Goal: Information Seeking & Learning: Compare options

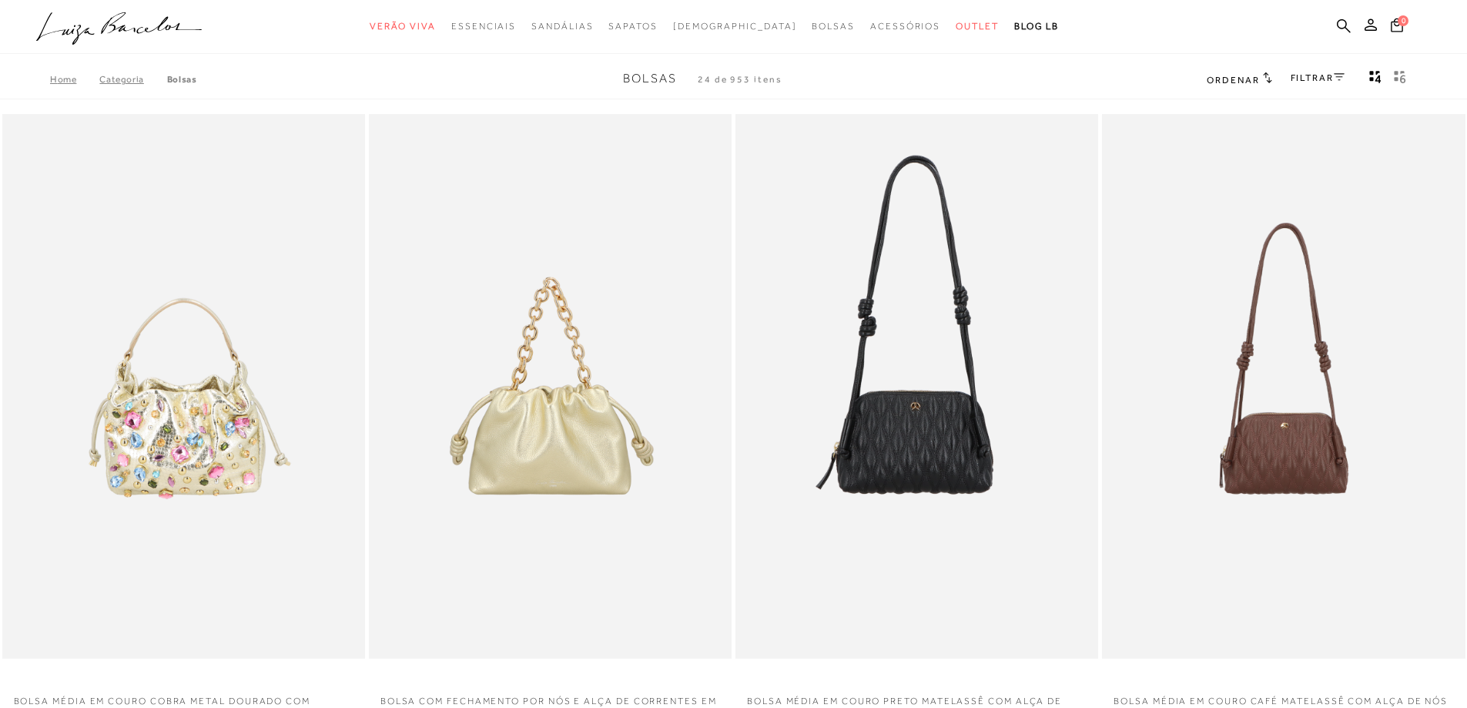
click at [130, 79] on link "Categoria" at bounding box center [132, 79] width 67 height 11
click at [1311, 79] on link "FILTRAR" at bounding box center [1318, 77] width 54 height 11
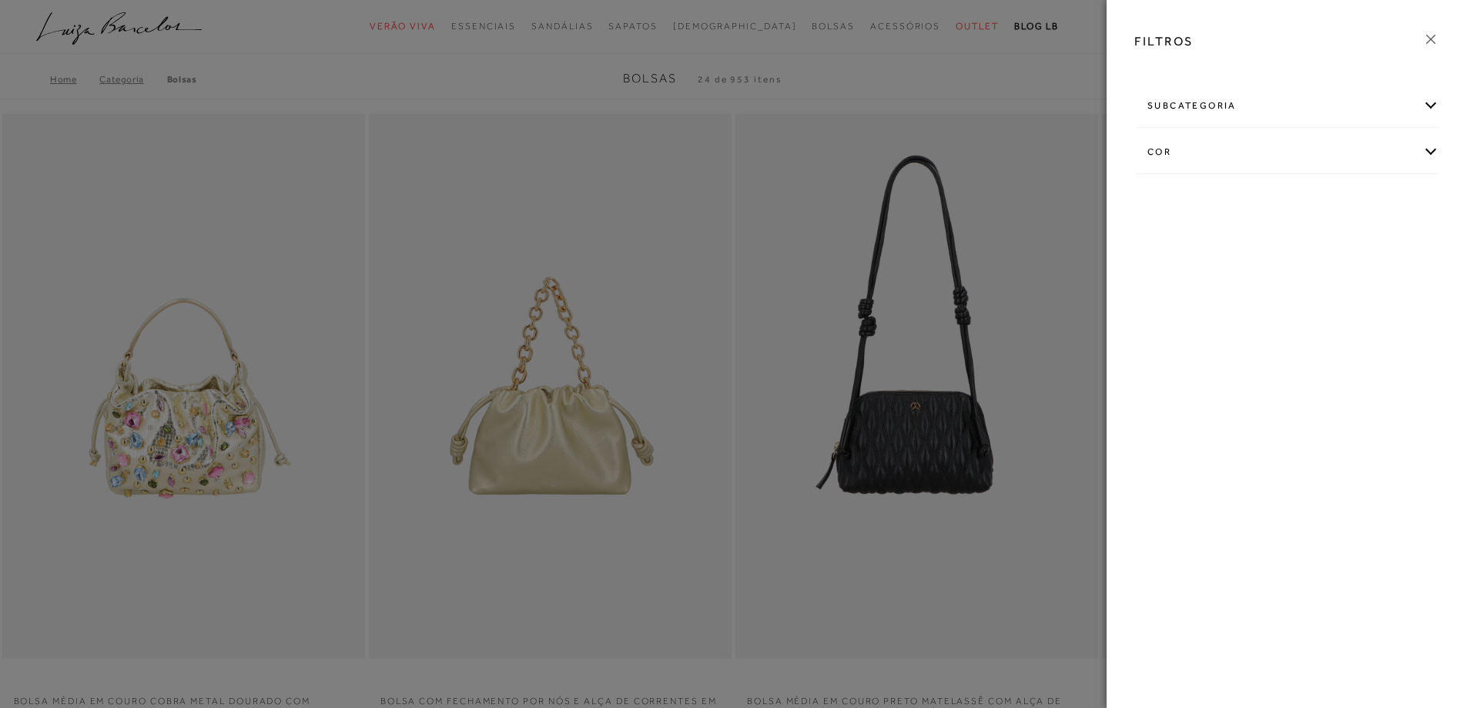
click at [1170, 152] on div "cor" at bounding box center [1286, 152] width 303 height 41
click at [1172, 305] on link "Ver mais..." at bounding box center [1176, 309] width 42 height 12
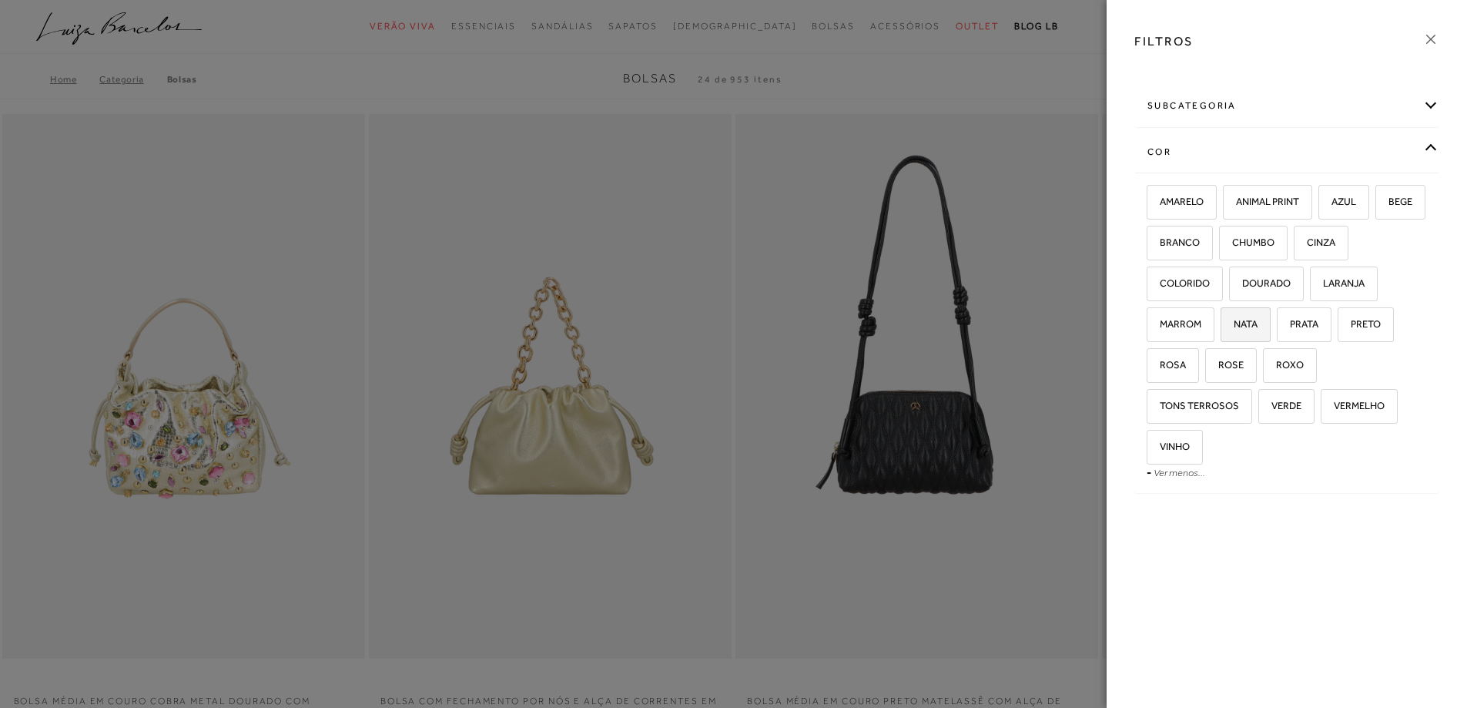
click at [1237, 329] on span "NATA" at bounding box center [1239, 324] width 35 height 12
click at [1234, 329] on input "NATA" at bounding box center [1225, 326] width 15 height 15
checkbox input "true"
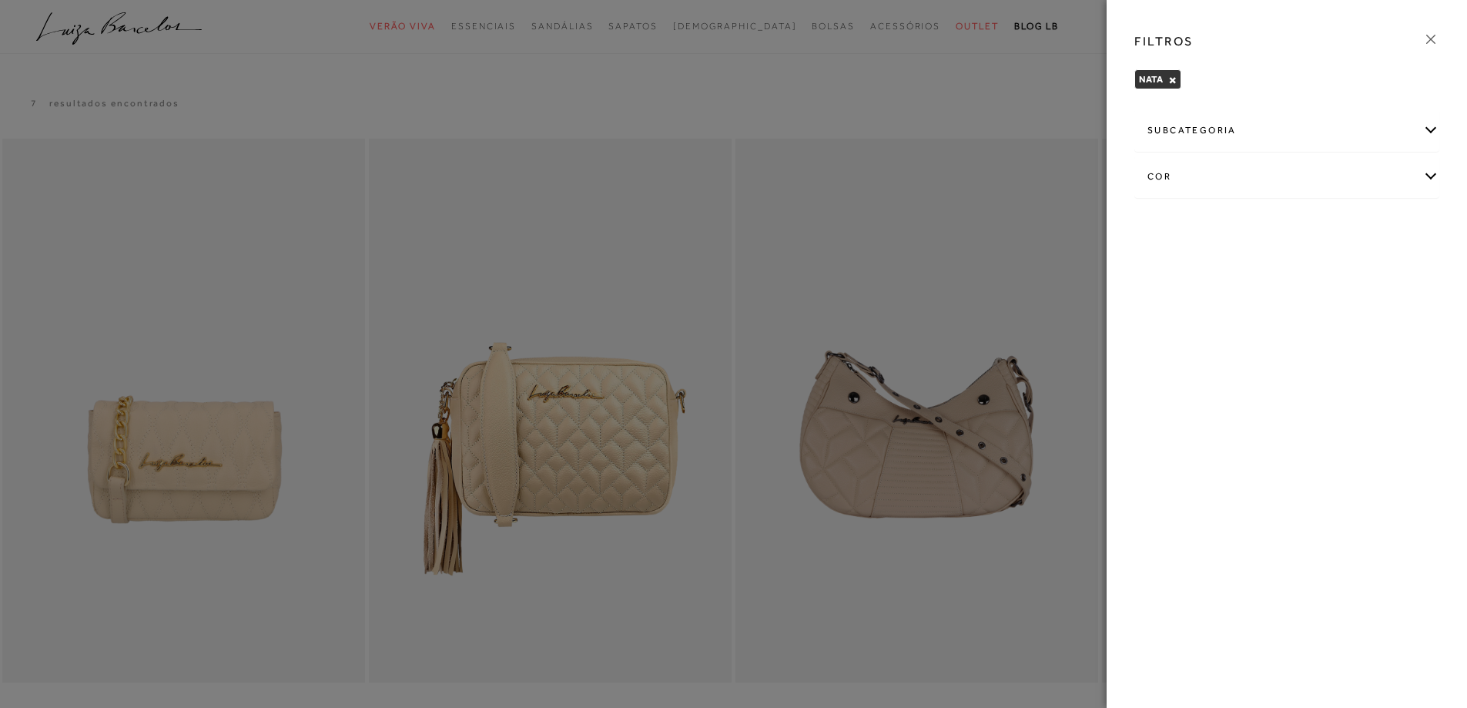
click at [1235, 365] on div "FILTROS NATA × Limpar todos os refinamentos subcategoria Em Alta" at bounding box center [1287, 354] width 360 height 708
click at [1431, 37] on icon at bounding box center [1430, 39] width 17 height 17
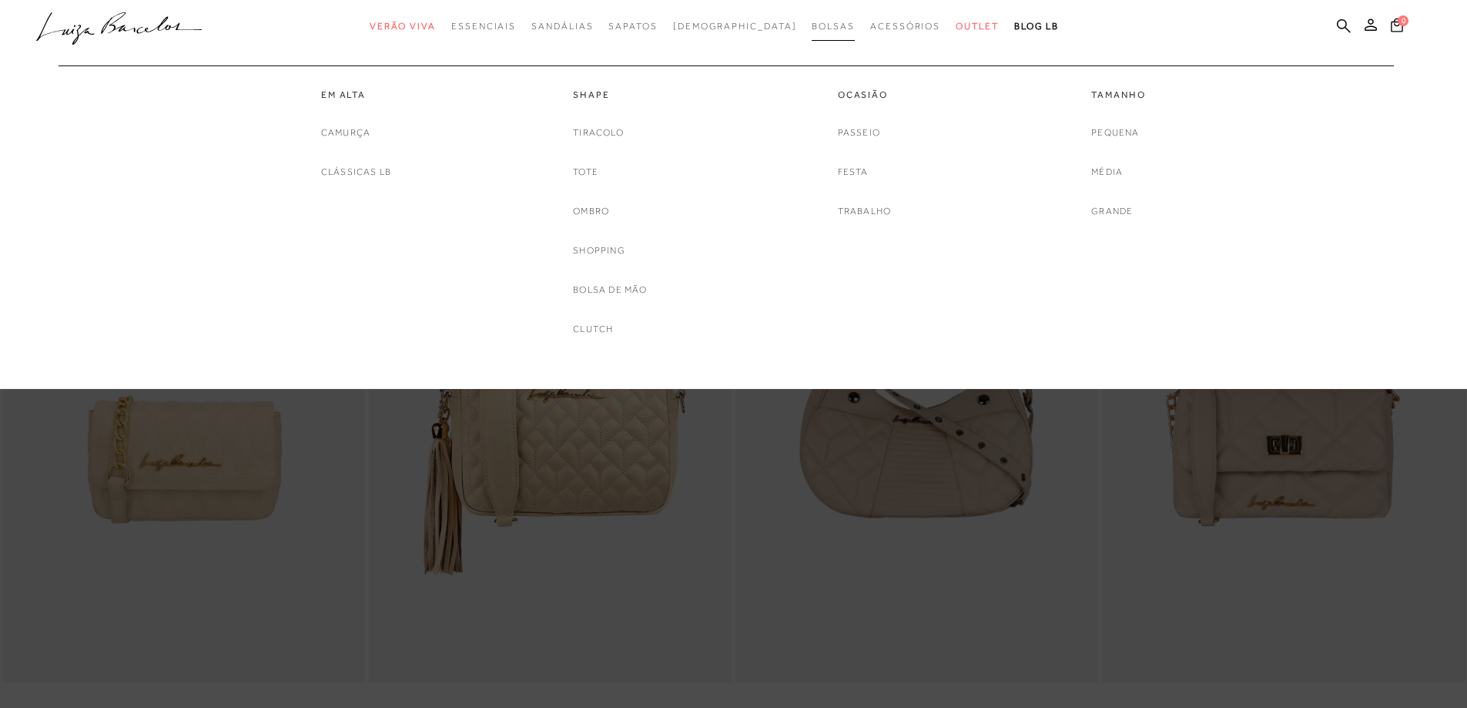
click at [812, 31] on span "Bolsas" at bounding box center [833, 26] width 43 height 11
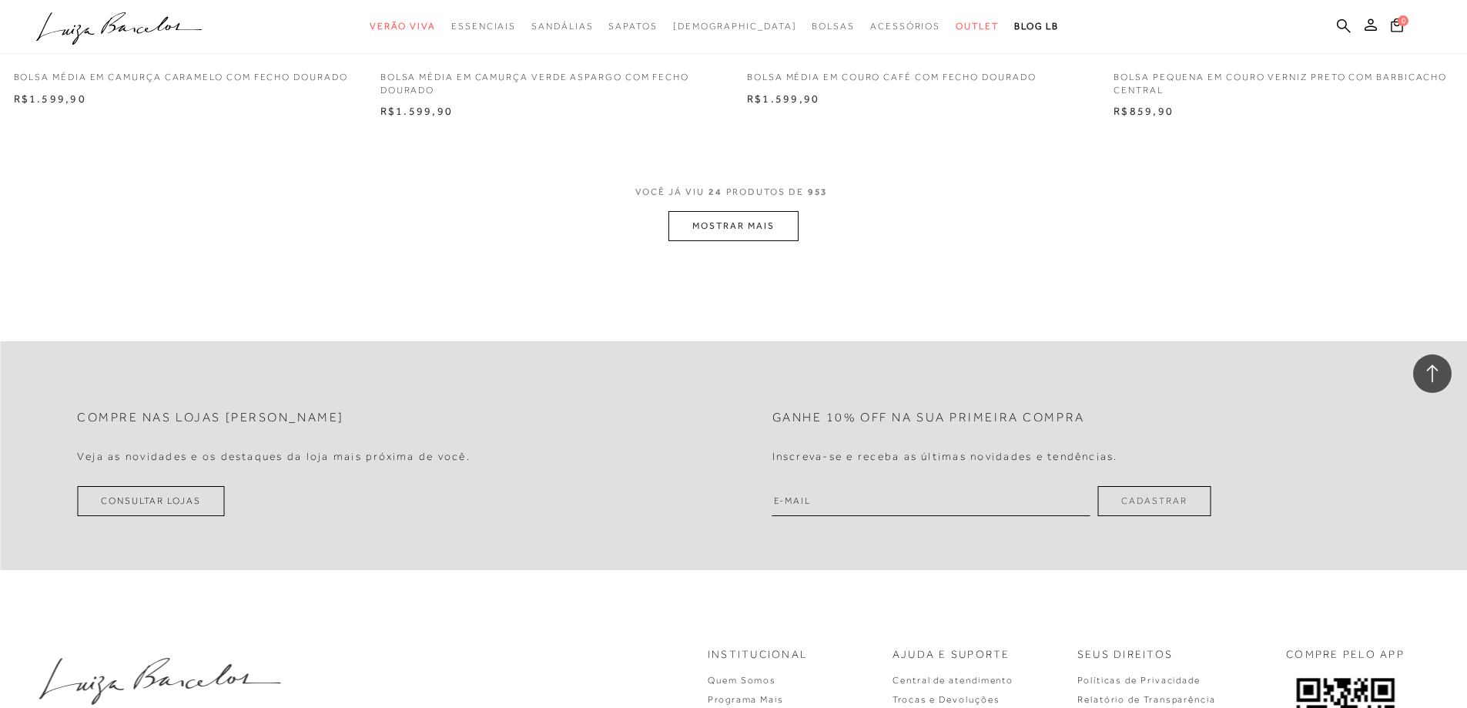
scroll to position [3850, 0]
click at [728, 212] on button "MOSTRAR MAIS" at bounding box center [732, 222] width 129 height 30
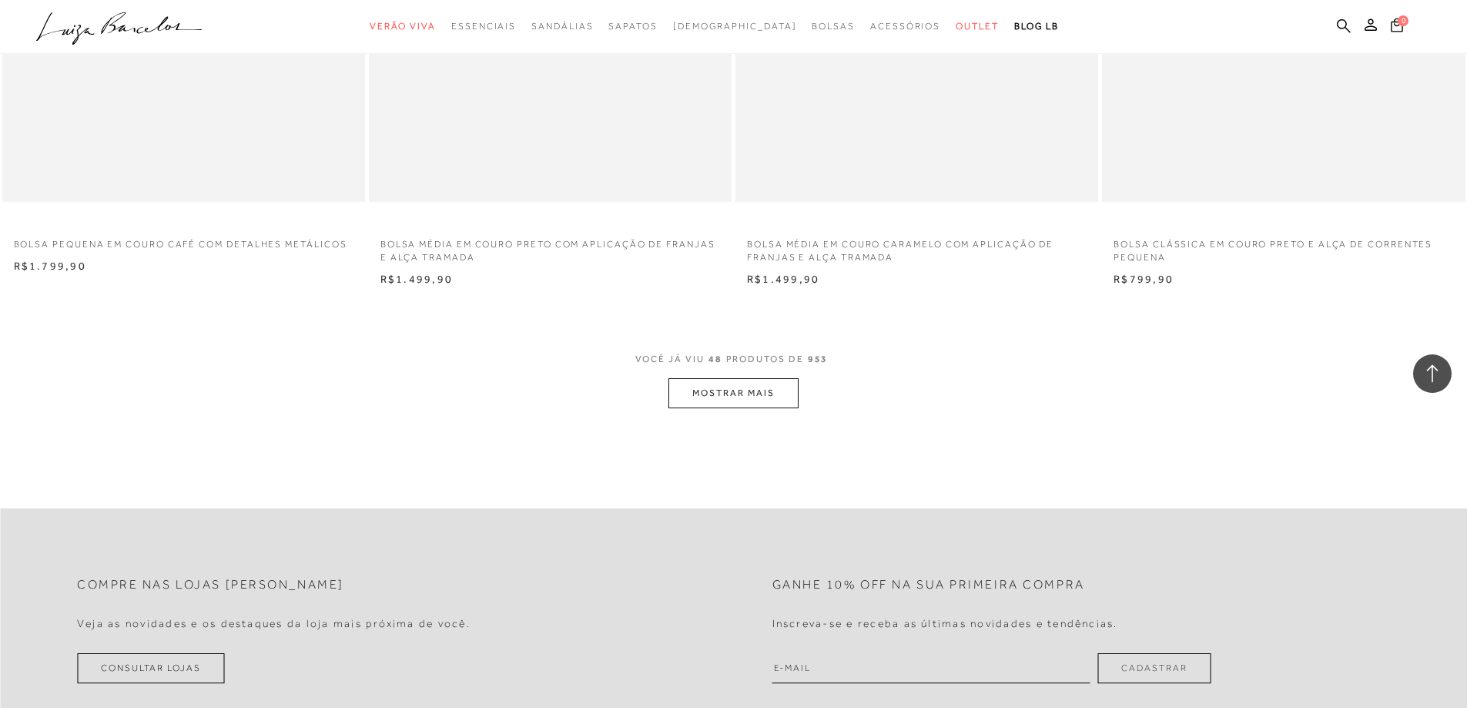
scroll to position [7623, 0]
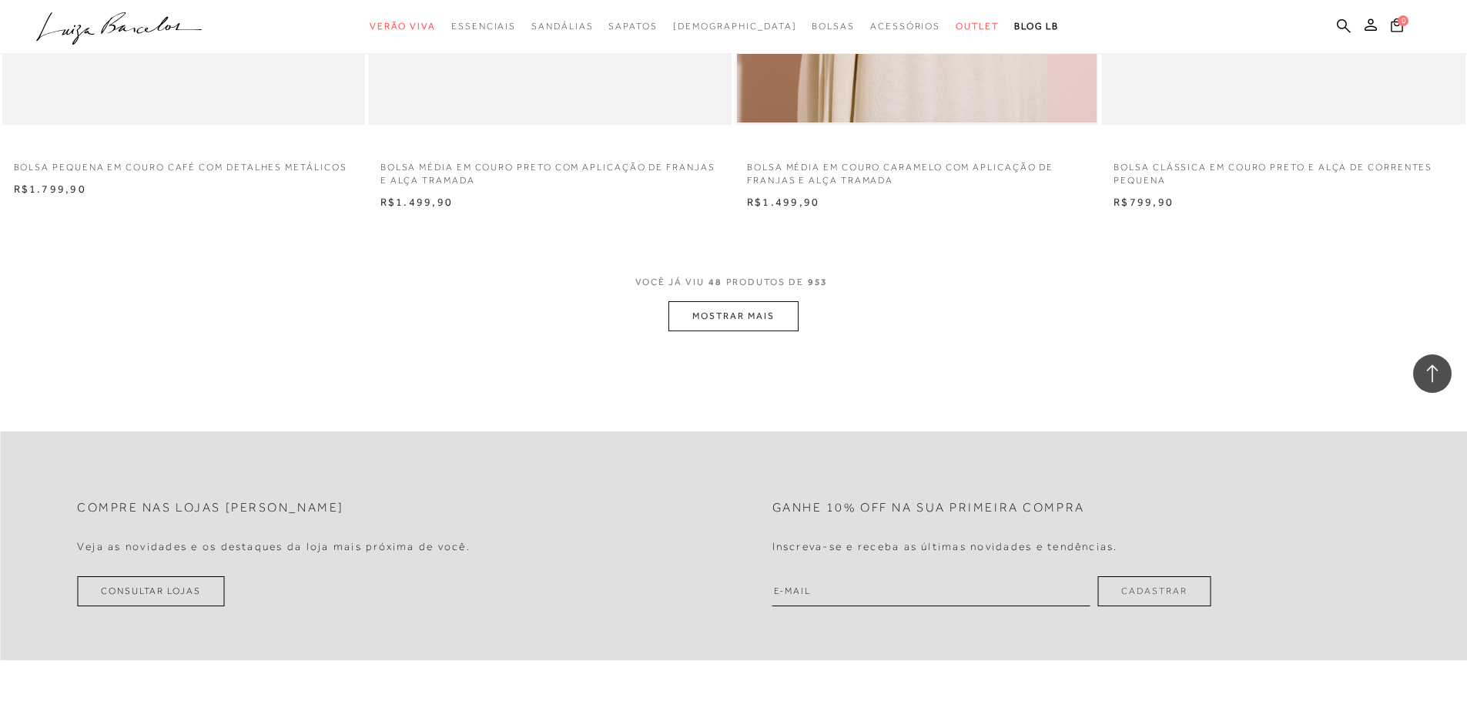
click at [762, 319] on button "MOSTRAR MAIS" at bounding box center [732, 316] width 129 height 30
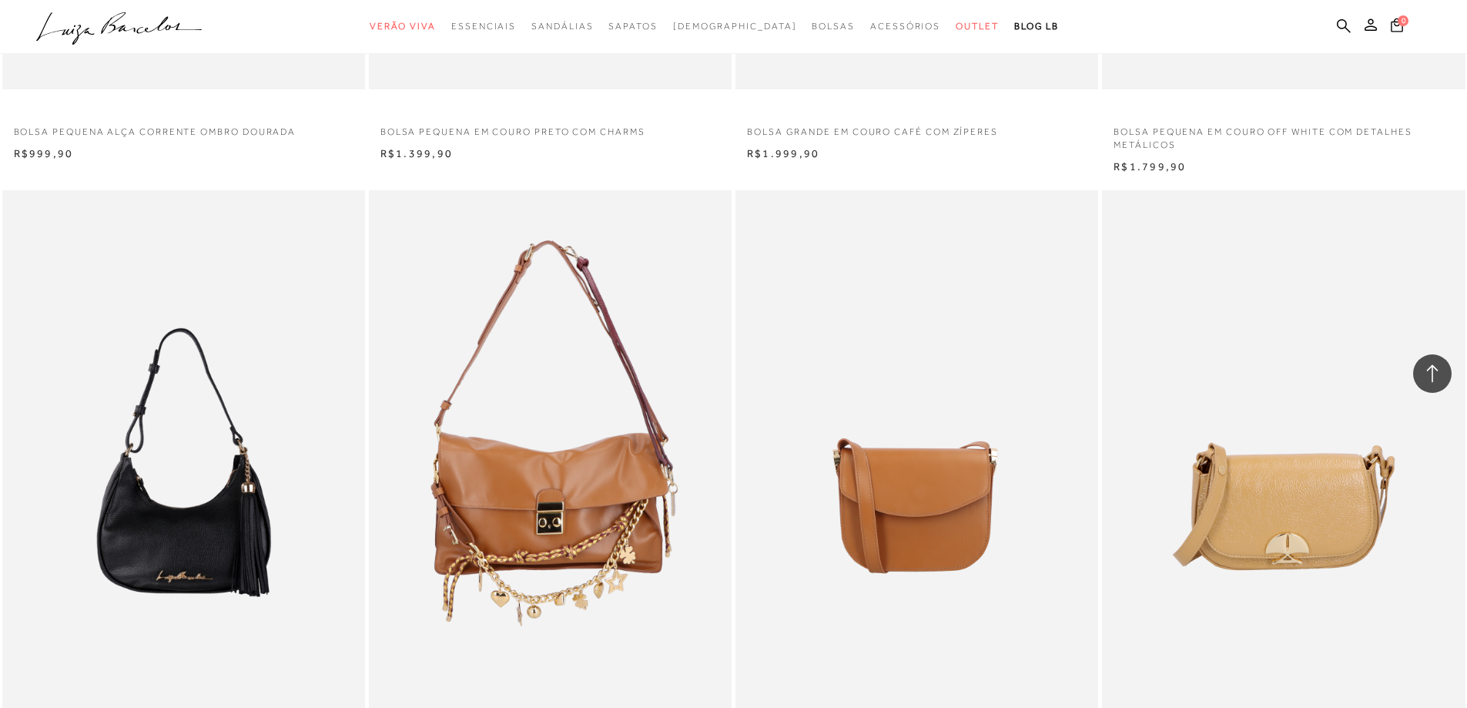
scroll to position [9163, 0]
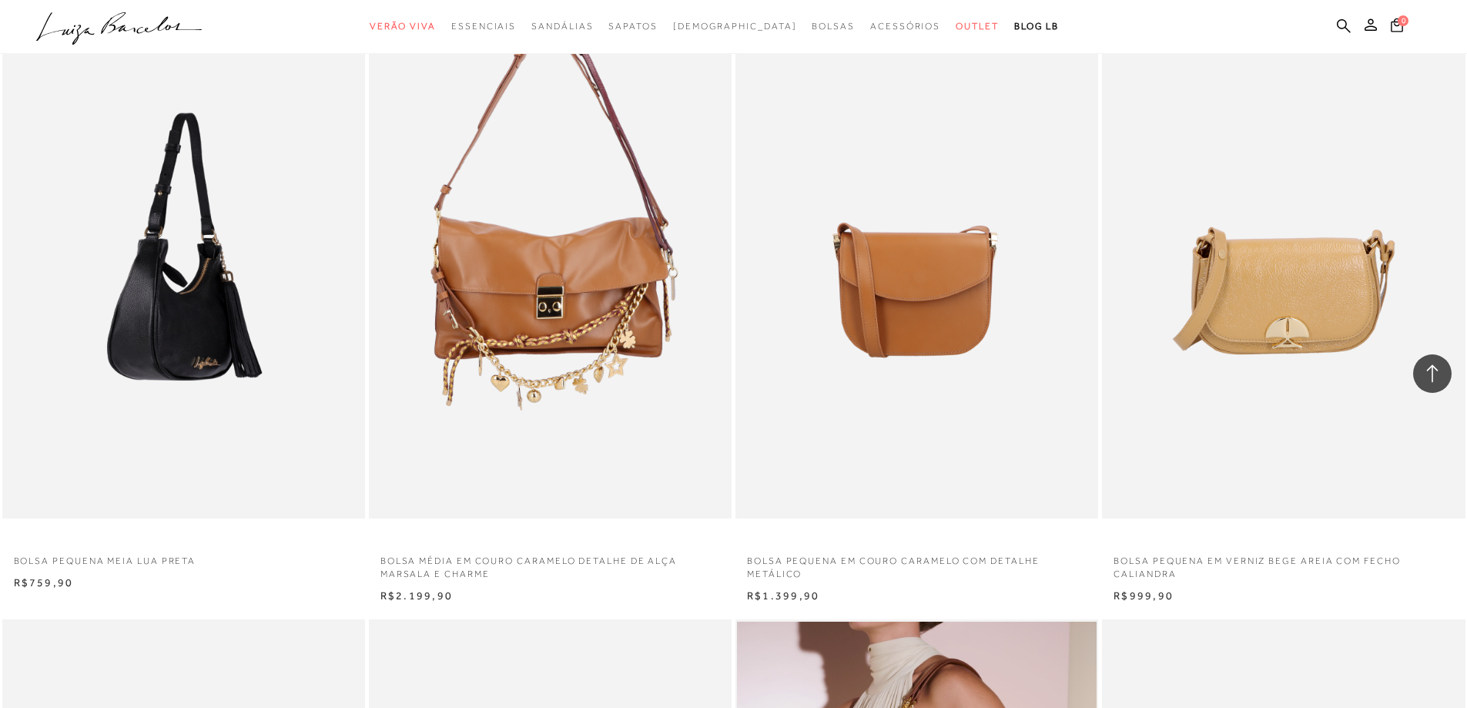
click at [191, 350] on img at bounding box center [184, 247] width 361 height 544
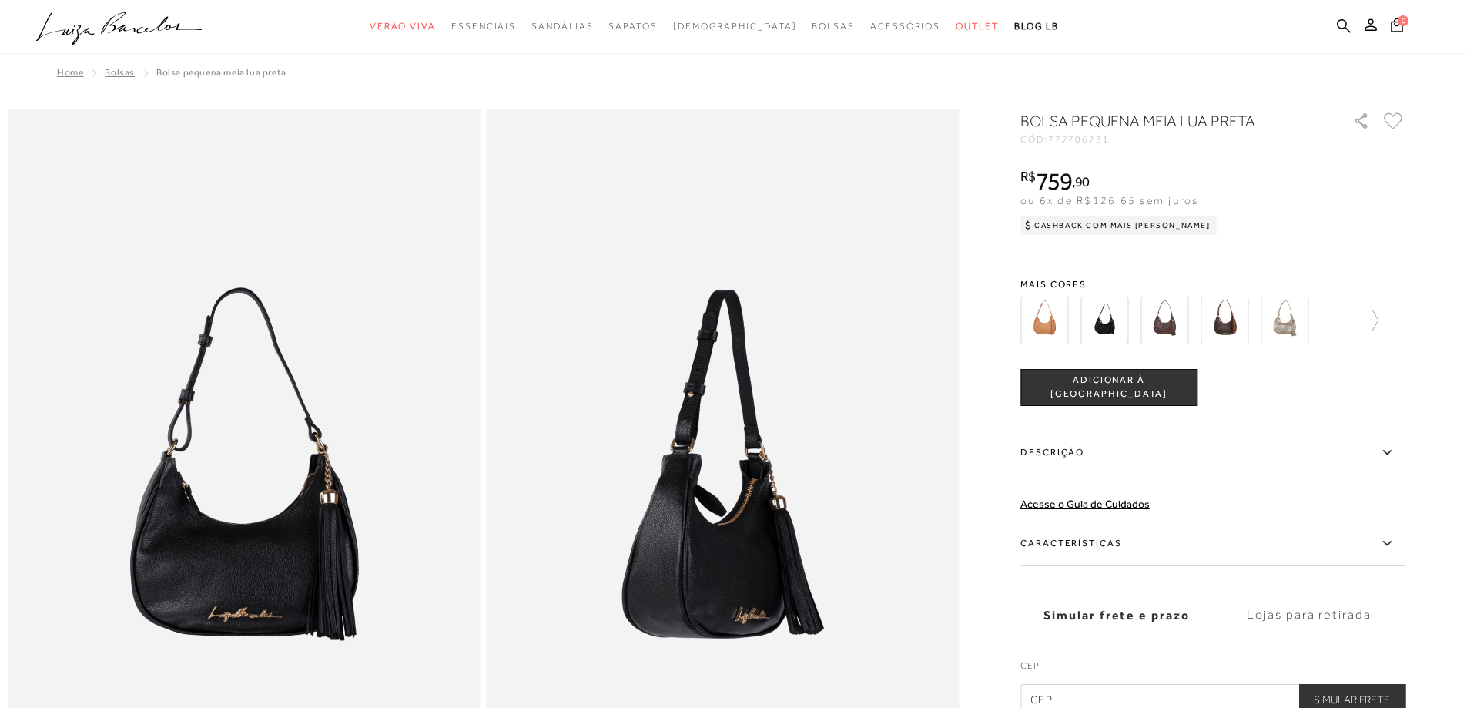
click at [1294, 317] on img at bounding box center [1285, 320] width 48 height 48
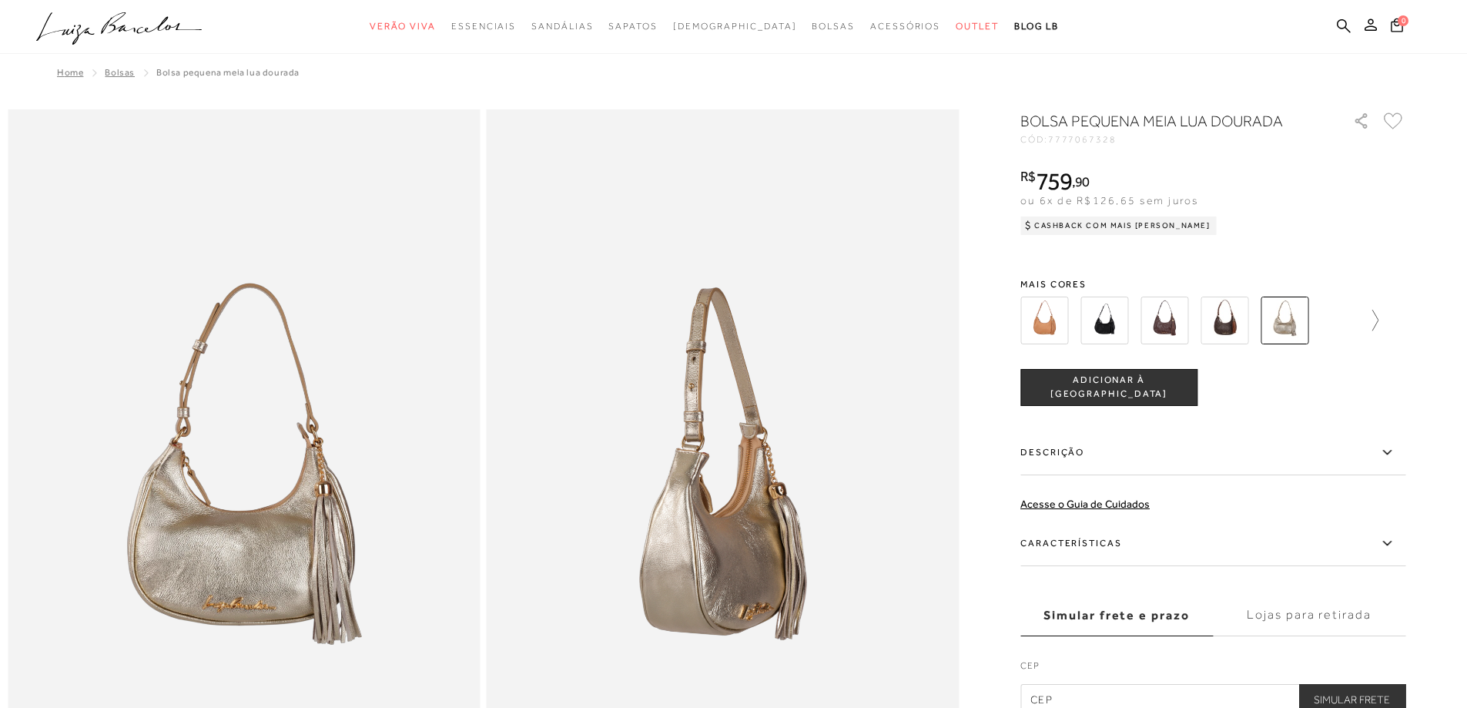
click at [1378, 318] on icon at bounding box center [1368, 321] width 22 height 22
click at [1314, 325] on img at bounding box center [1311, 320] width 48 height 48
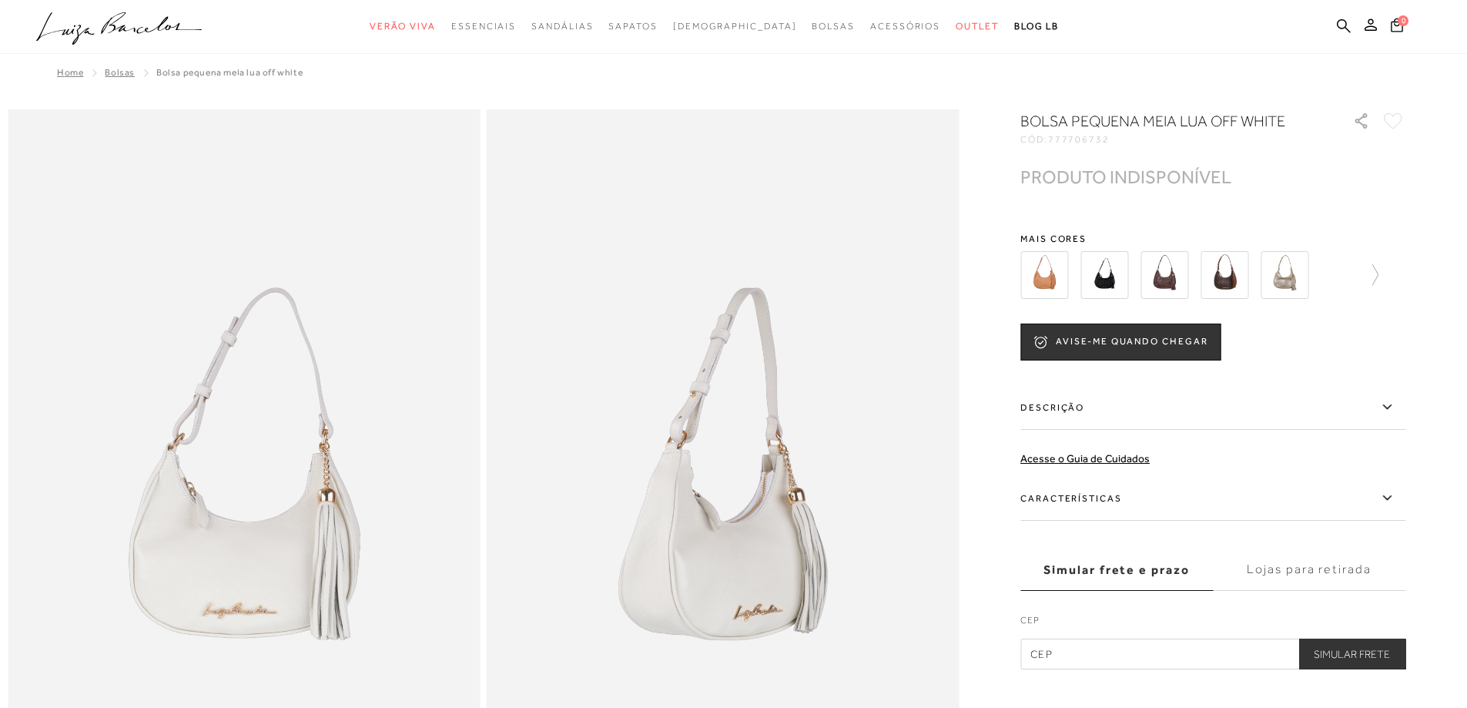
click at [1164, 280] on img at bounding box center [1164, 275] width 48 height 48
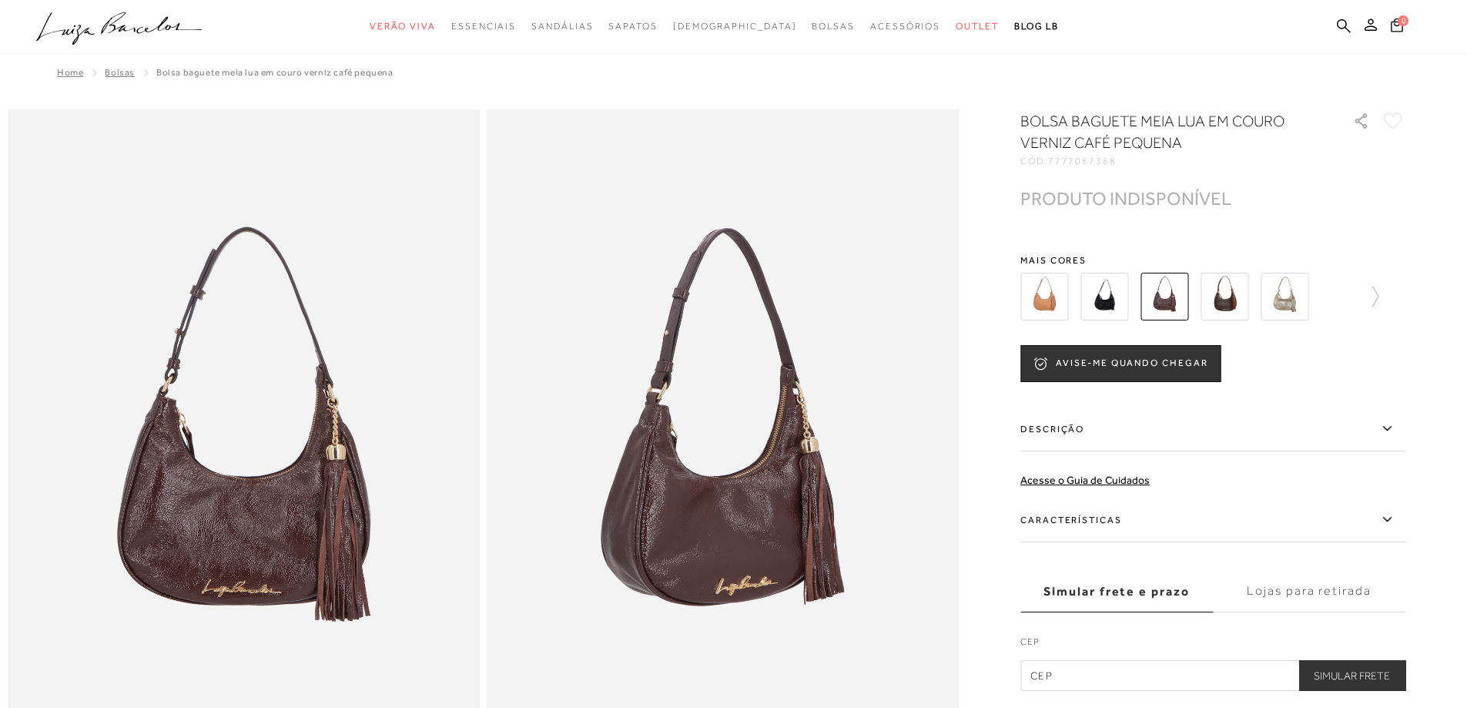
click at [1052, 302] on img at bounding box center [1044, 297] width 48 height 48
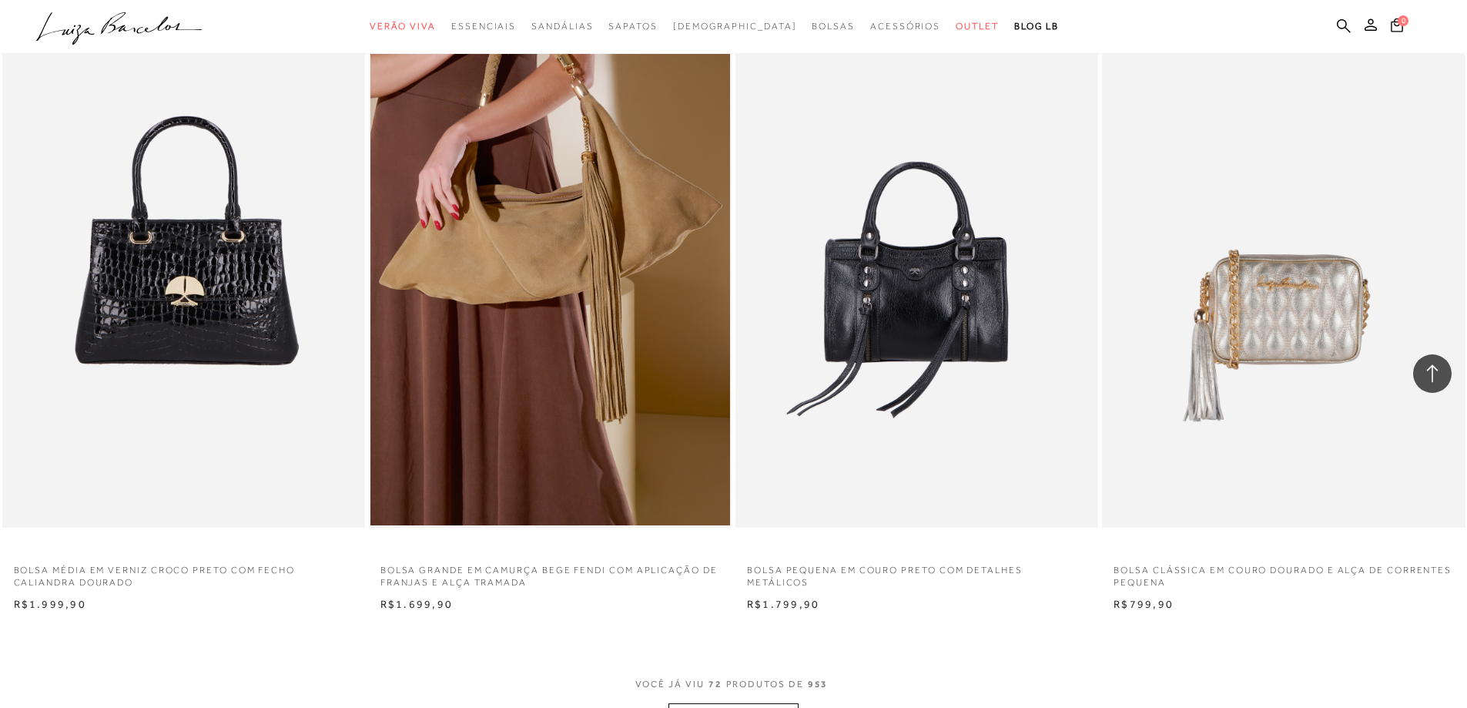
scroll to position [11473, 0]
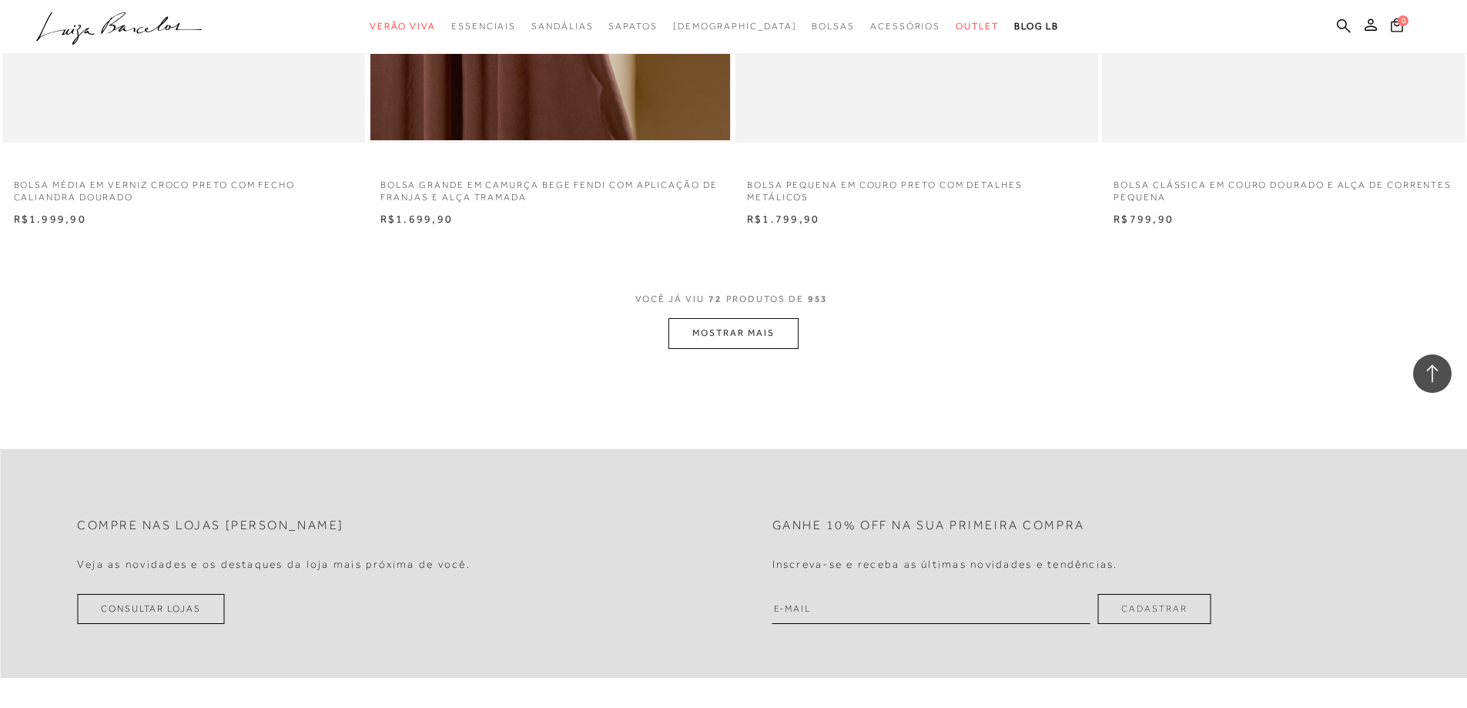
click at [745, 331] on button "MOSTRAR MAIS" at bounding box center [732, 333] width 129 height 30
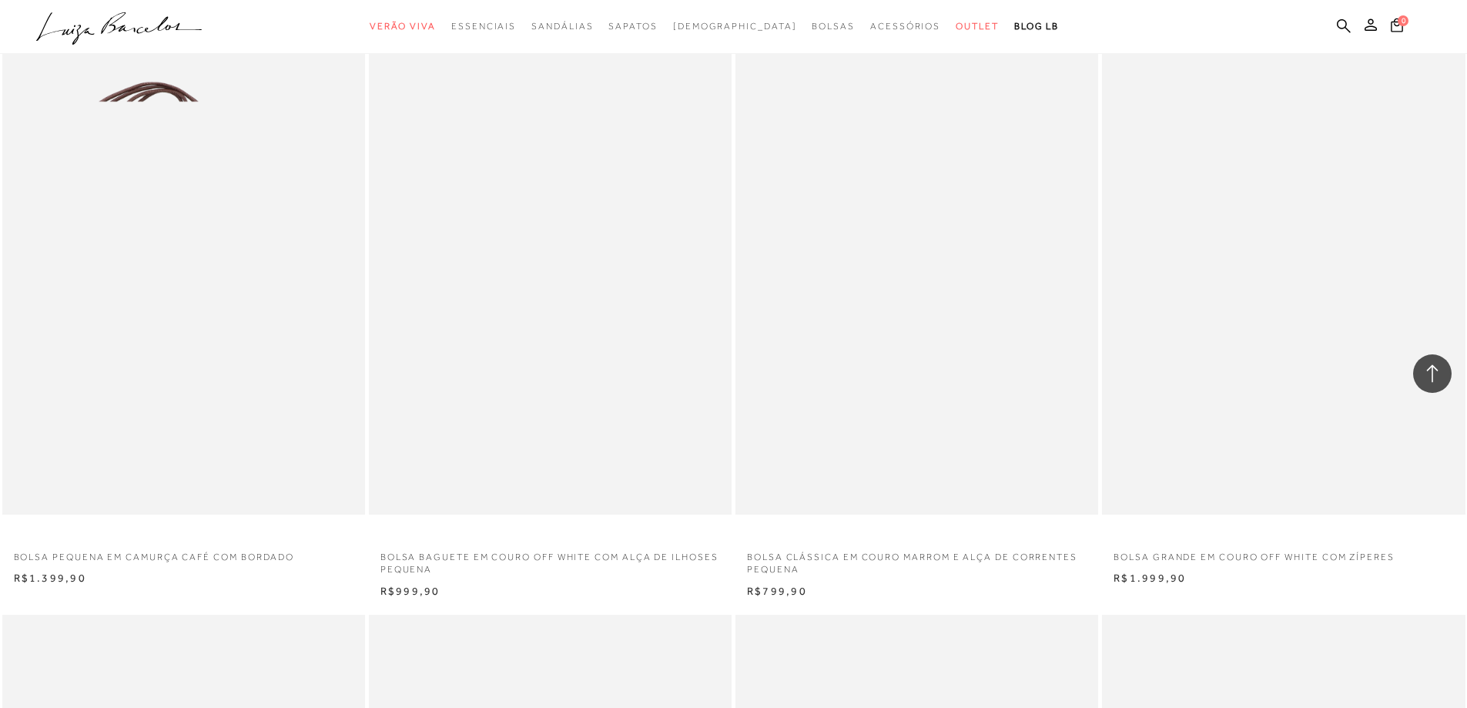
scroll to position [11781, 0]
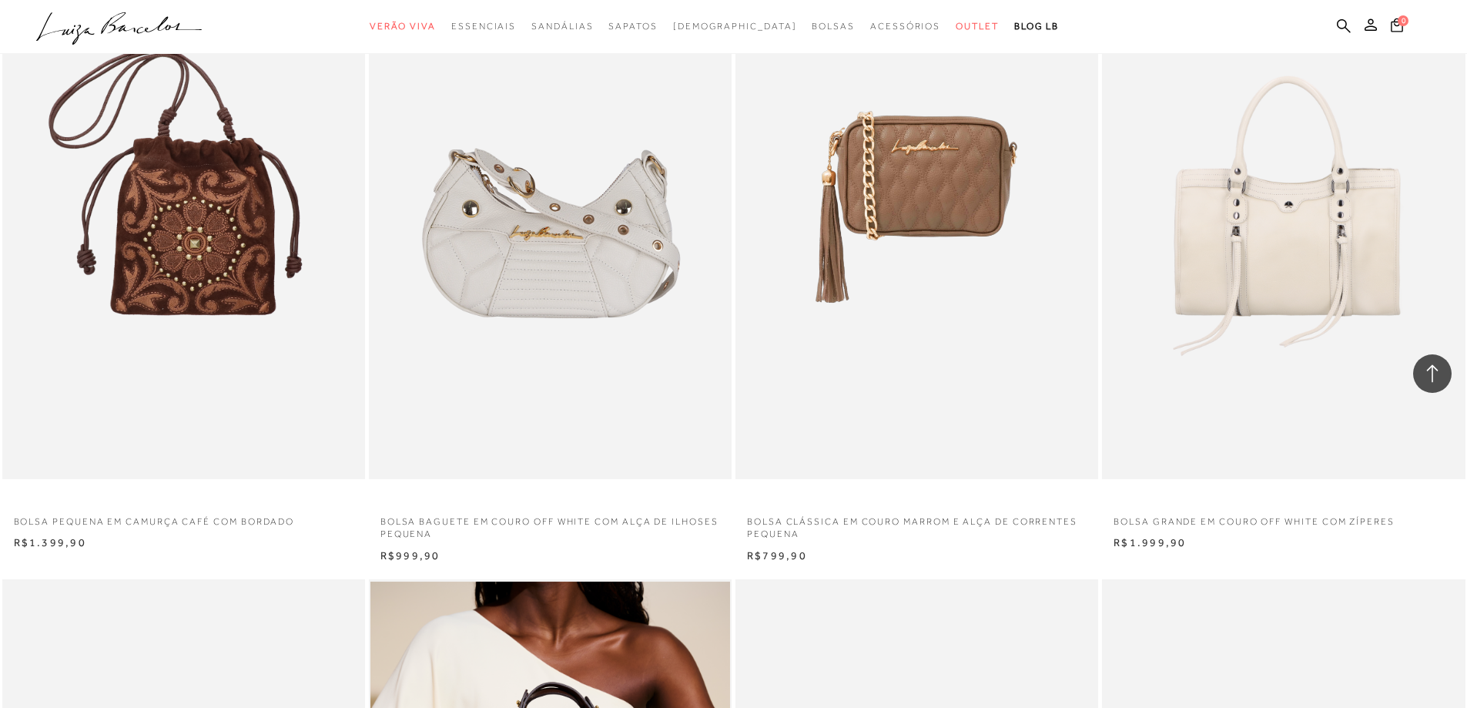
click at [567, 238] on img at bounding box center [550, 207] width 361 height 544
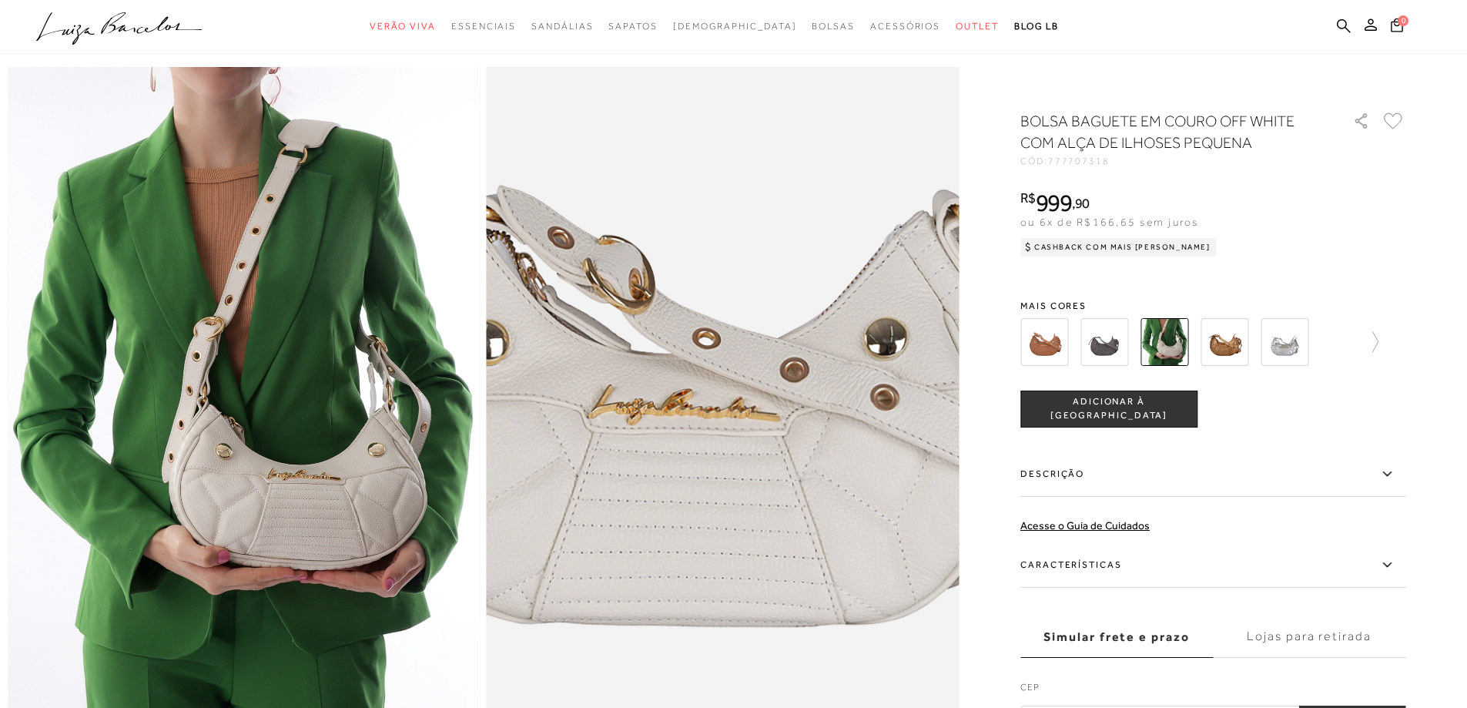
scroll to position [77, 0]
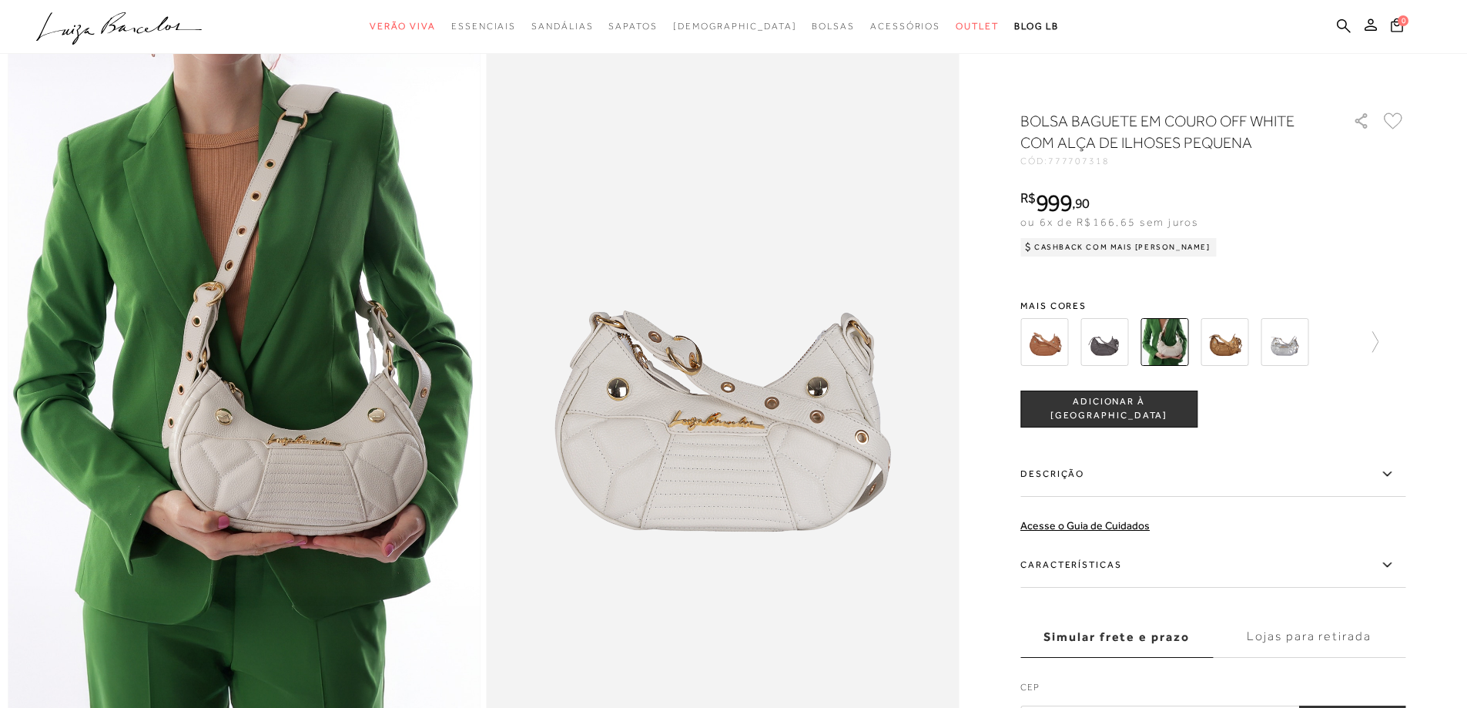
click at [1056, 349] on img at bounding box center [1044, 342] width 48 height 48
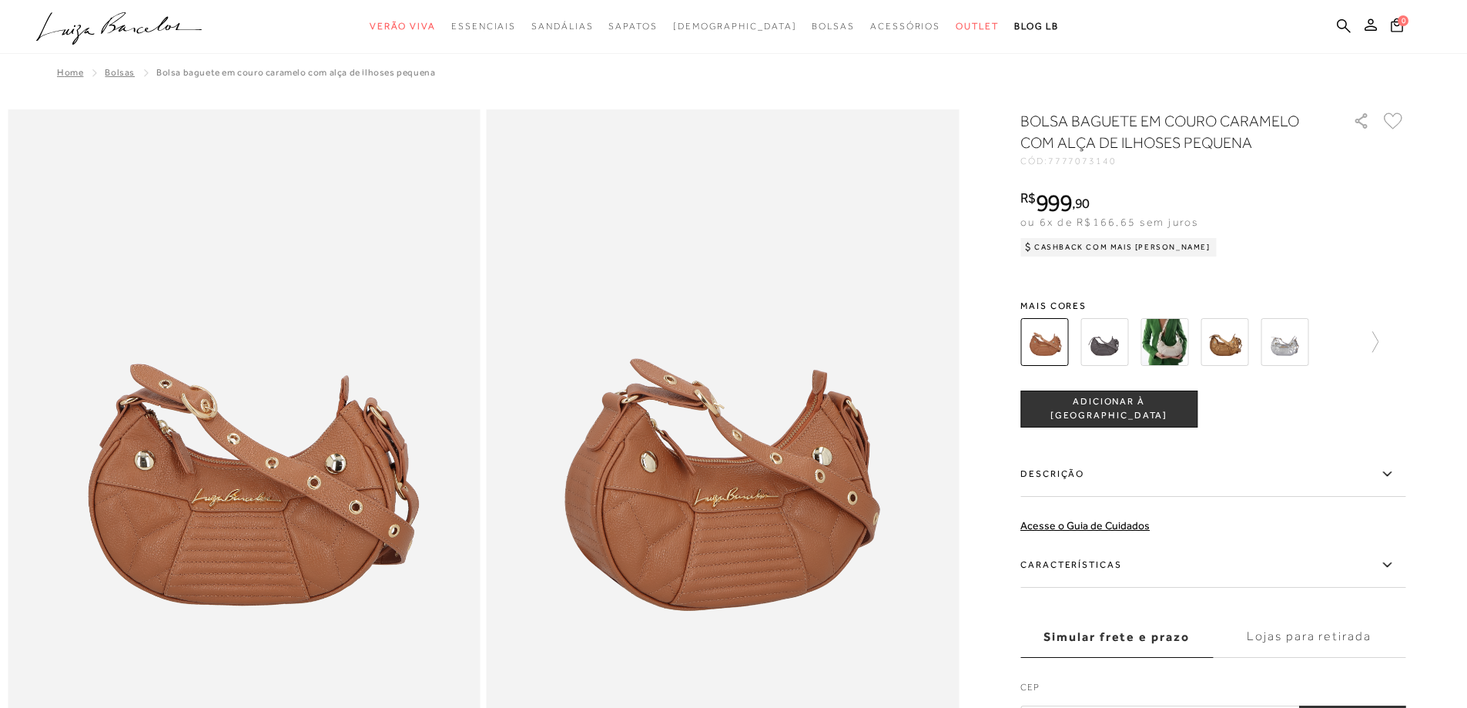
click at [1119, 343] on img at bounding box center [1104, 342] width 48 height 48
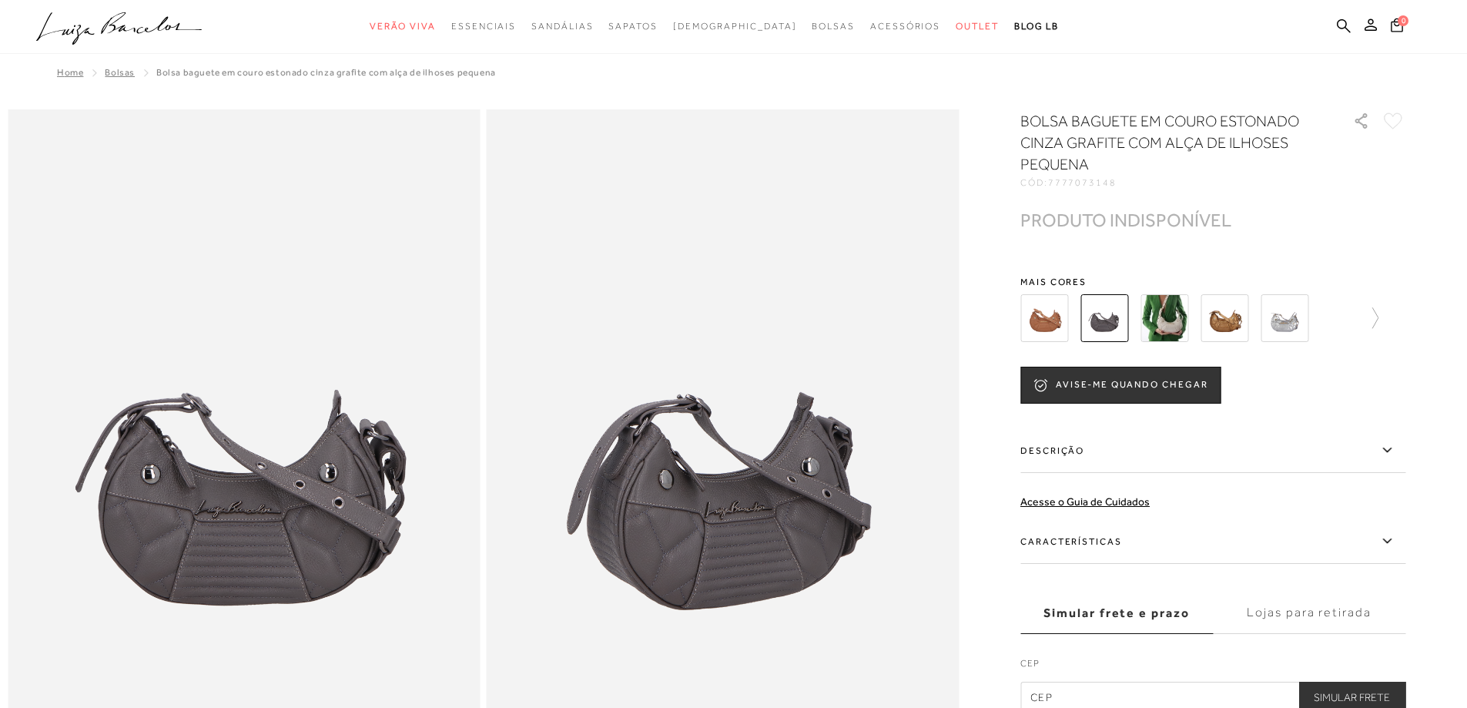
click at [1173, 324] on img at bounding box center [1164, 318] width 48 height 48
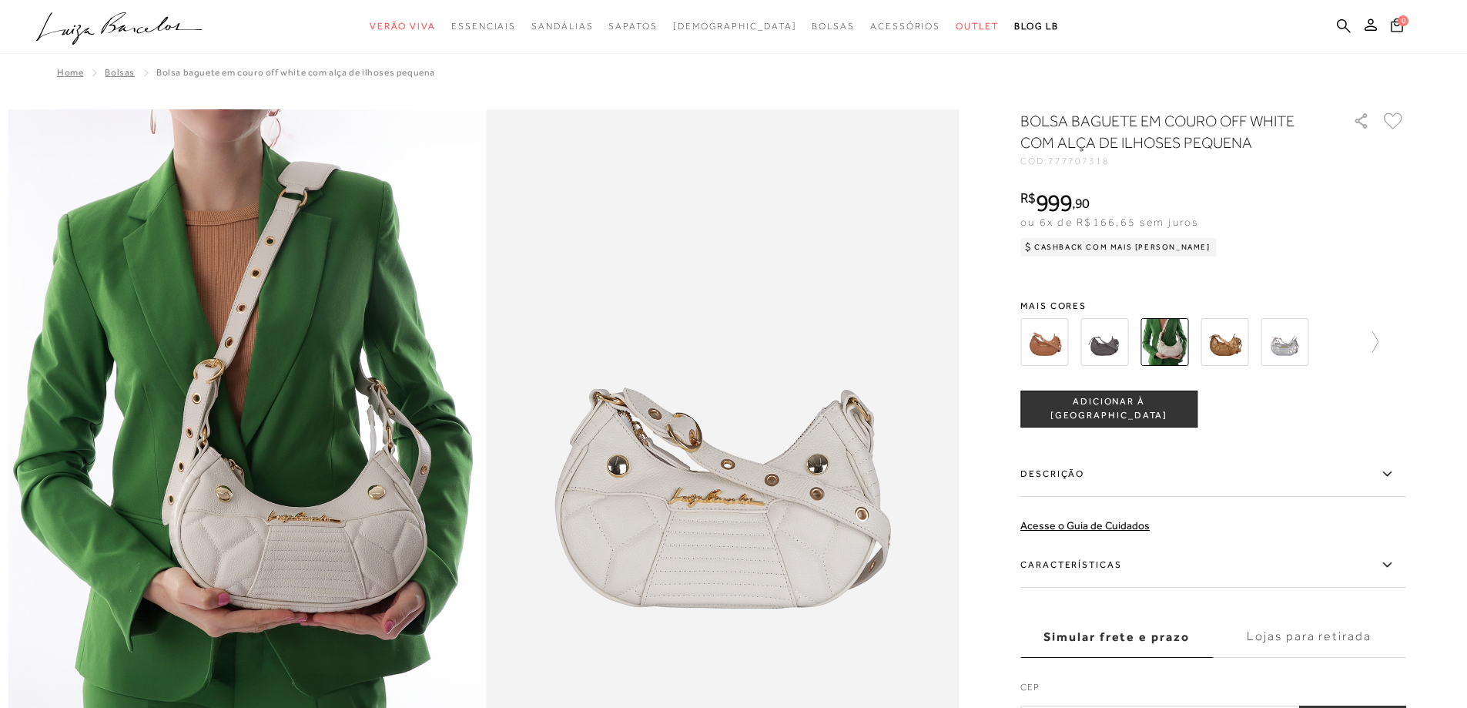
click at [1223, 337] on img at bounding box center [1224, 342] width 48 height 48
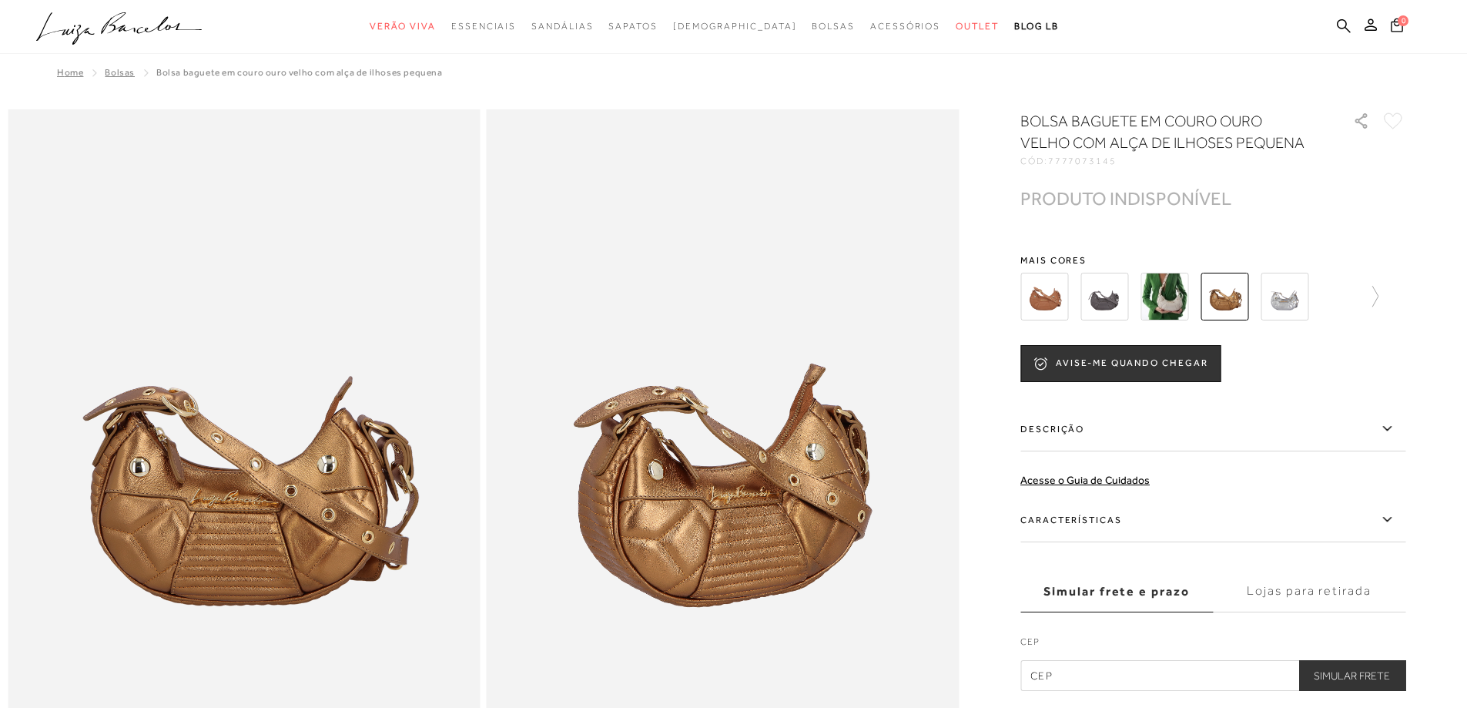
click at [1289, 296] on img at bounding box center [1285, 297] width 48 height 48
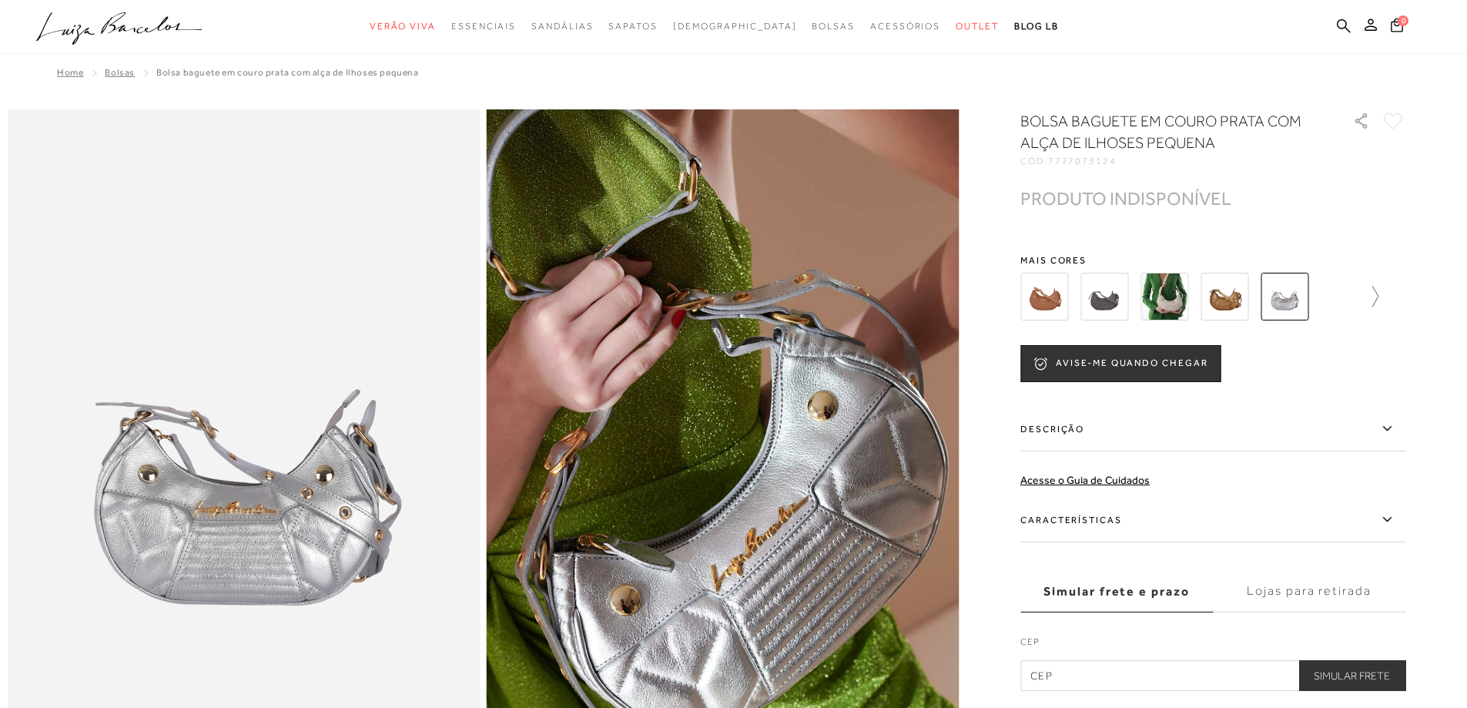
click at [1378, 297] on icon at bounding box center [1368, 297] width 22 height 22
click at [1322, 300] on img at bounding box center [1311, 297] width 48 height 48
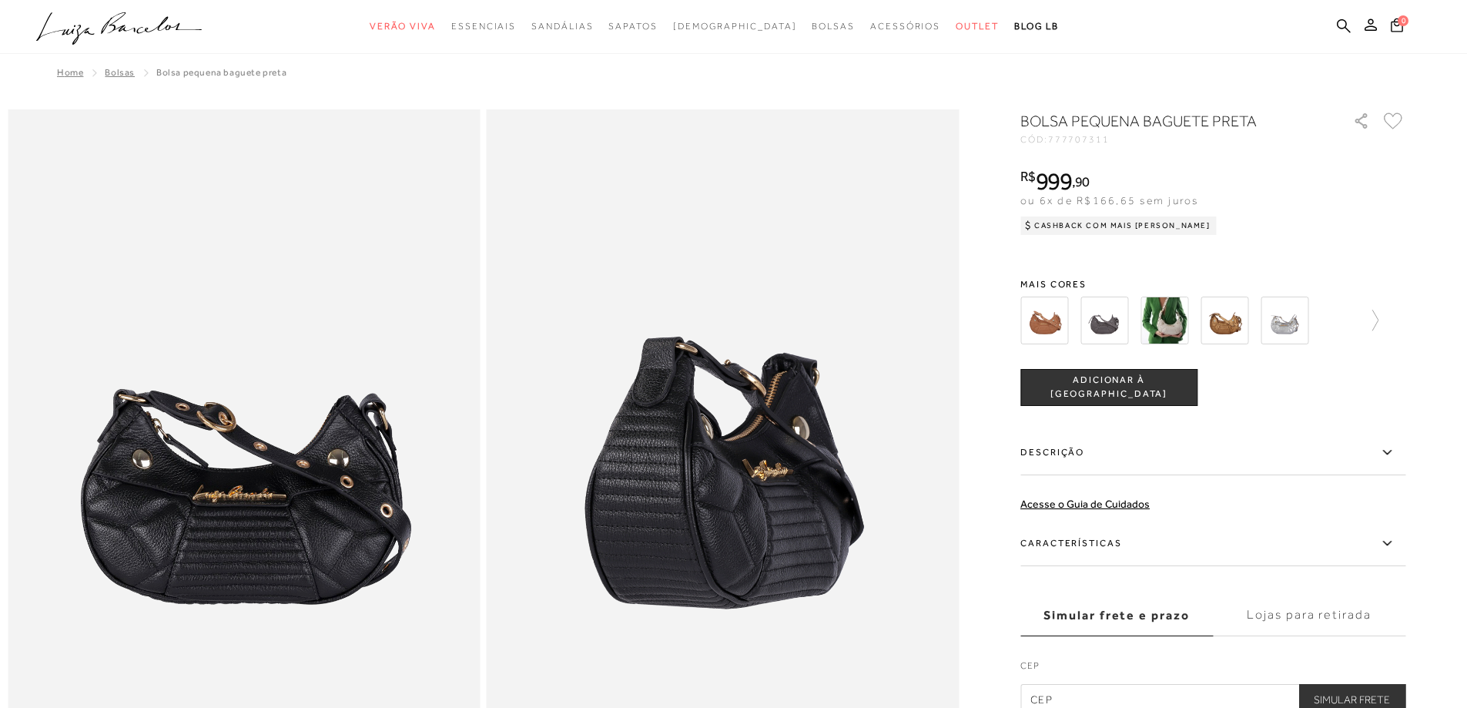
click at [1227, 321] on img at bounding box center [1224, 320] width 48 height 48
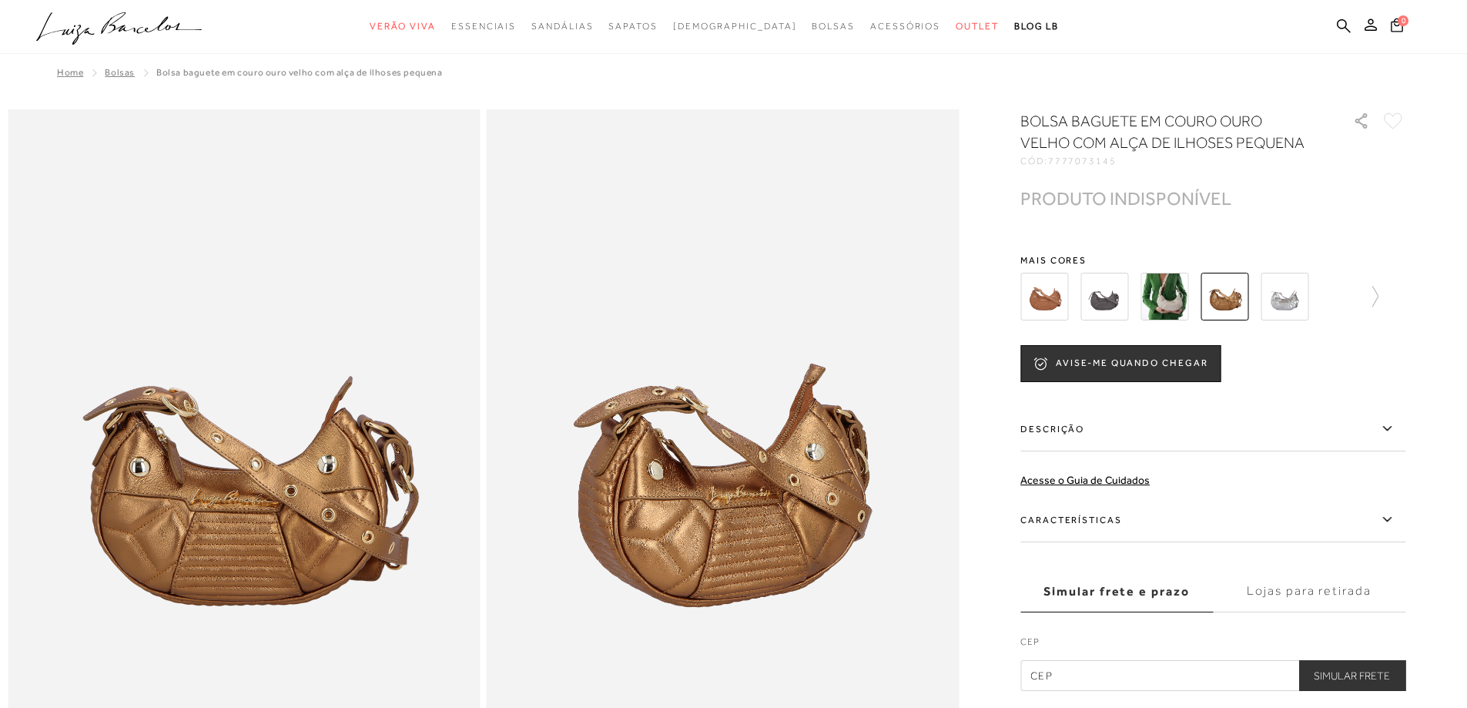
click at [1050, 300] on img at bounding box center [1044, 297] width 48 height 48
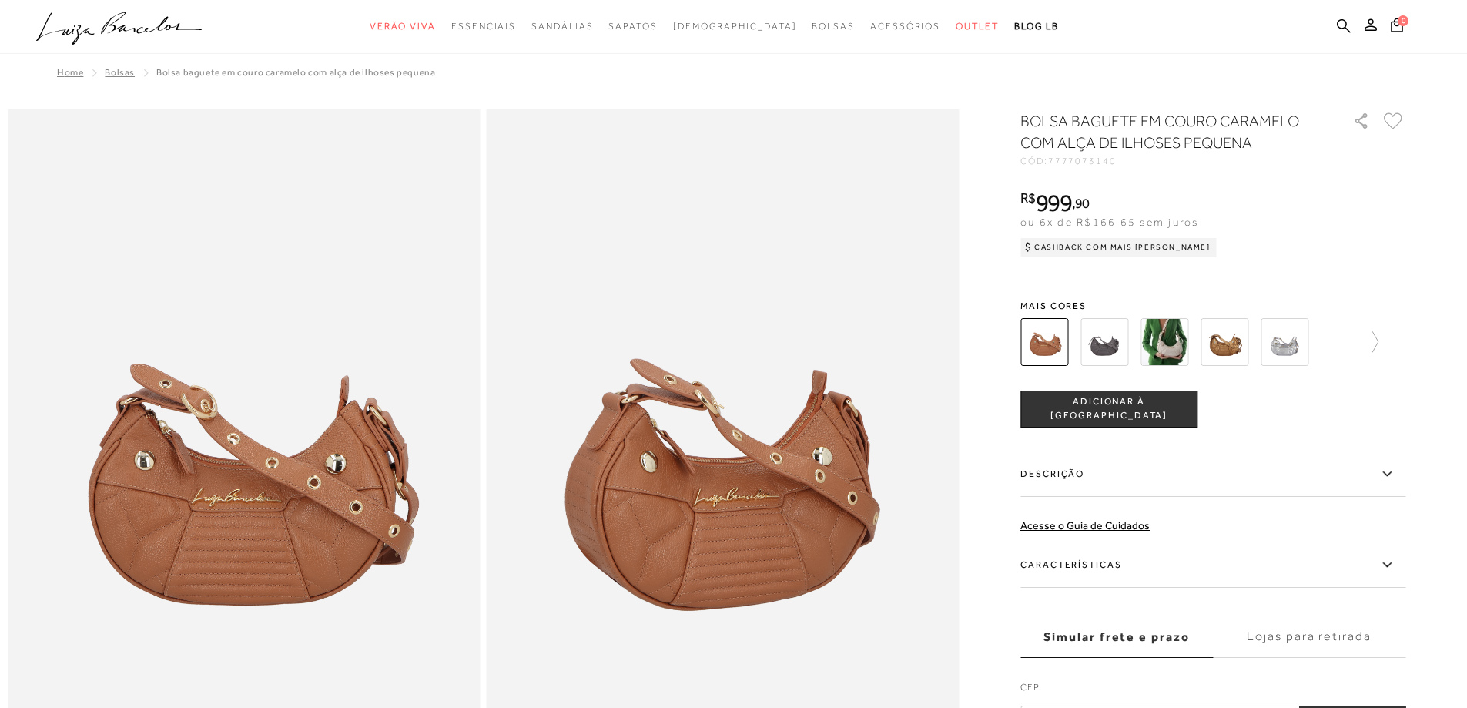
click at [1181, 338] on img at bounding box center [1164, 342] width 48 height 48
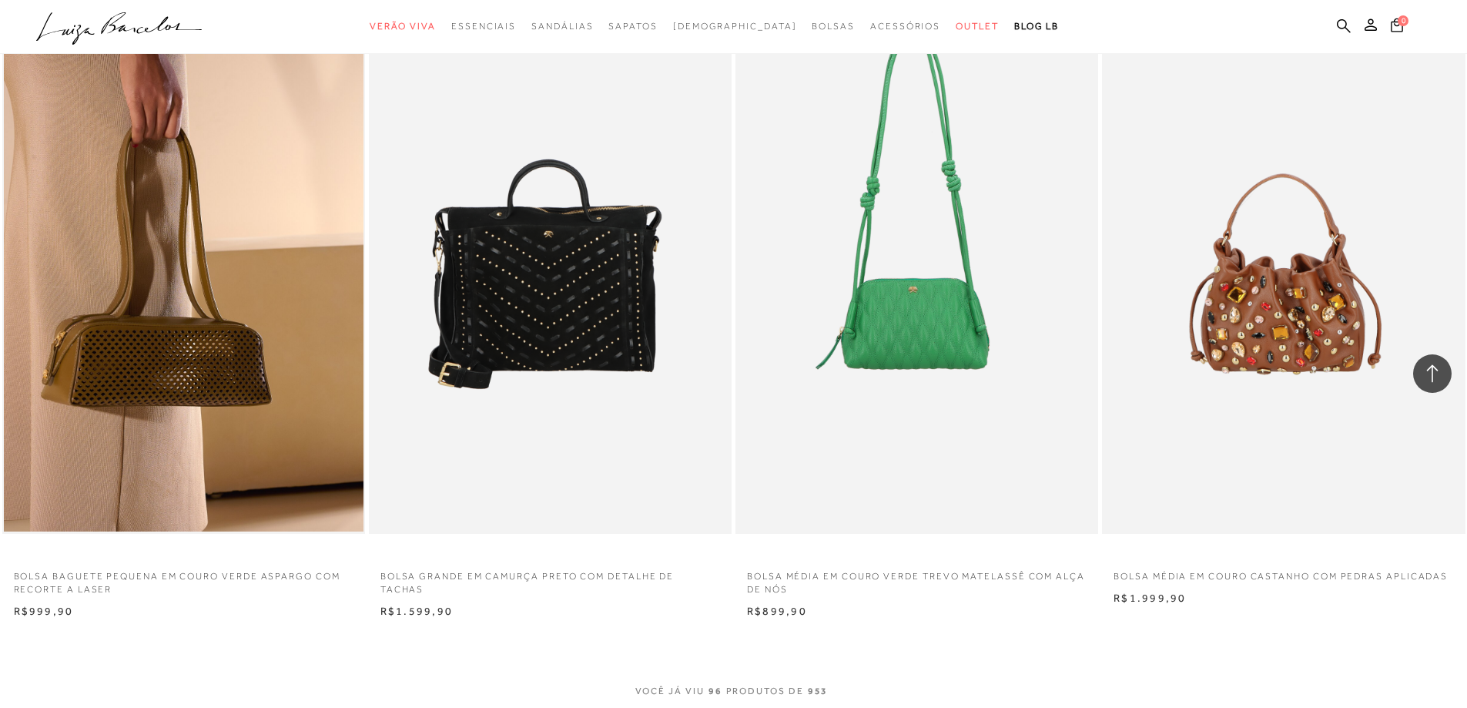
scroll to position [15257, 0]
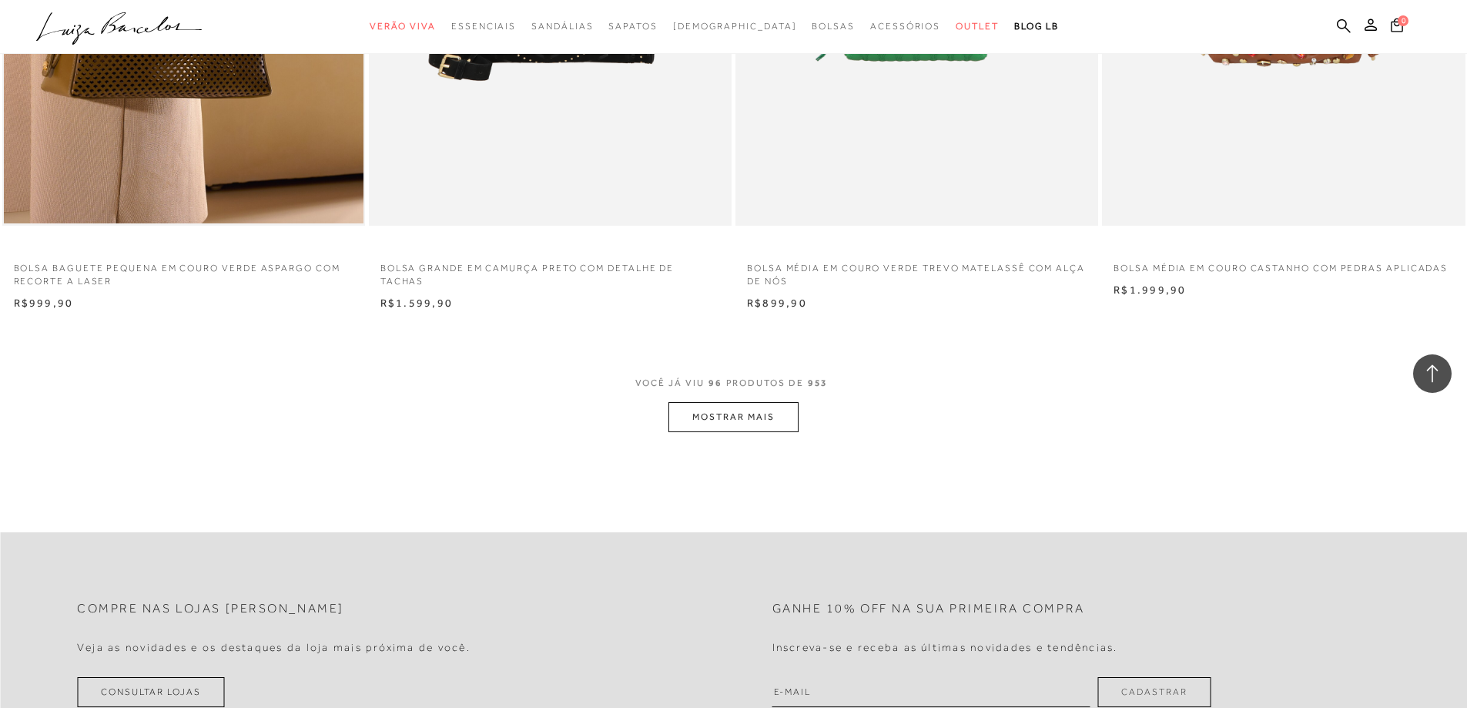
click at [772, 418] on button "MOSTRAR MAIS" at bounding box center [732, 417] width 129 height 30
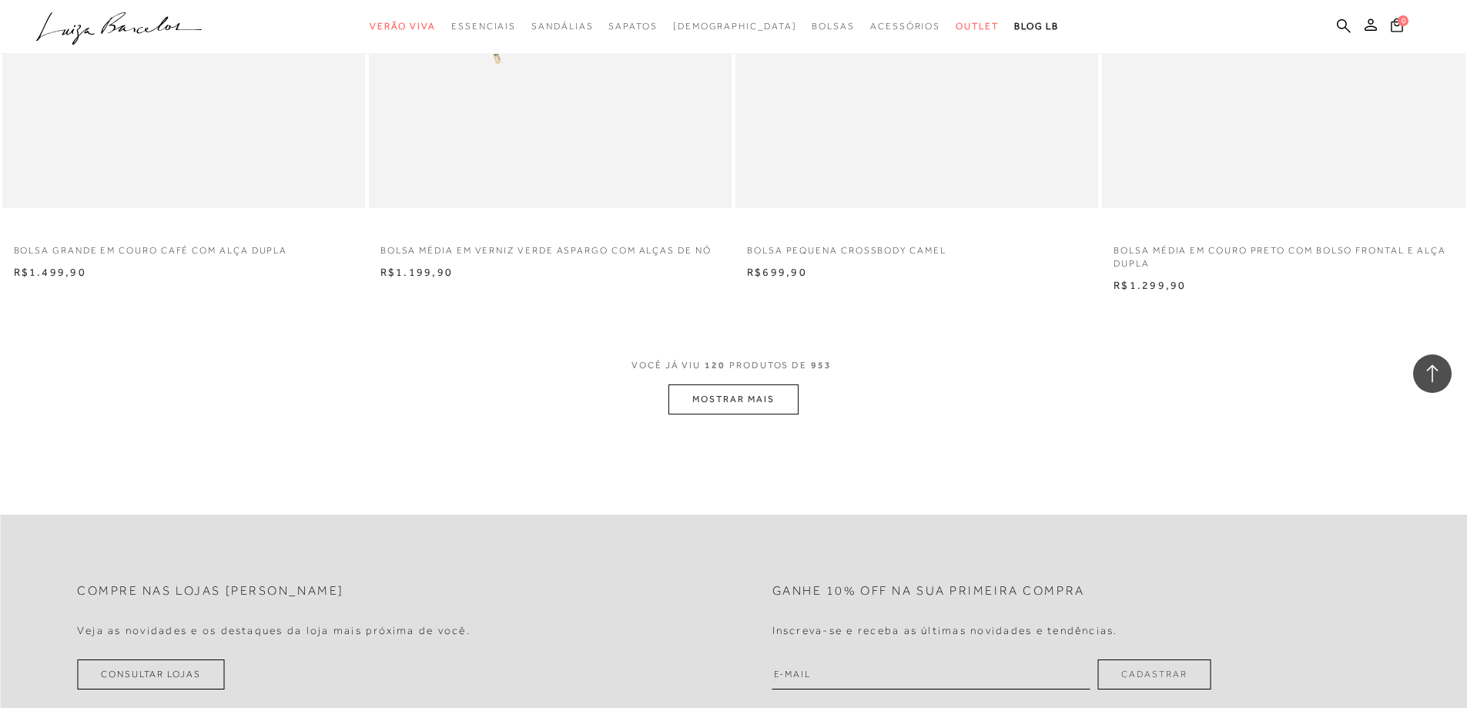
scroll to position [19261, 0]
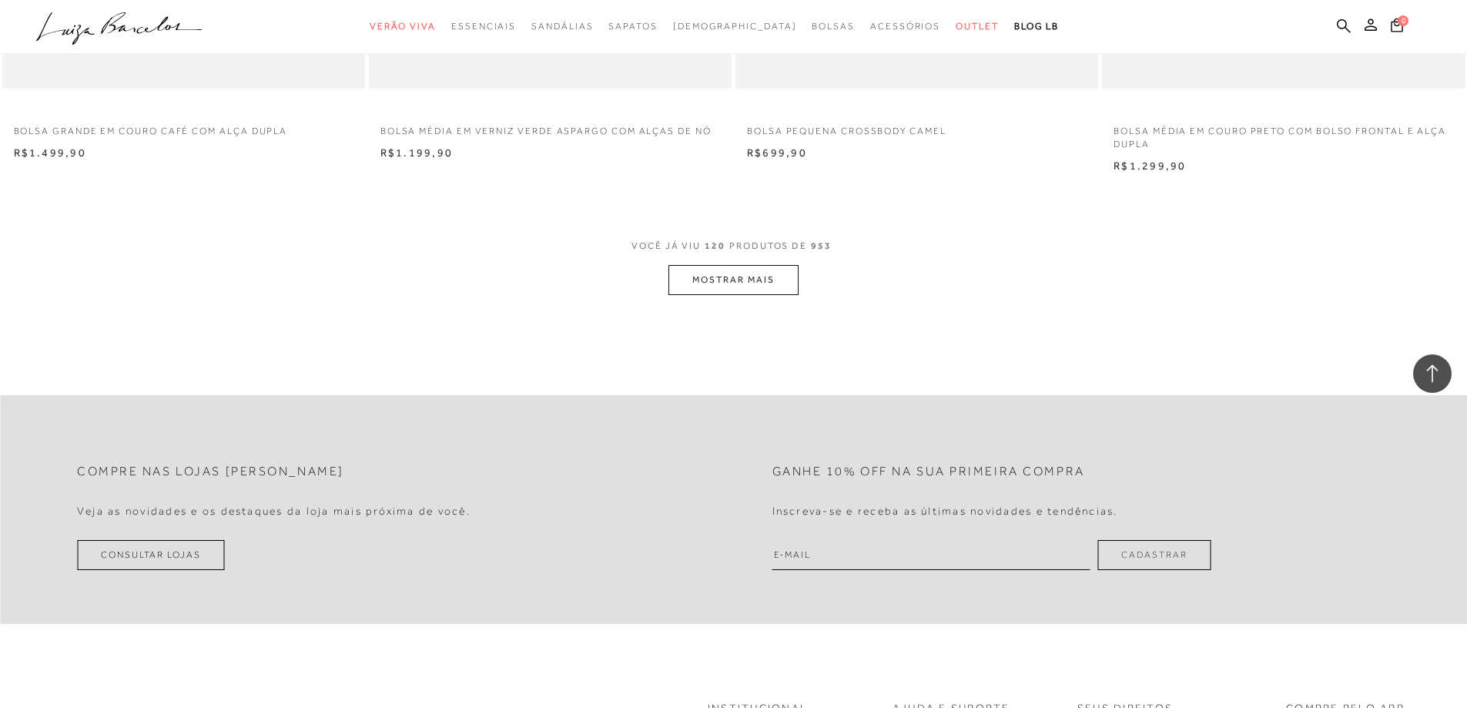
click at [742, 280] on button "MOSTRAR MAIS" at bounding box center [732, 280] width 129 height 30
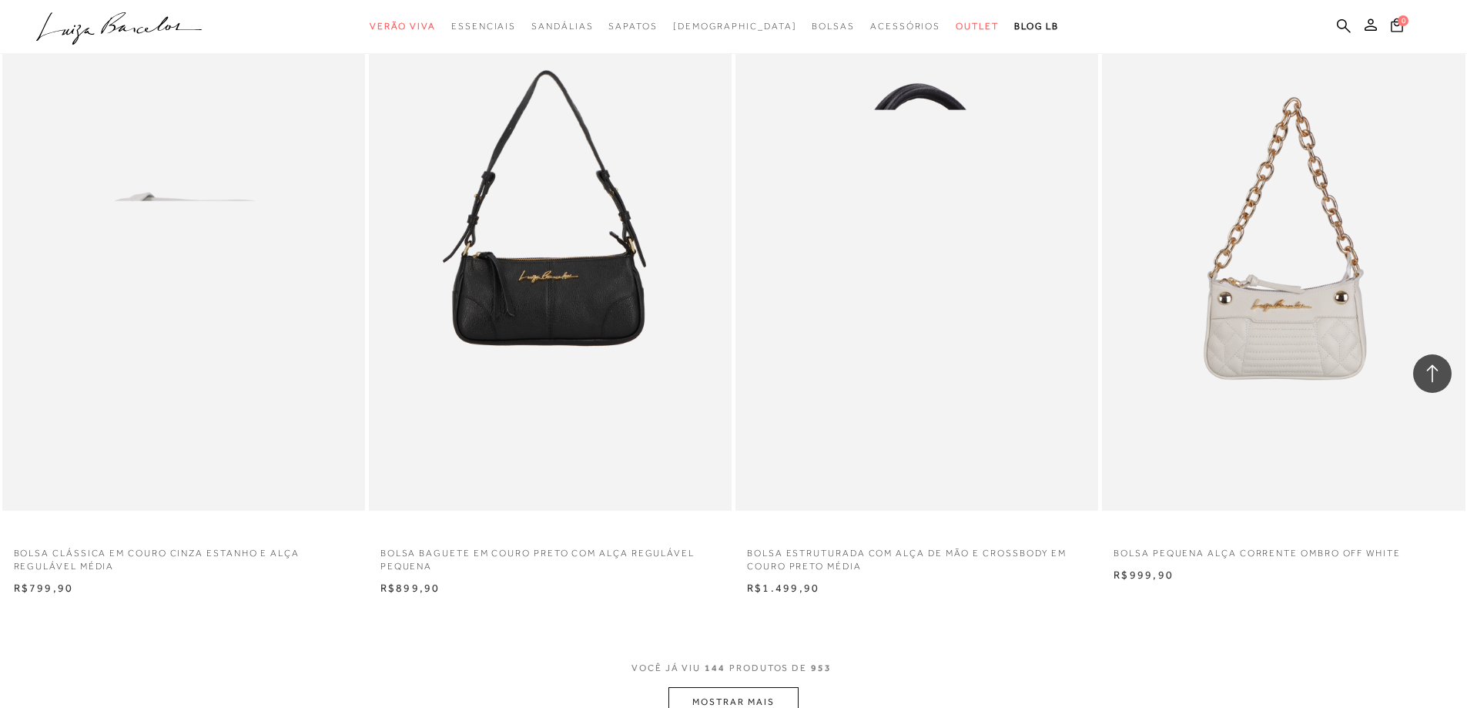
scroll to position [22804, 0]
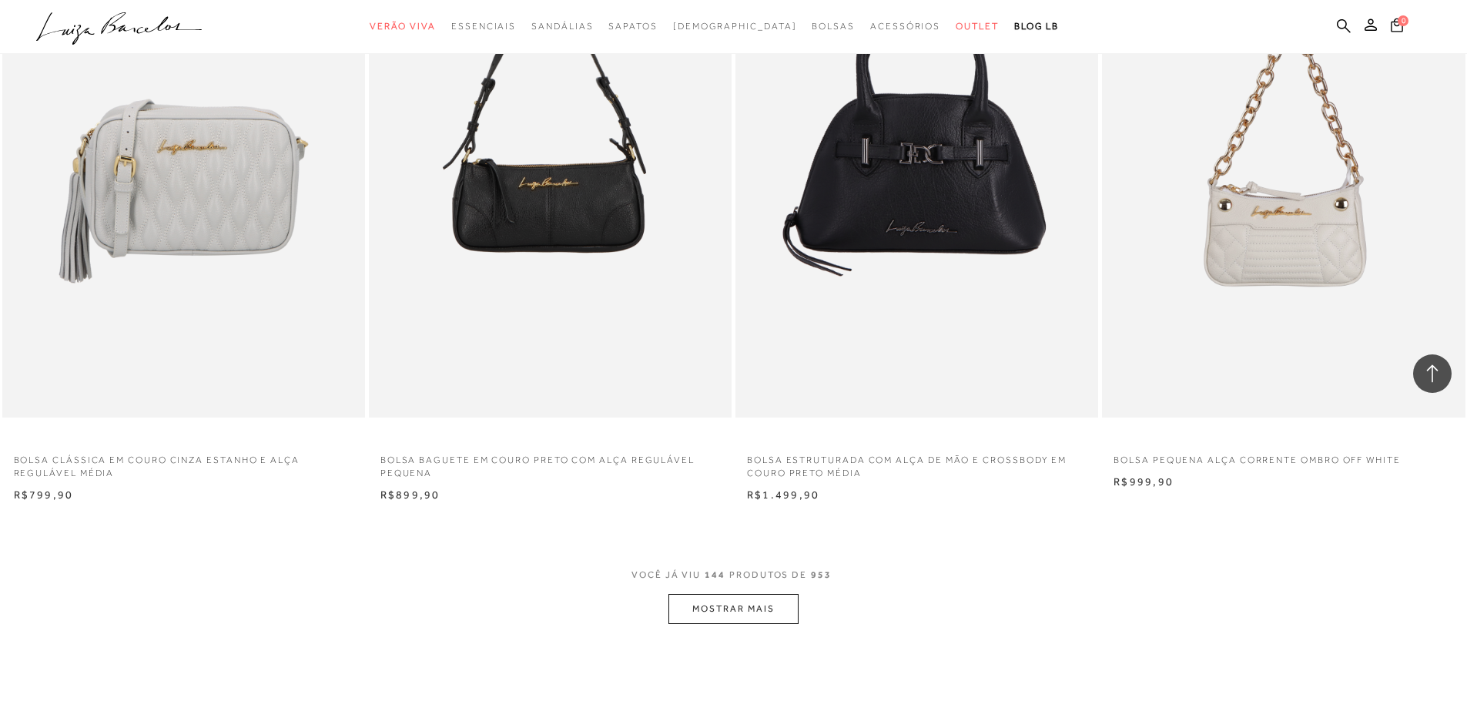
click at [748, 614] on button "MOSTRAR MAIS" at bounding box center [732, 609] width 129 height 30
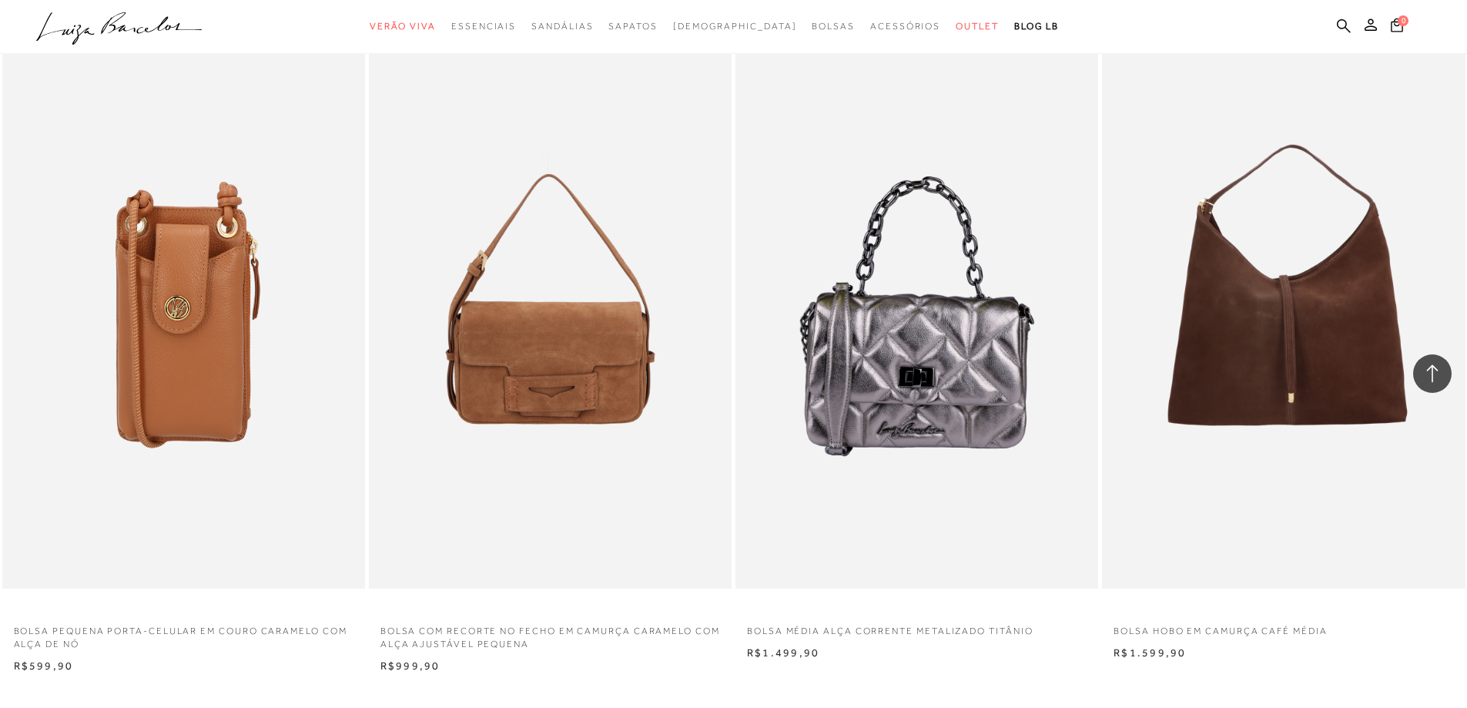
scroll to position [26885, 0]
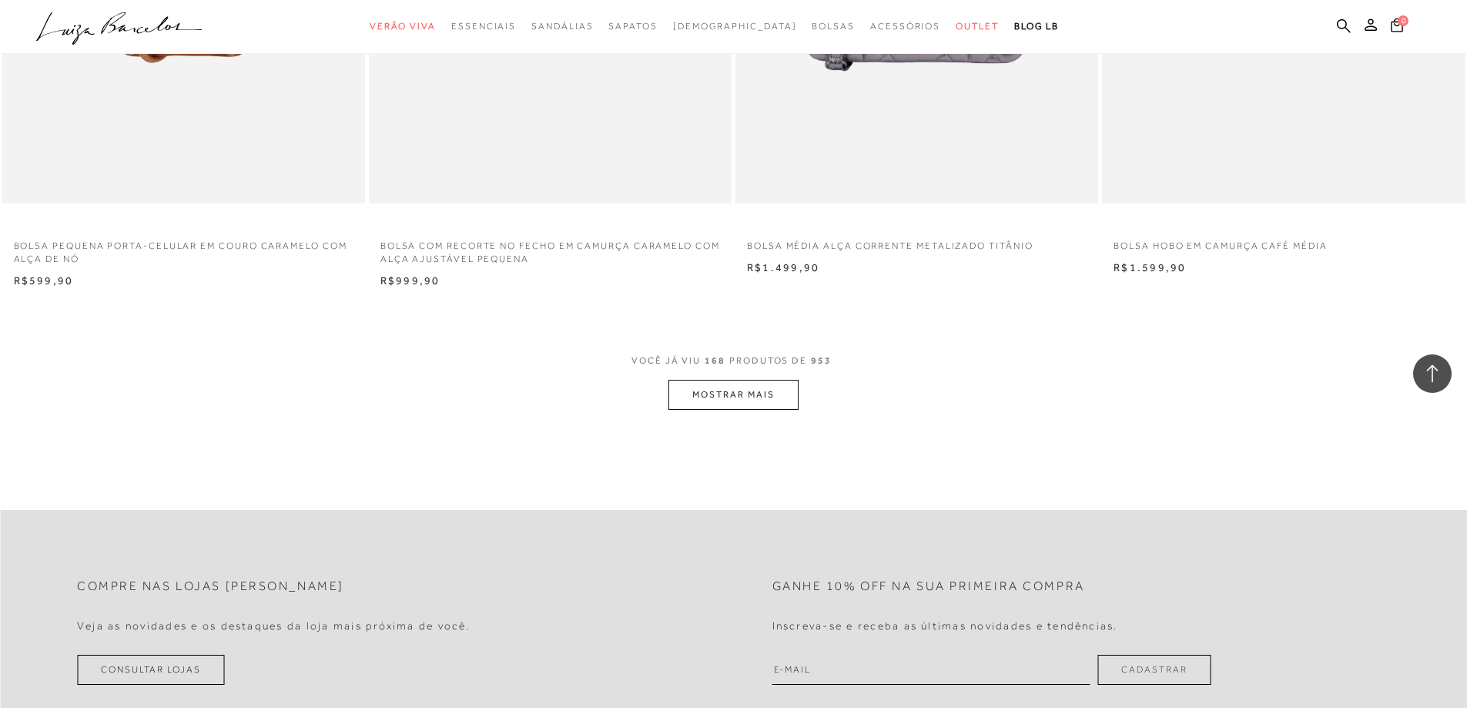
click at [745, 393] on button "MOSTRAR MAIS" at bounding box center [732, 395] width 129 height 30
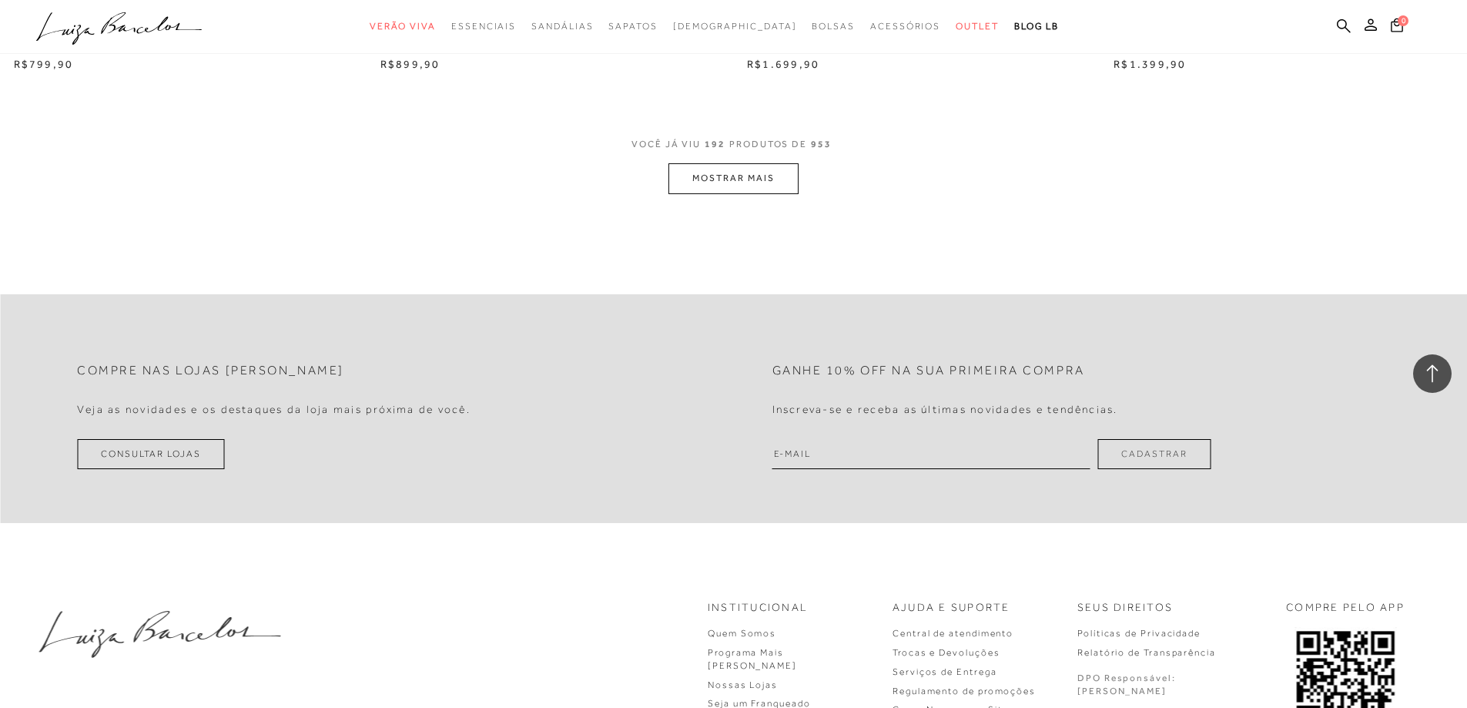
scroll to position [31043, 0]
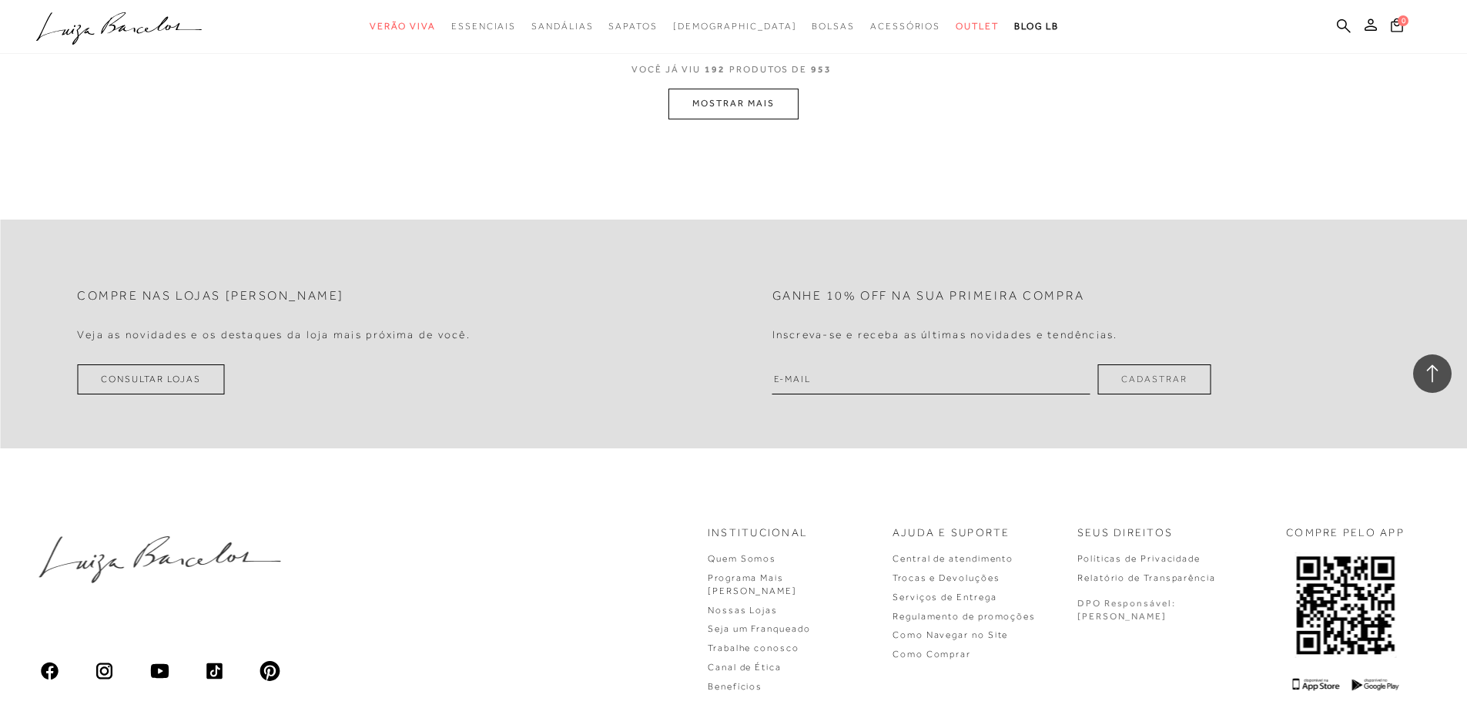
click at [729, 103] on button "MOSTRAR MAIS" at bounding box center [732, 104] width 129 height 30
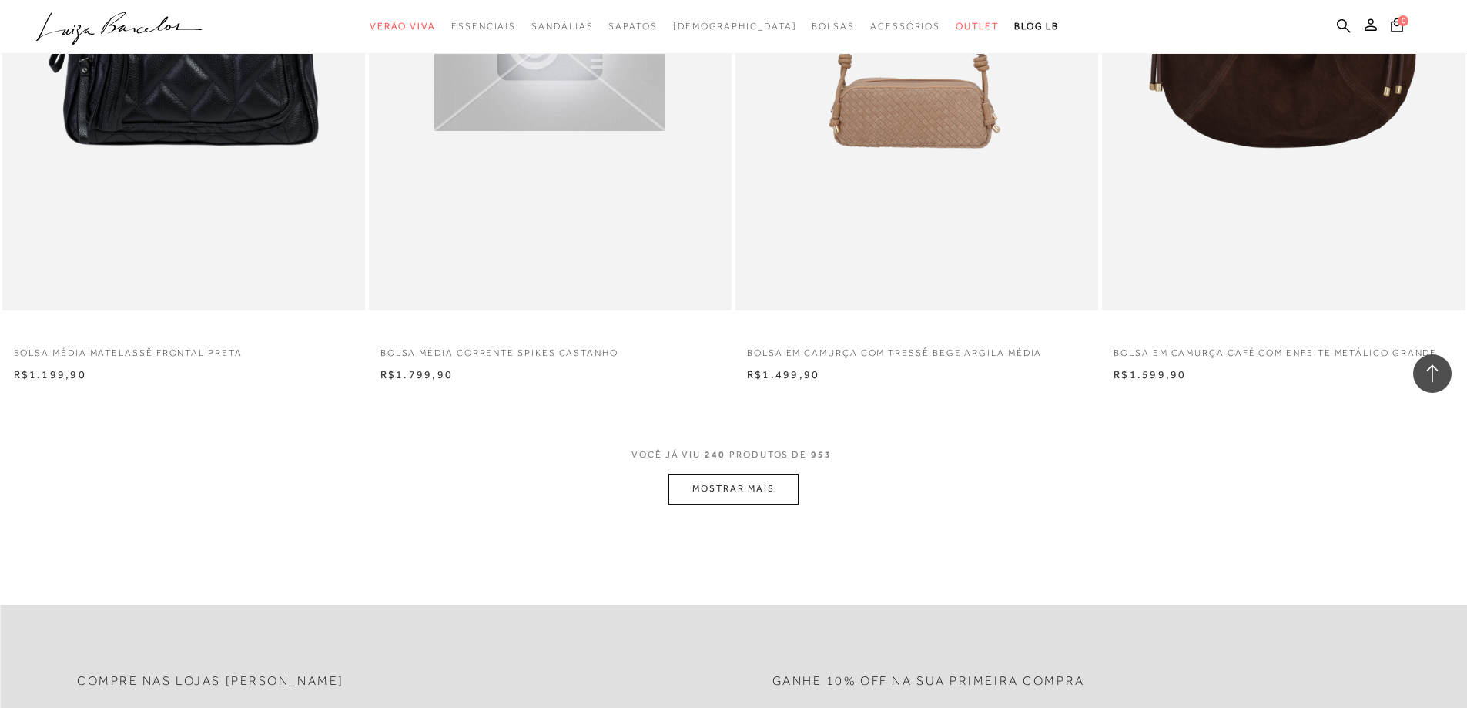
scroll to position [38627, 0]
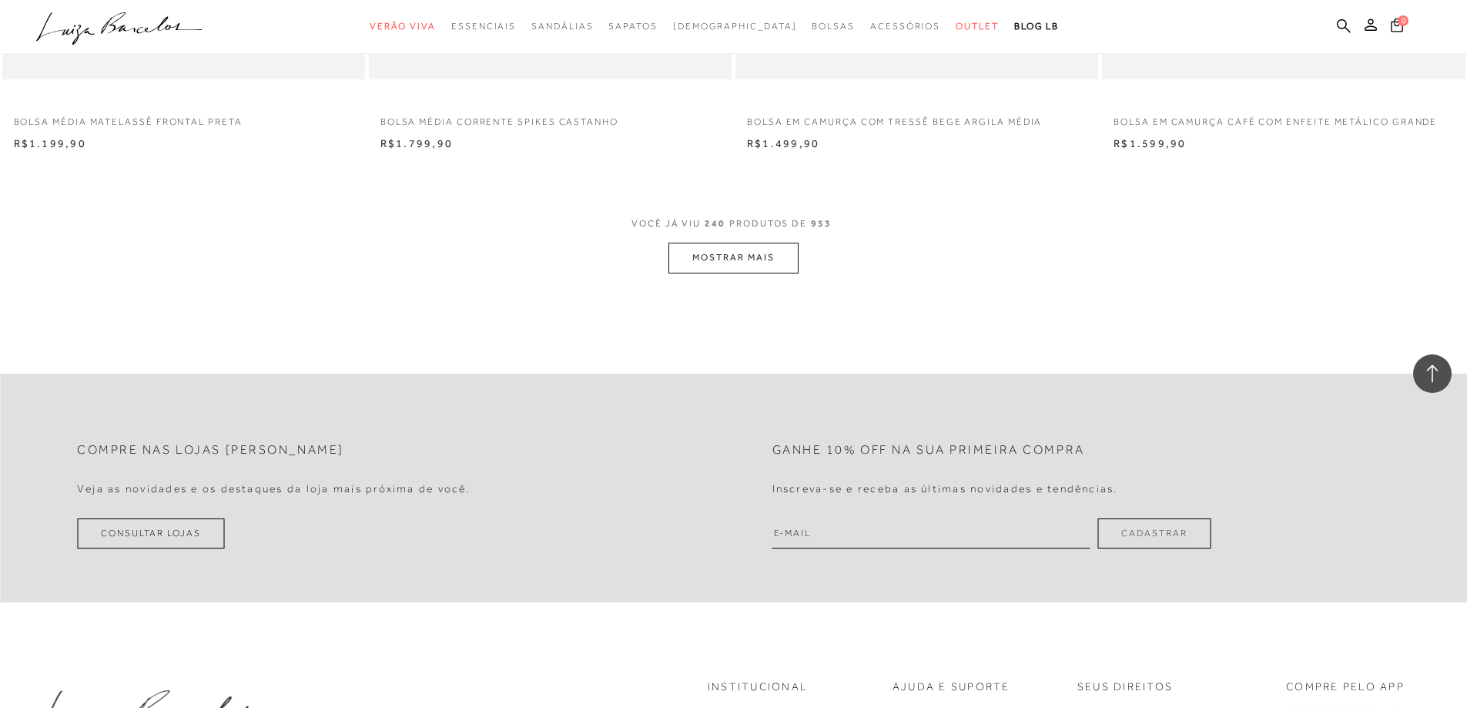
click at [727, 263] on button "MOSTRAR MAIS" at bounding box center [732, 258] width 129 height 30
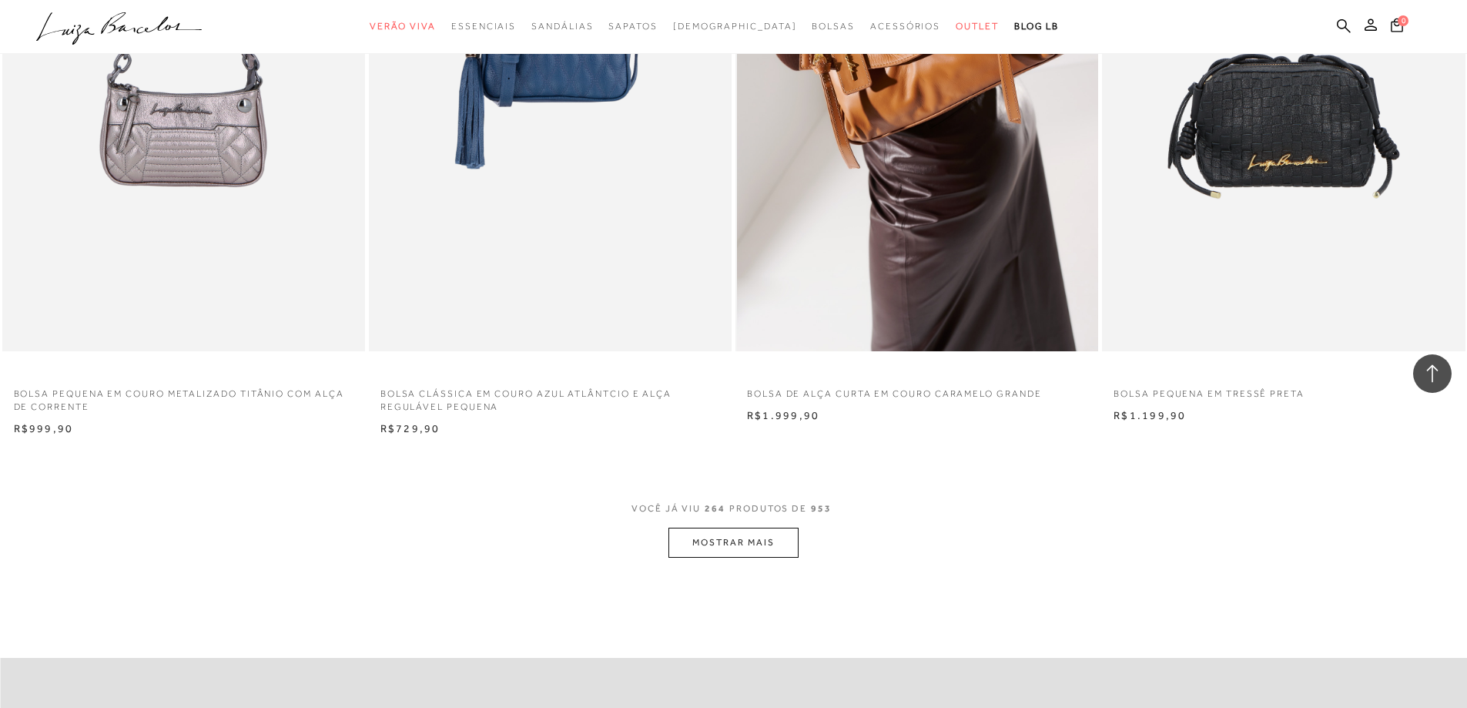
scroll to position [42323, 0]
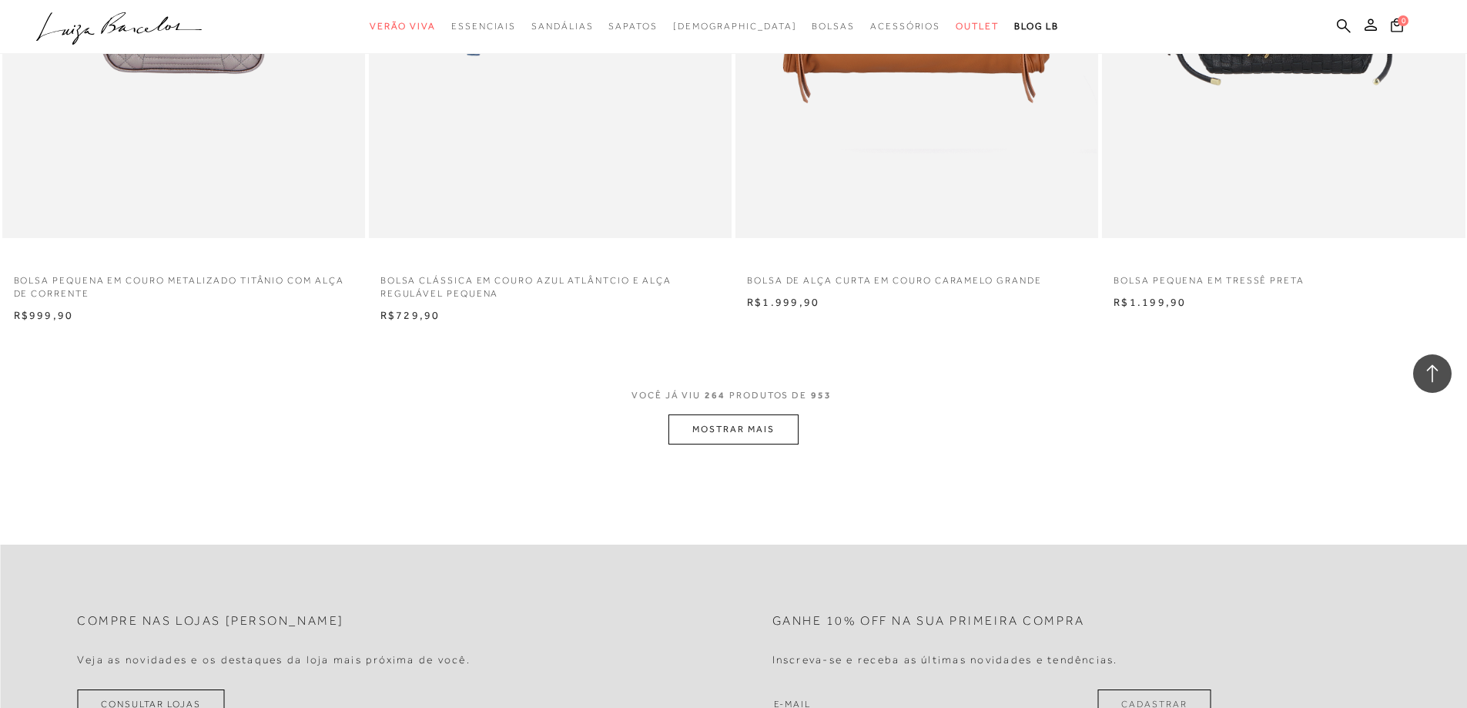
click at [732, 438] on button "MOSTRAR MAIS" at bounding box center [732, 429] width 129 height 30
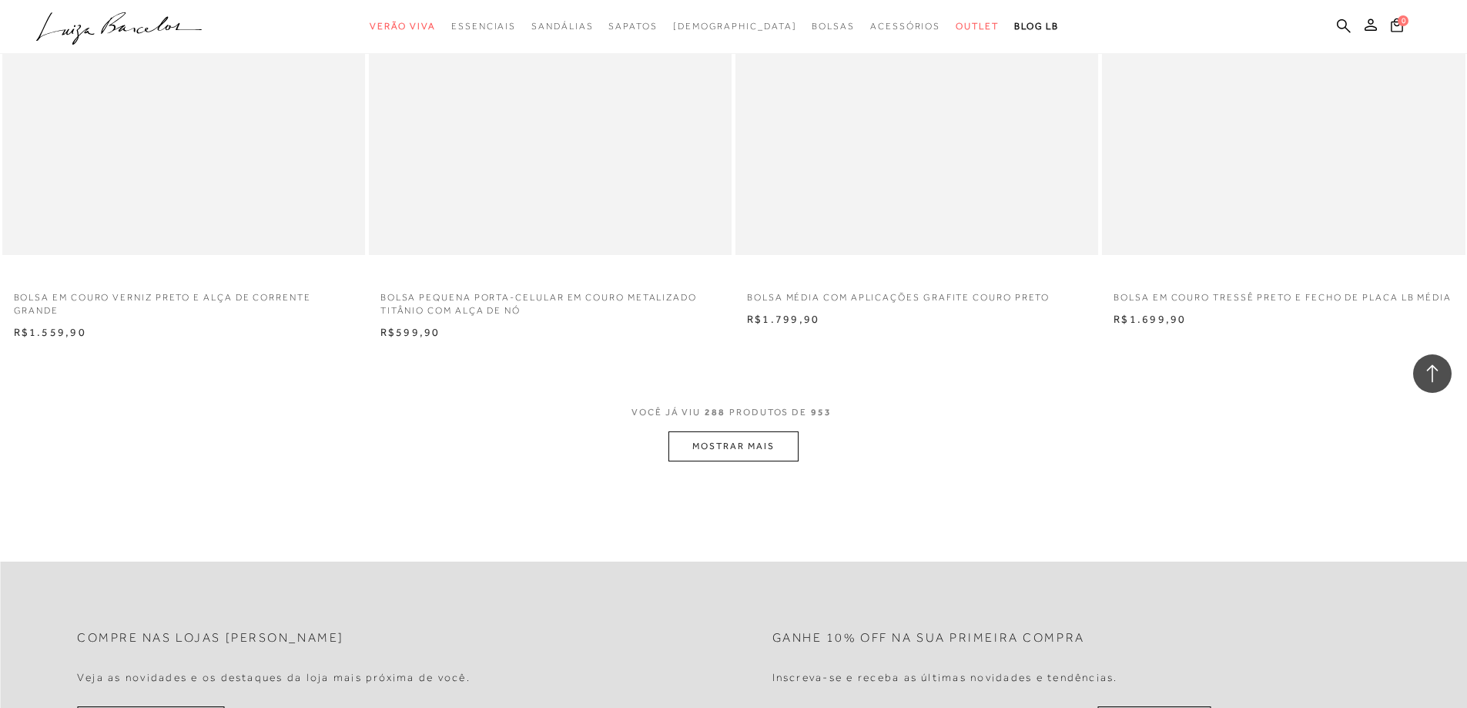
scroll to position [46404, 0]
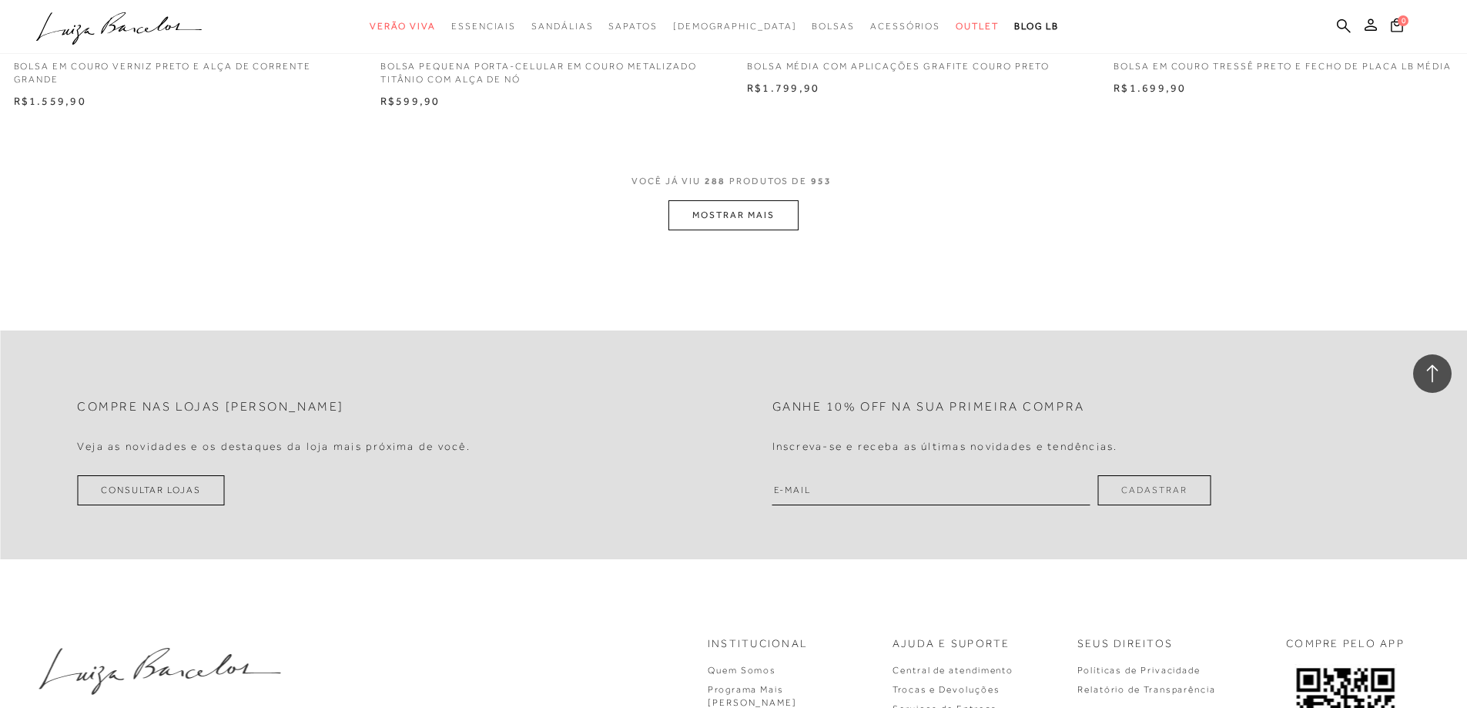
click at [713, 210] on button "MOSTRAR MAIS" at bounding box center [732, 215] width 129 height 30
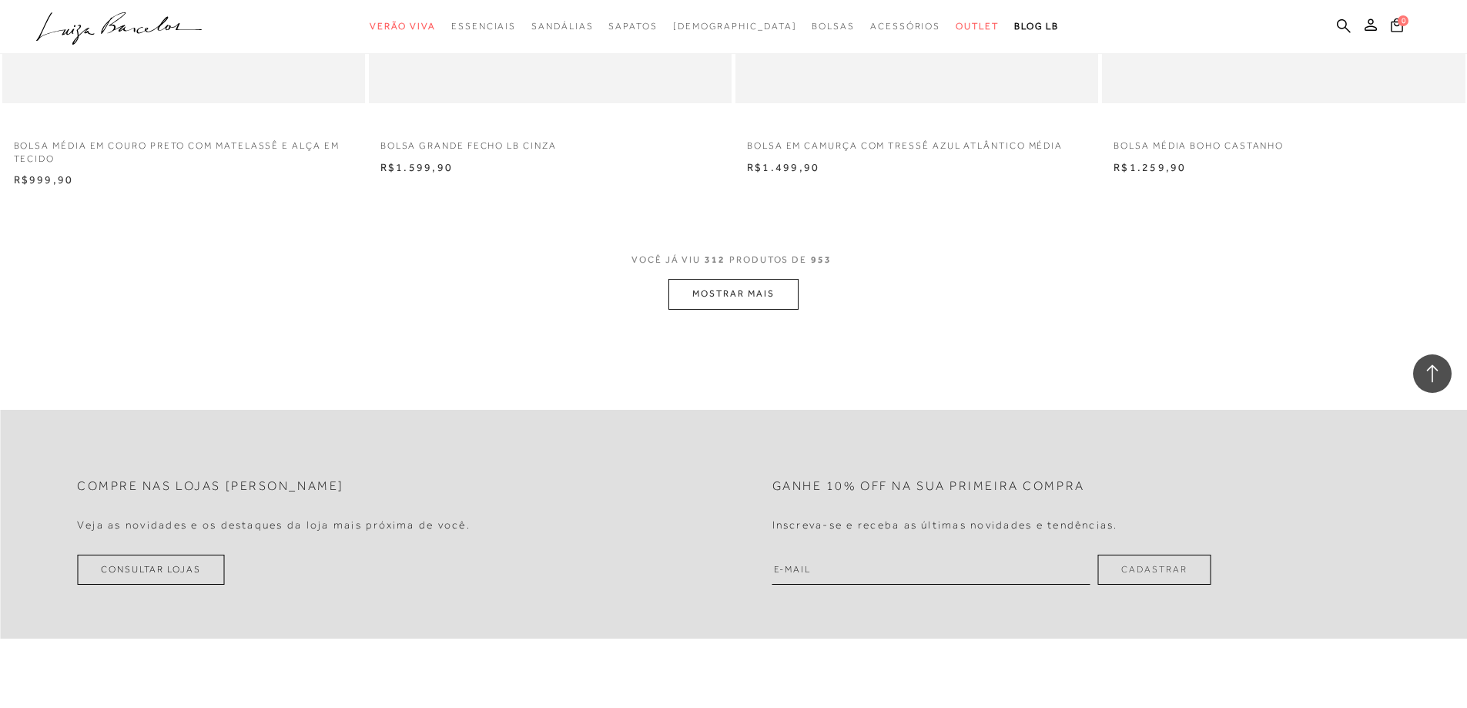
scroll to position [50254, 0]
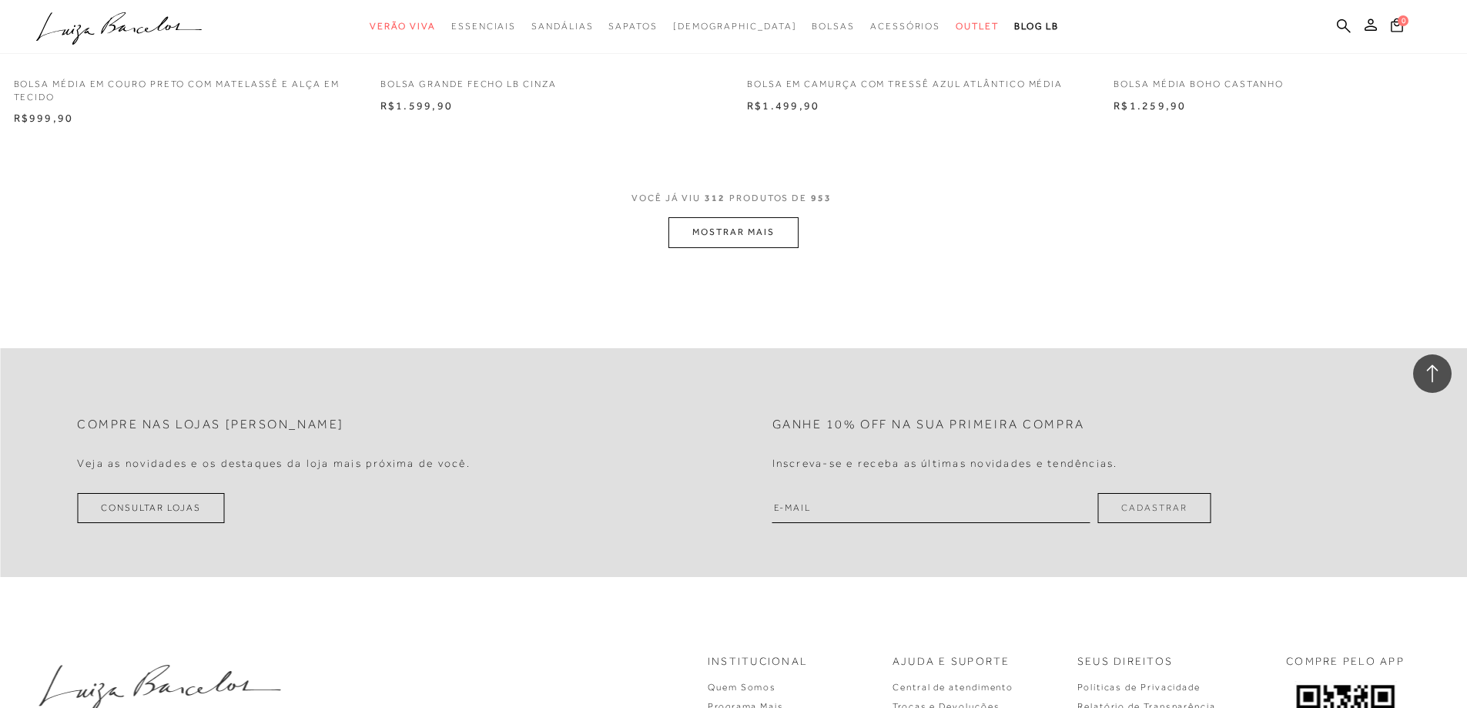
click at [686, 225] on button "MOSTRAR MAIS" at bounding box center [732, 232] width 129 height 30
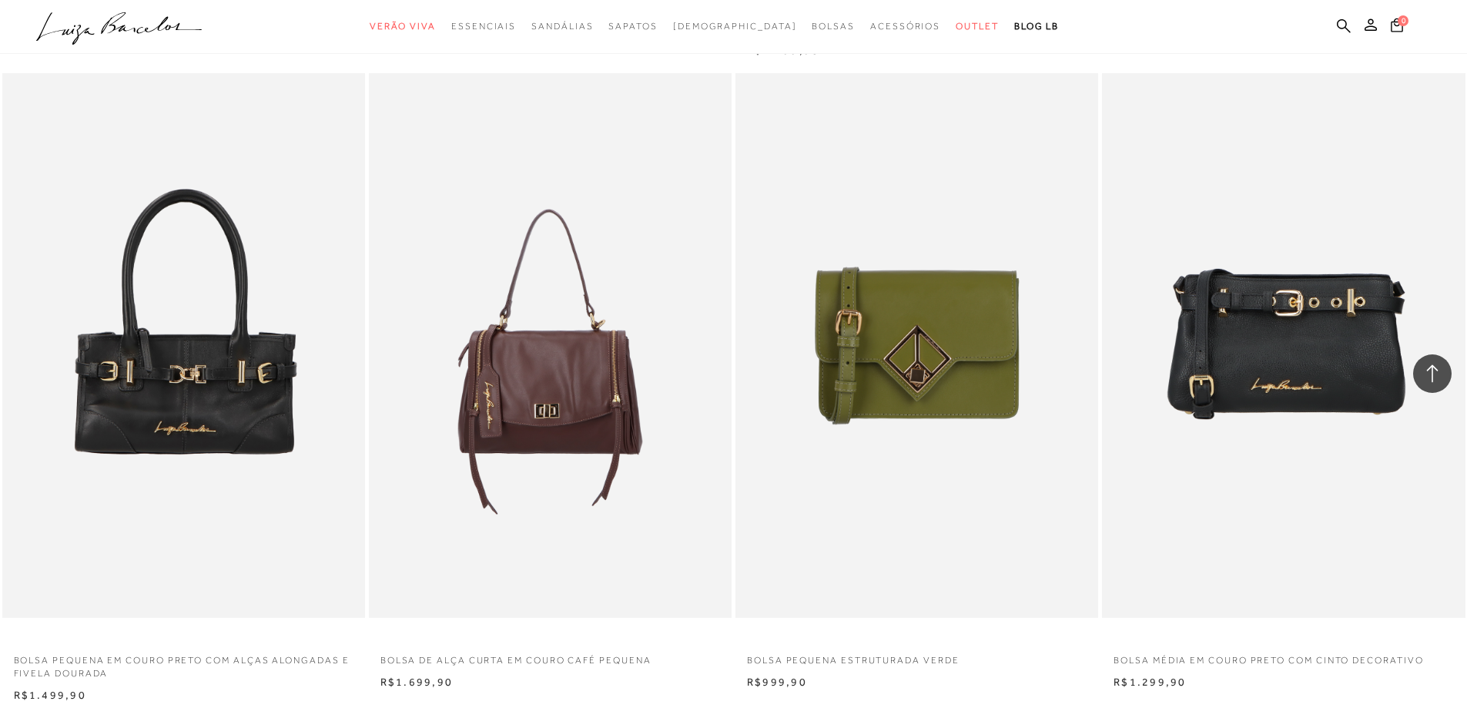
scroll to position [52487, 0]
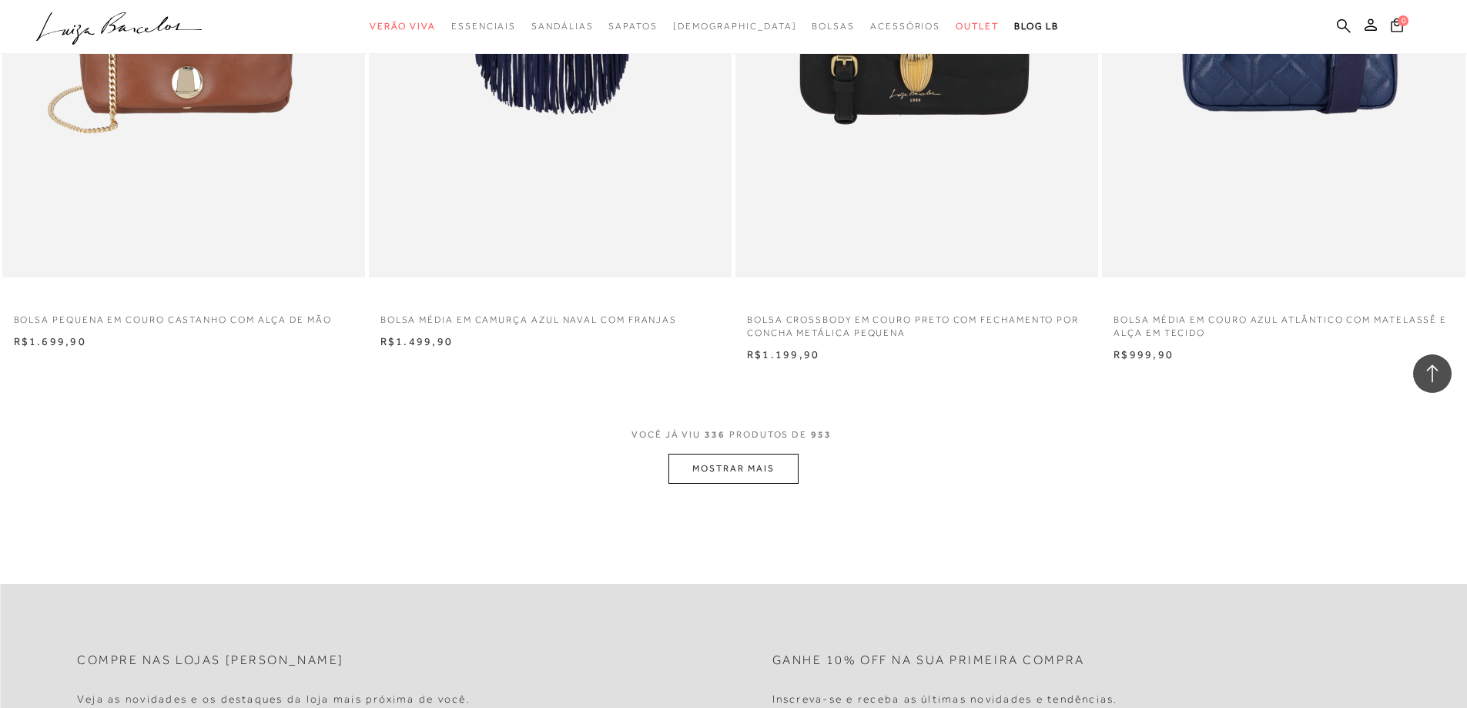
scroll to position [53950, 0]
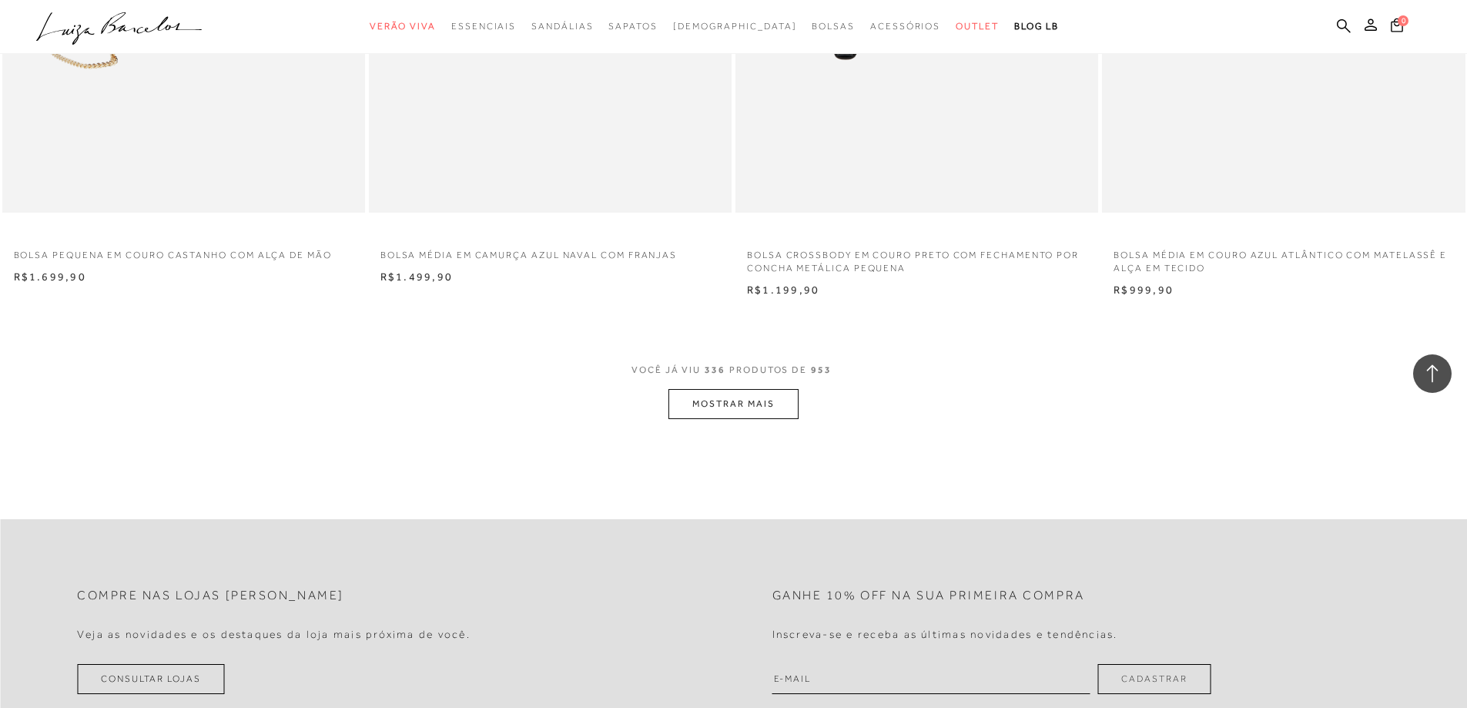
click at [731, 406] on button "MOSTRAR MAIS" at bounding box center [732, 404] width 129 height 30
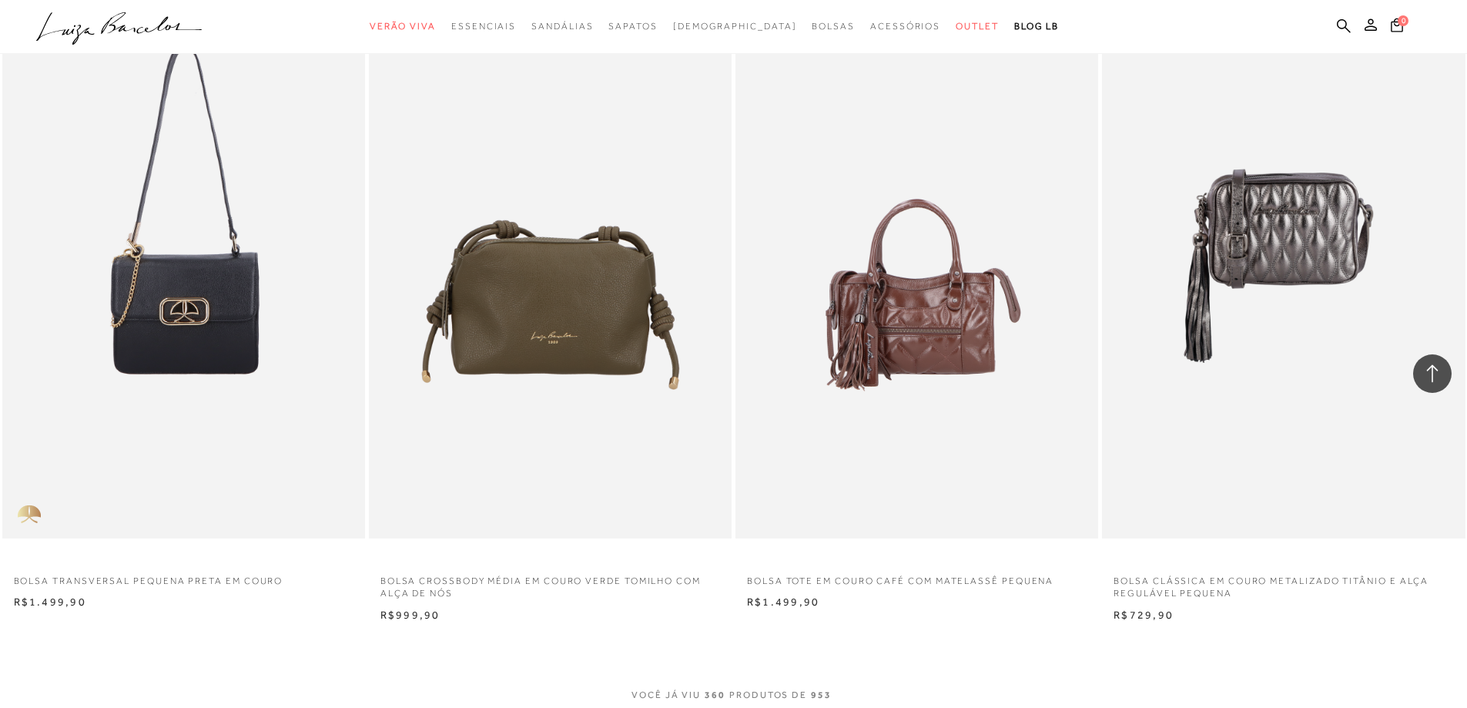
scroll to position [57954, 0]
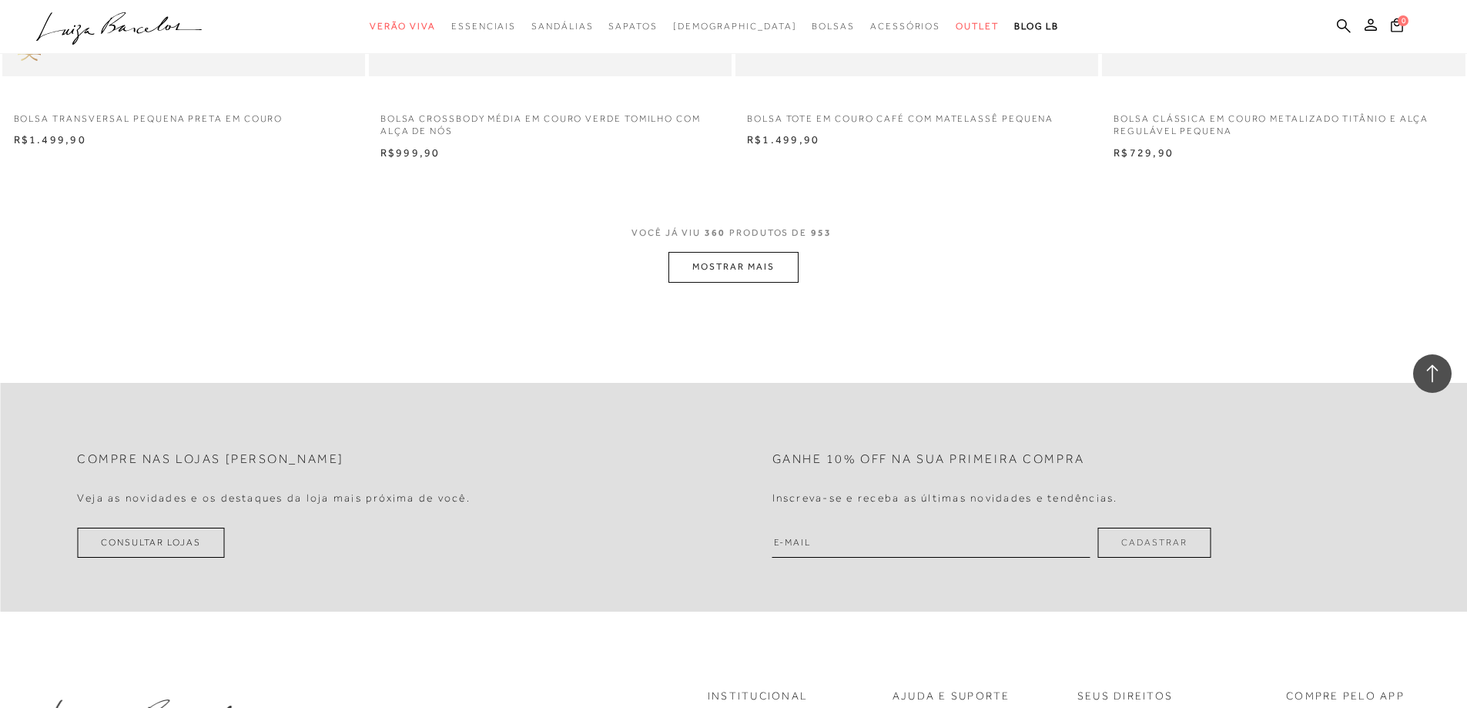
click at [720, 267] on button "MOSTRAR MAIS" at bounding box center [732, 267] width 129 height 30
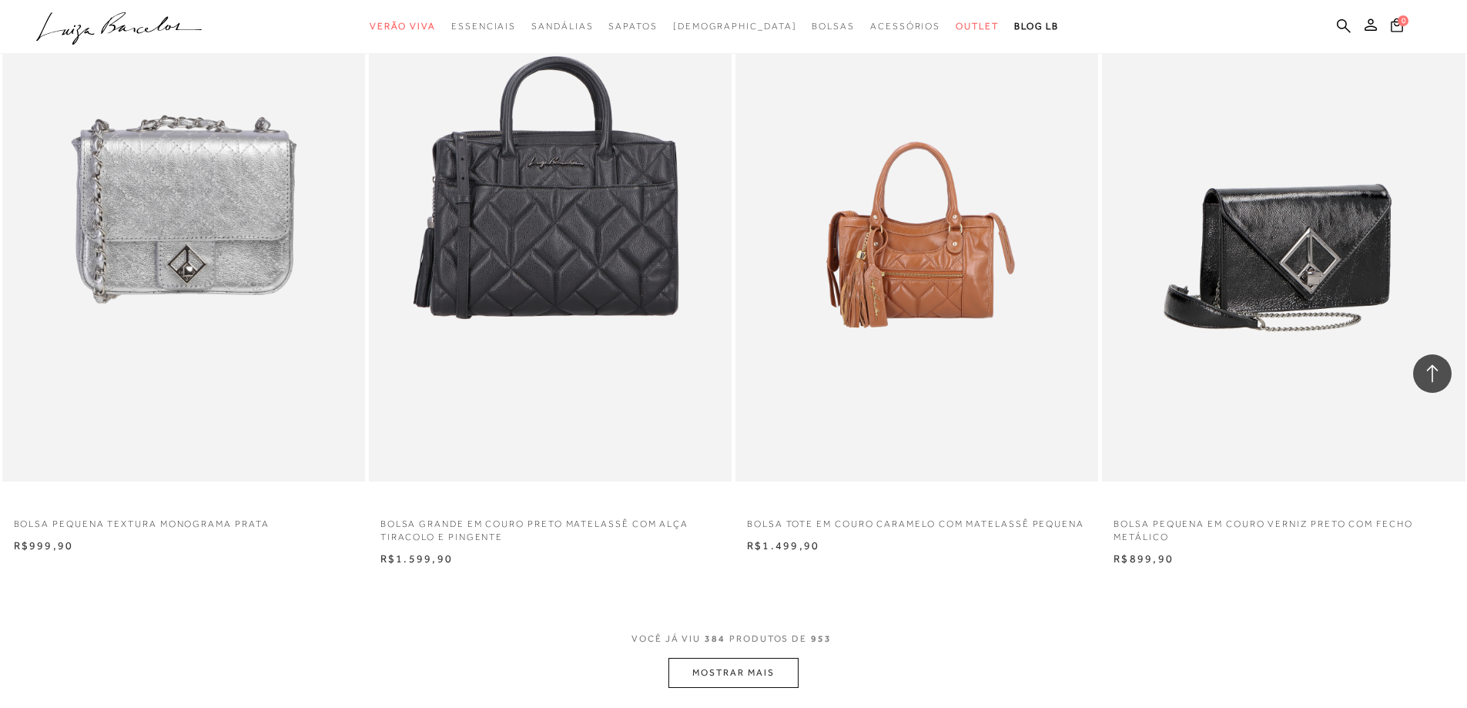
scroll to position [61727, 0]
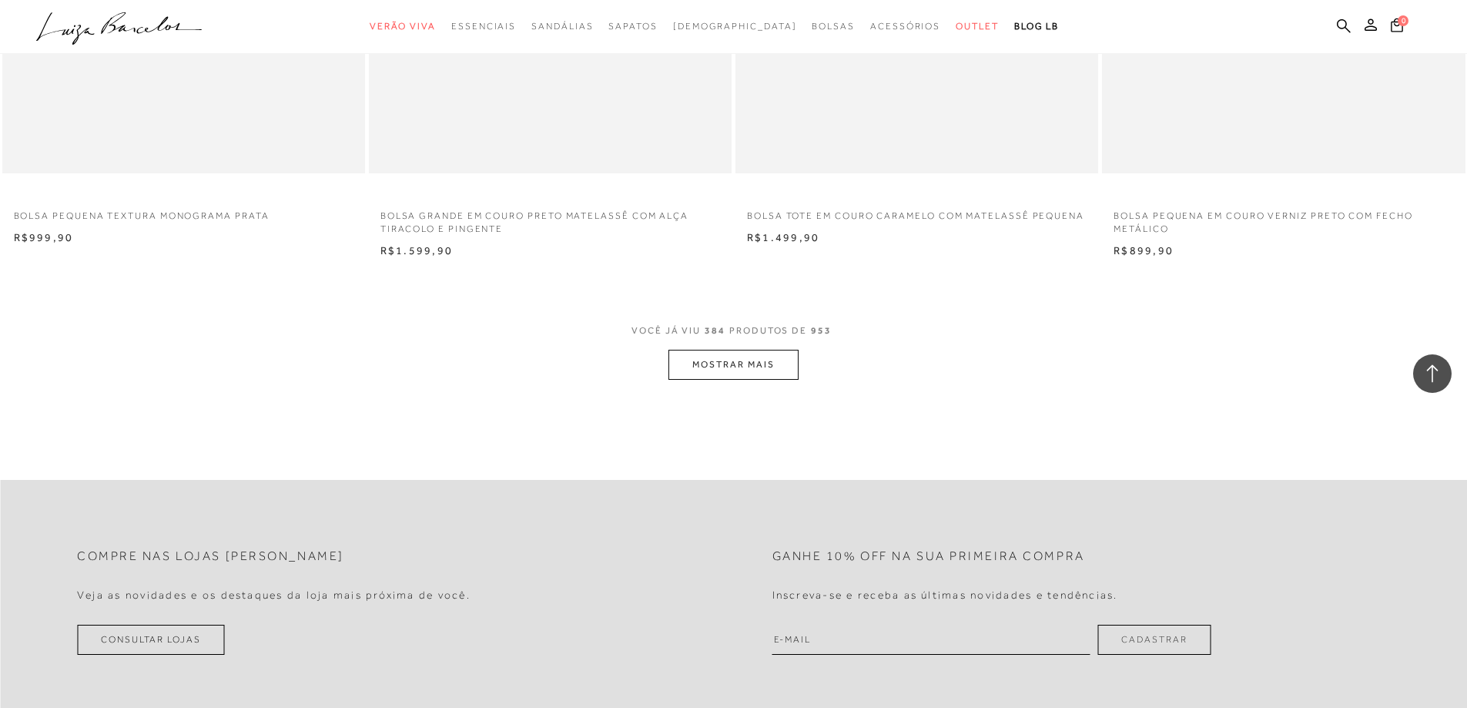
click at [730, 370] on button "MOSTRAR MAIS" at bounding box center [732, 365] width 129 height 30
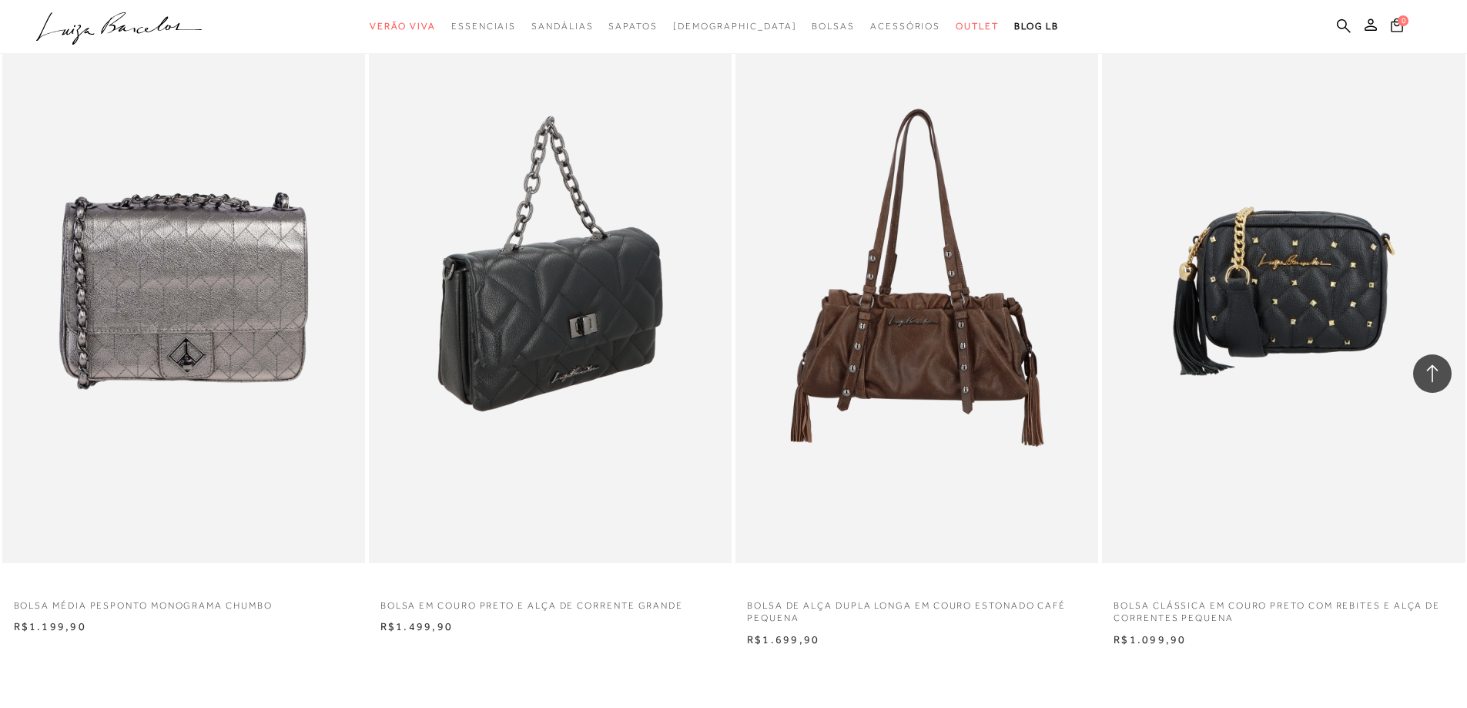
scroll to position [65501, 0]
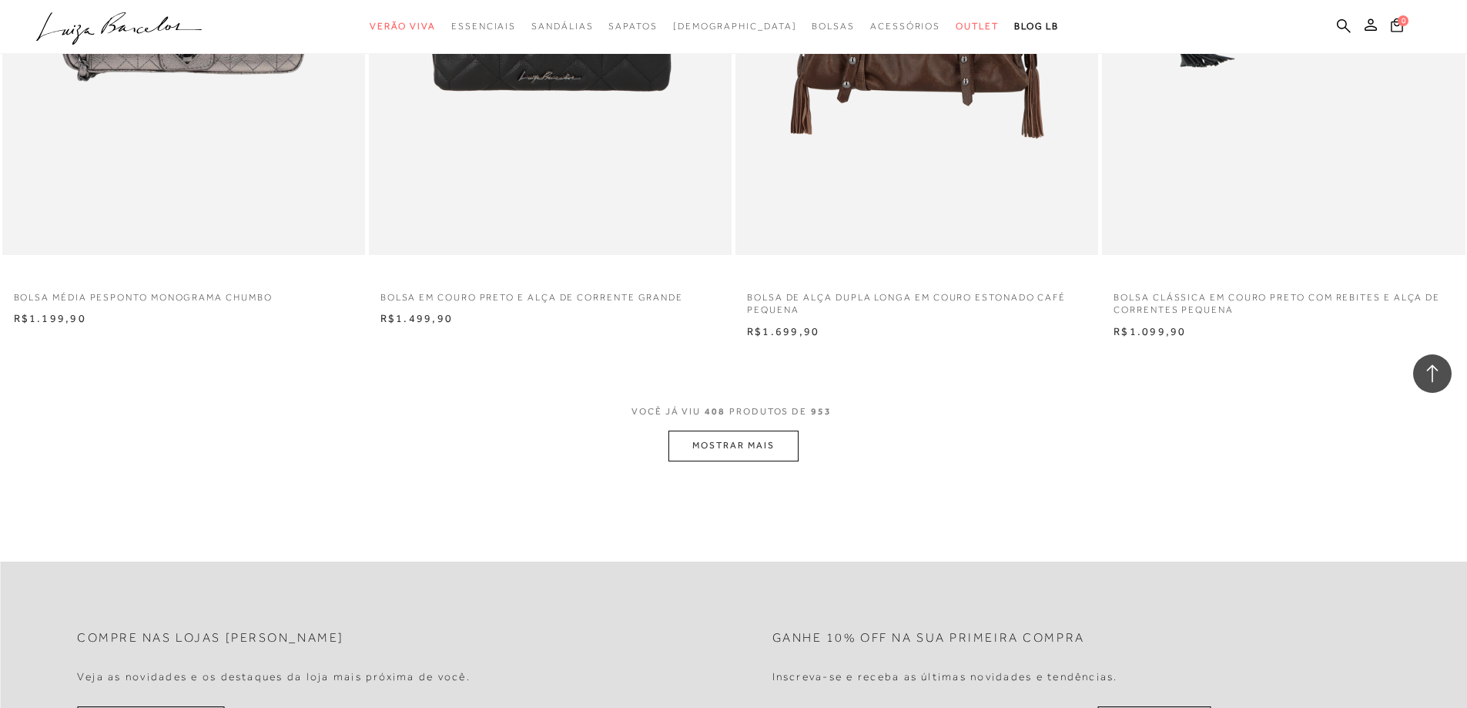
click at [744, 455] on button "MOSTRAR MAIS" at bounding box center [732, 445] width 129 height 30
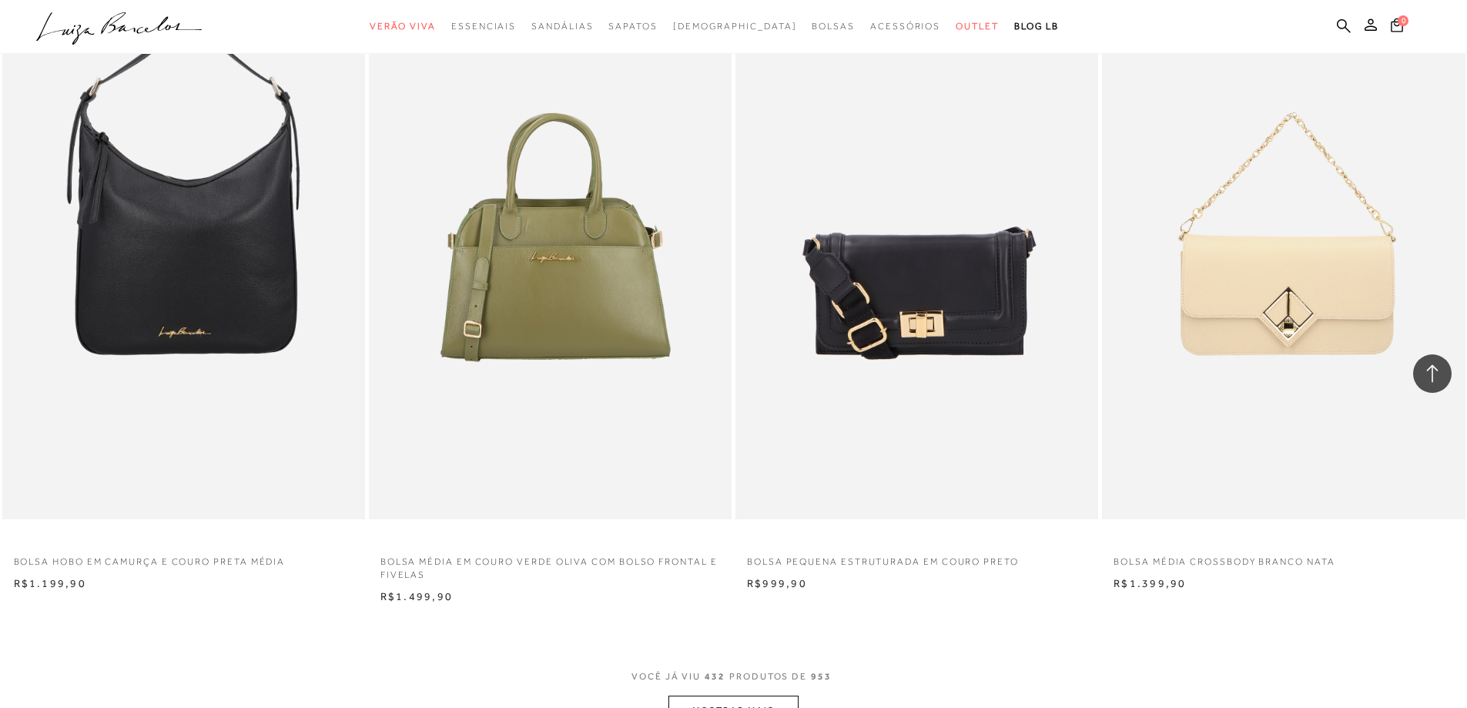
scroll to position [69428, 0]
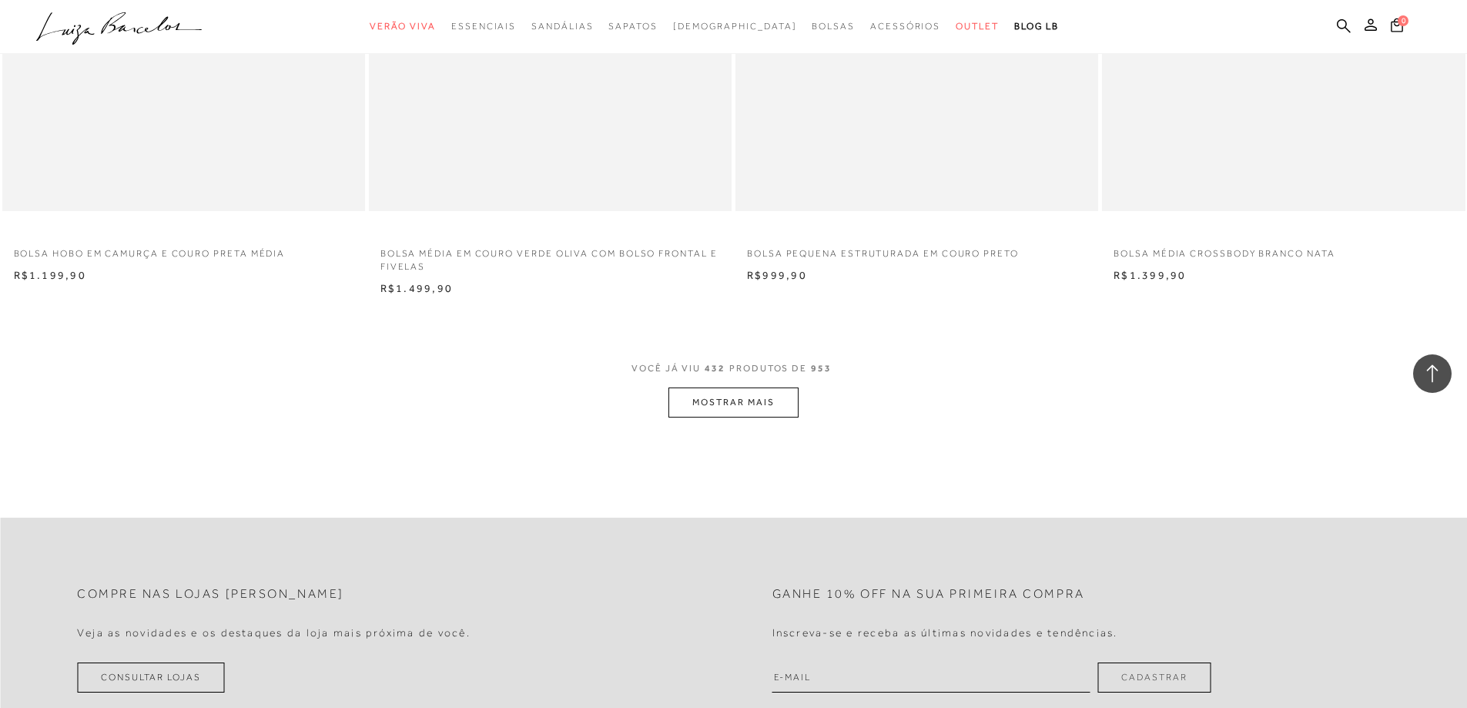
click at [737, 405] on button "MOSTRAR MAIS" at bounding box center [732, 402] width 129 height 30
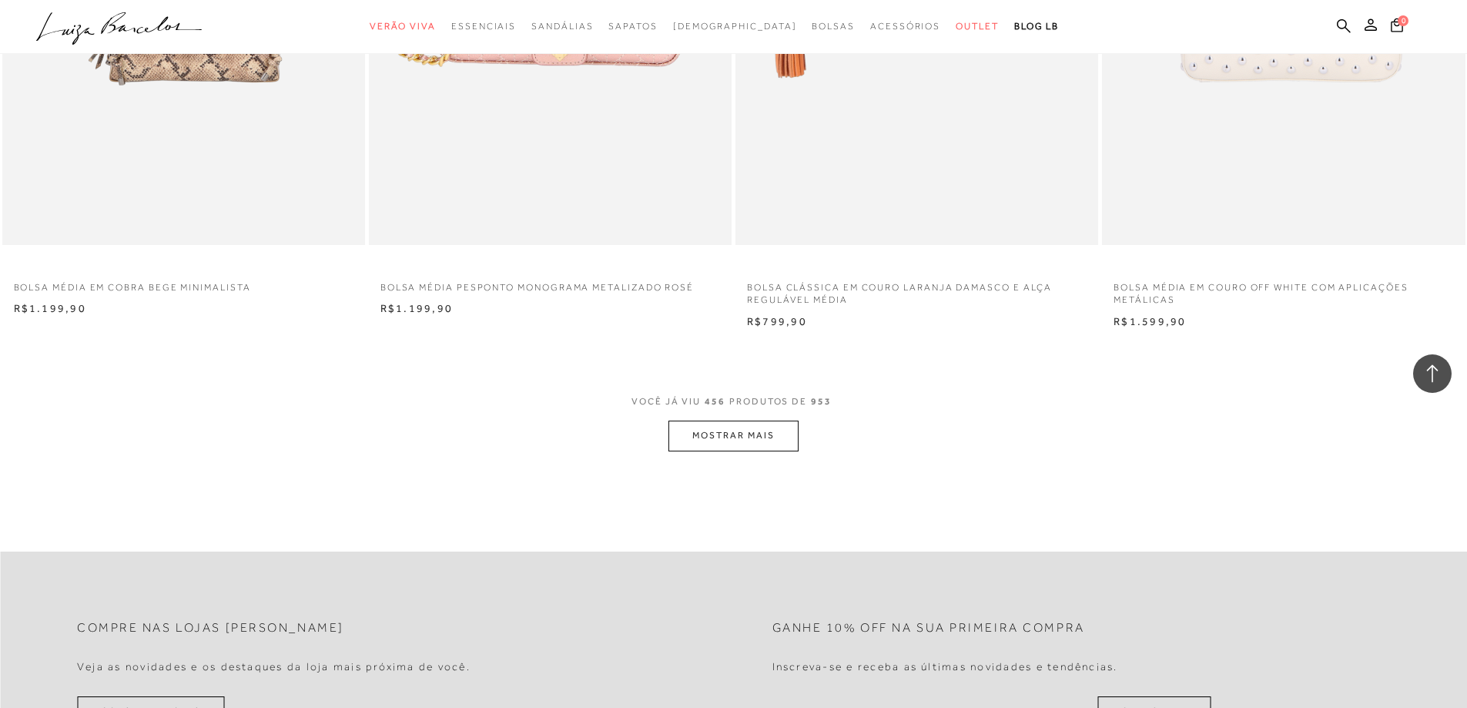
scroll to position [73278, 0]
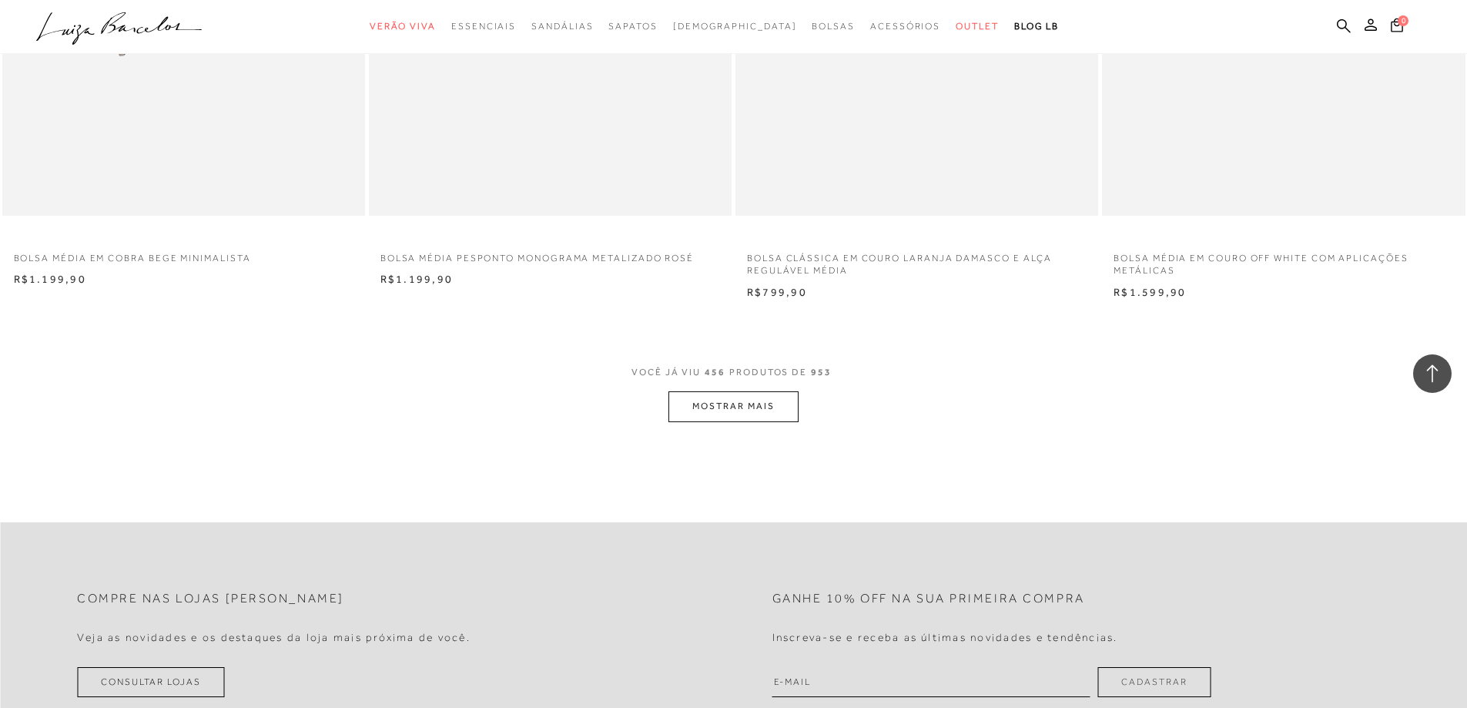
click at [754, 413] on button "MOSTRAR MAIS" at bounding box center [732, 406] width 129 height 30
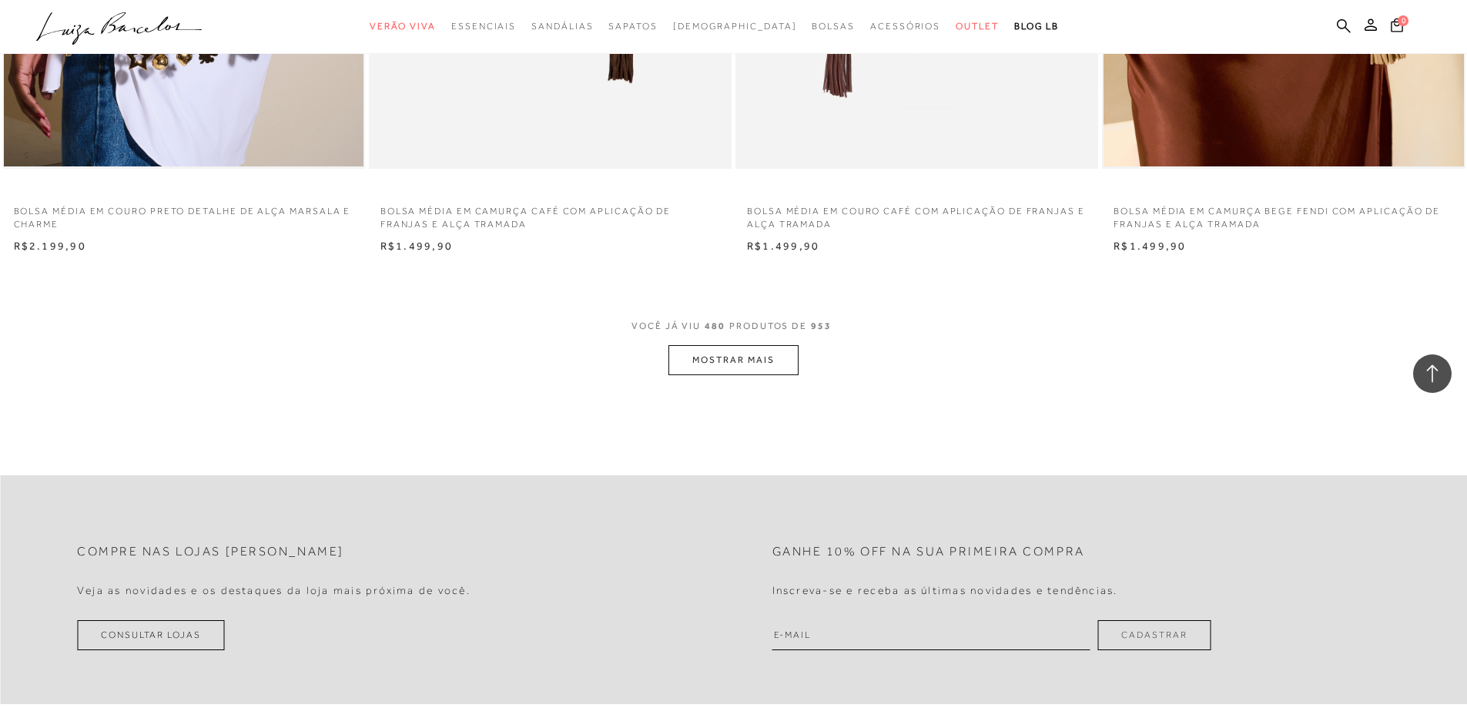
scroll to position [77205, 0]
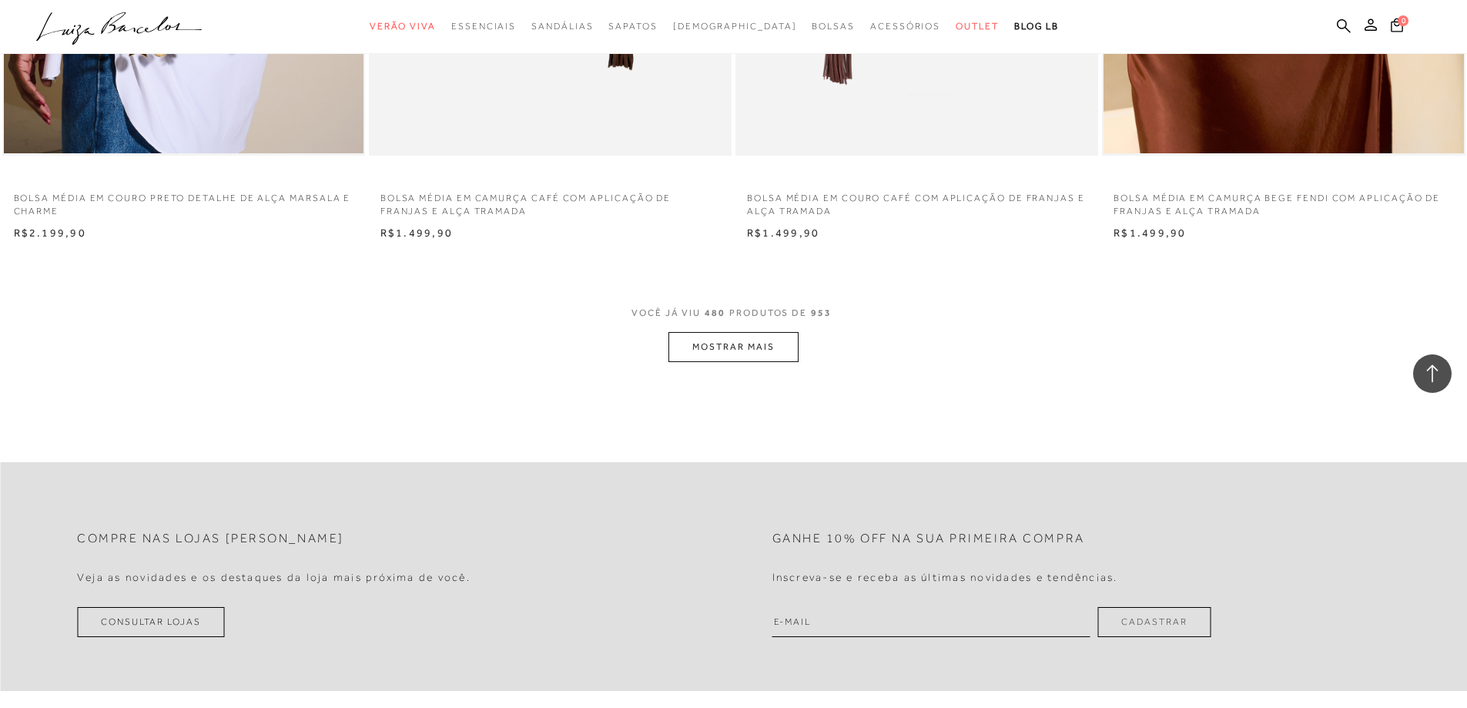
click at [745, 343] on button "MOSTRAR MAIS" at bounding box center [732, 347] width 129 height 30
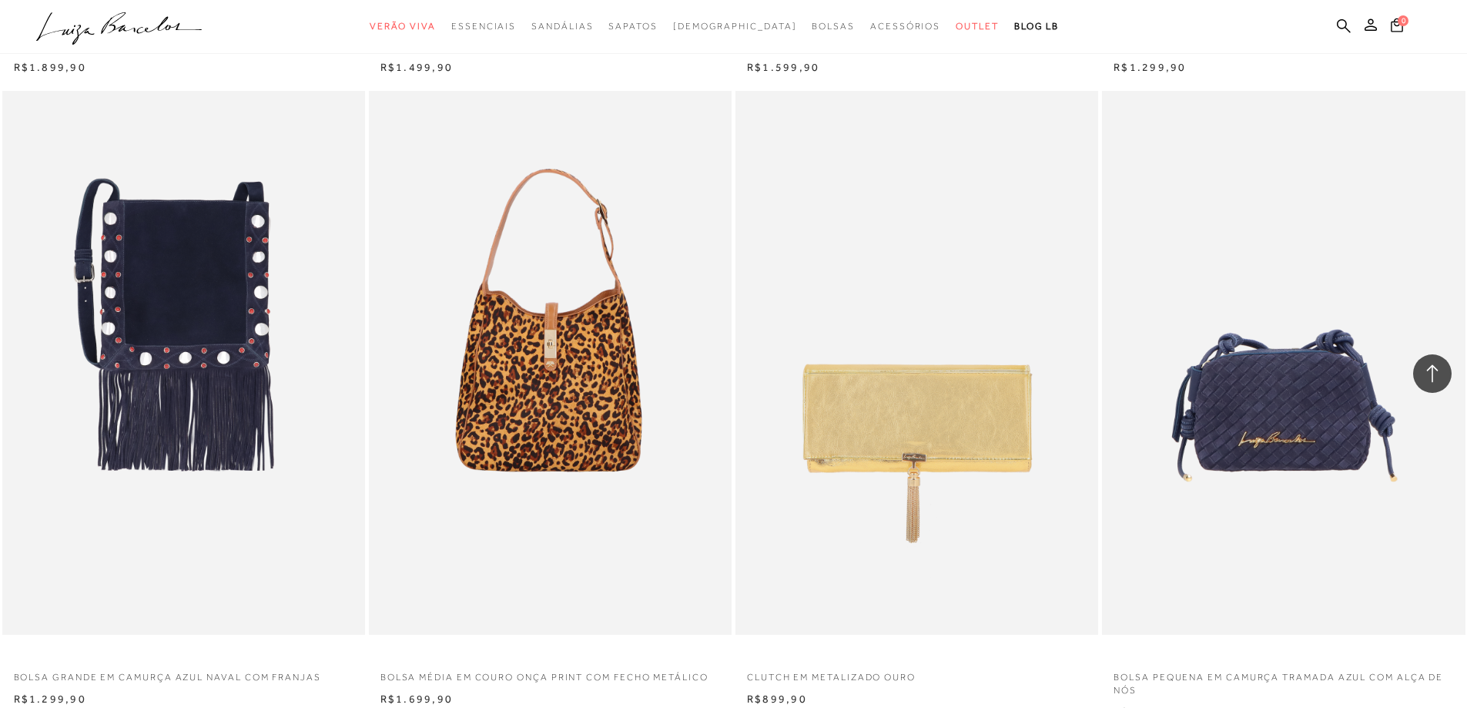
scroll to position [81132, 0]
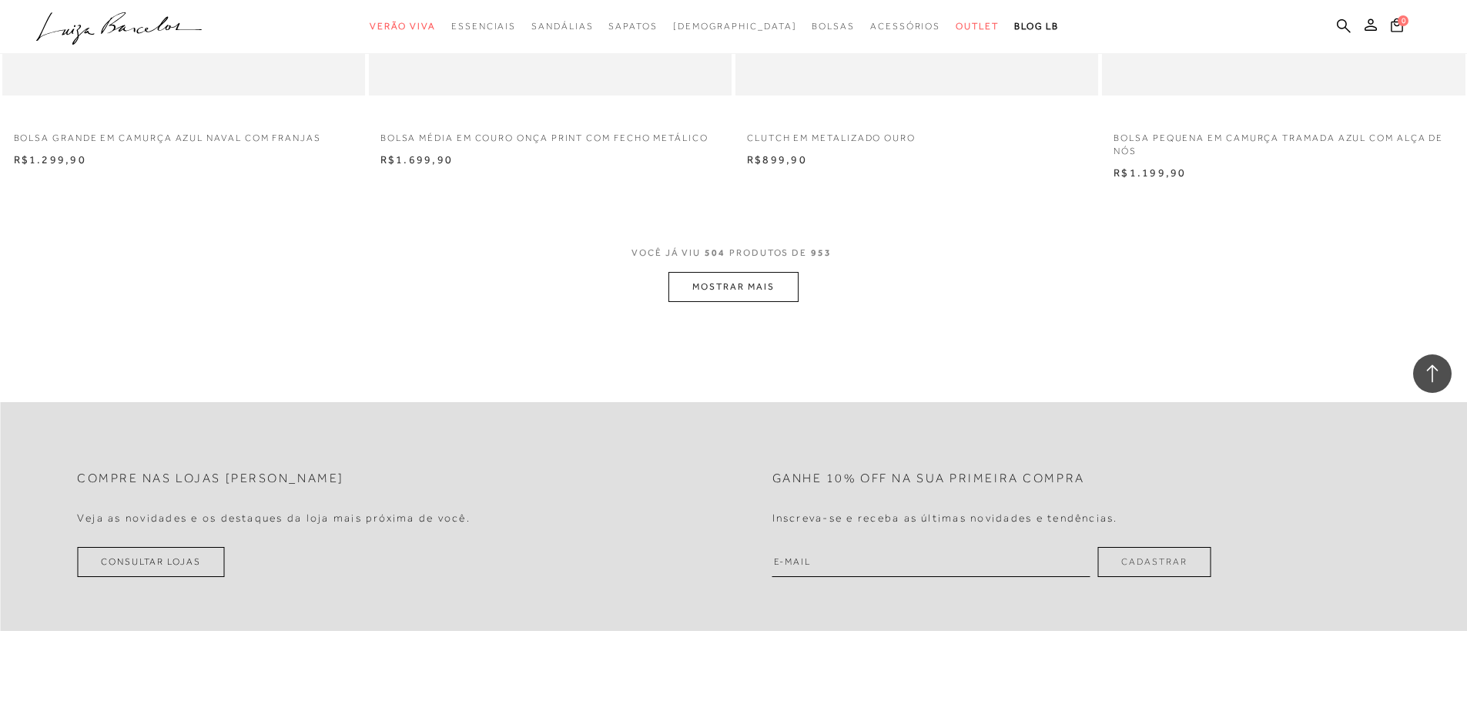
click at [748, 286] on button "MOSTRAR MAIS" at bounding box center [732, 287] width 129 height 30
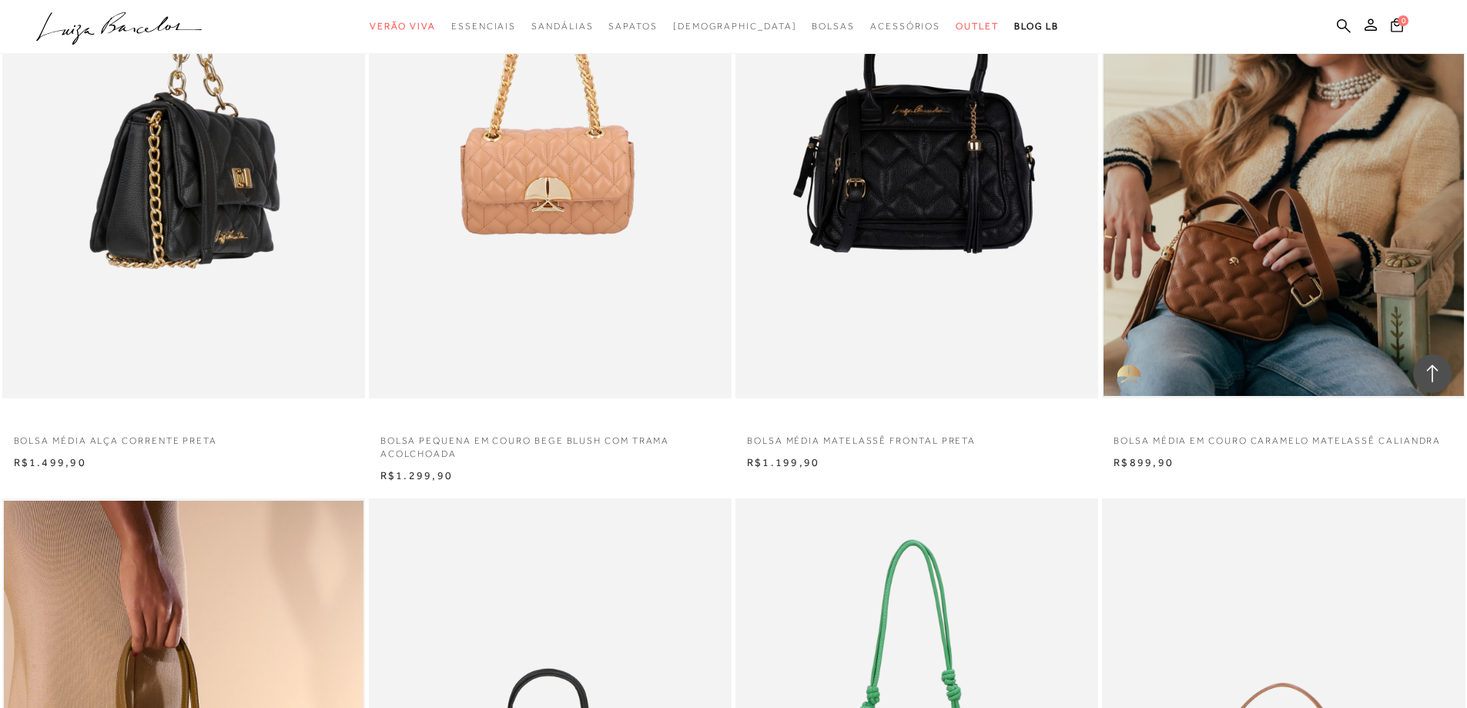
scroll to position [14297, 0]
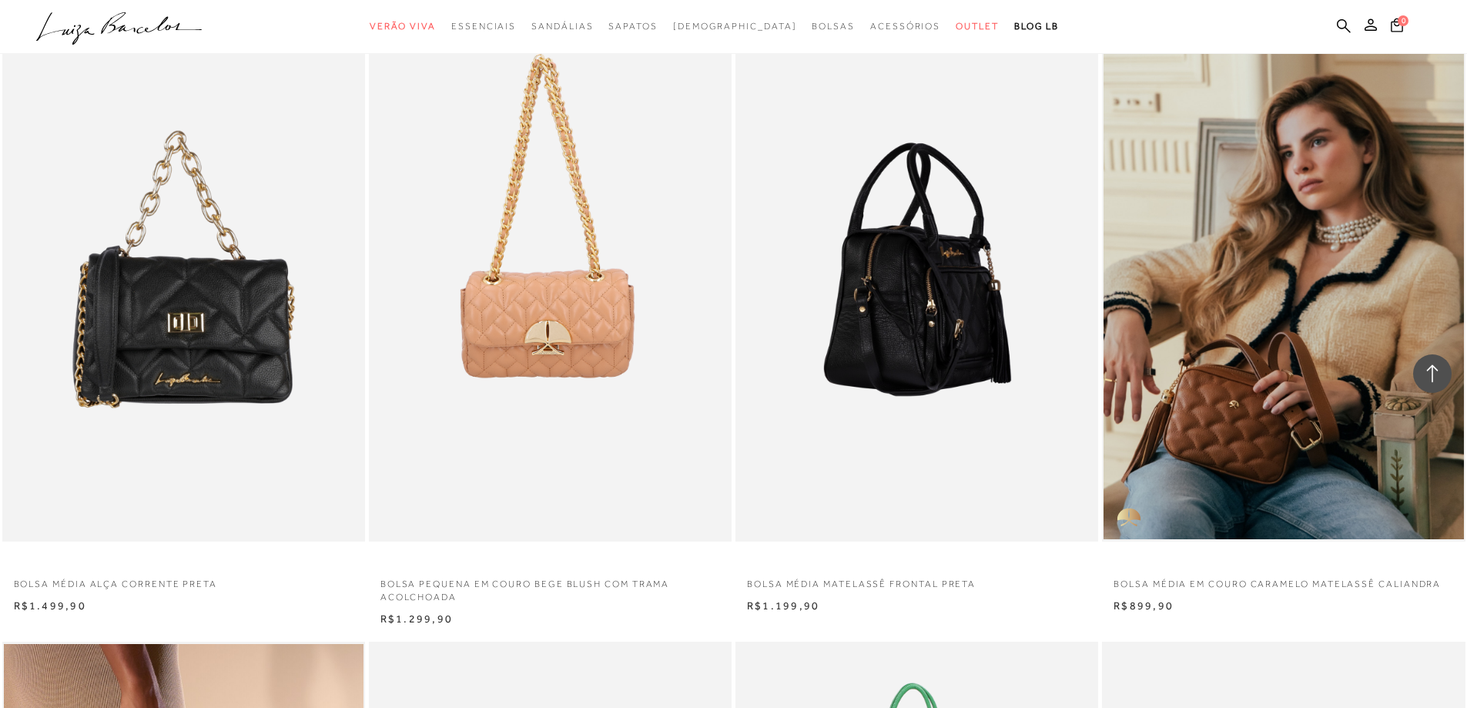
click at [920, 291] on img at bounding box center [917, 269] width 361 height 544
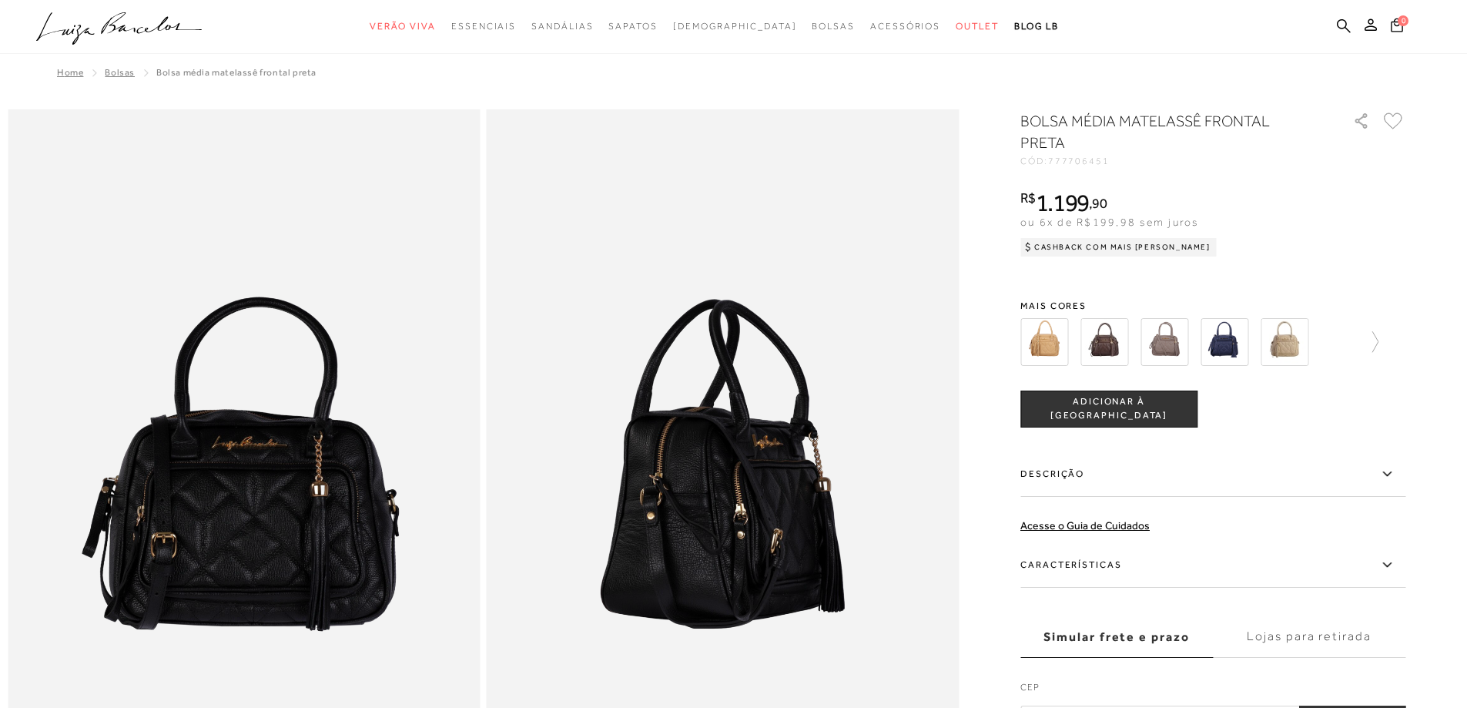
click at [1103, 348] on img at bounding box center [1104, 342] width 48 height 48
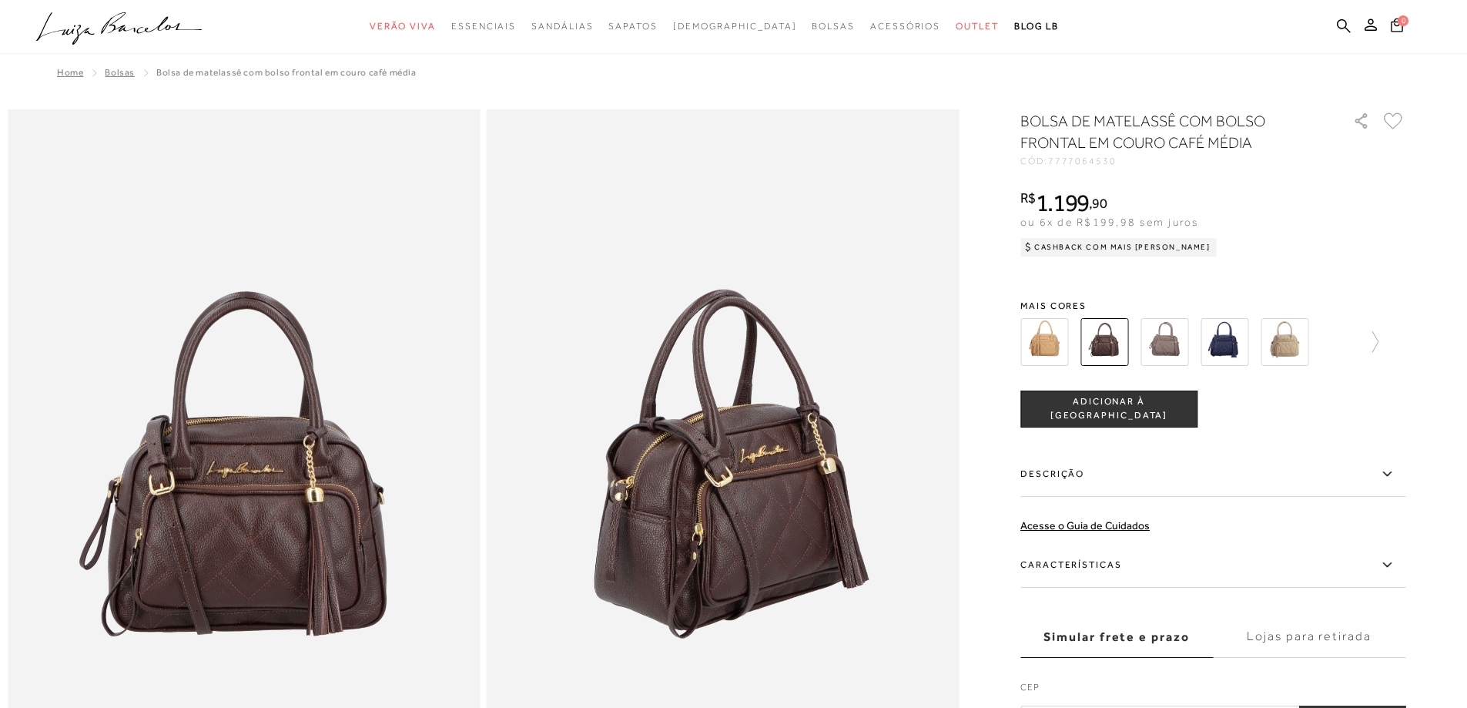
click at [1291, 341] on img at bounding box center [1285, 342] width 48 height 48
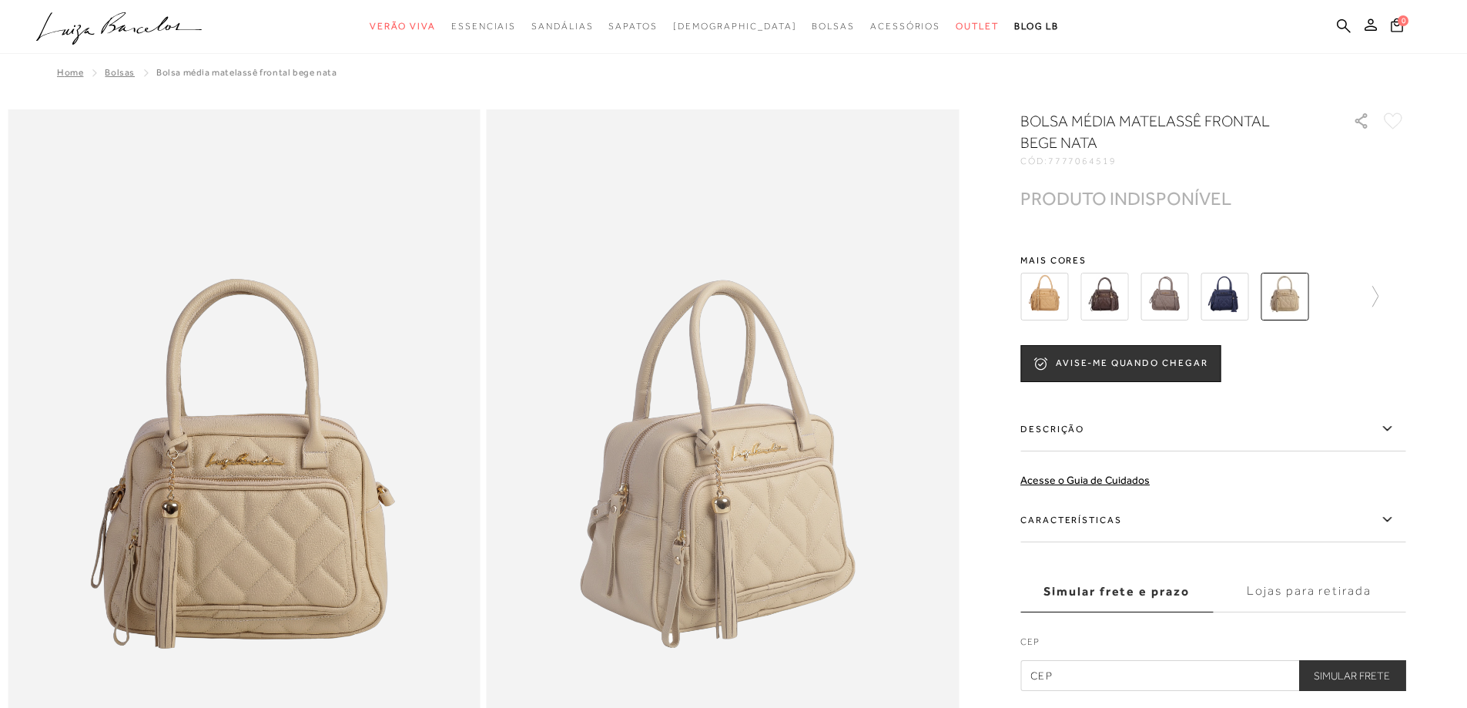
click at [1231, 292] on img at bounding box center [1224, 297] width 48 height 48
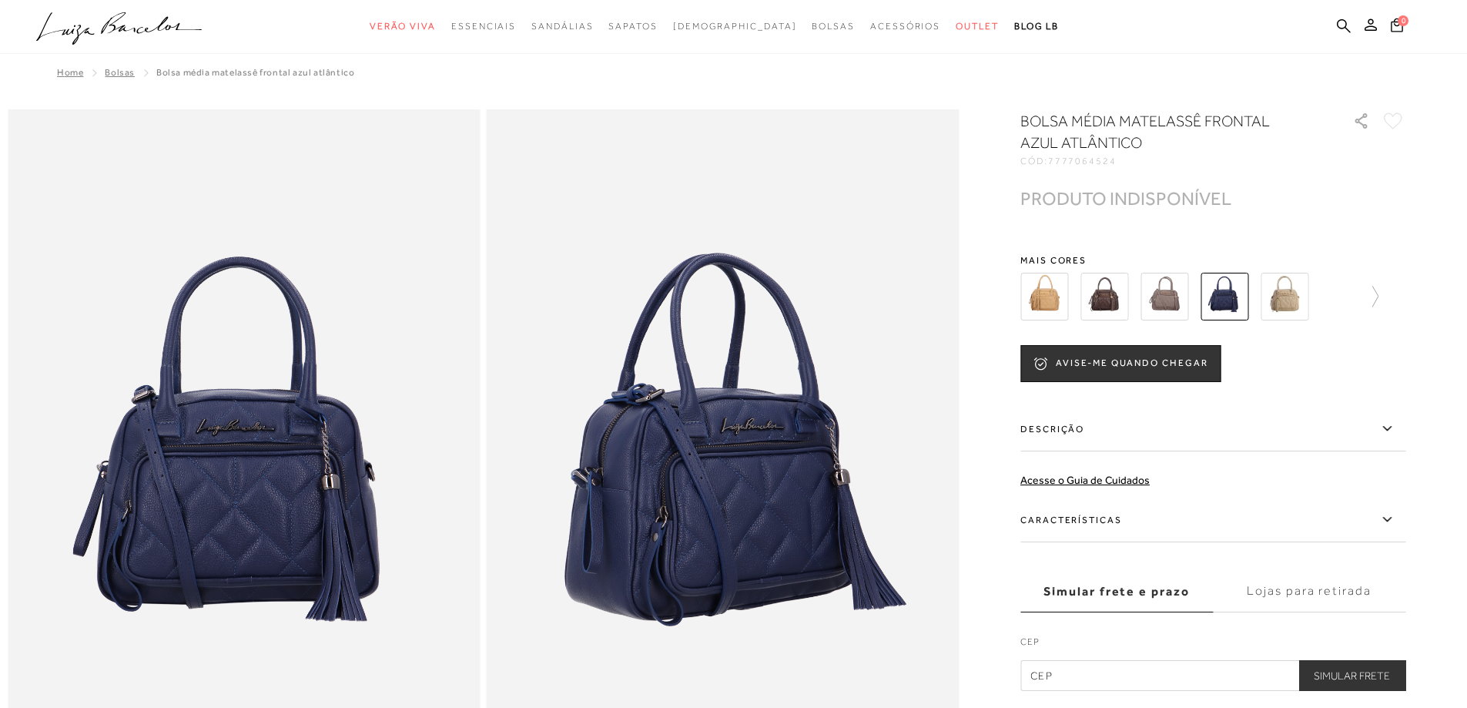
click at [1171, 300] on img at bounding box center [1164, 297] width 48 height 48
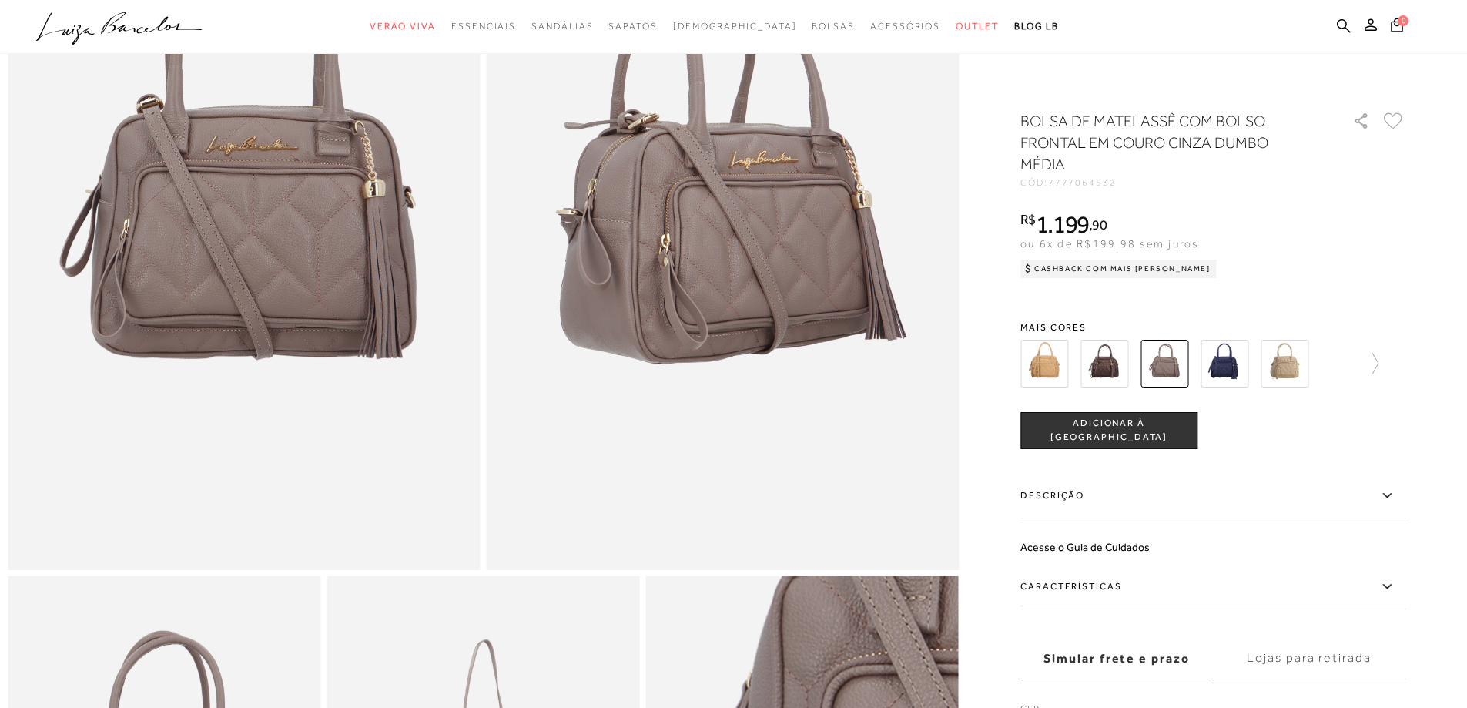
scroll to position [231, 0]
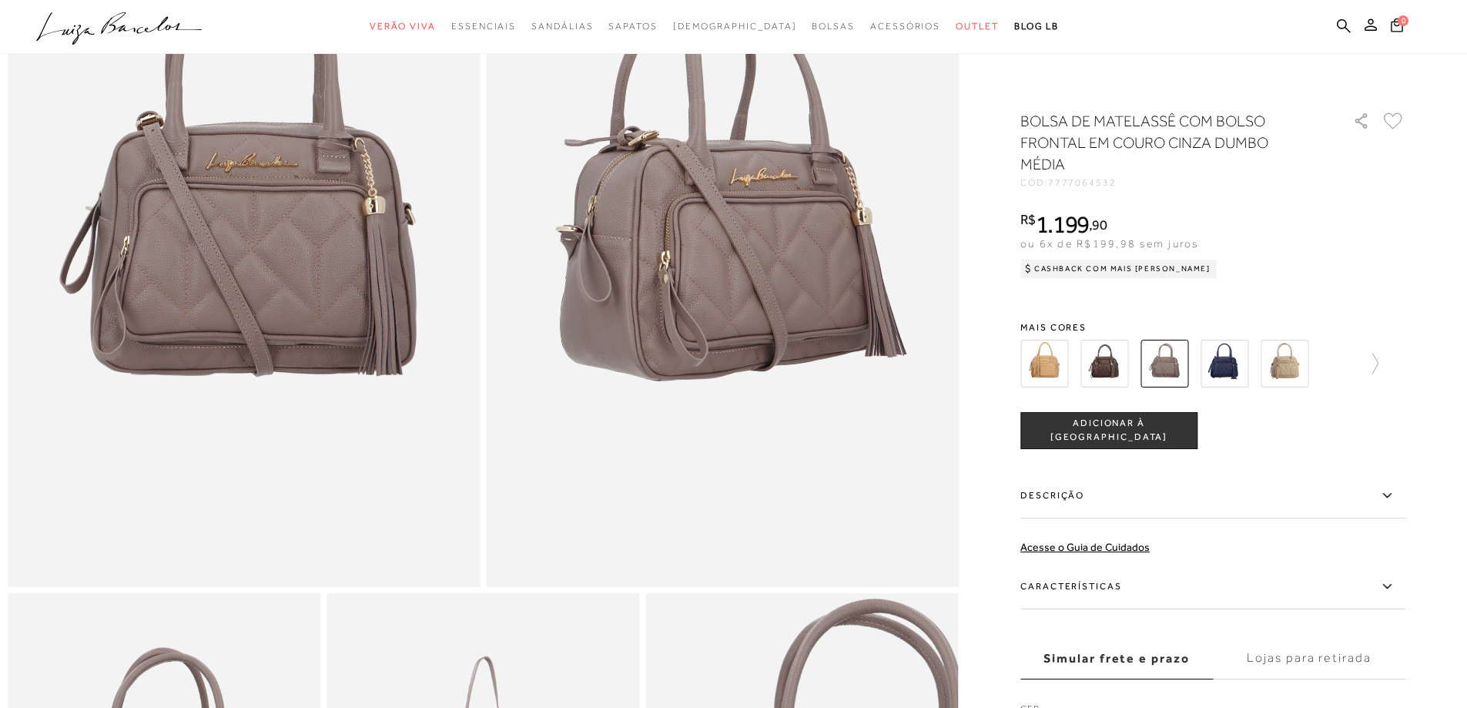
click at [1116, 366] on img at bounding box center [1104, 364] width 48 height 48
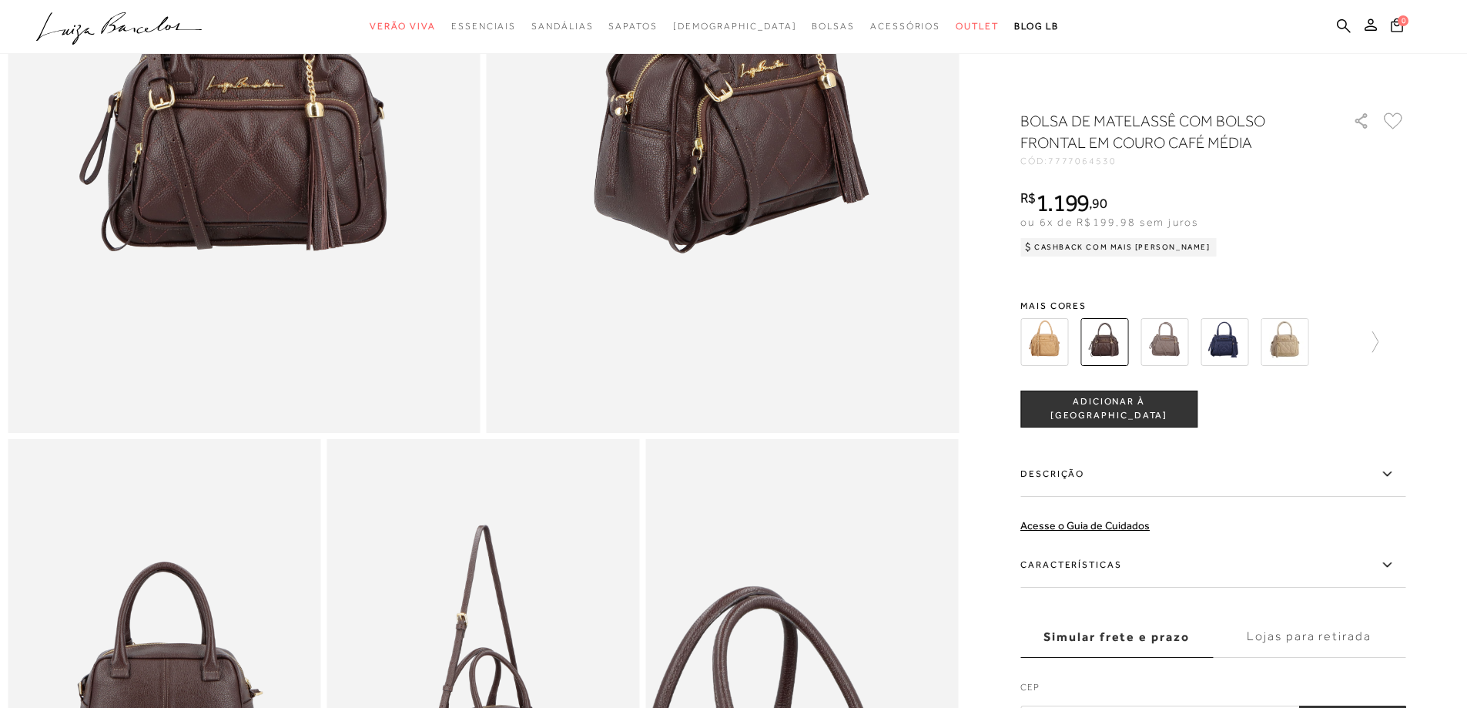
scroll to position [308, 0]
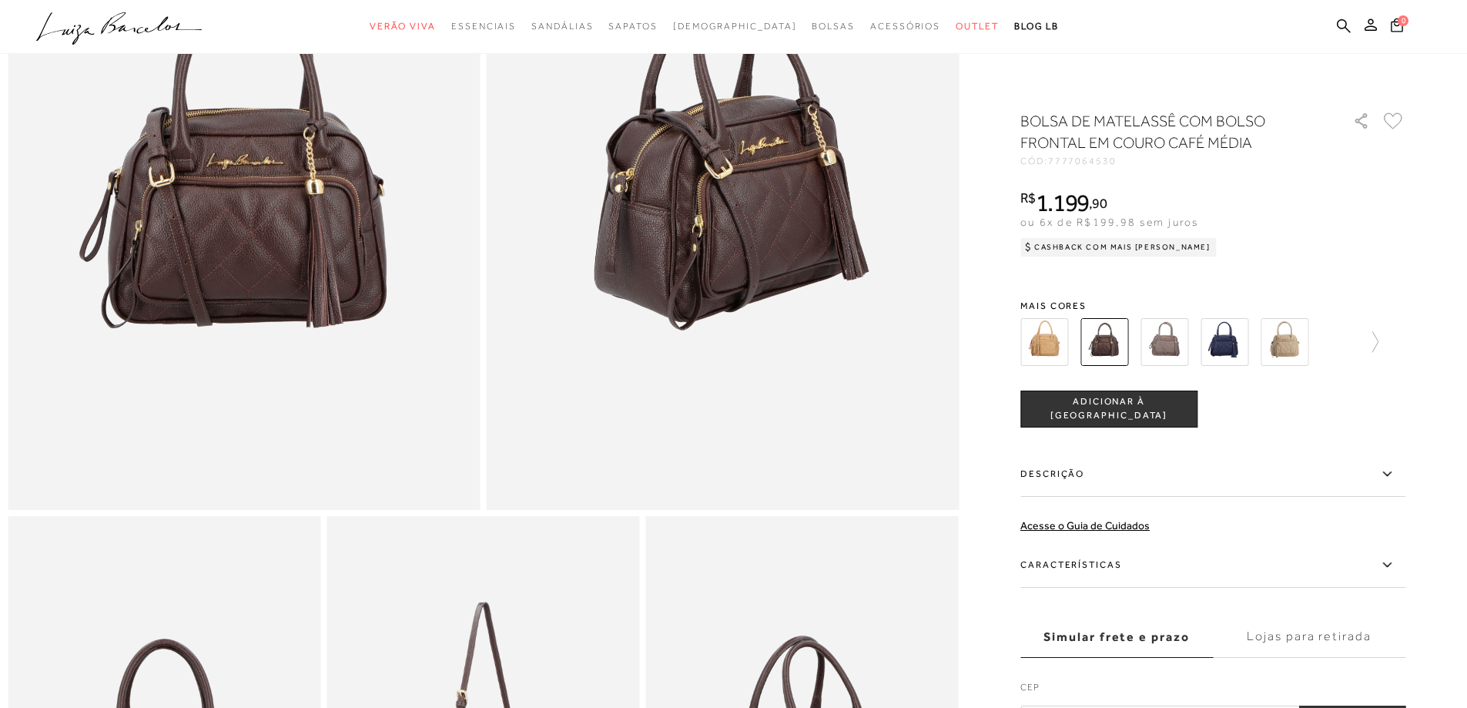
click at [1048, 346] on img at bounding box center [1044, 342] width 48 height 48
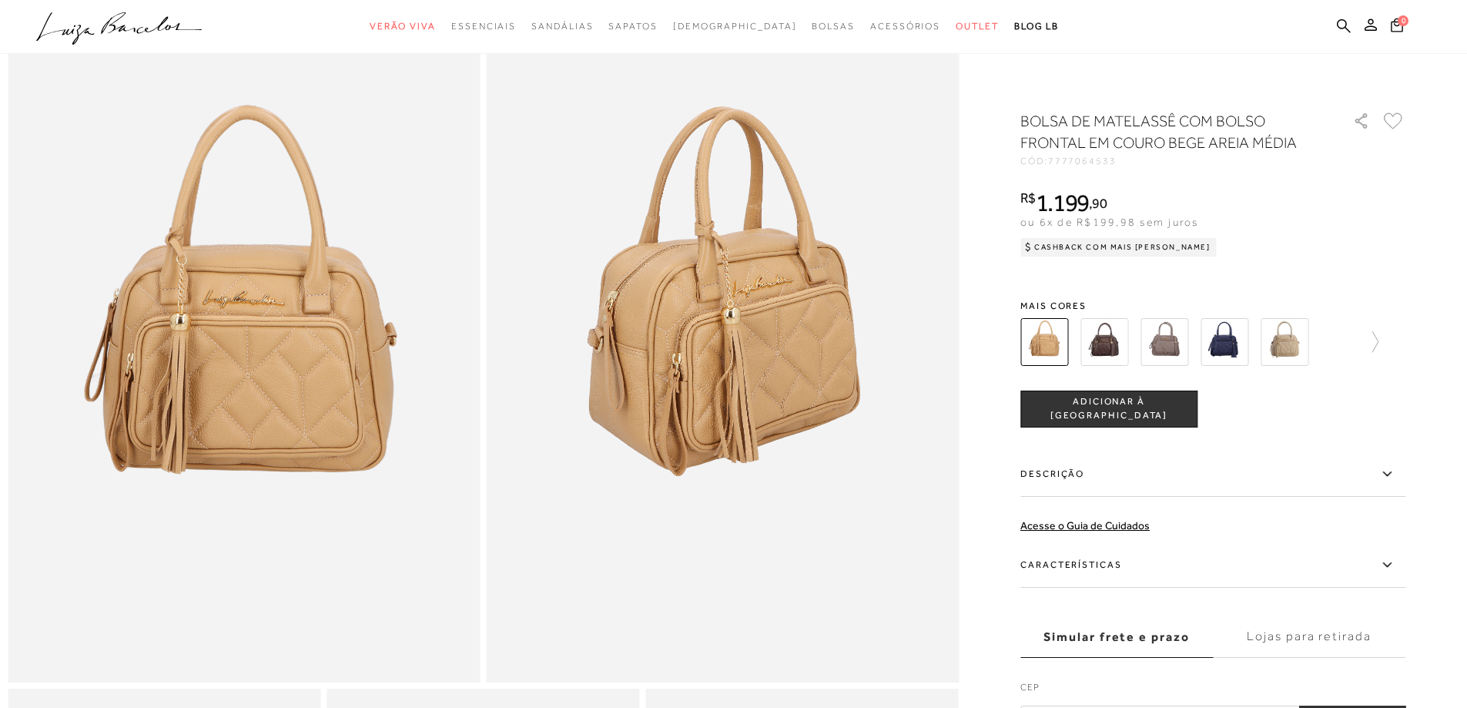
scroll to position [154, 0]
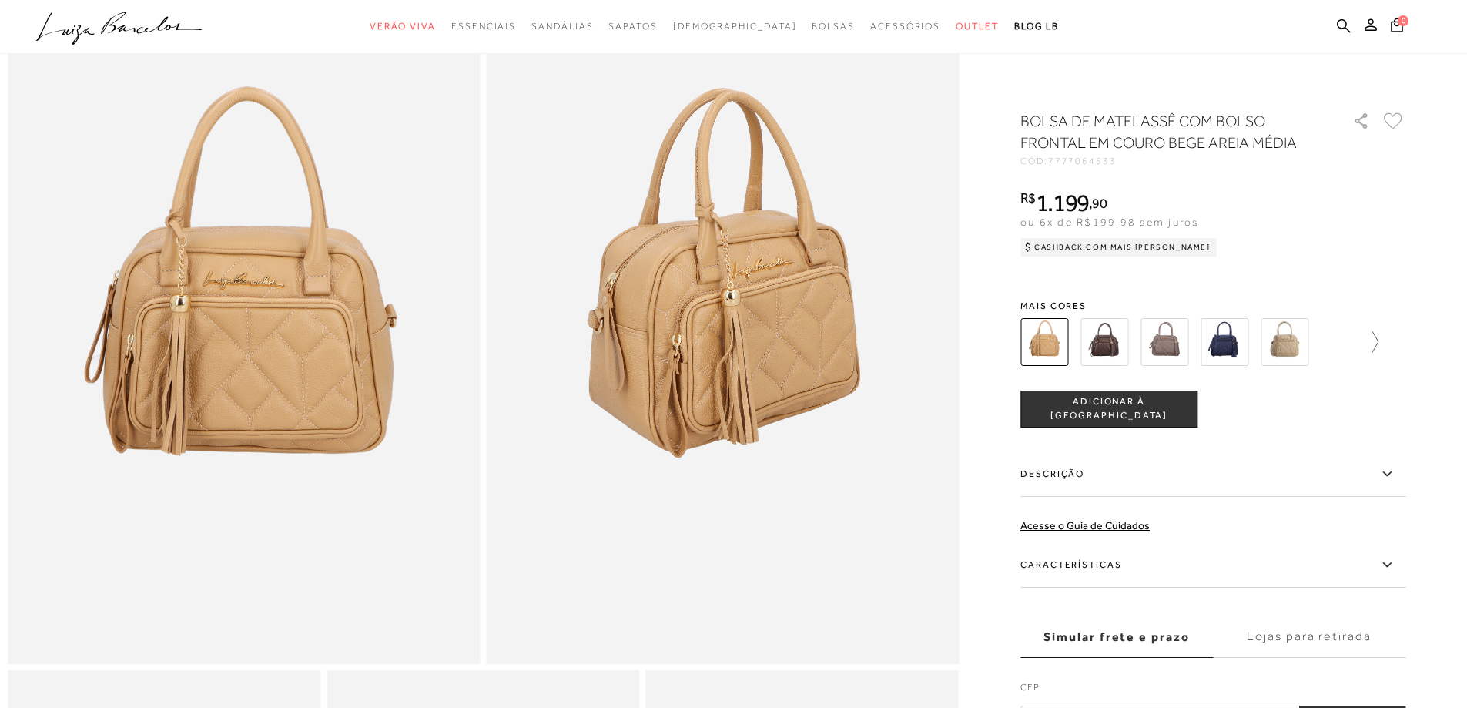
click at [1378, 340] on icon at bounding box center [1368, 342] width 22 height 22
click at [1256, 347] on img at bounding box center [1251, 342] width 48 height 48
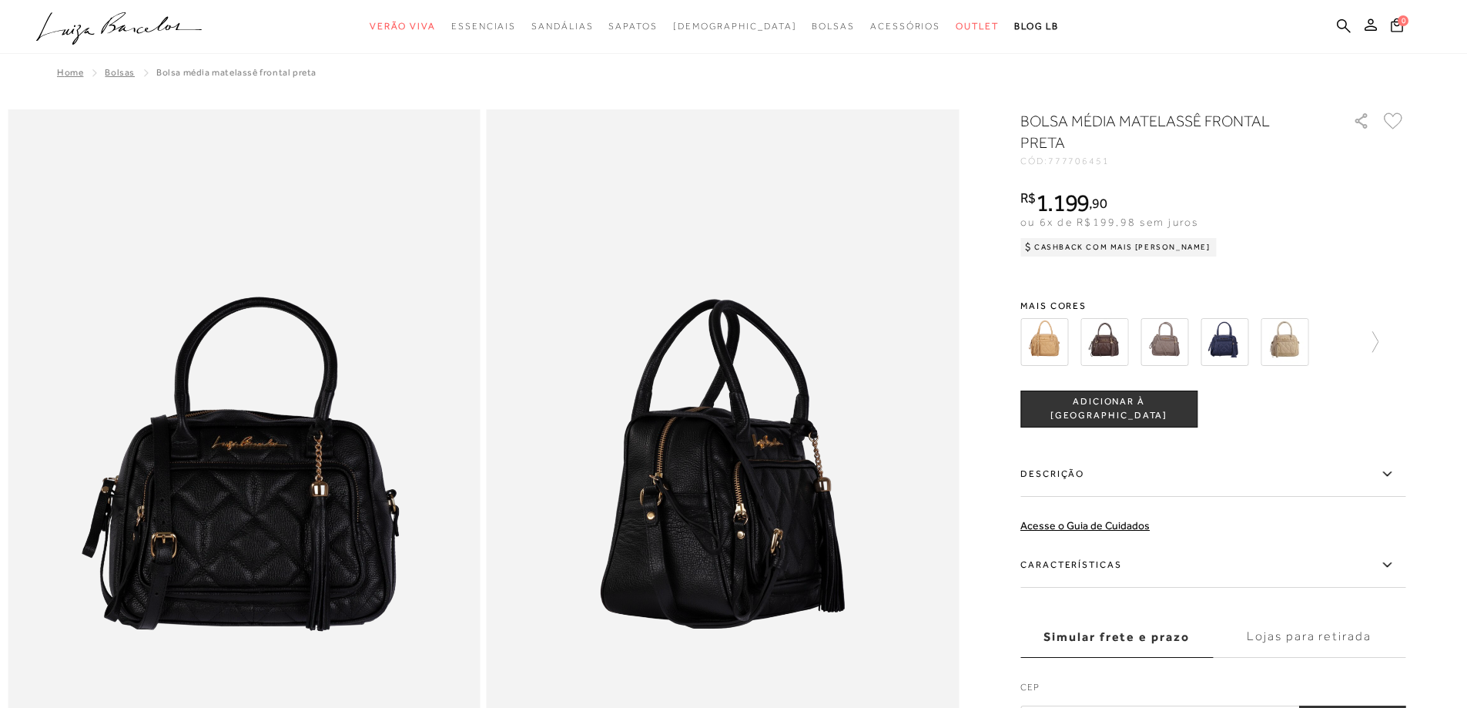
click at [1040, 345] on img at bounding box center [1044, 342] width 48 height 48
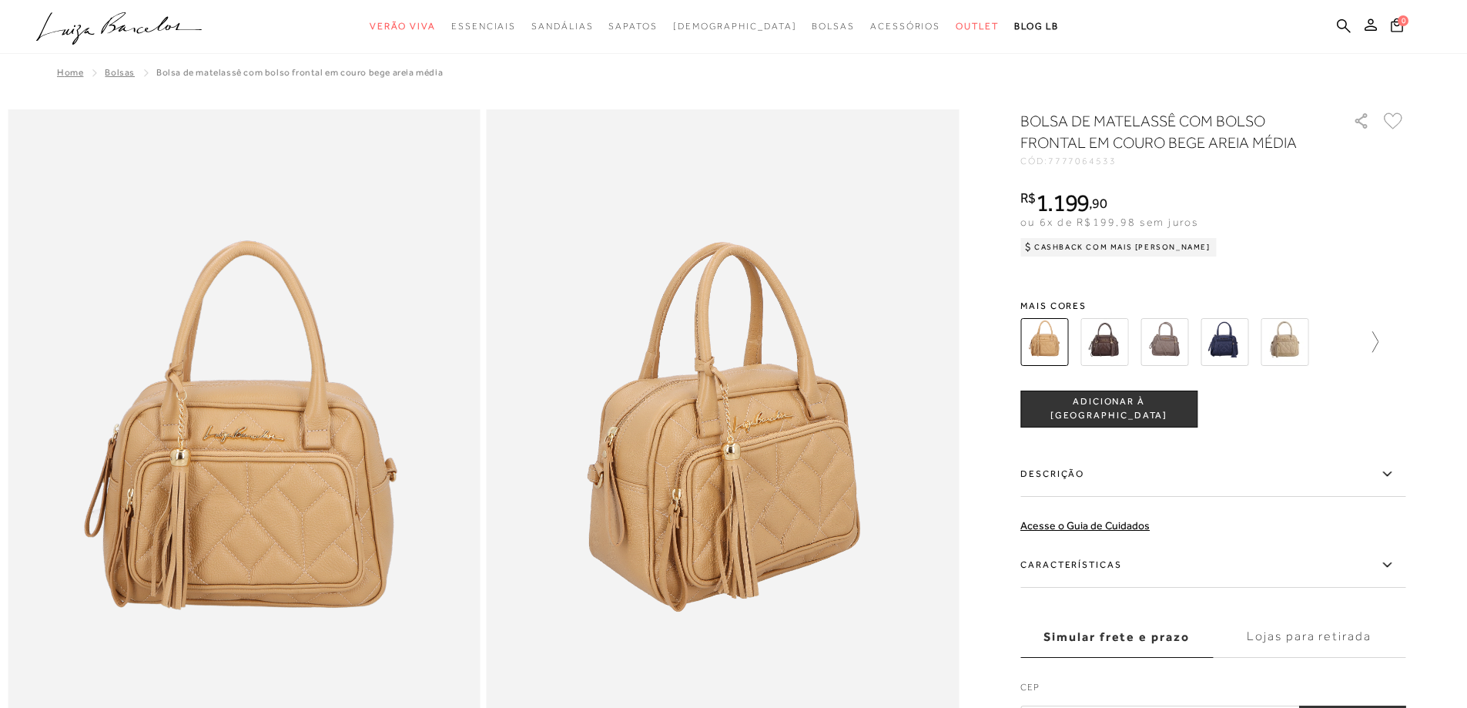
click at [1378, 340] on icon at bounding box center [1368, 342] width 22 height 22
click at [1262, 346] on img at bounding box center [1251, 342] width 48 height 48
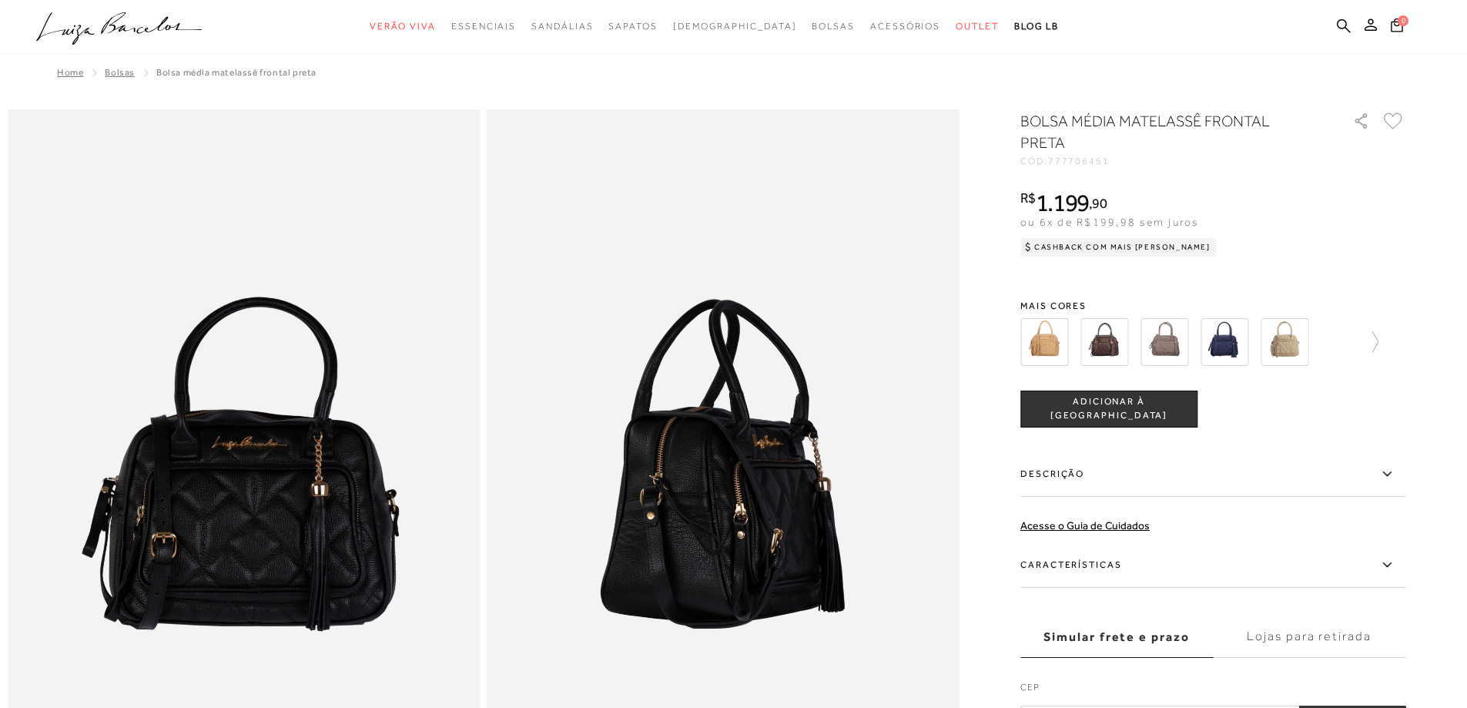
click at [1063, 343] on img at bounding box center [1044, 342] width 48 height 48
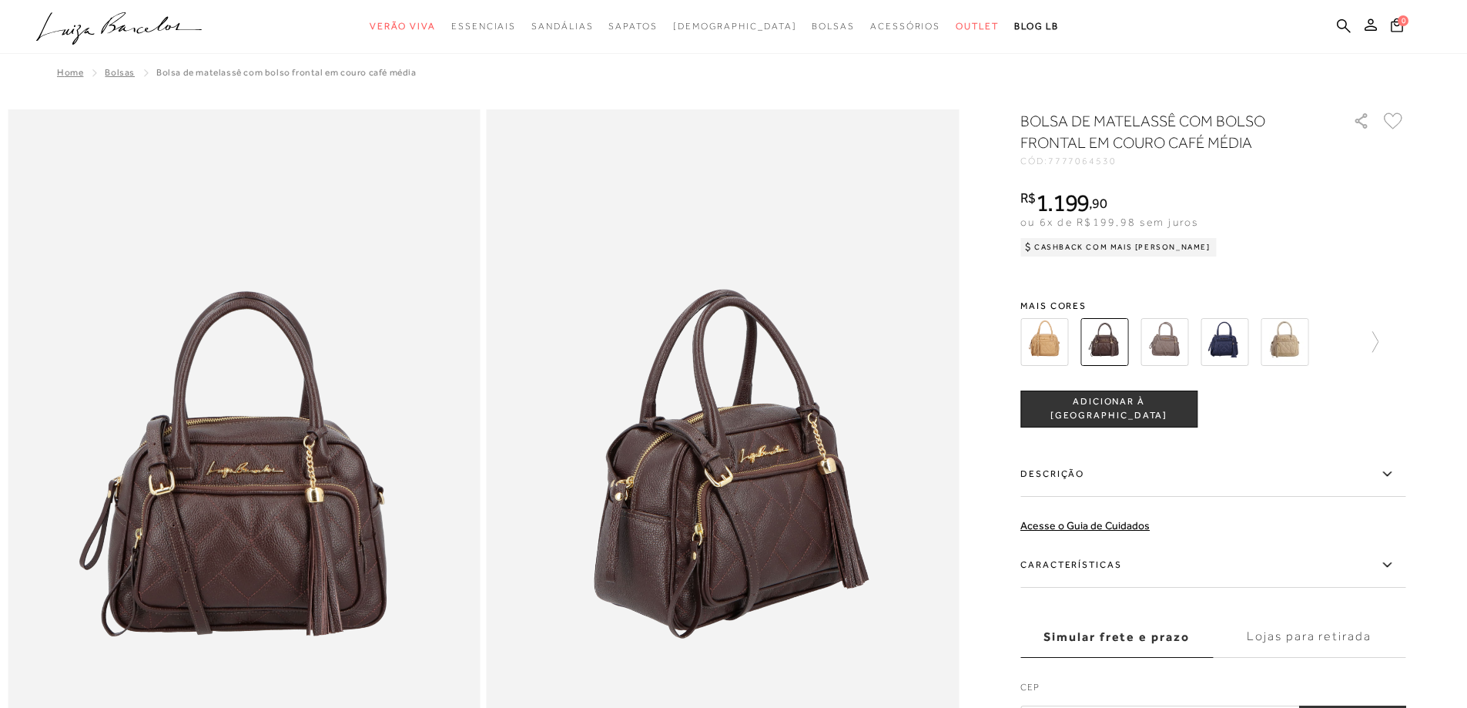
scroll to position [231, 0]
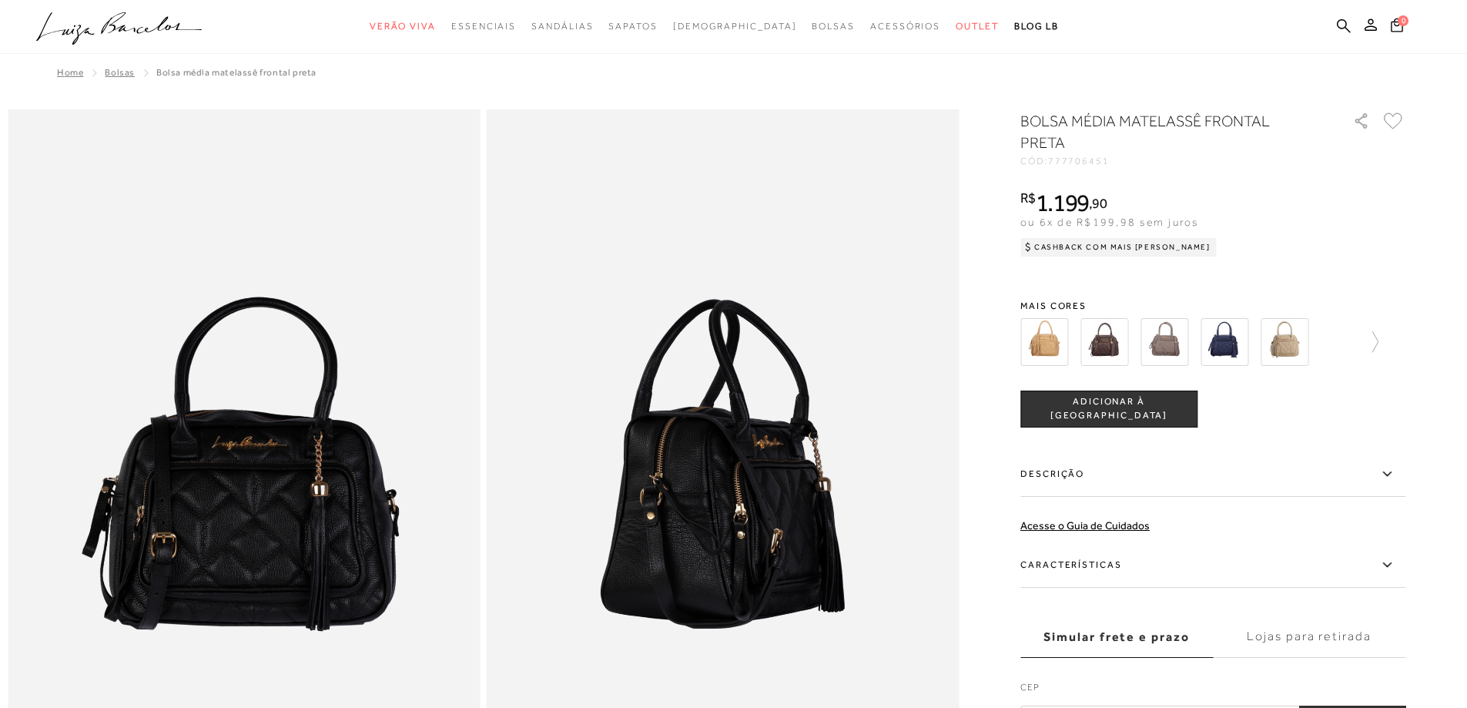
scroll to position [2771, 0]
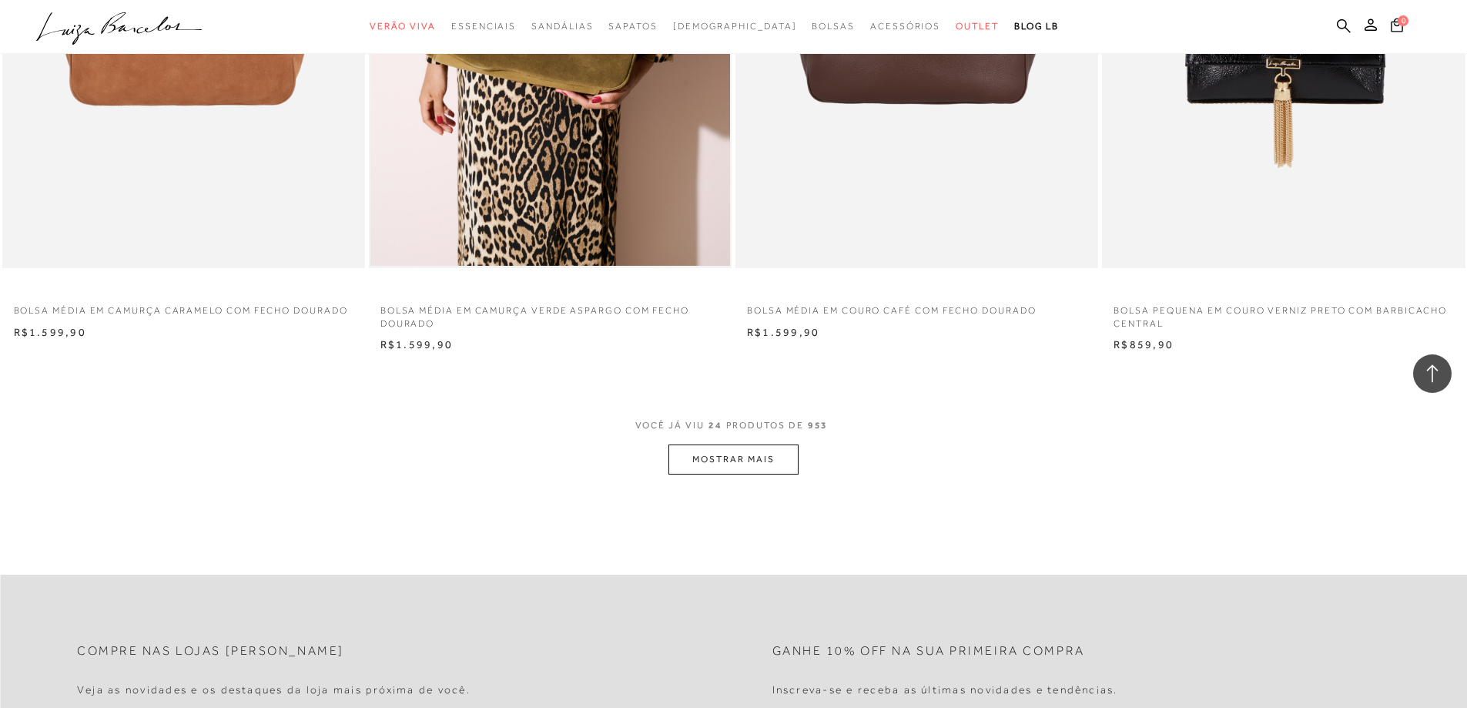
scroll to position [3618, 0]
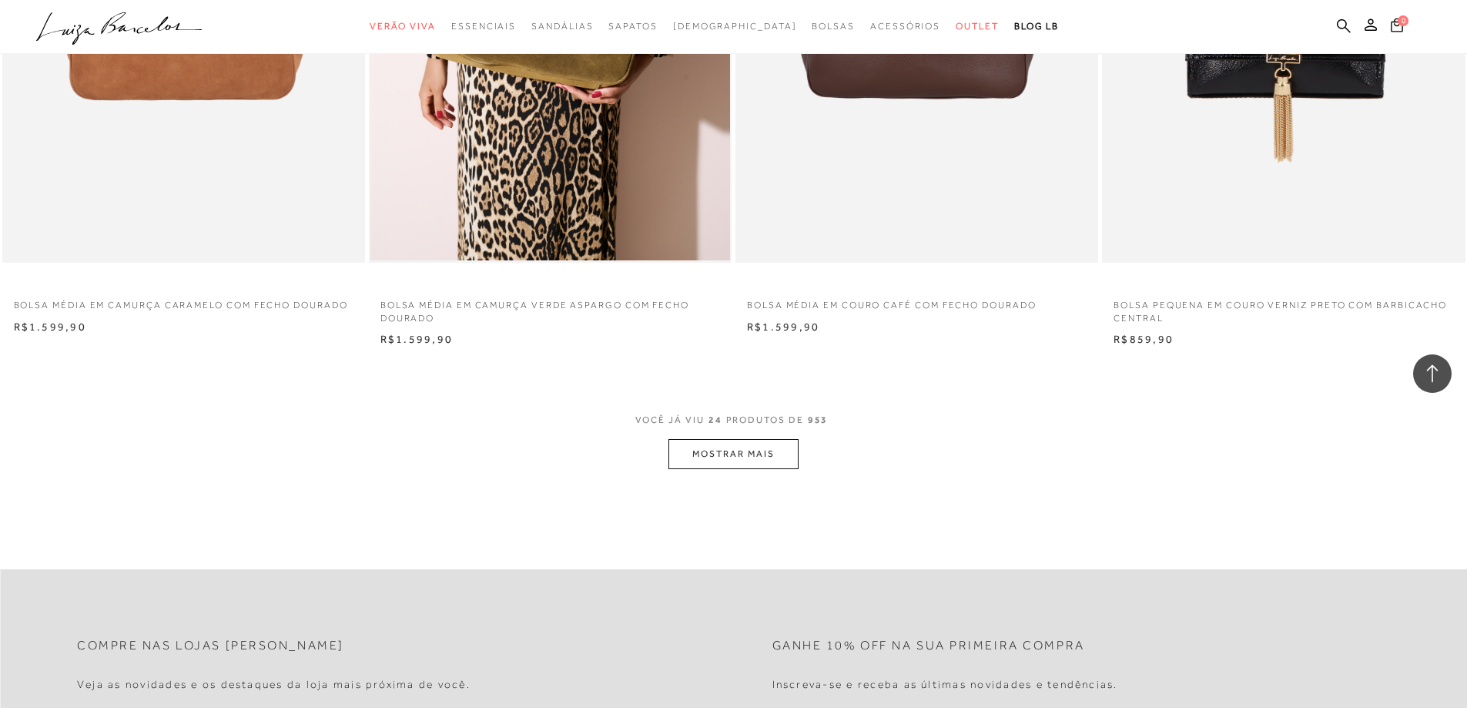
click at [719, 452] on button "MOSTRAR MAIS" at bounding box center [732, 454] width 129 height 30
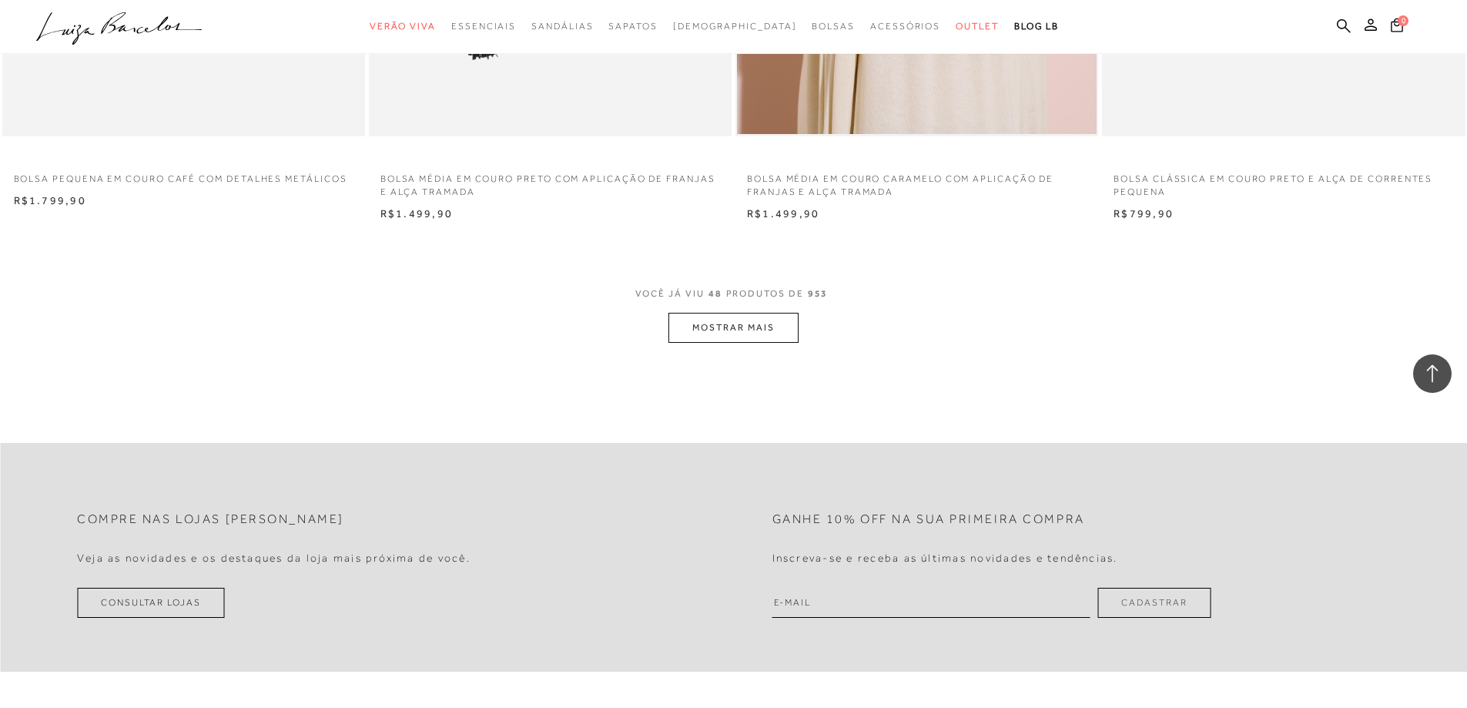
scroll to position [7622, 0]
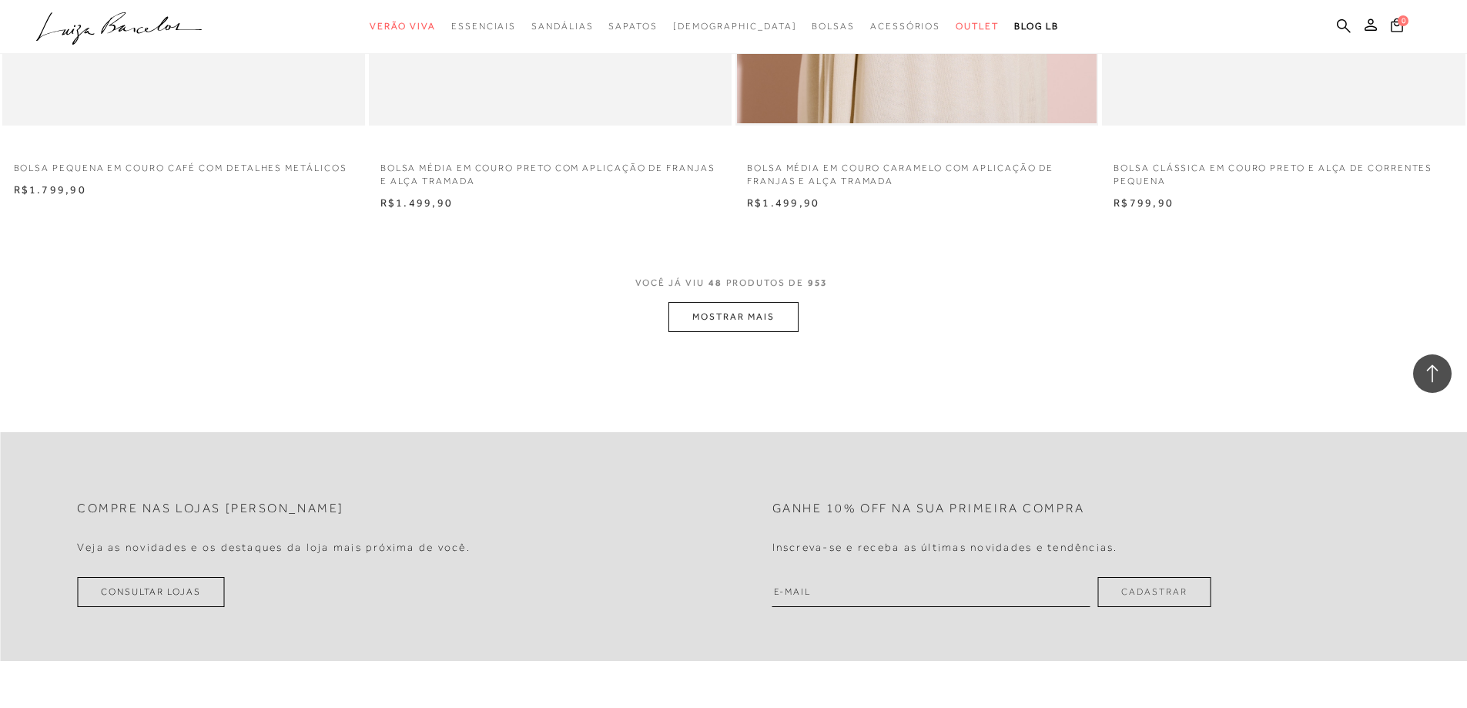
click at [767, 326] on button "MOSTRAR MAIS" at bounding box center [732, 317] width 129 height 30
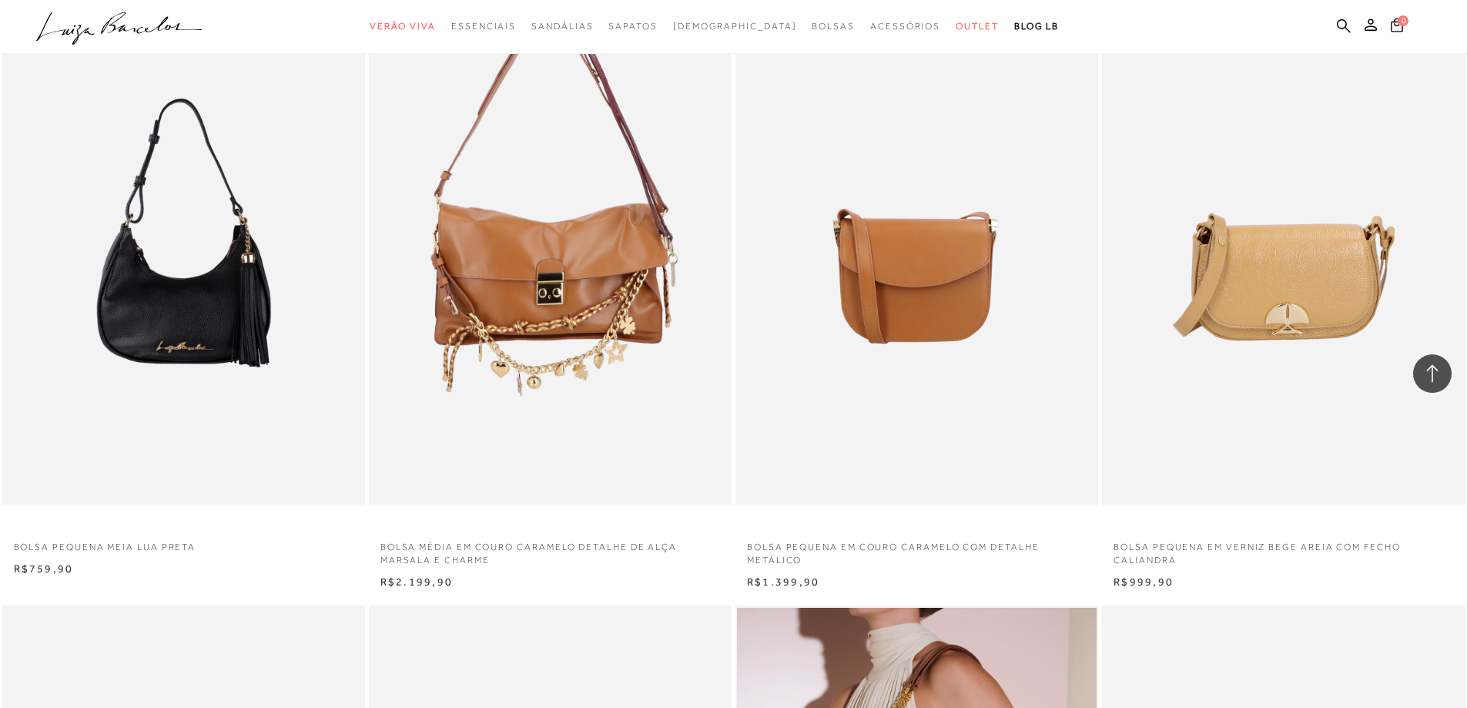
scroll to position [9163, 0]
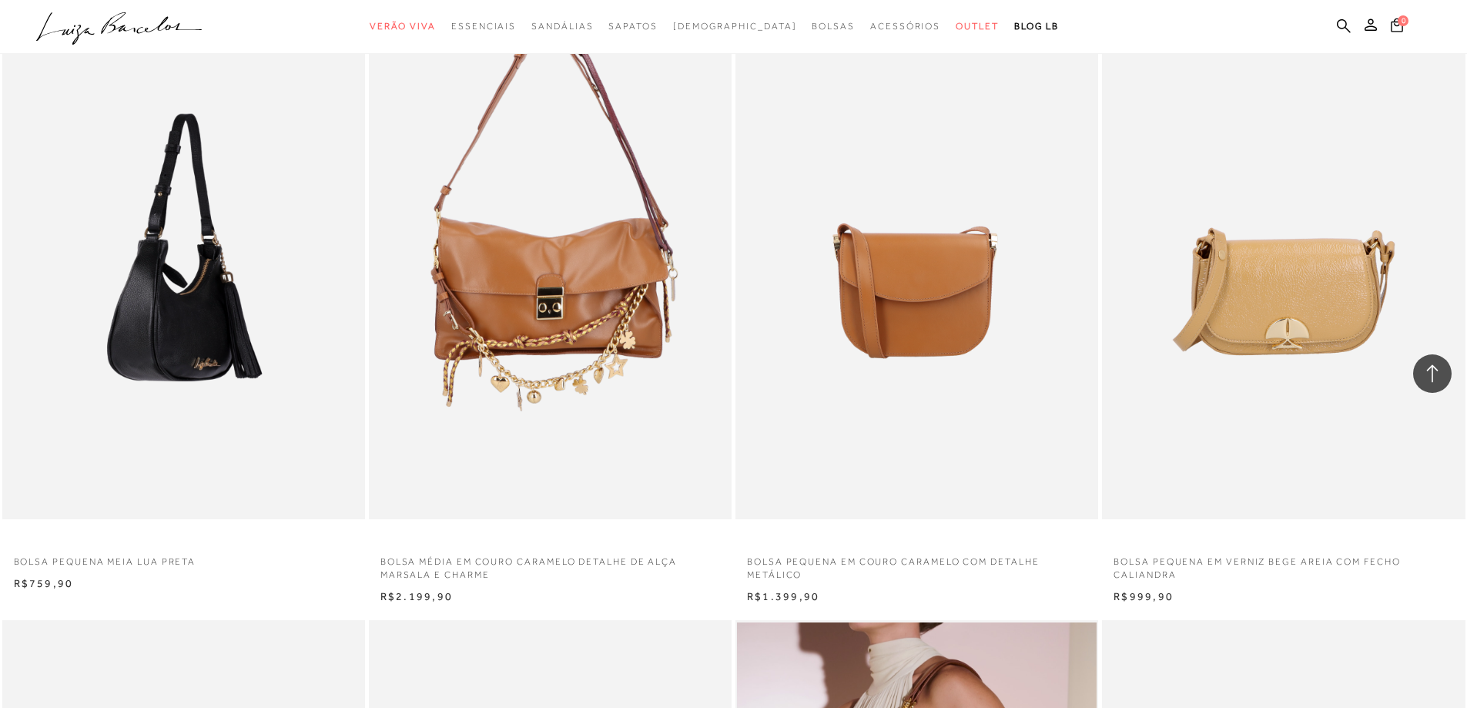
click at [182, 363] on img at bounding box center [184, 247] width 361 height 544
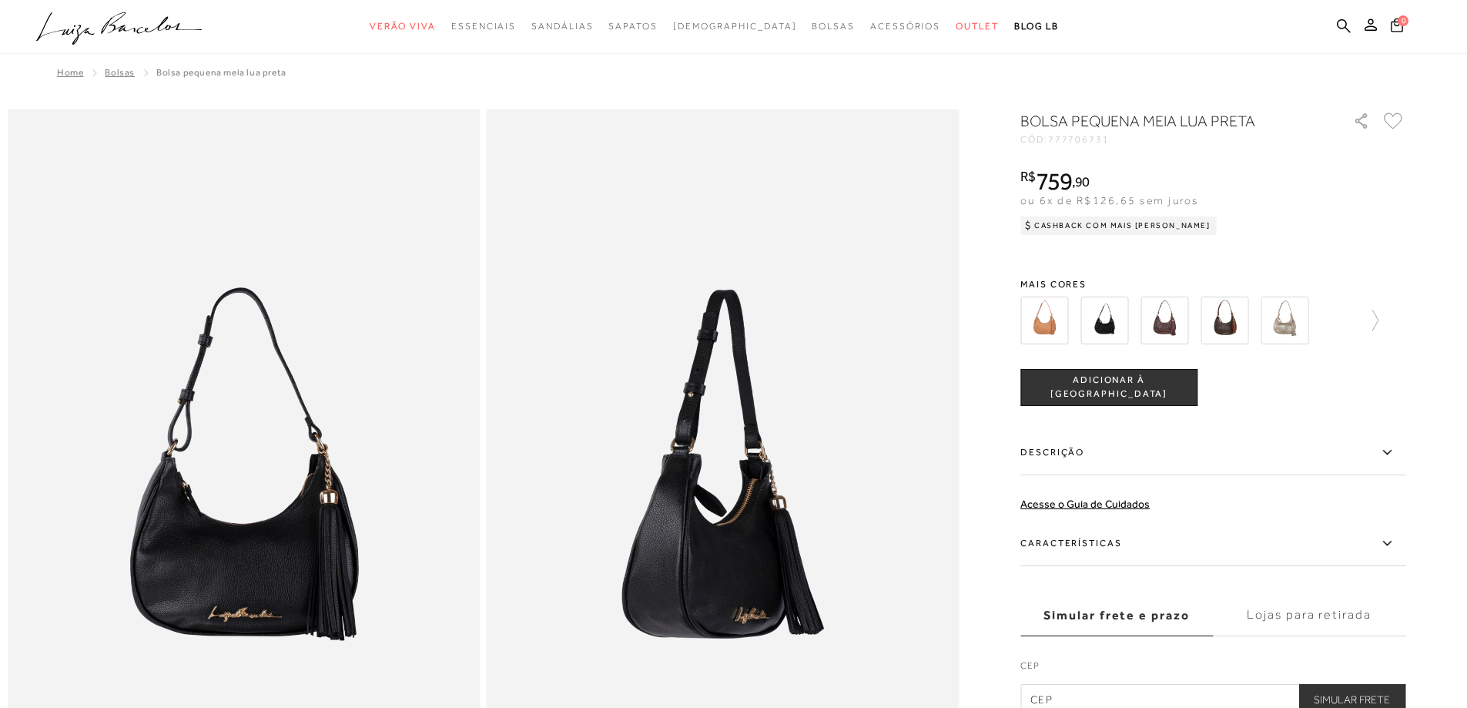
click at [1050, 329] on img at bounding box center [1044, 320] width 48 height 48
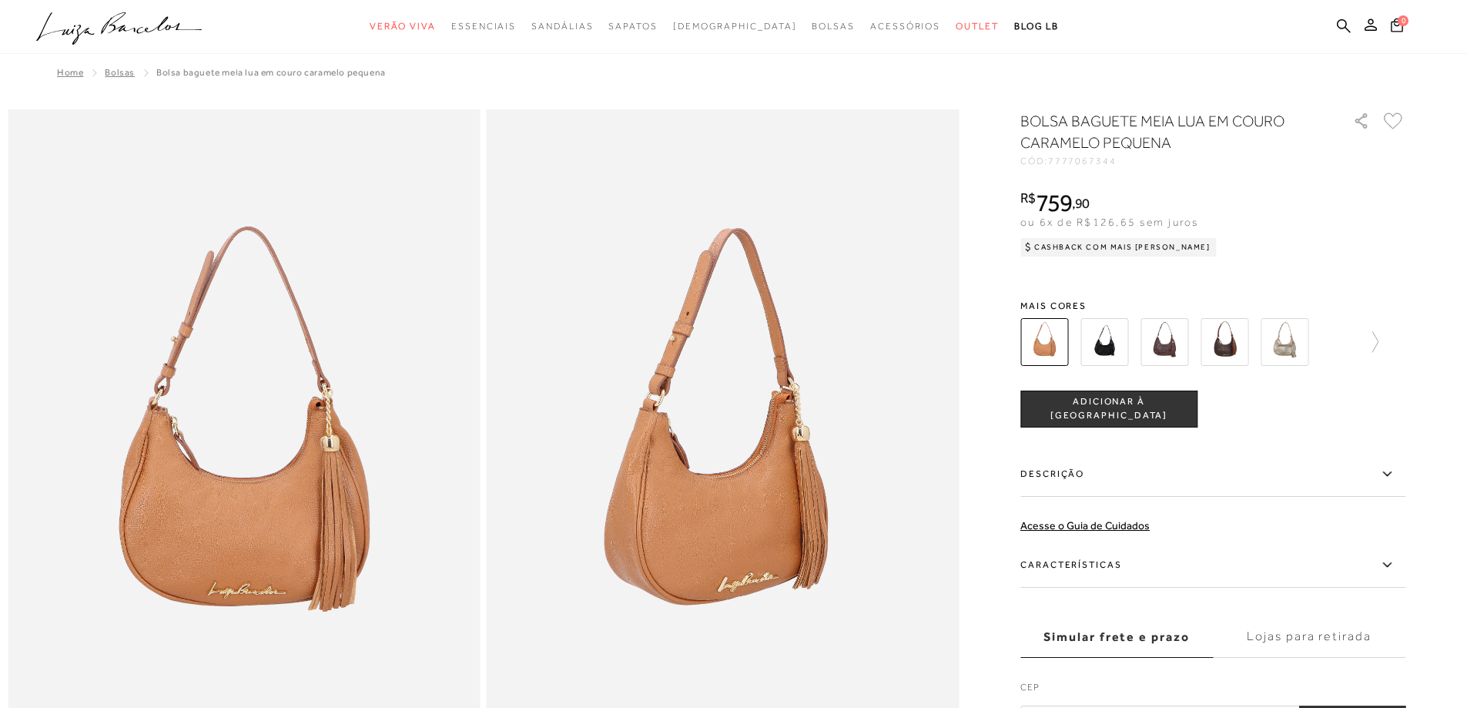
click at [1106, 342] on img at bounding box center [1104, 342] width 48 height 48
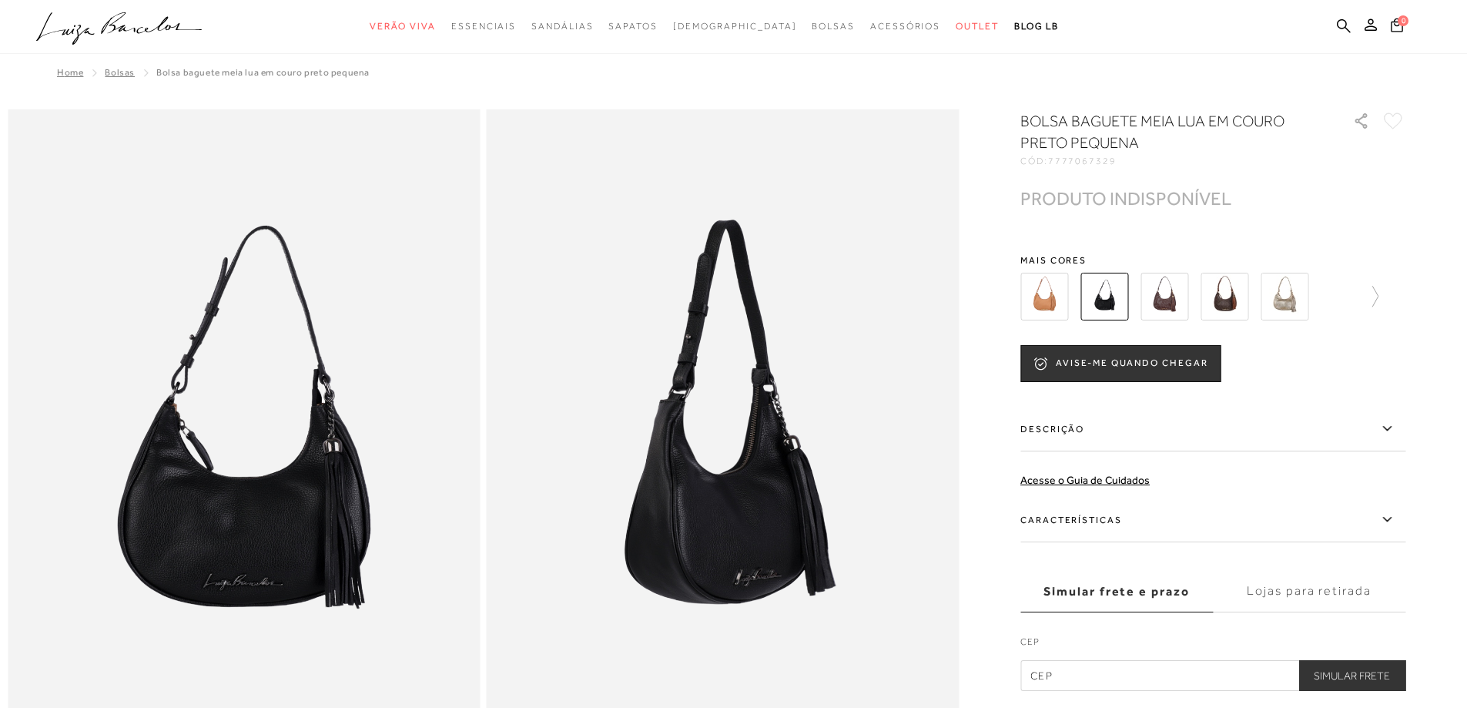
click at [1174, 302] on img at bounding box center [1164, 297] width 48 height 48
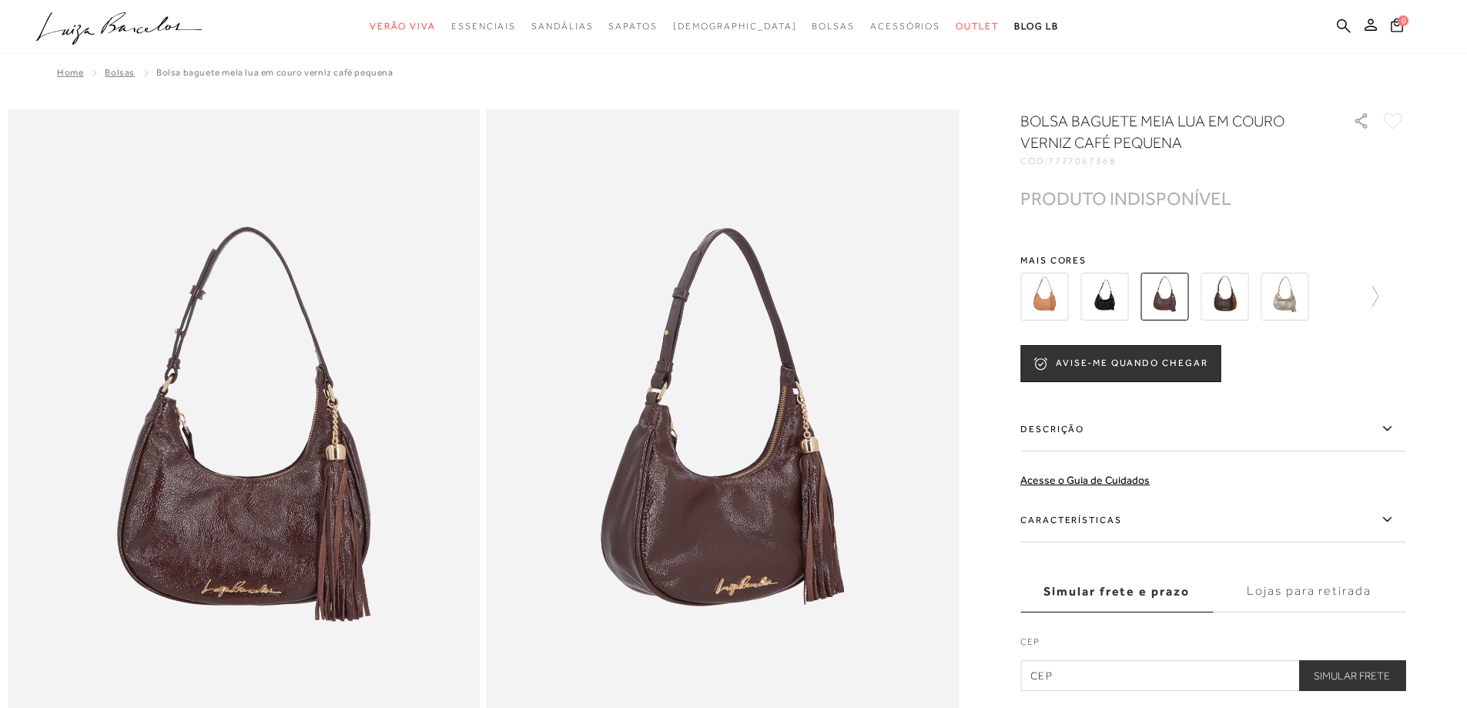
click at [1278, 303] on img at bounding box center [1285, 297] width 48 height 48
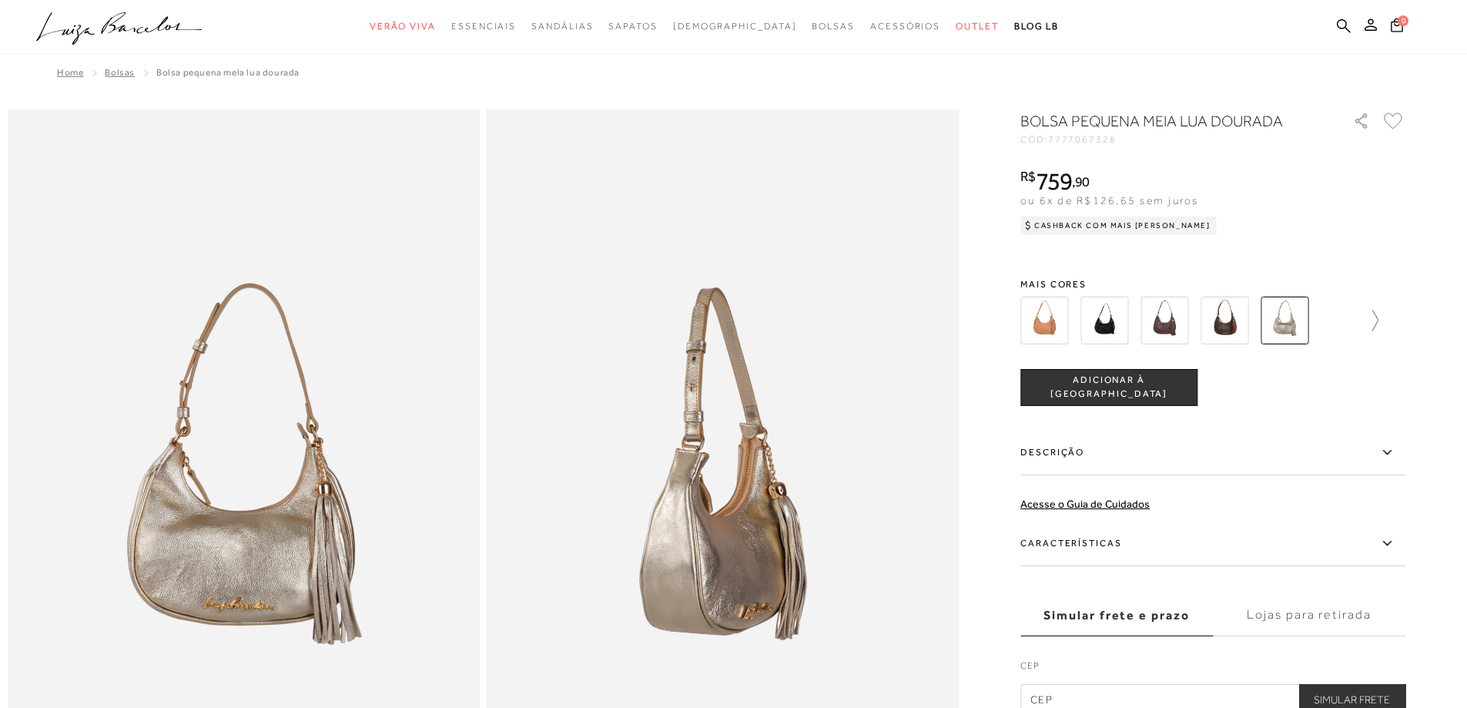
click at [1378, 321] on icon at bounding box center [1368, 321] width 22 height 22
click at [1321, 326] on img at bounding box center [1311, 320] width 48 height 48
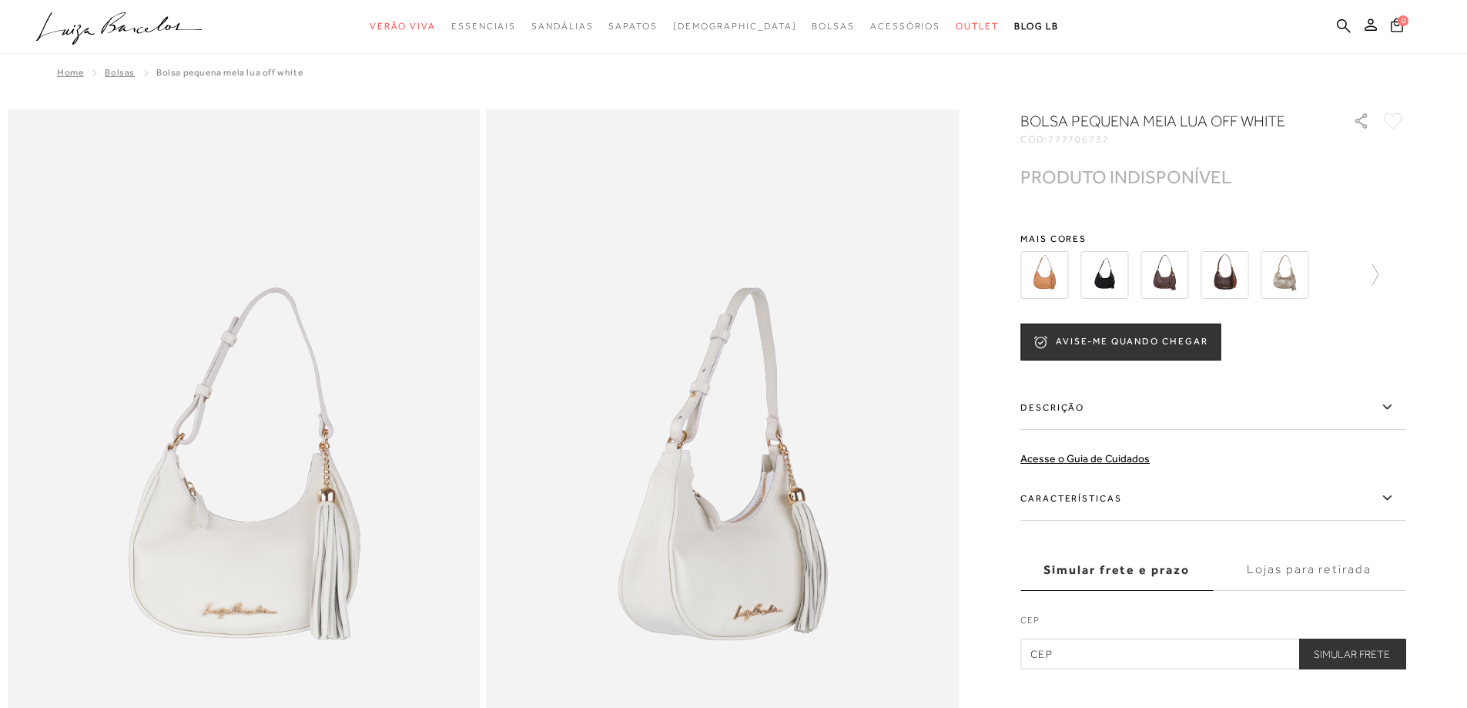
click at [1231, 285] on img at bounding box center [1224, 275] width 48 height 48
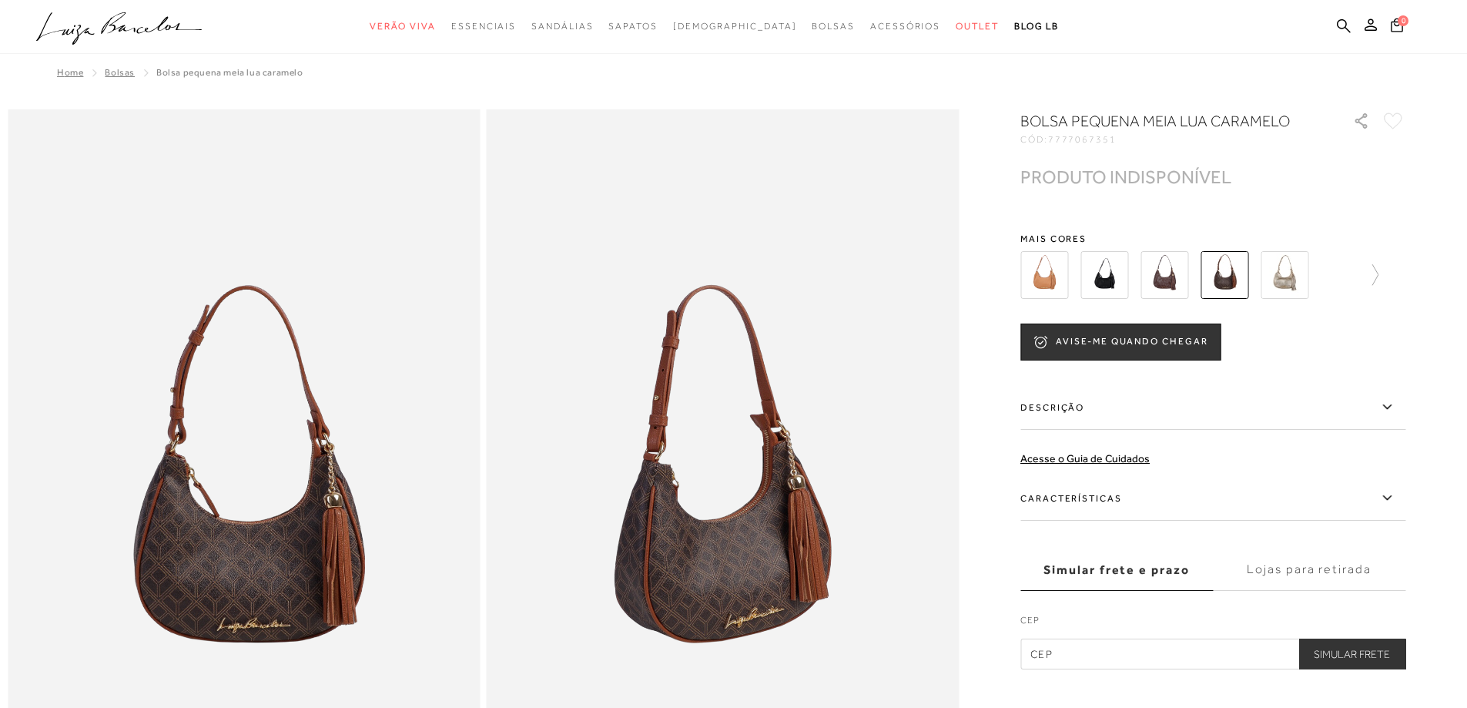
click at [1169, 279] on img at bounding box center [1164, 275] width 48 height 48
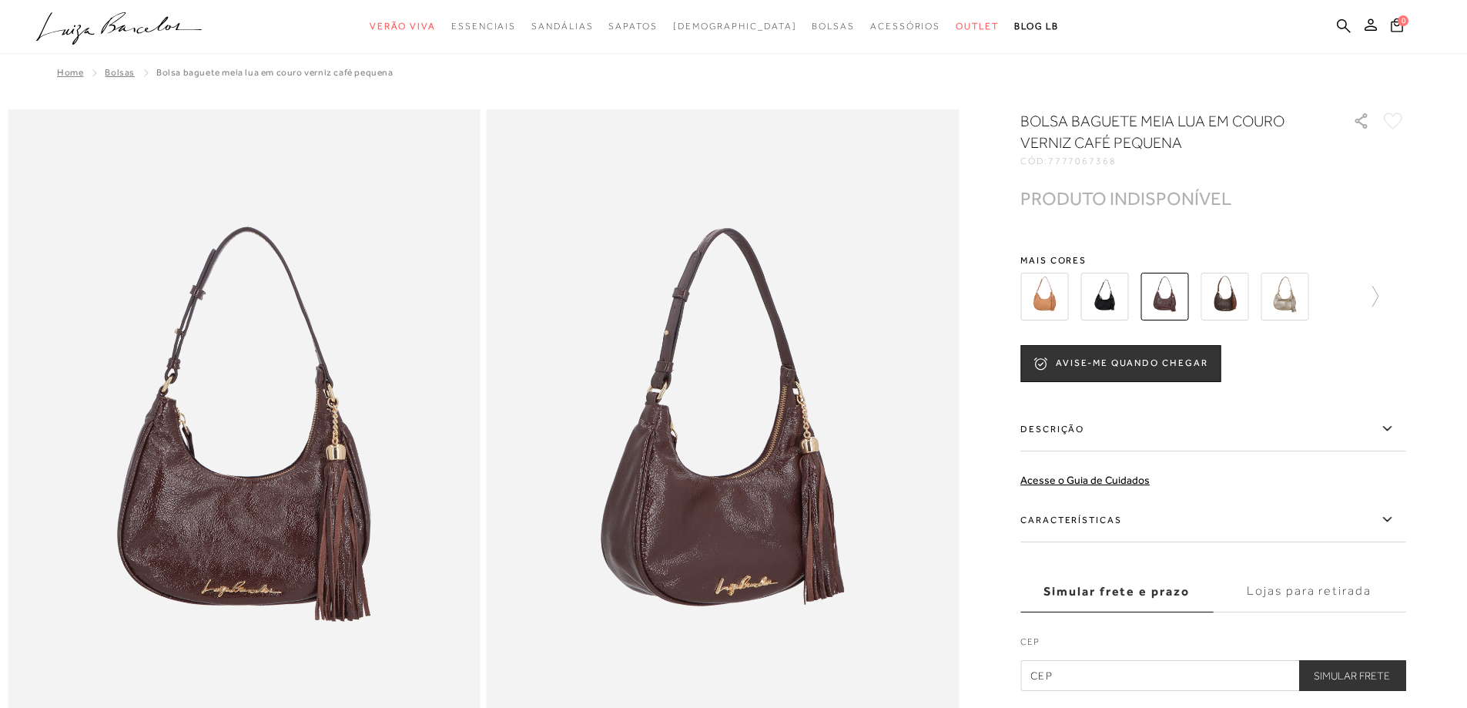
click at [1110, 293] on img at bounding box center [1104, 297] width 48 height 48
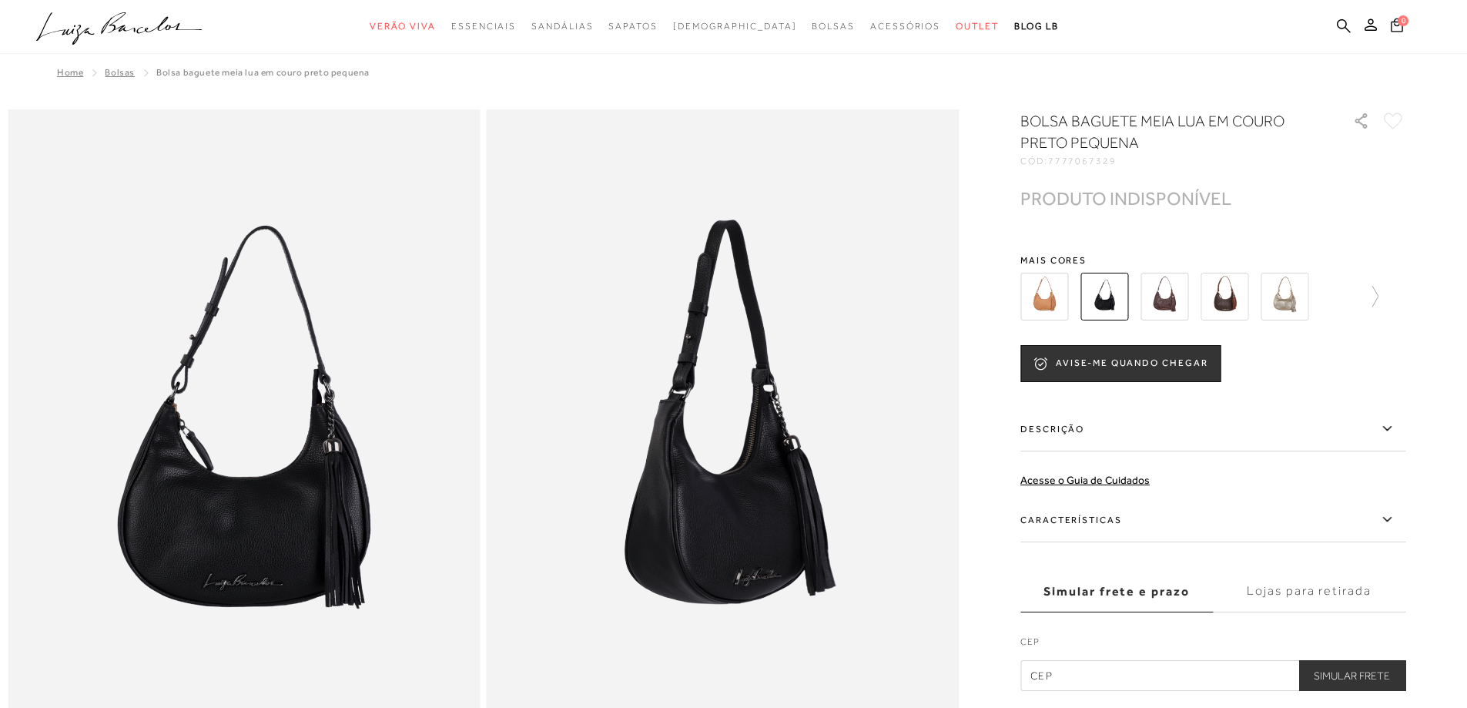
click at [1050, 303] on img at bounding box center [1044, 297] width 48 height 48
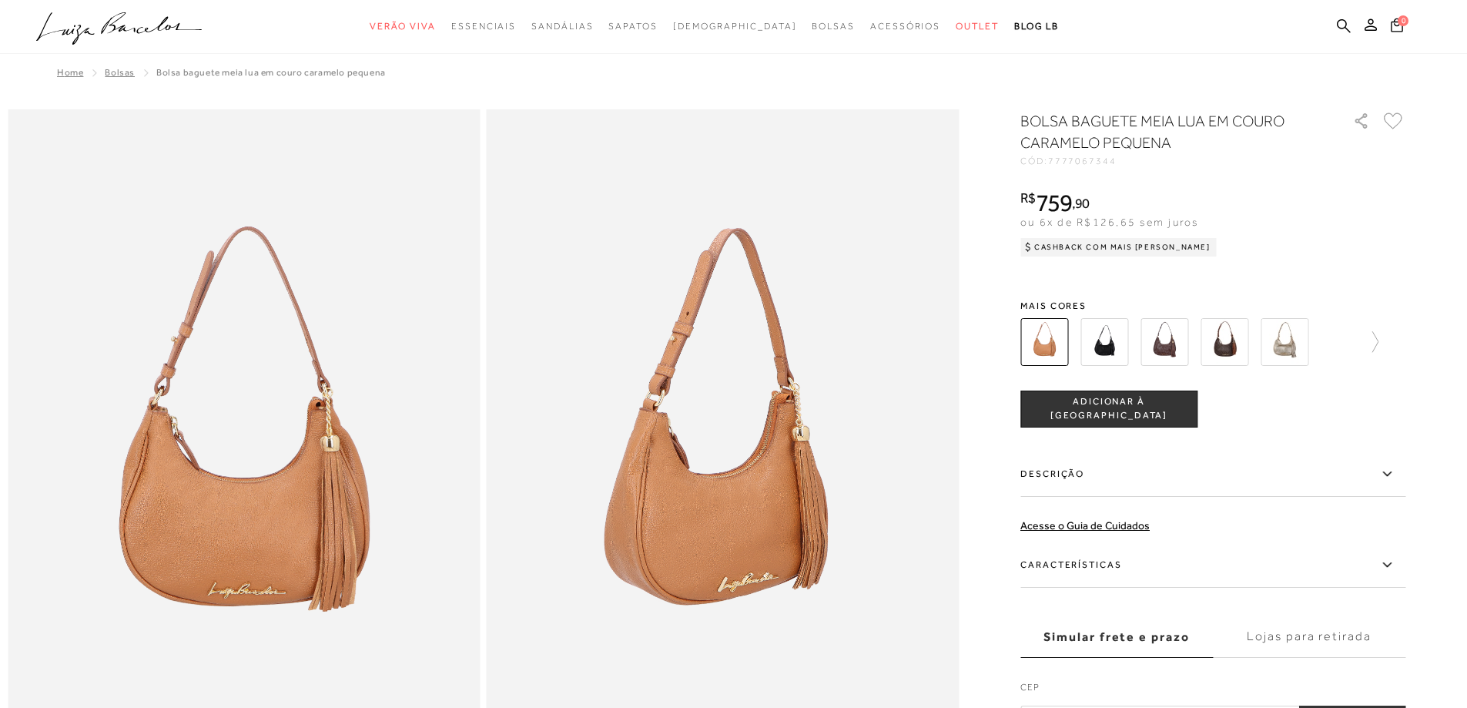
click at [1114, 356] on img at bounding box center [1104, 342] width 48 height 48
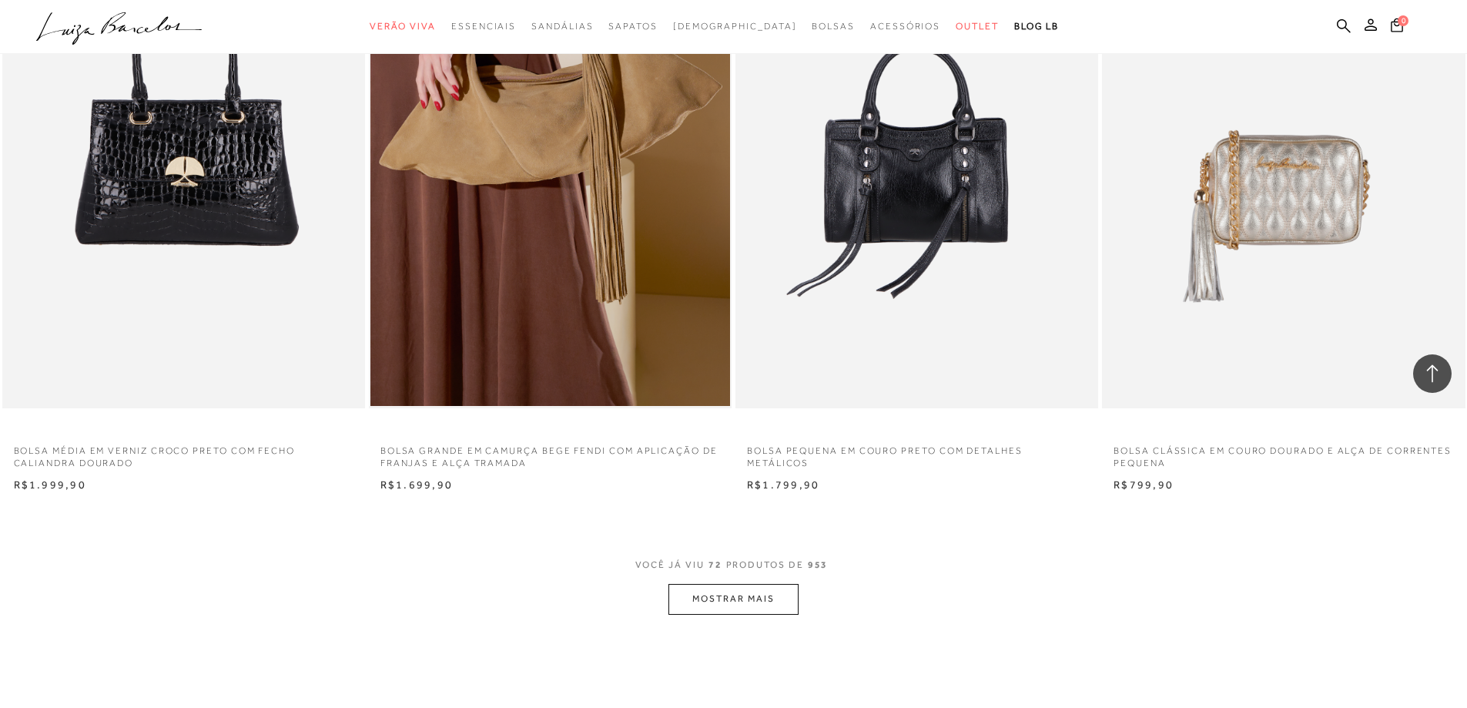
scroll to position [11222, 0]
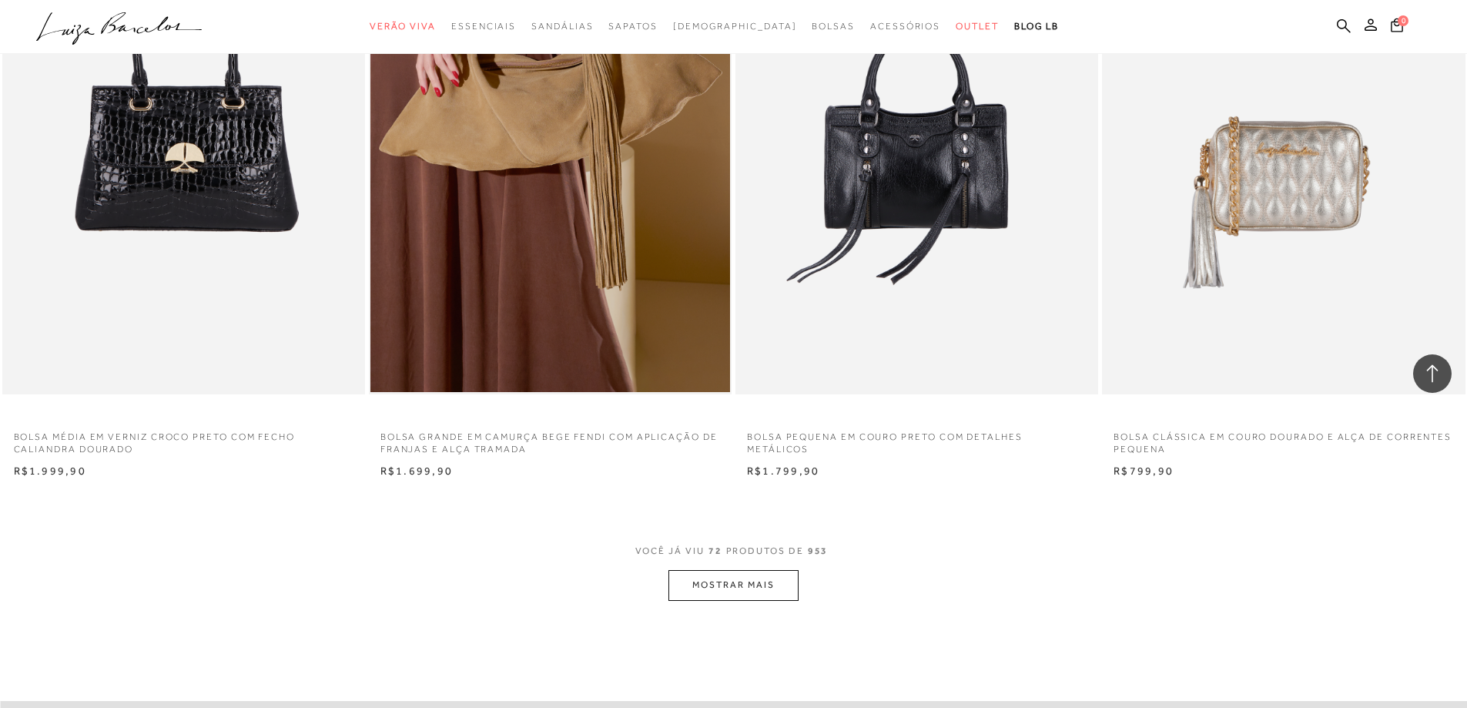
click at [762, 592] on button "MOSTRAR MAIS" at bounding box center [732, 585] width 129 height 30
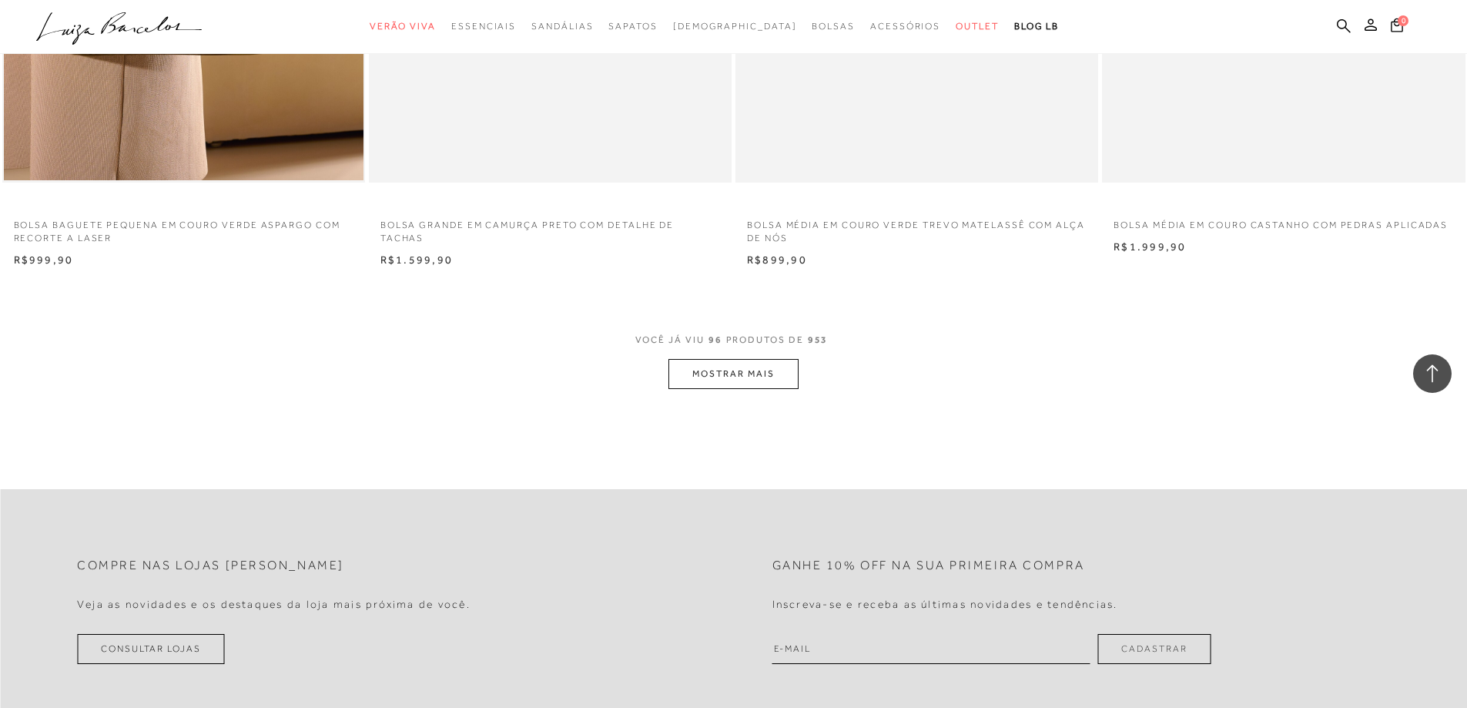
scroll to position [15303, 0]
click at [745, 370] on button "MOSTRAR MAIS" at bounding box center [732, 372] width 129 height 30
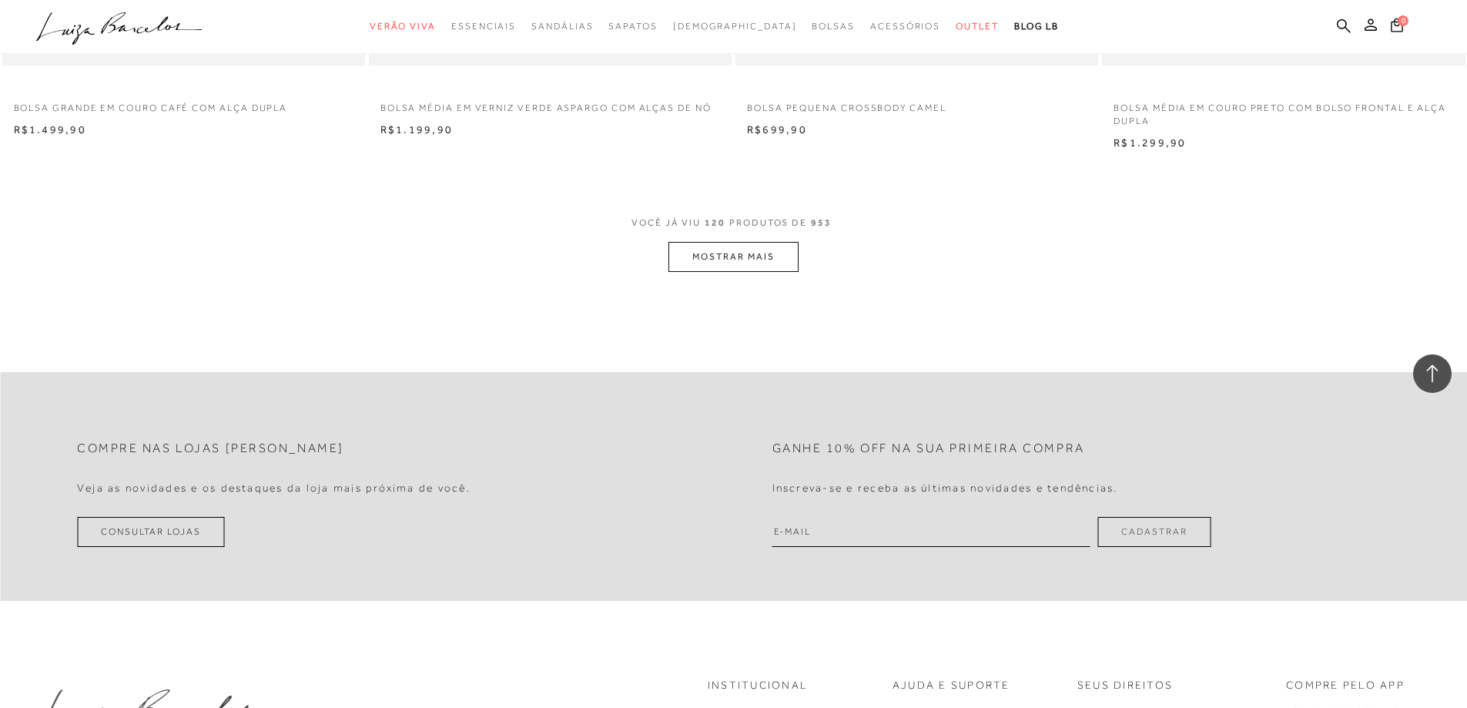
scroll to position [19307, 0]
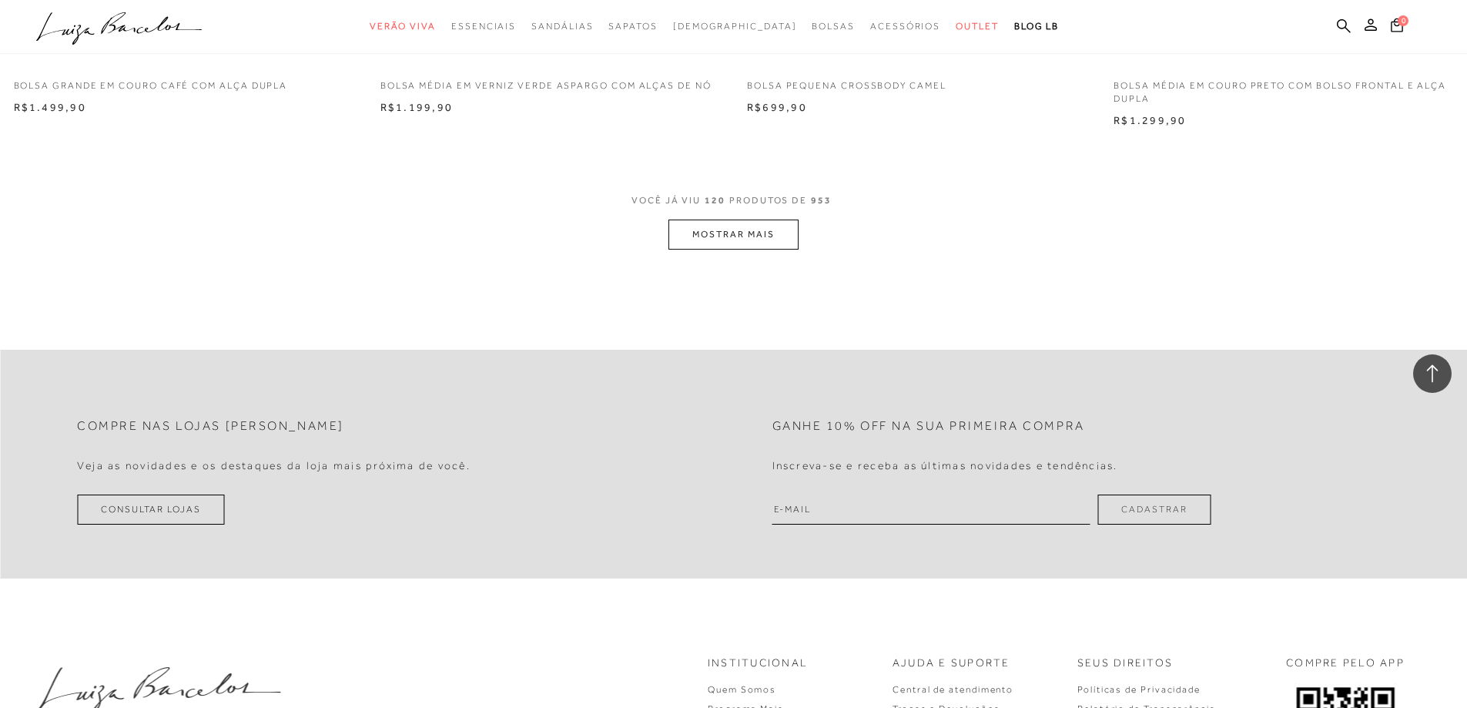
click at [740, 231] on button "MOSTRAR MAIS" at bounding box center [732, 234] width 129 height 30
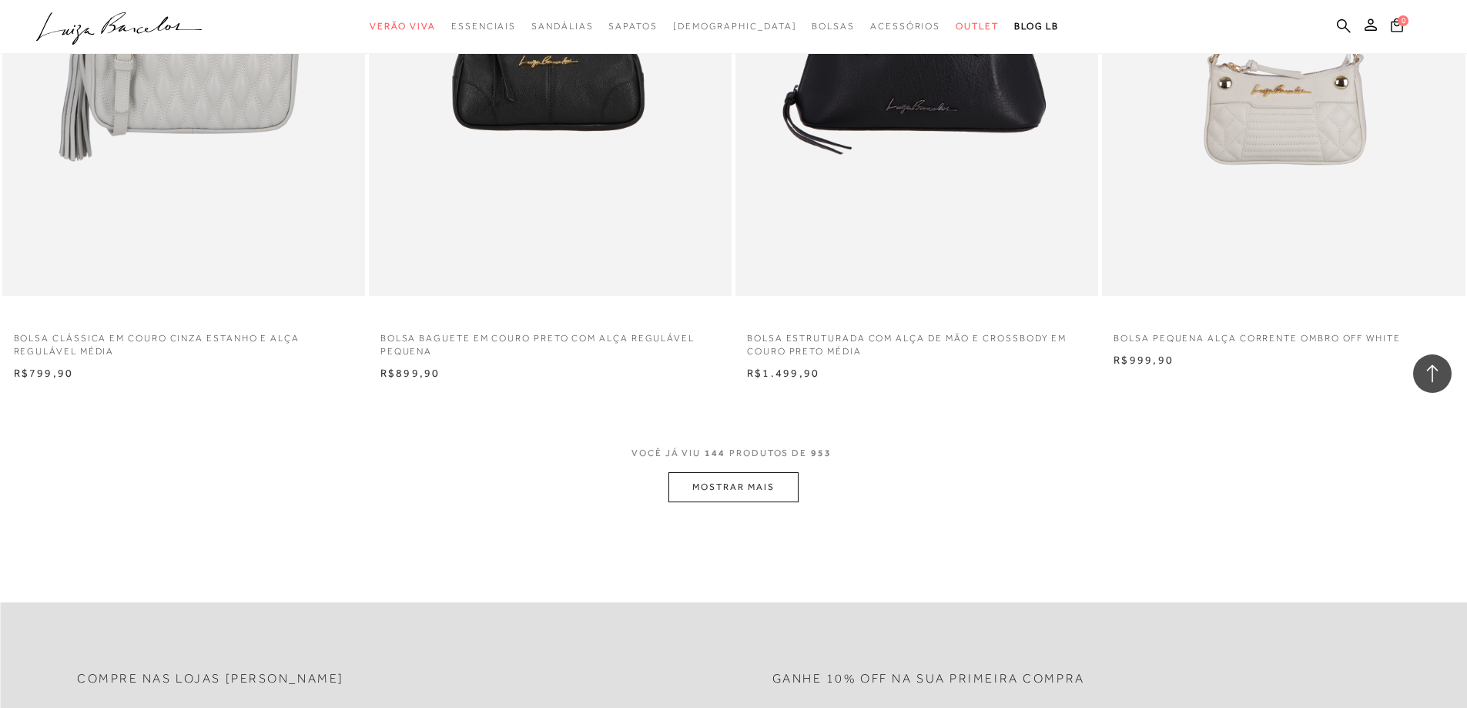
scroll to position [22926, 0]
click at [711, 485] on button "MOSTRAR MAIS" at bounding box center [732, 486] width 129 height 30
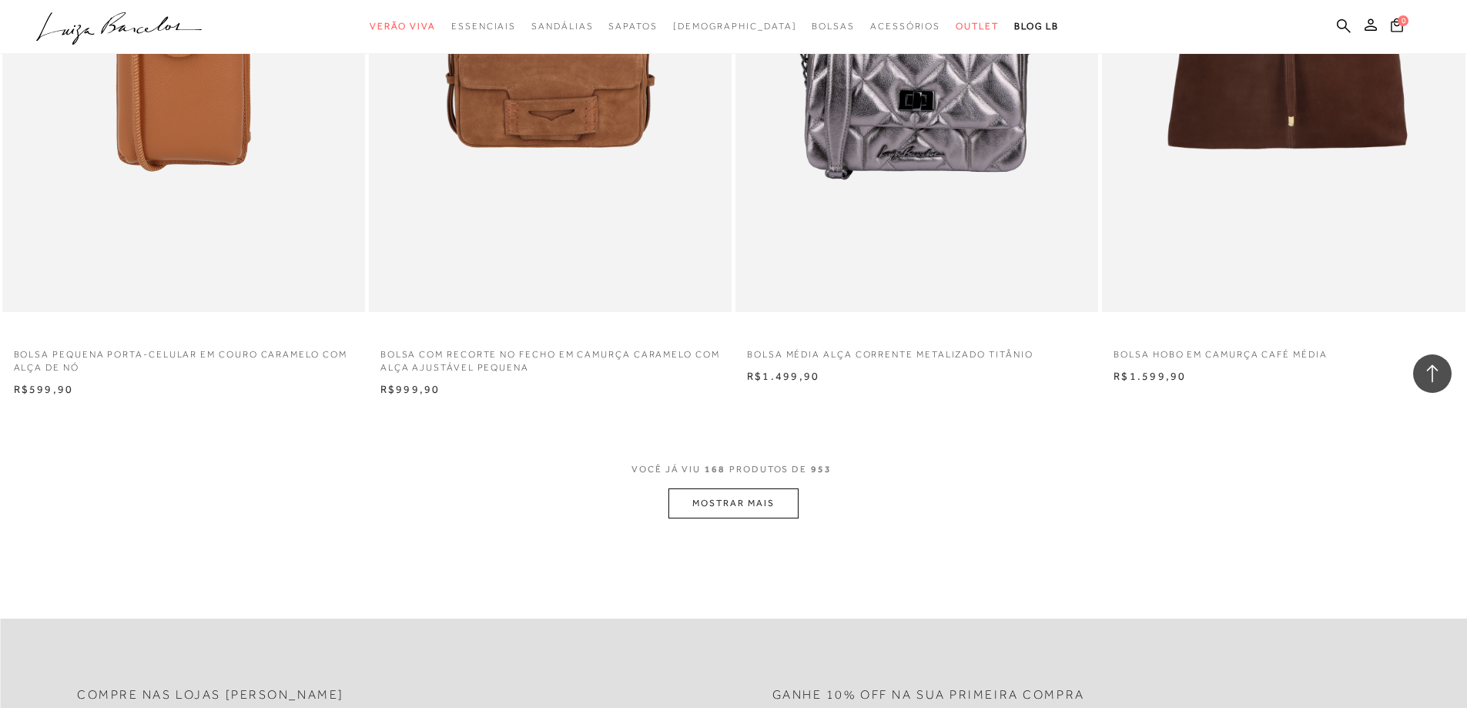
scroll to position [27007, 0]
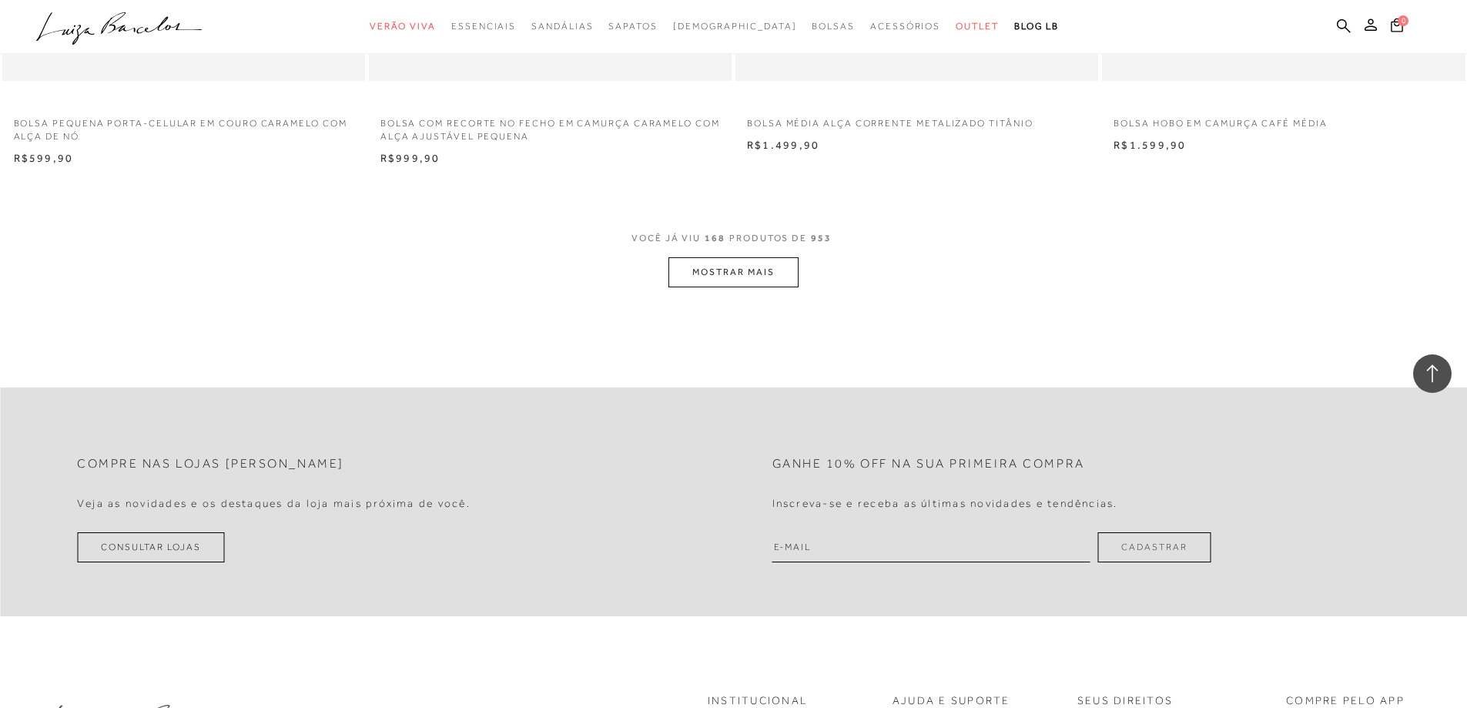
click at [762, 273] on button "MOSTRAR MAIS" at bounding box center [732, 272] width 129 height 30
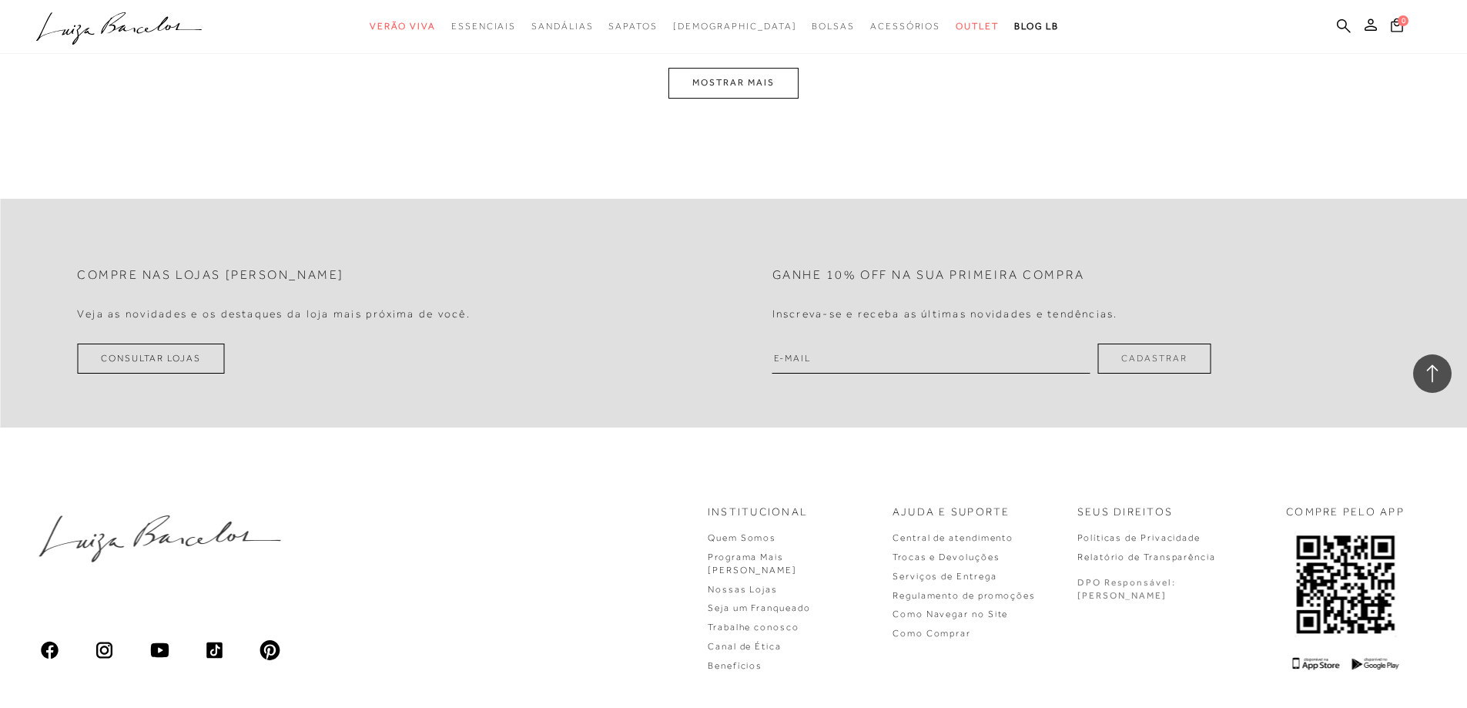
scroll to position [31088, 0]
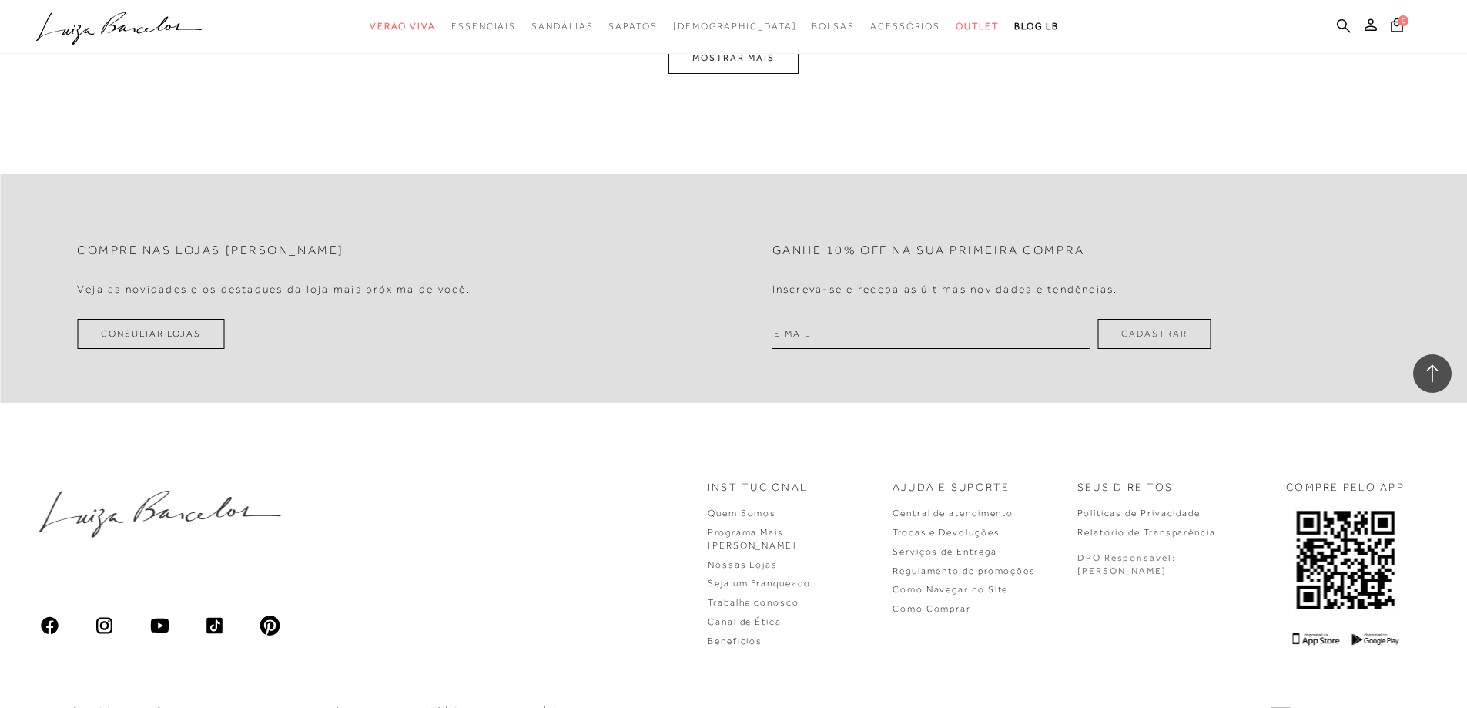
click at [745, 58] on button "MOSTRAR MAIS" at bounding box center [732, 58] width 129 height 30
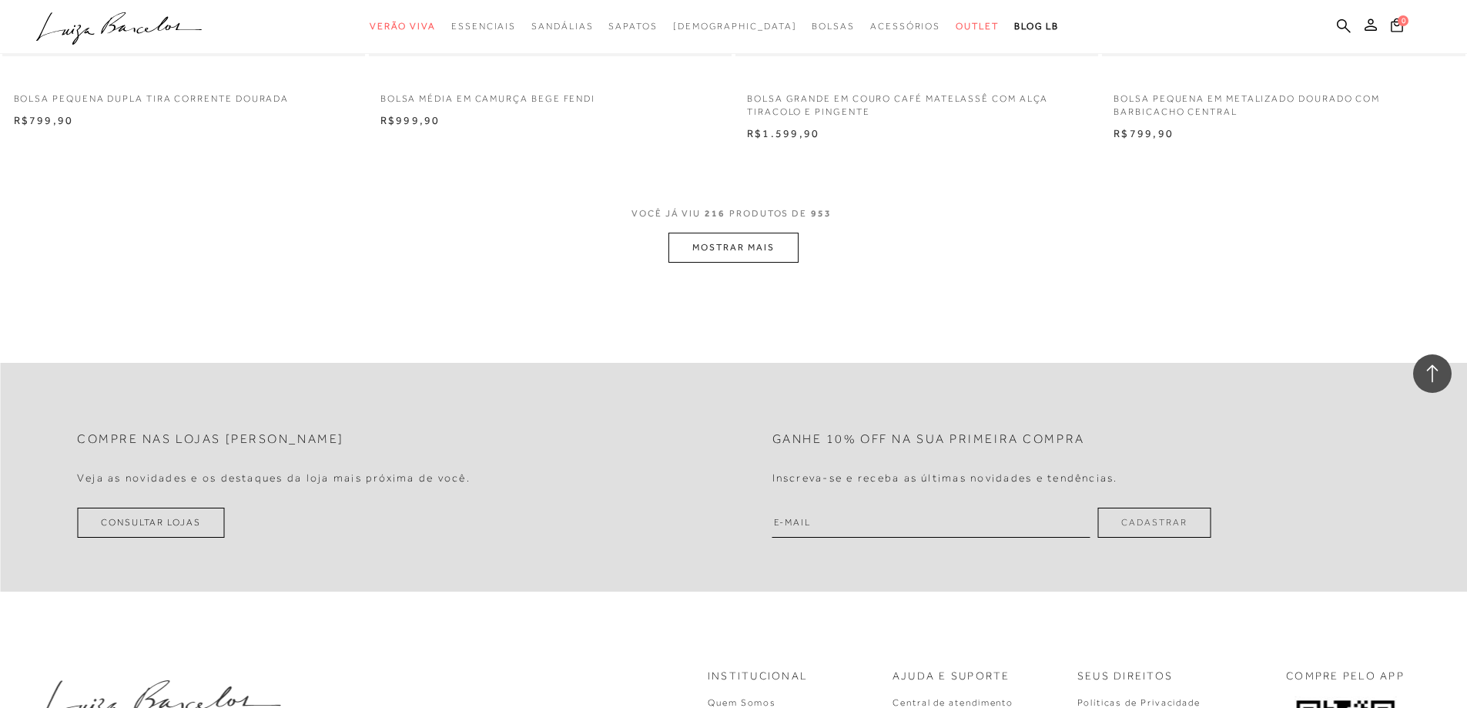
scroll to position [34725, 0]
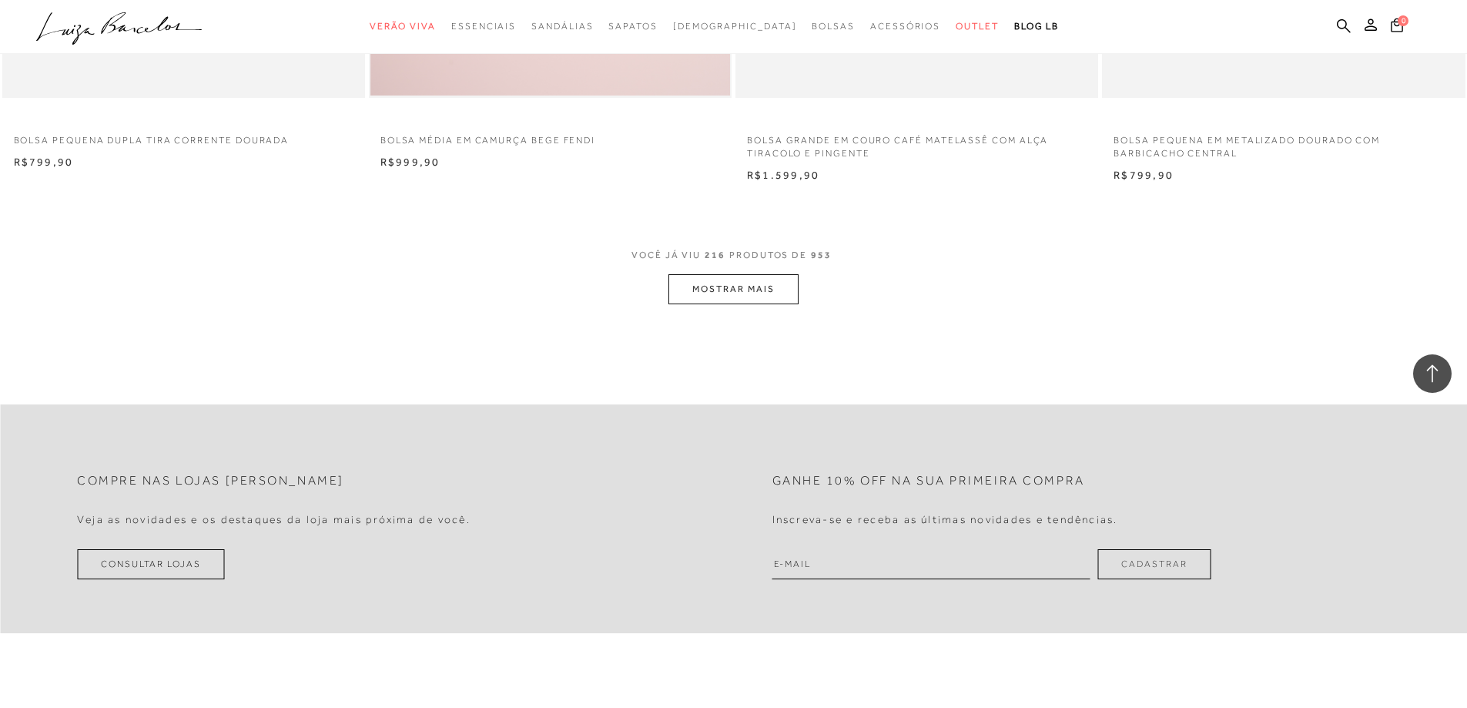
click at [736, 293] on button "MOSTRAR MAIS" at bounding box center [732, 289] width 129 height 30
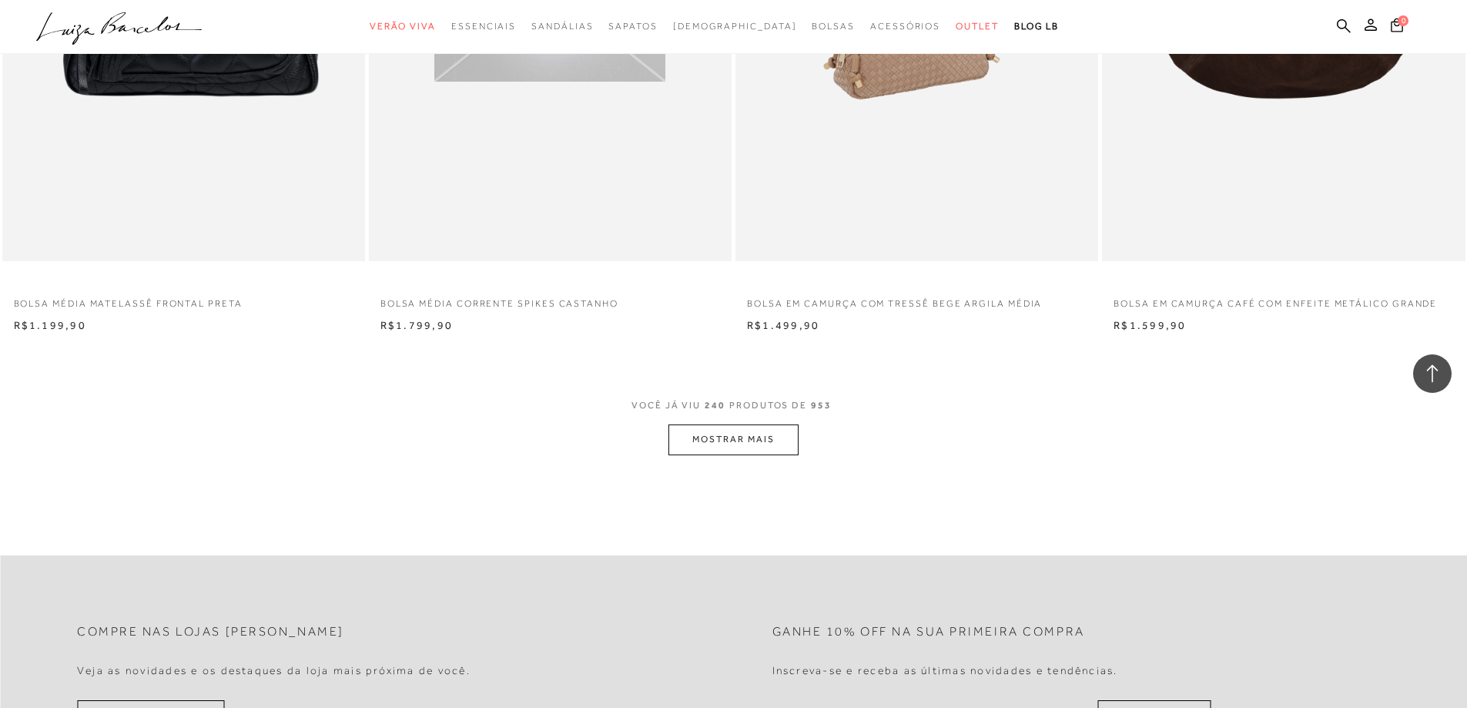
scroll to position [38575, 0]
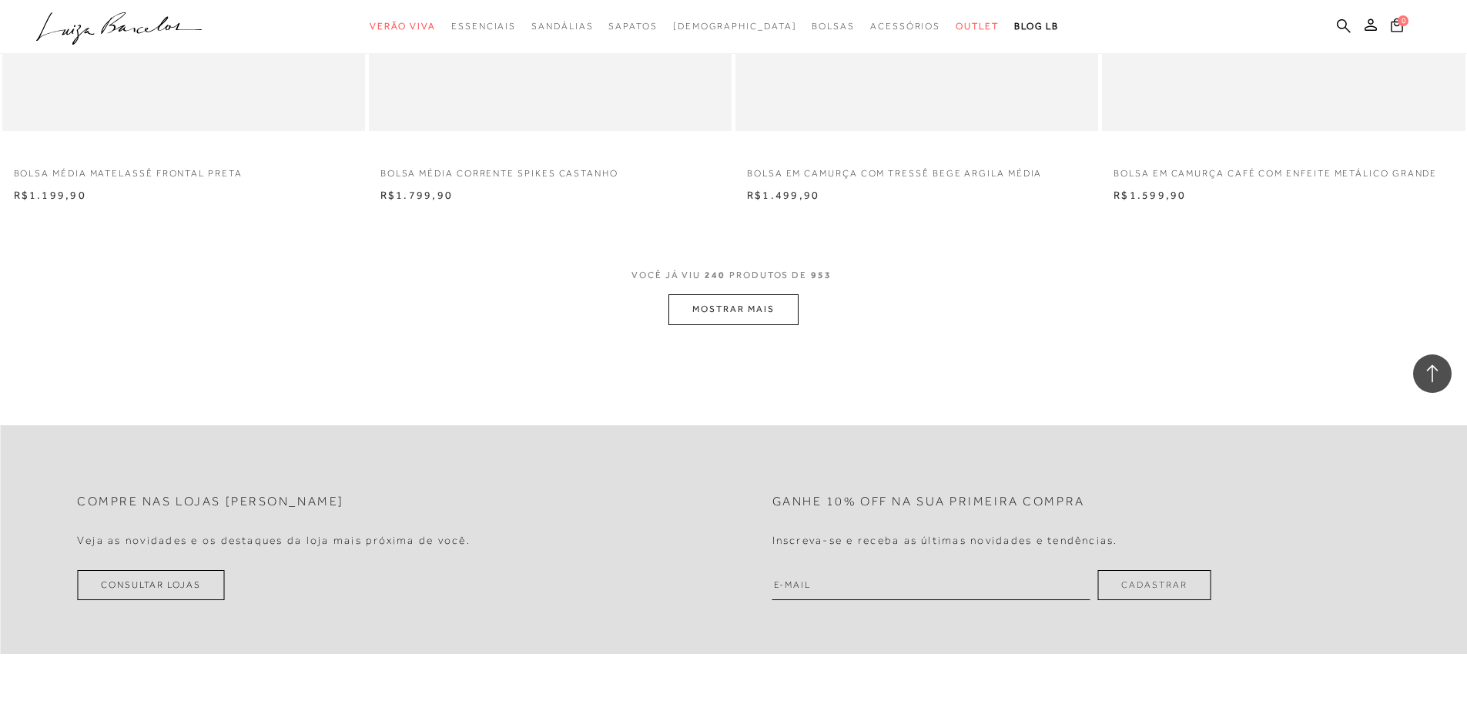
click at [712, 316] on button "MOSTRAR MAIS" at bounding box center [732, 309] width 129 height 30
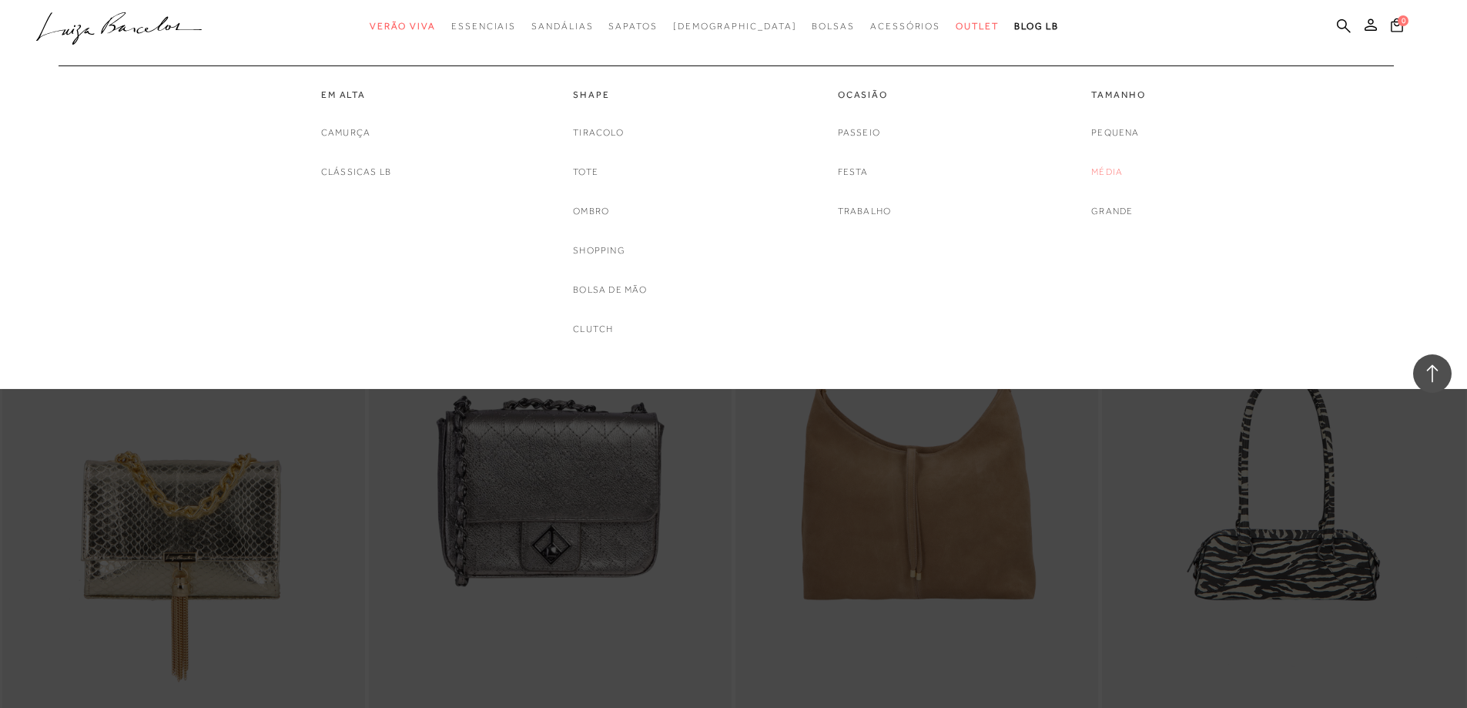
click at [1110, 173] on link "Média" at bounding box center [1107, 172] width 32 height 16
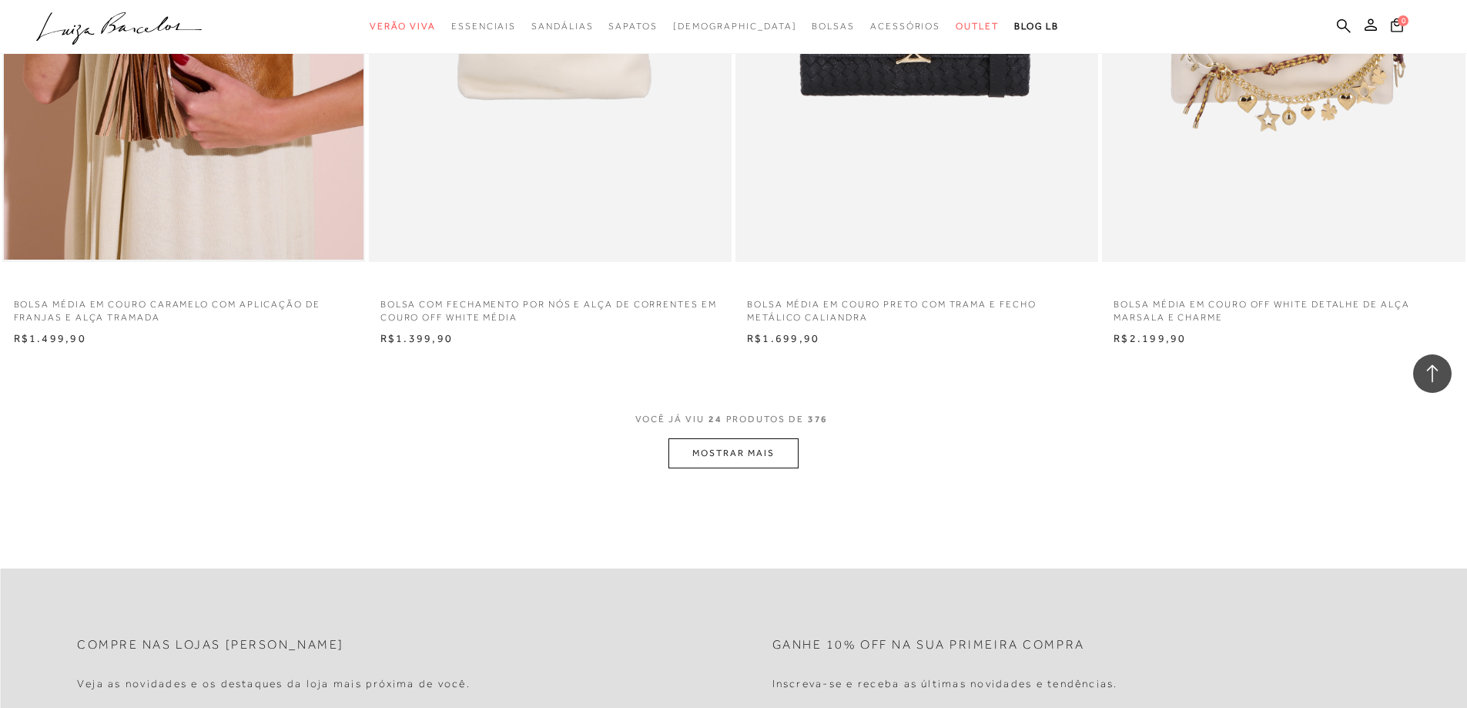
scroll to position [3850, 0]
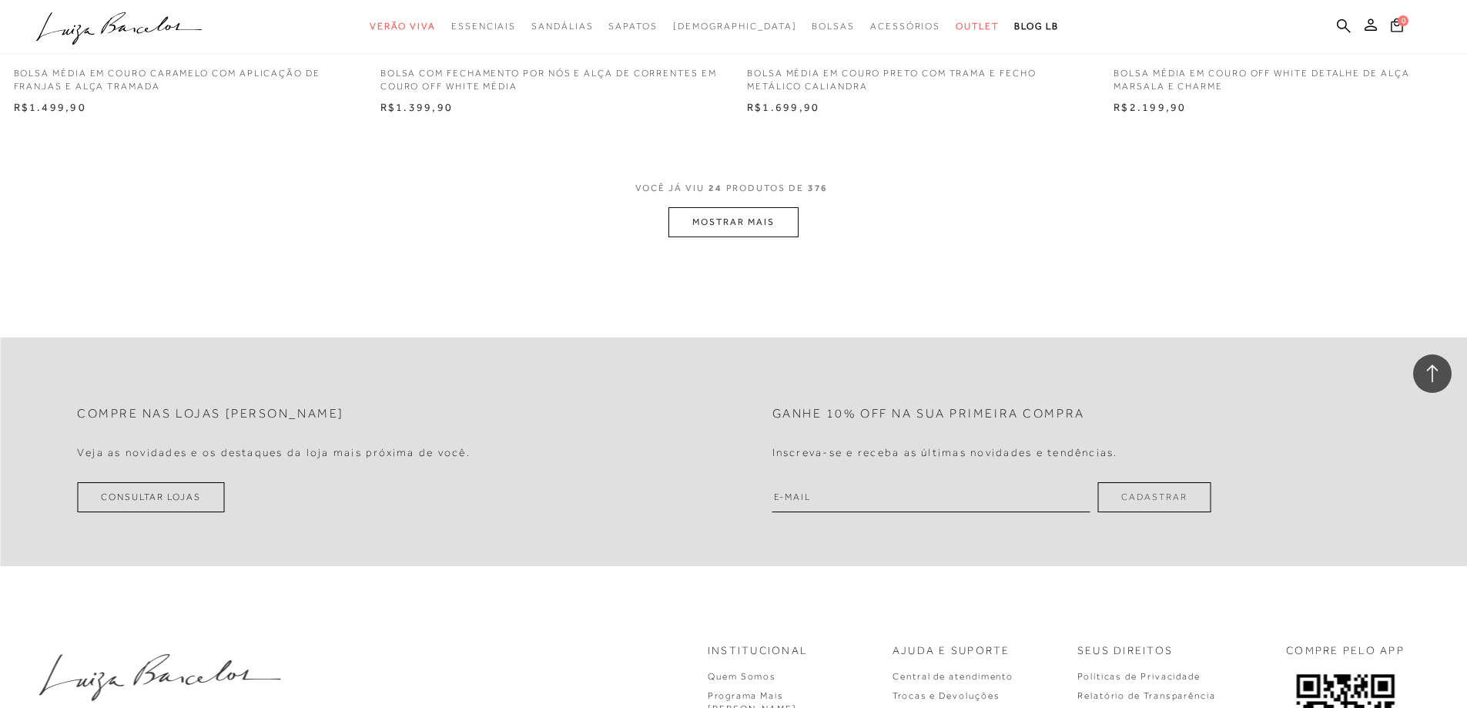
click at [758, 223] on button "MOSTRAR MAIS" at bounding box center [732, 222] width 129 height 30
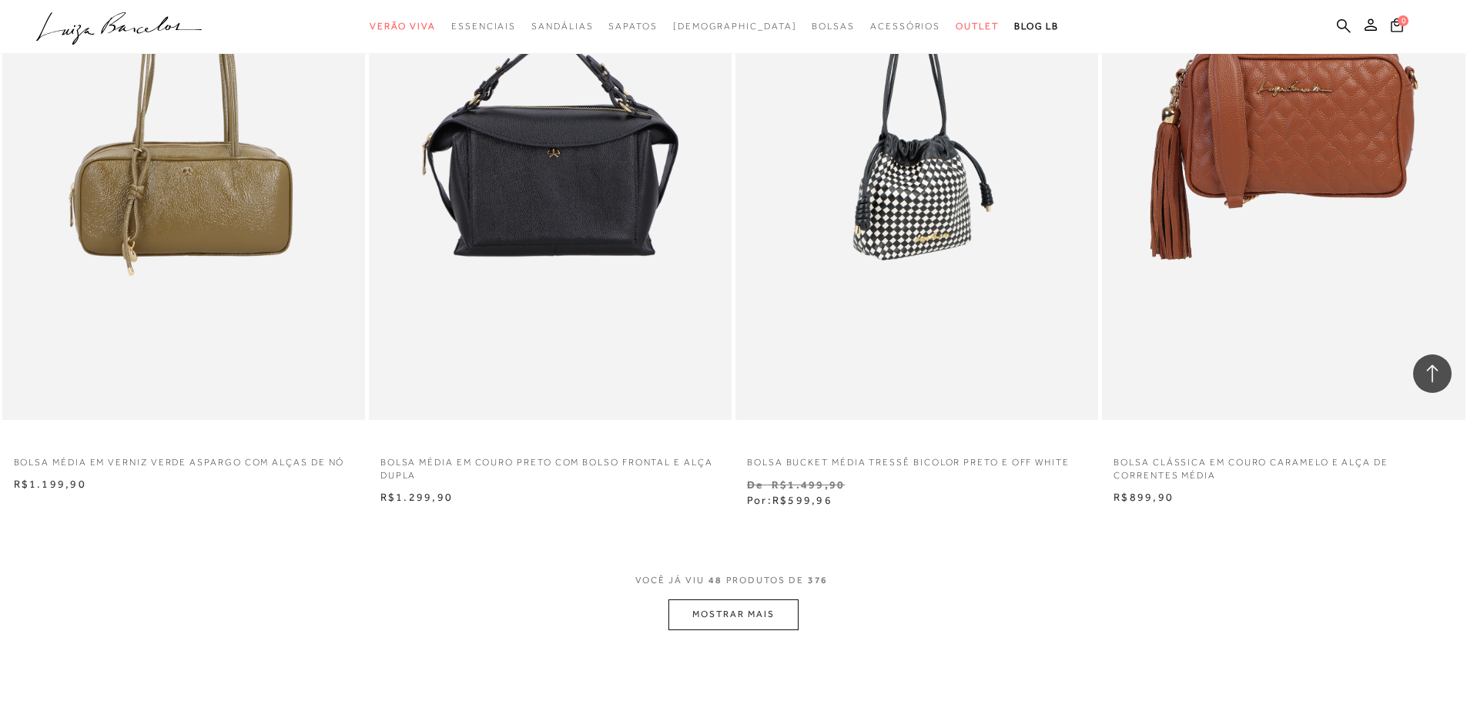
scroll to position [7700, 0]
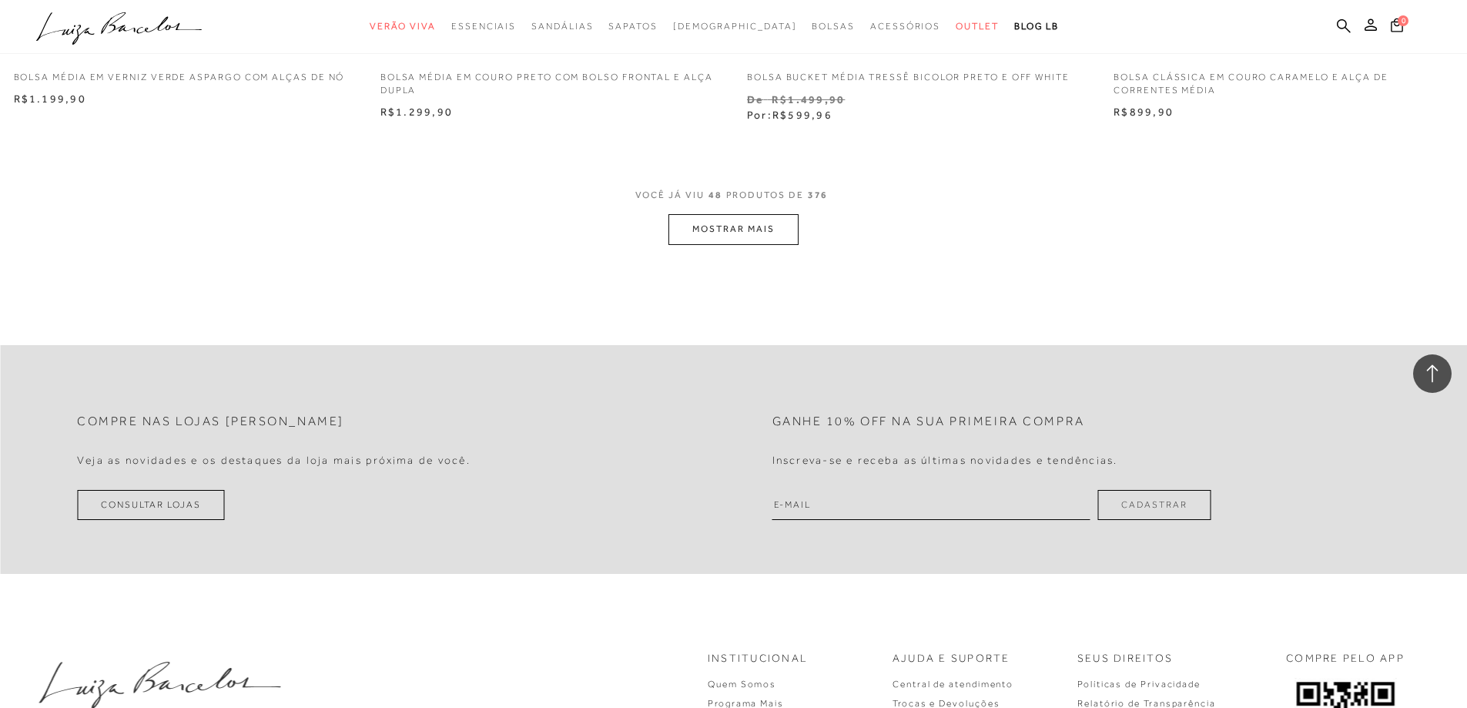
click at [747, 226] on button "MOSTRAR MAIS" at bounding box center [732, 229] width 129 height 30
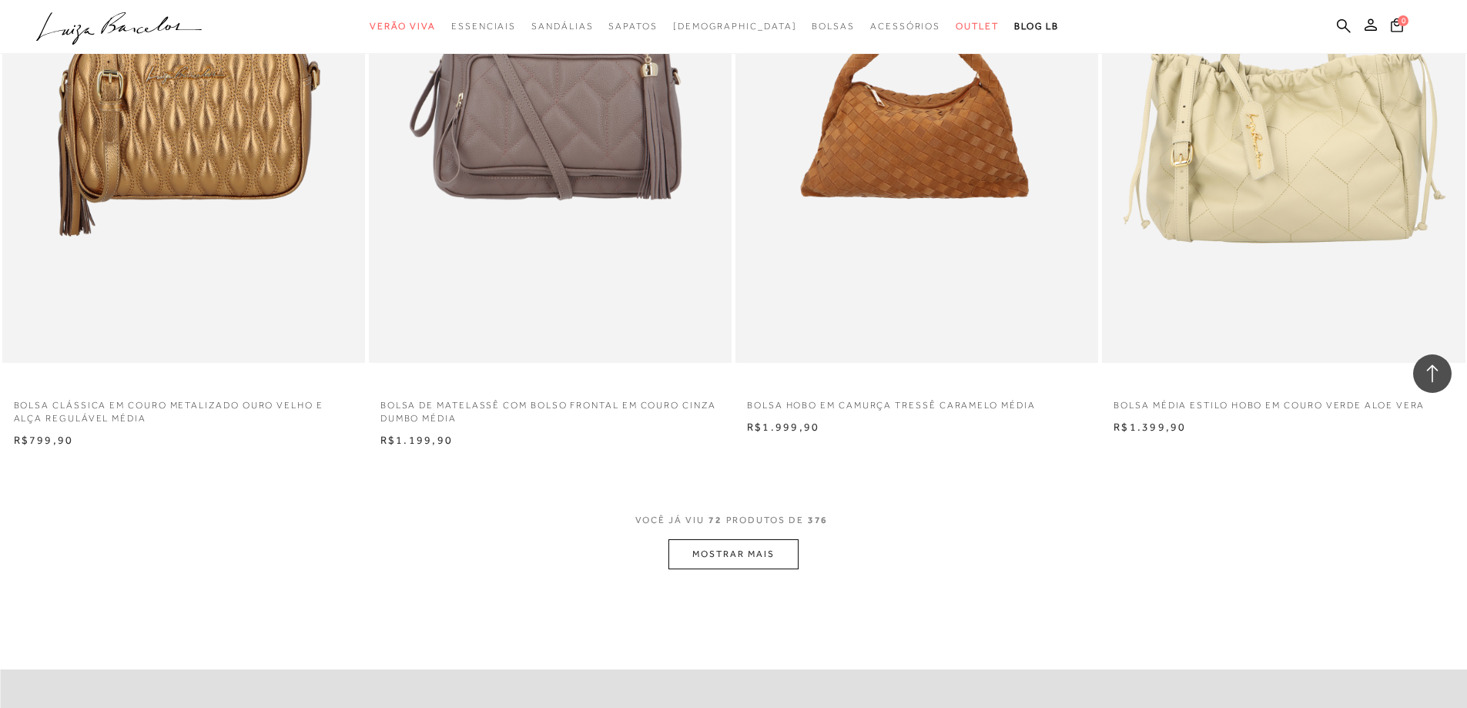
scroll to position [11550, 0]
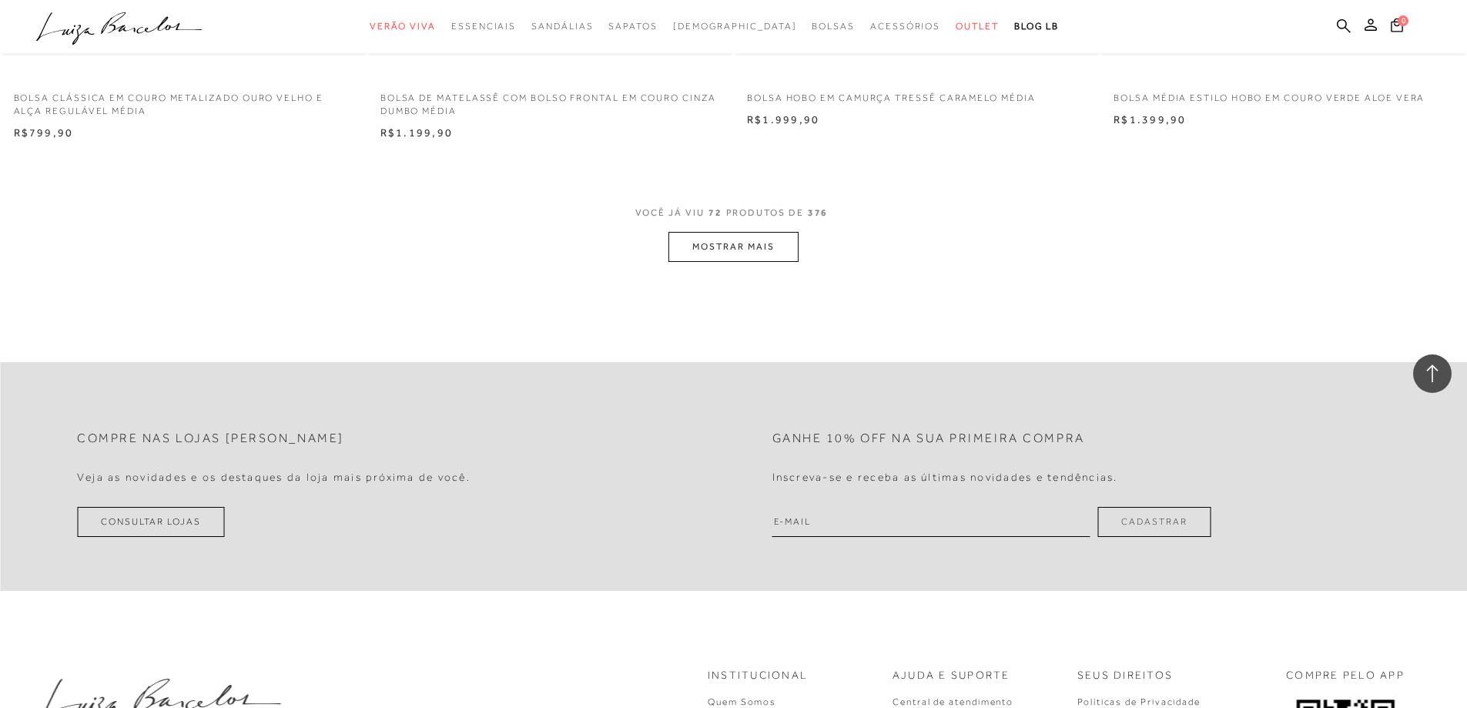
click at [708, 237] on button "MOSTRAR MAIS" at bounding box center [732, 247] width 129 height 30
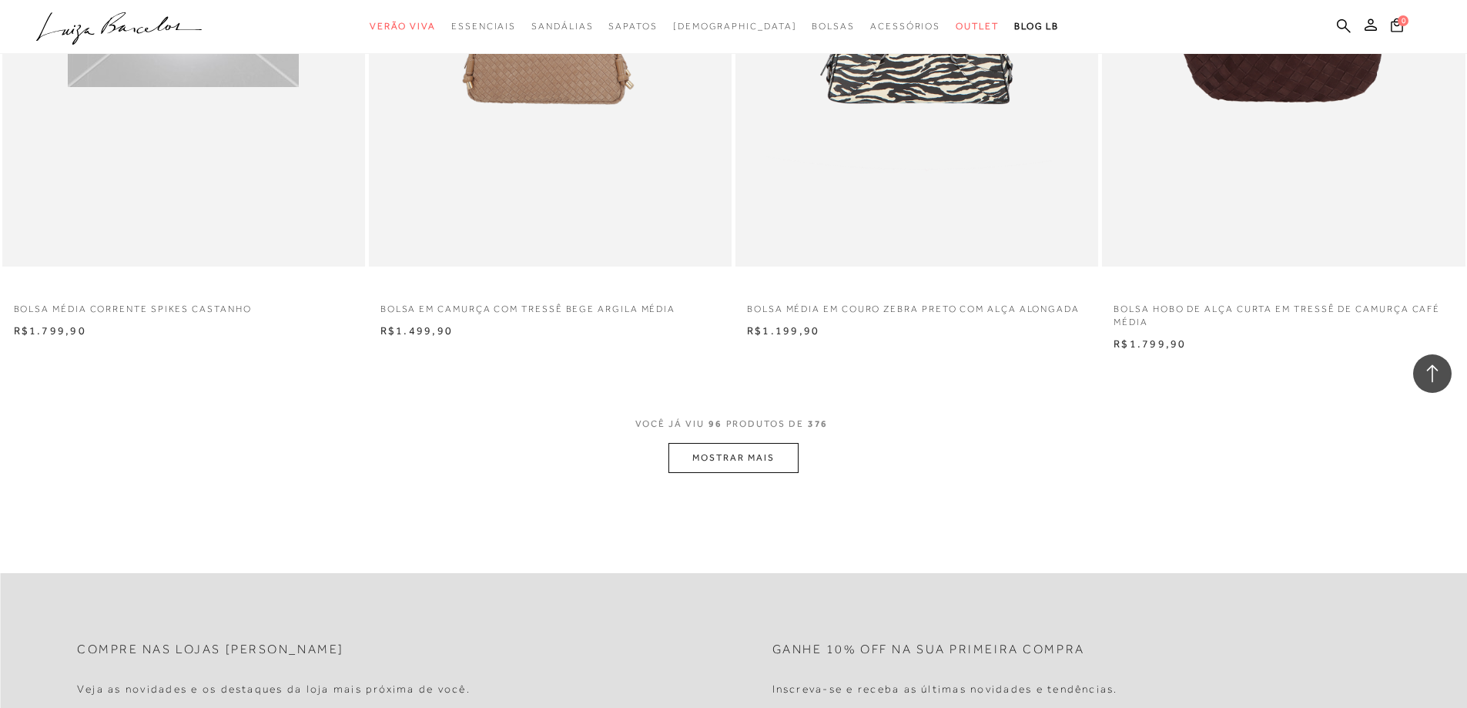
scroll to position [15323, 0]
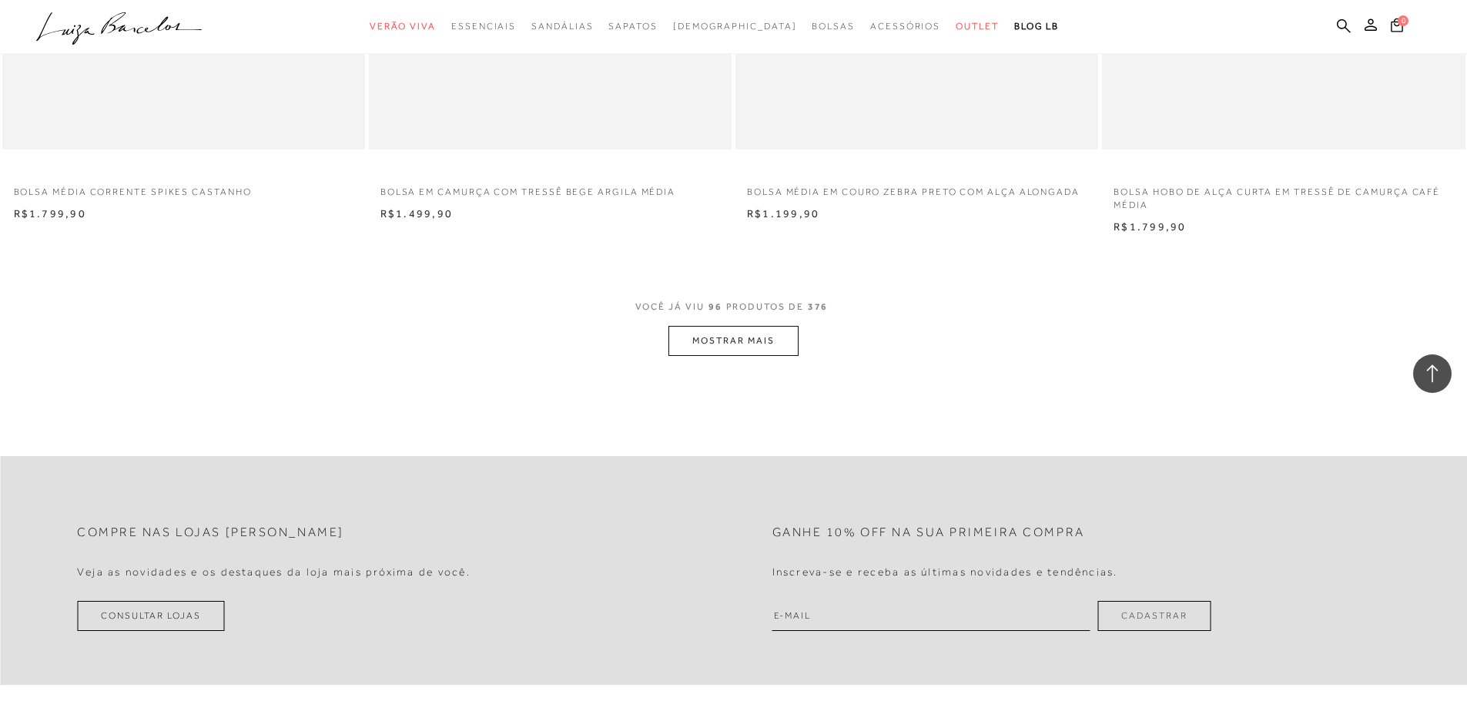
click at [731, 340] on button "MOSTRAR MAIS" at bounding box center [732, 341] width 129 height 30
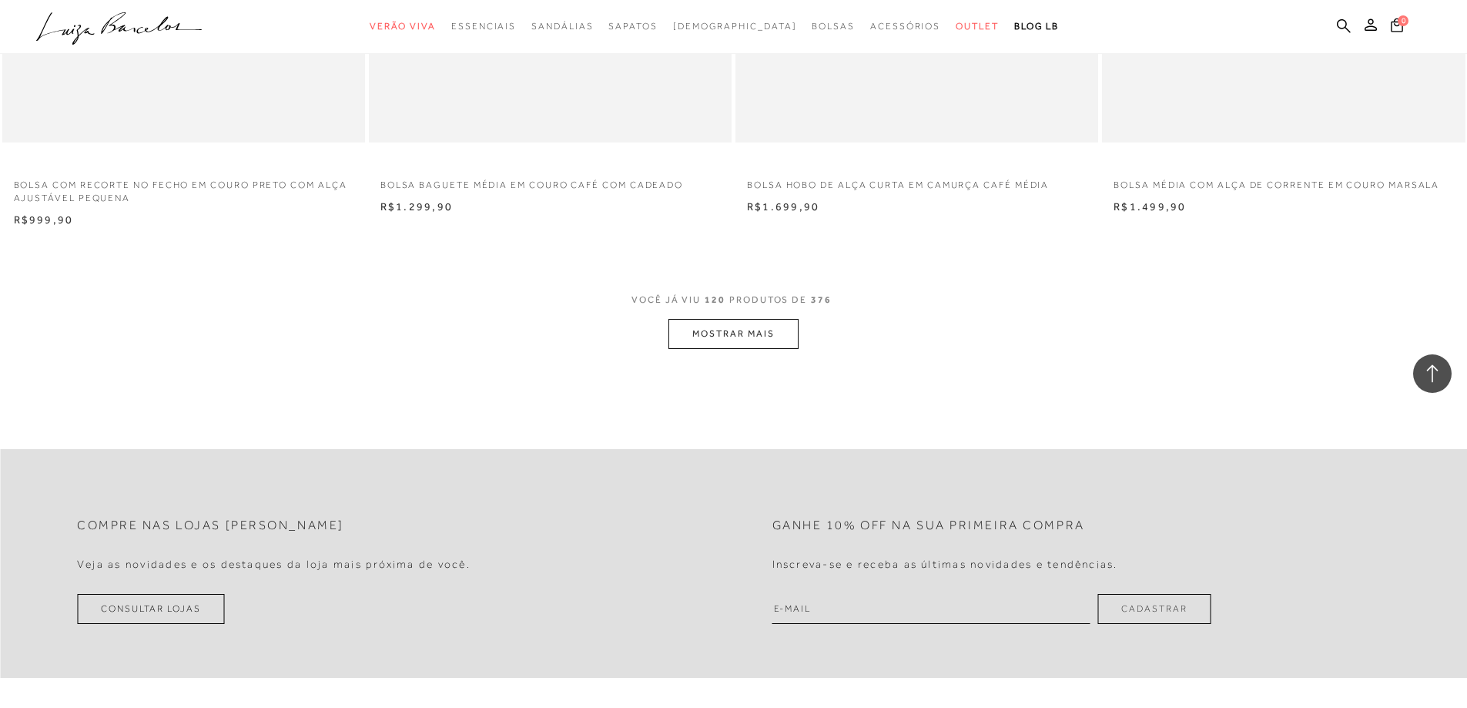
scroll to position [19174, 0]
click at [747, 334] on button "MOSTRAR MAIS" at bounding box center [732, 332] width 129 height 30
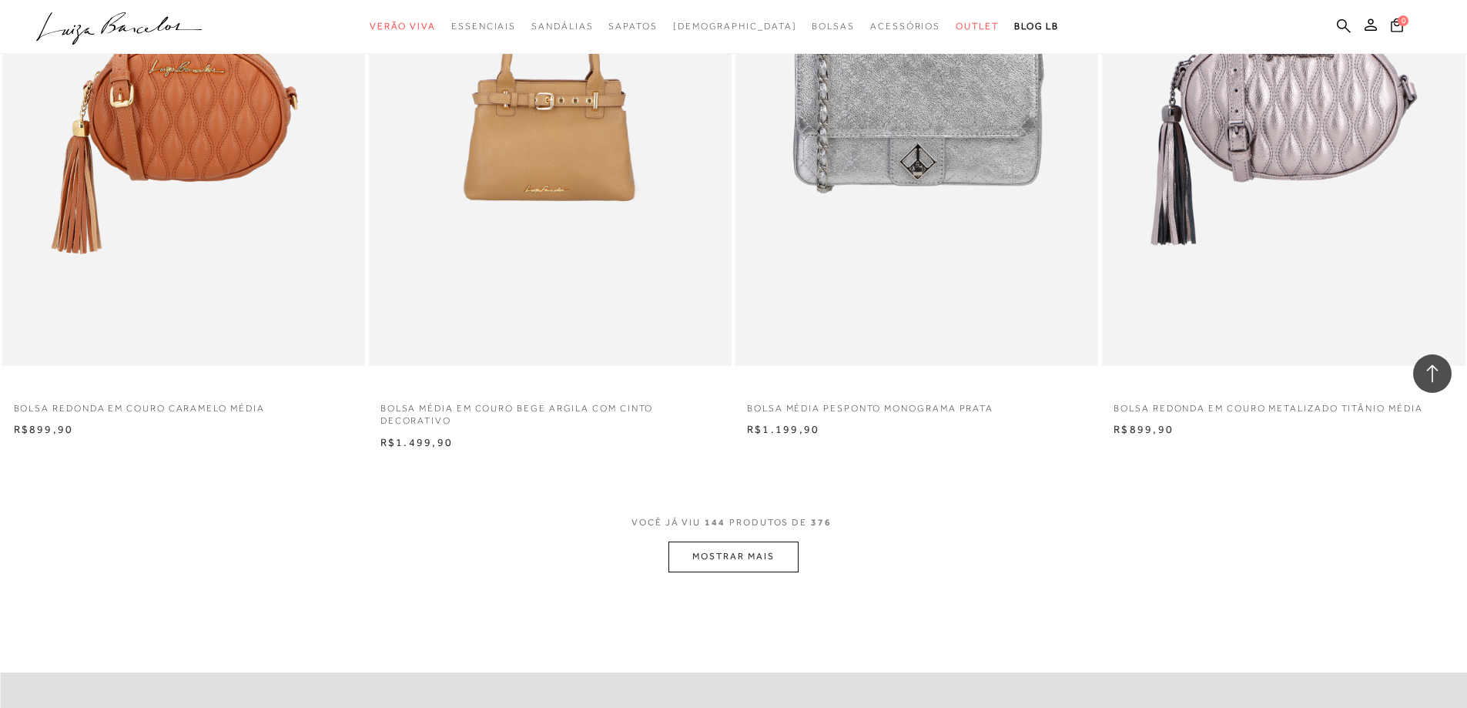
scroll to position [23024, 0]
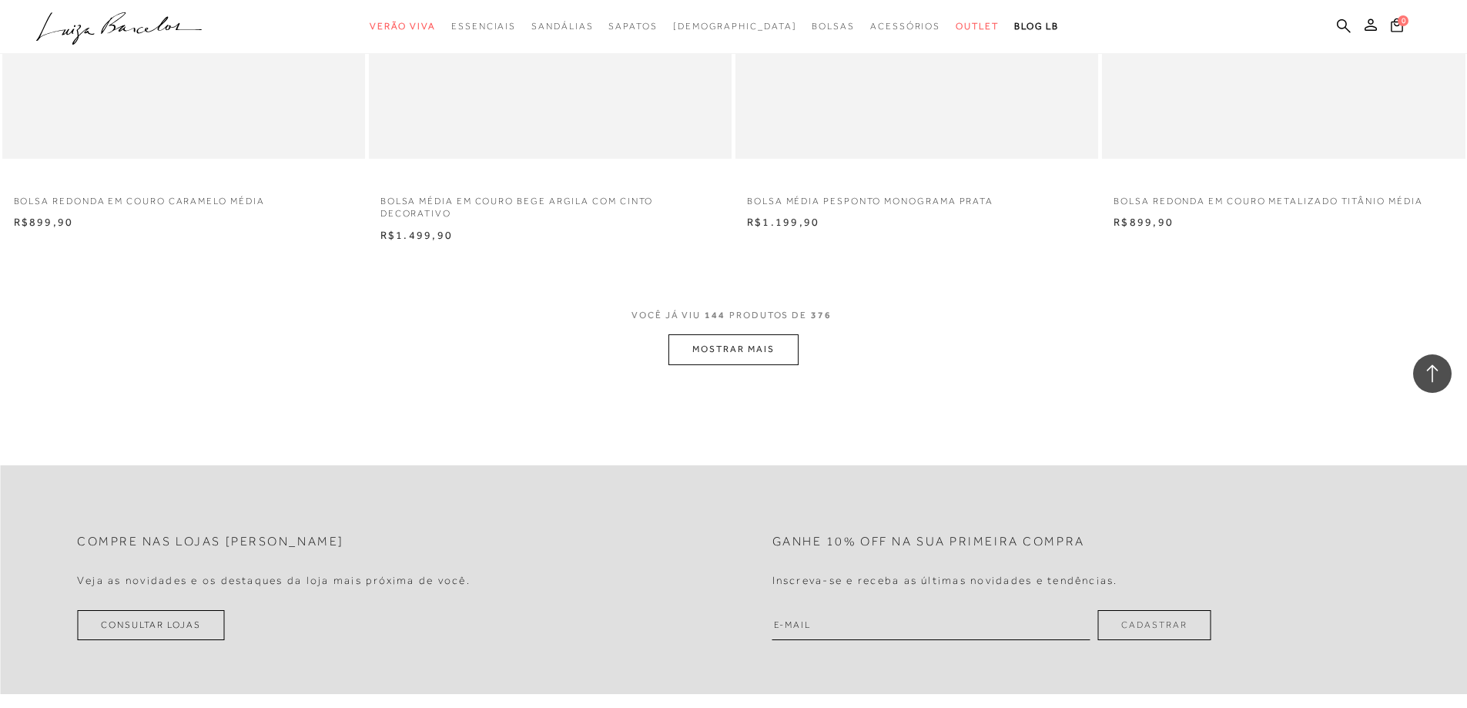
click at [708, 351] on button "MOSTRAR MAIS" at bounding box center [732, 349] width 129 height 30
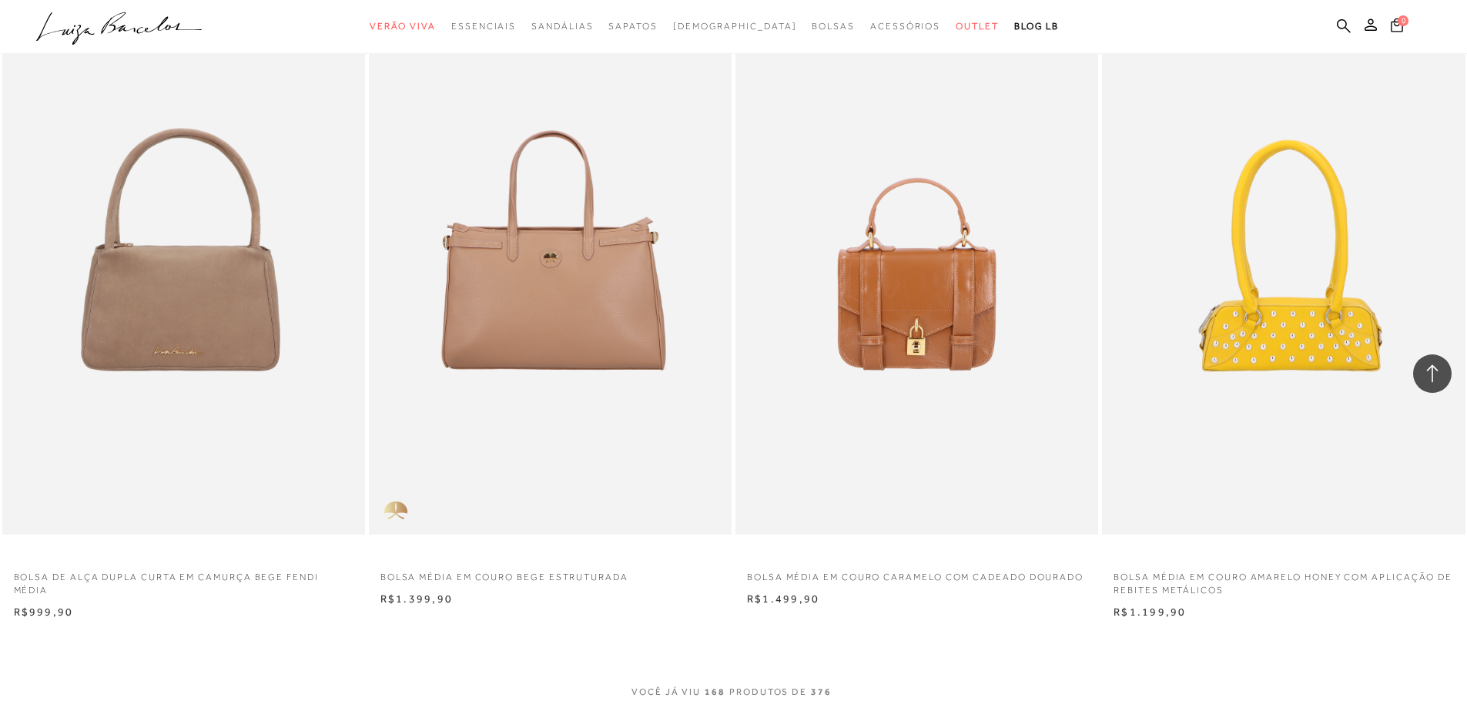
scroll to position [26797, 0]
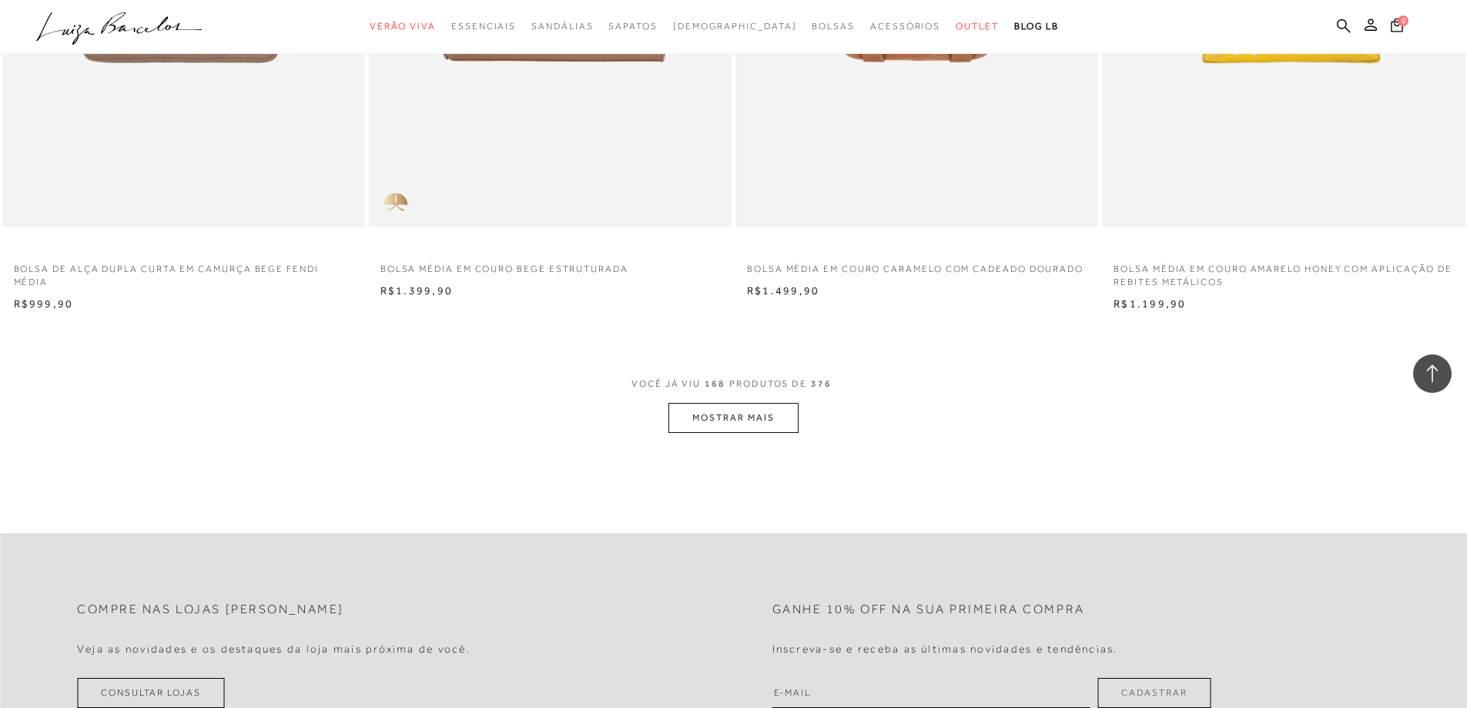
click at [737, 429] on button "MOSTRAR MAIS" at bounding box center [732, 418] width 129 height 30
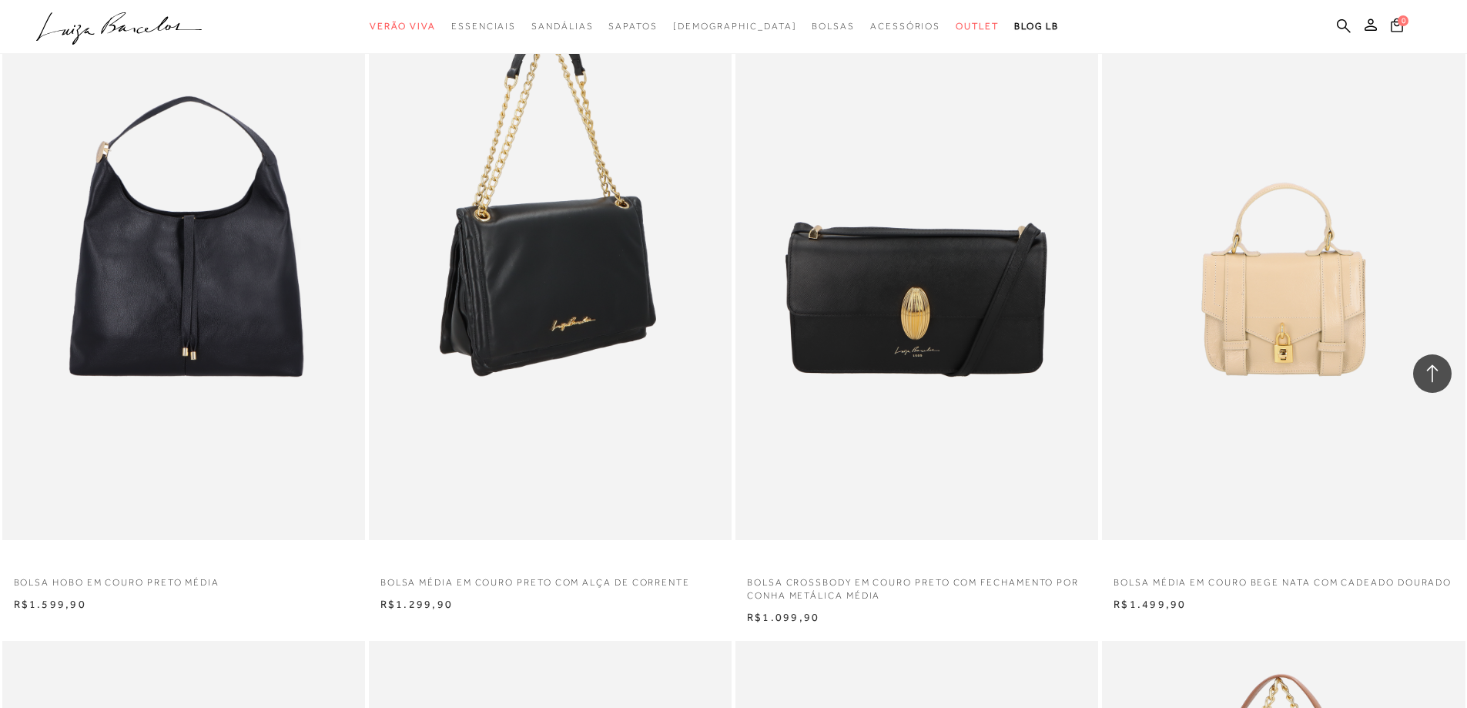
scroll to position [27105, 0]
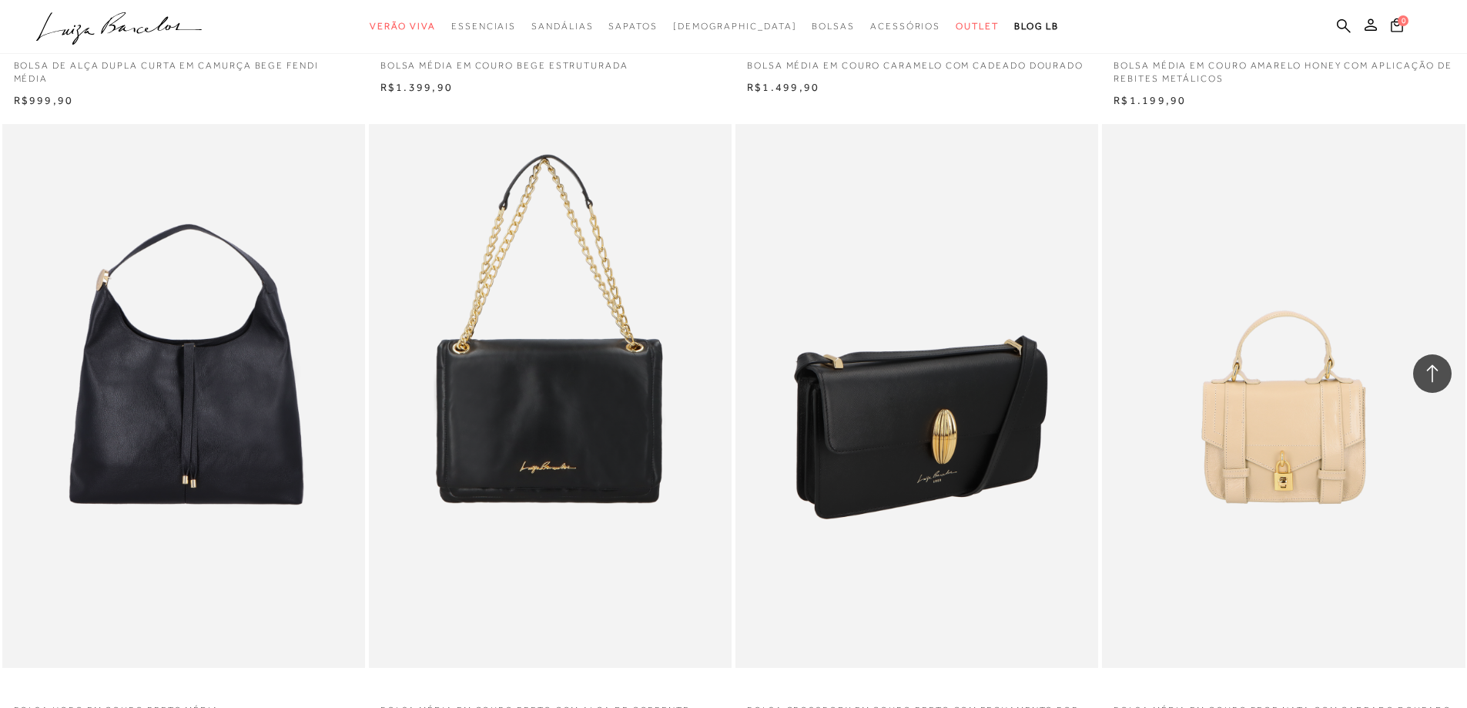
scroll to position [26951, 0]
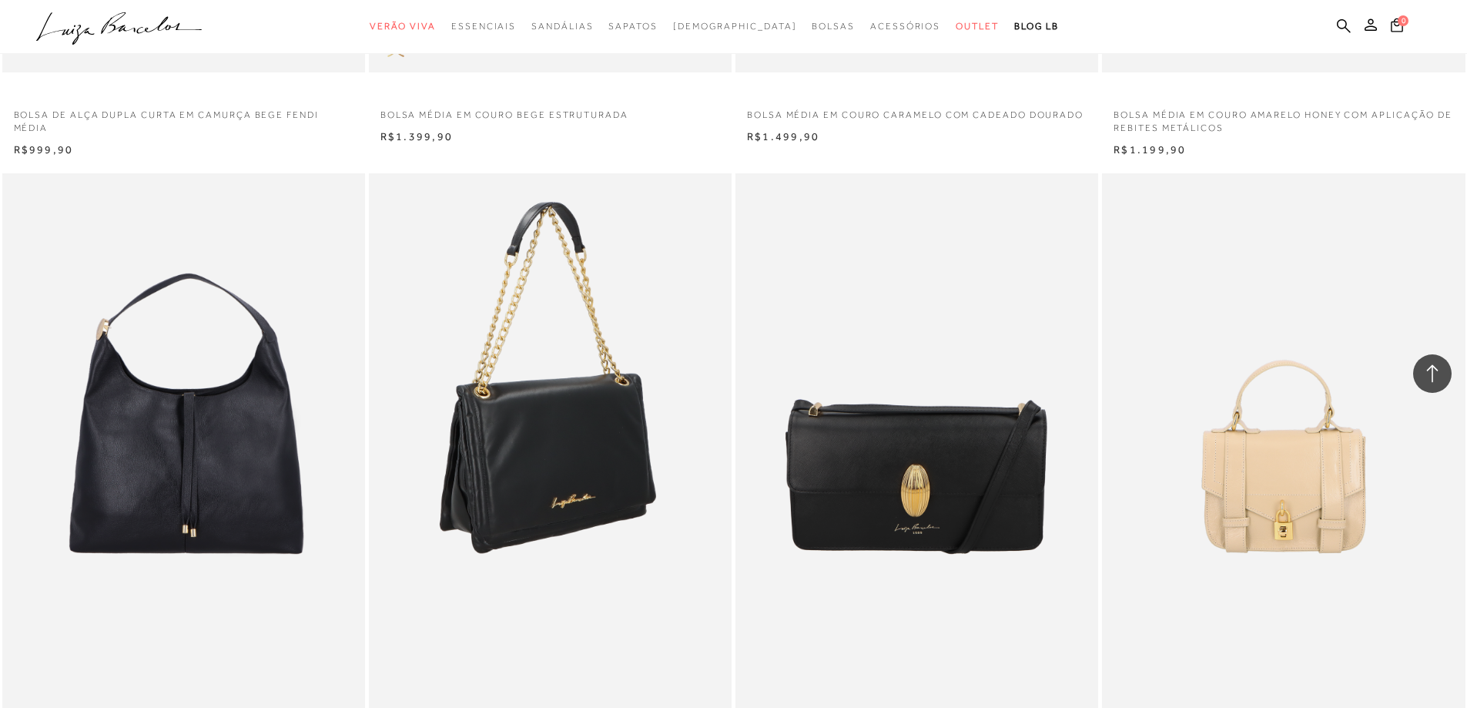
click at [552, 508] on img at bounding box center [550, 445] width 361 height 544
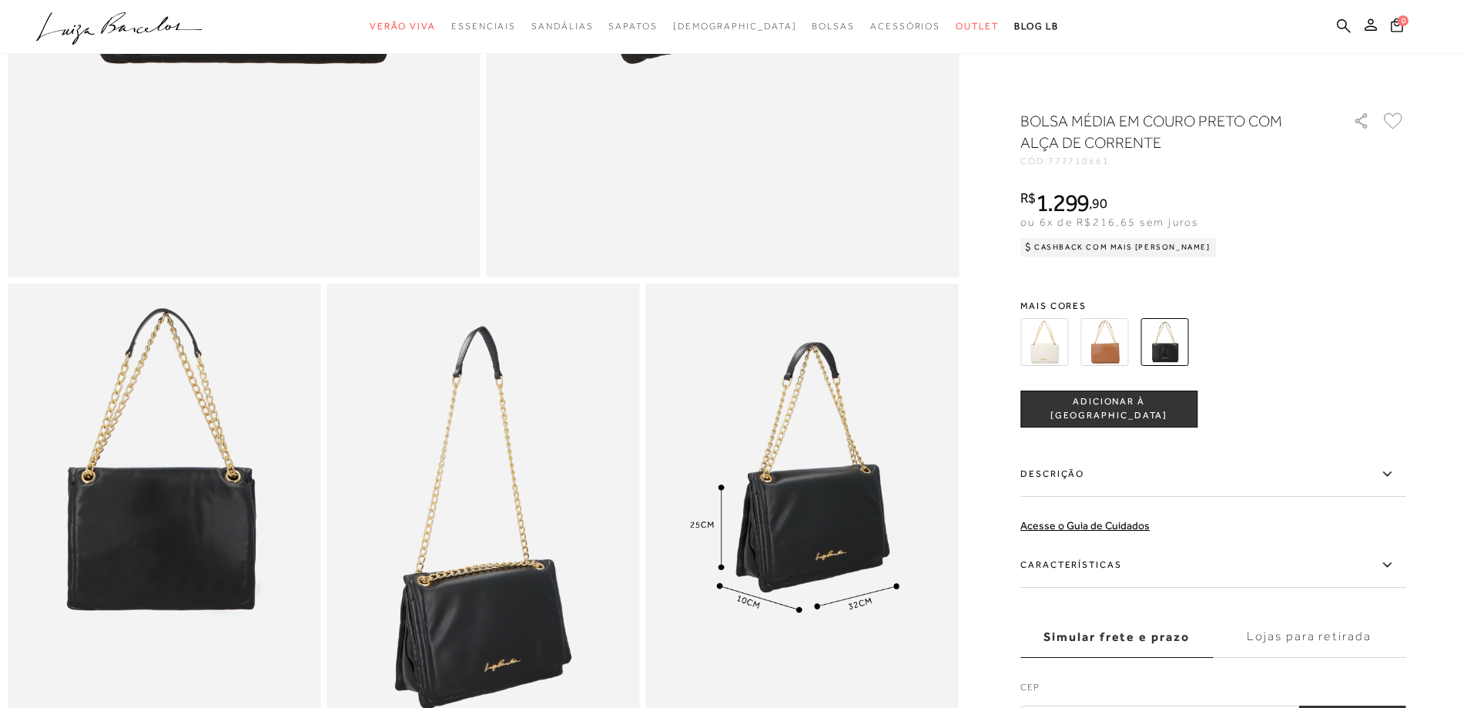
scroll to position [539, 0]
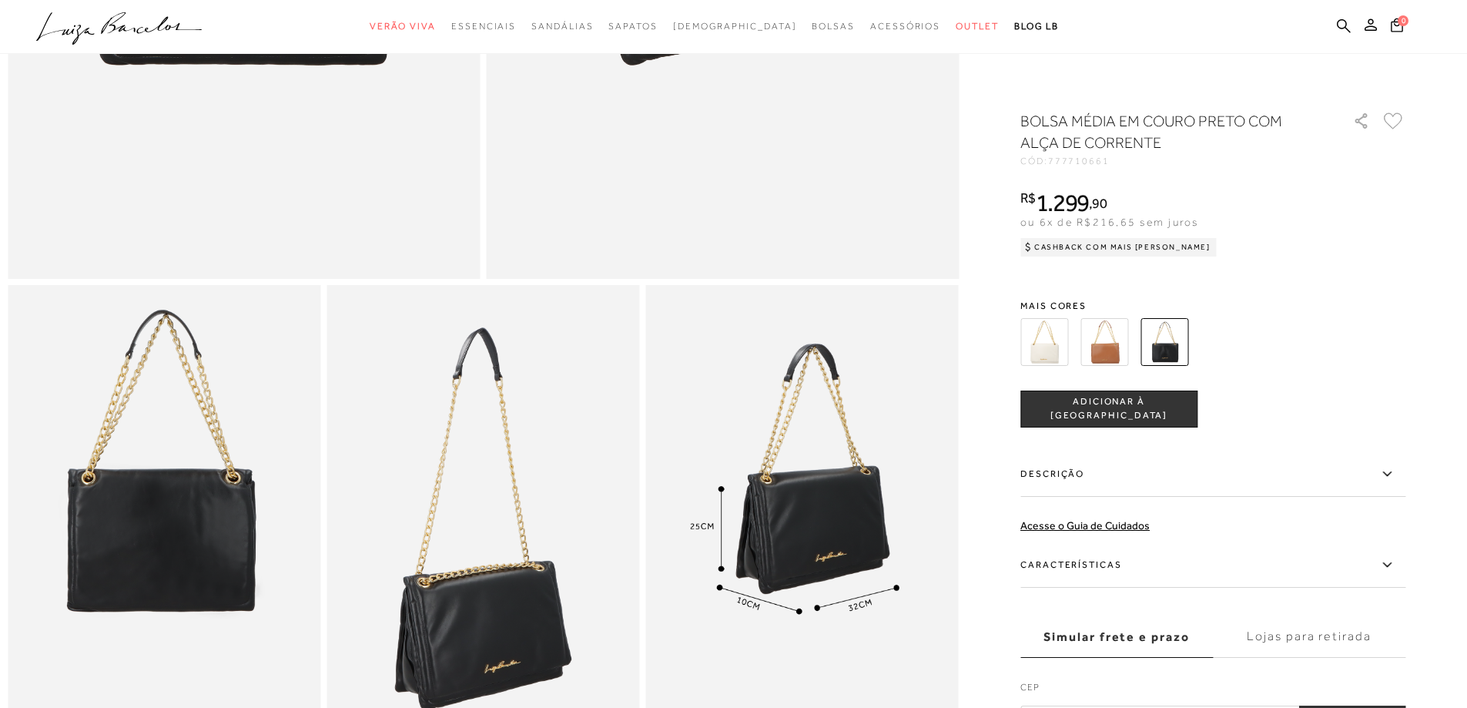
click at [1047, 353] on img at bounding box center [1044, 342] width 48 height 48
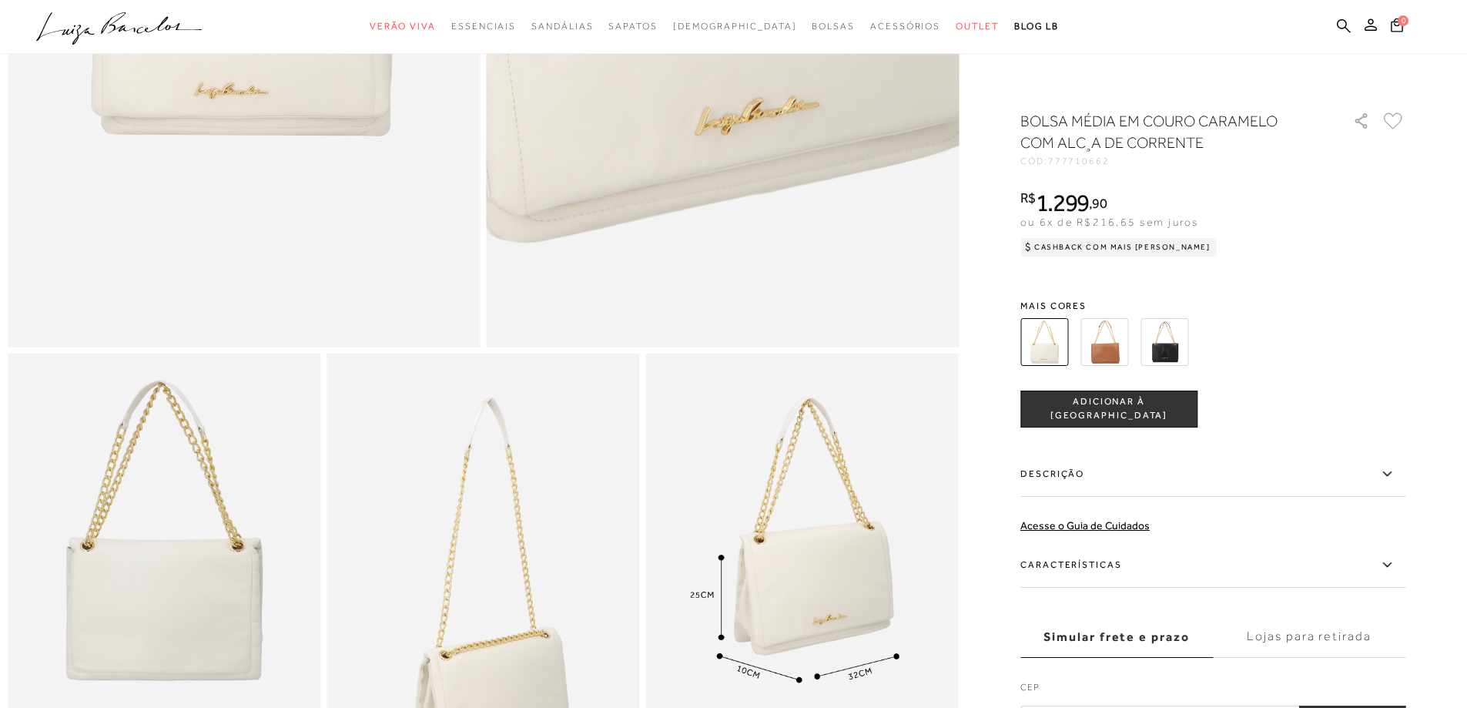
scroll to position [616, 0]
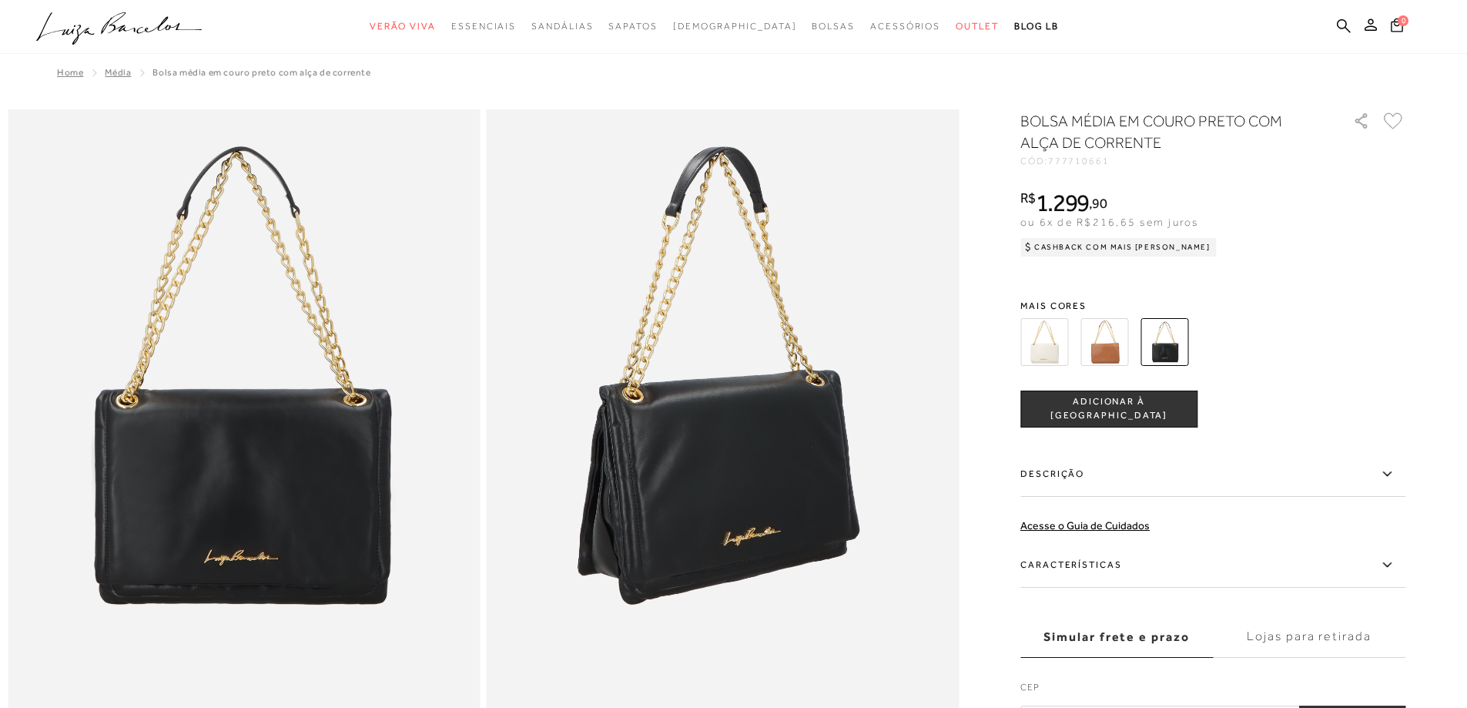
scroll to position [1321, 0]
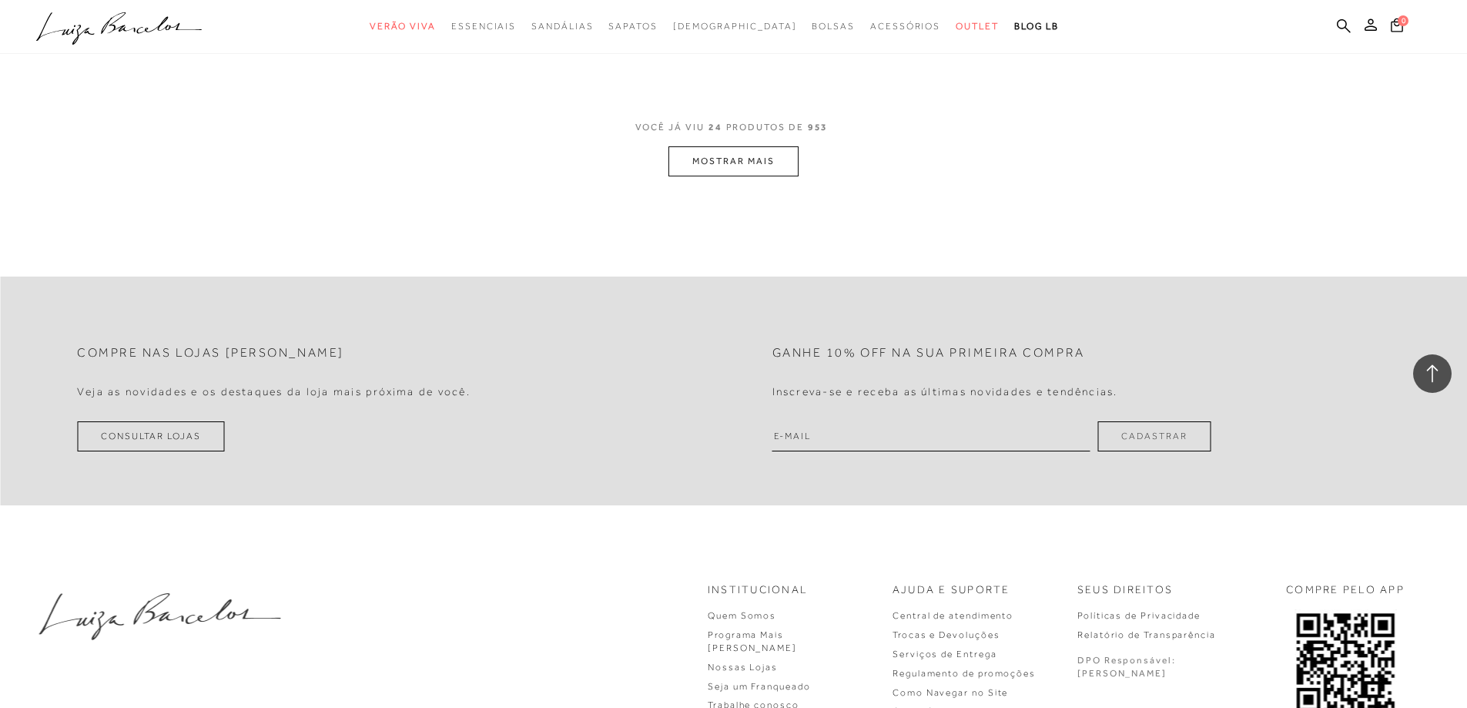
scroll to position [3745, 0]
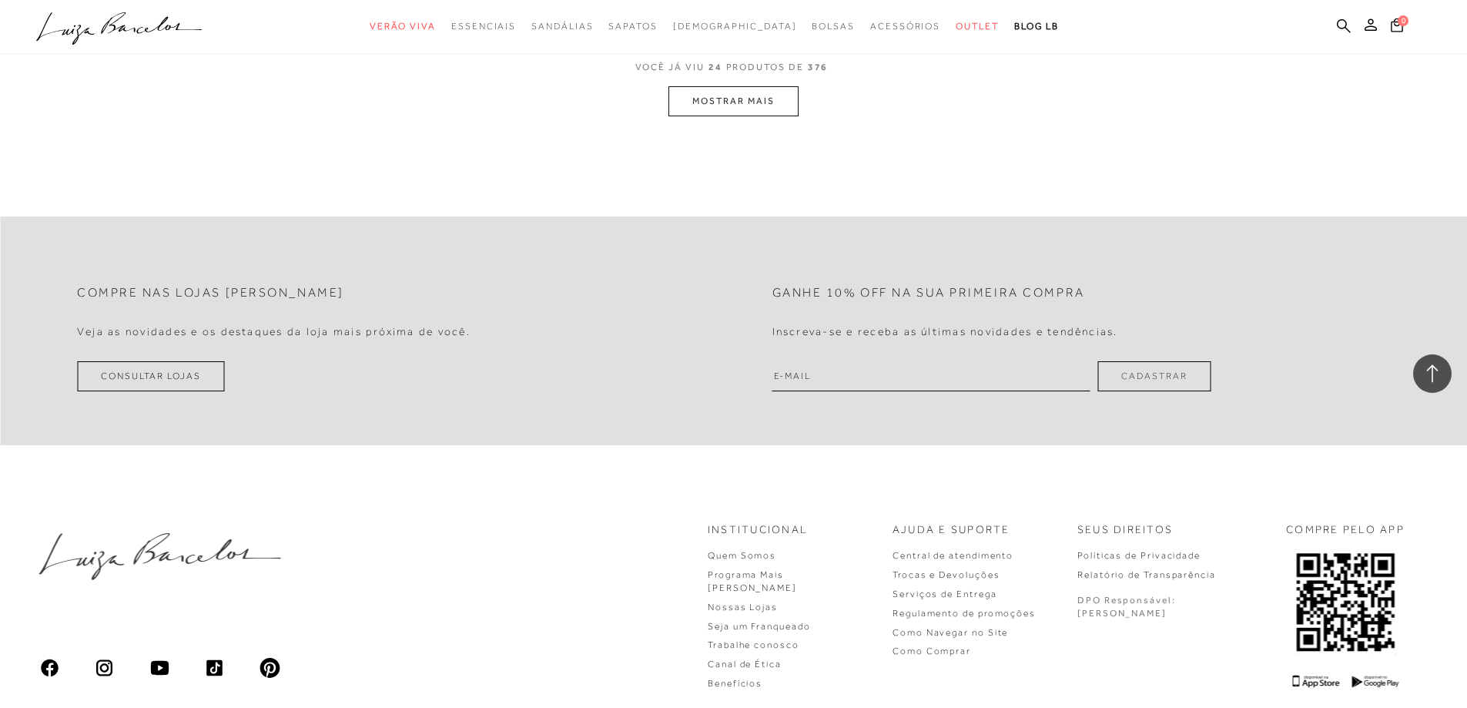
scroll to position [3745, 0]
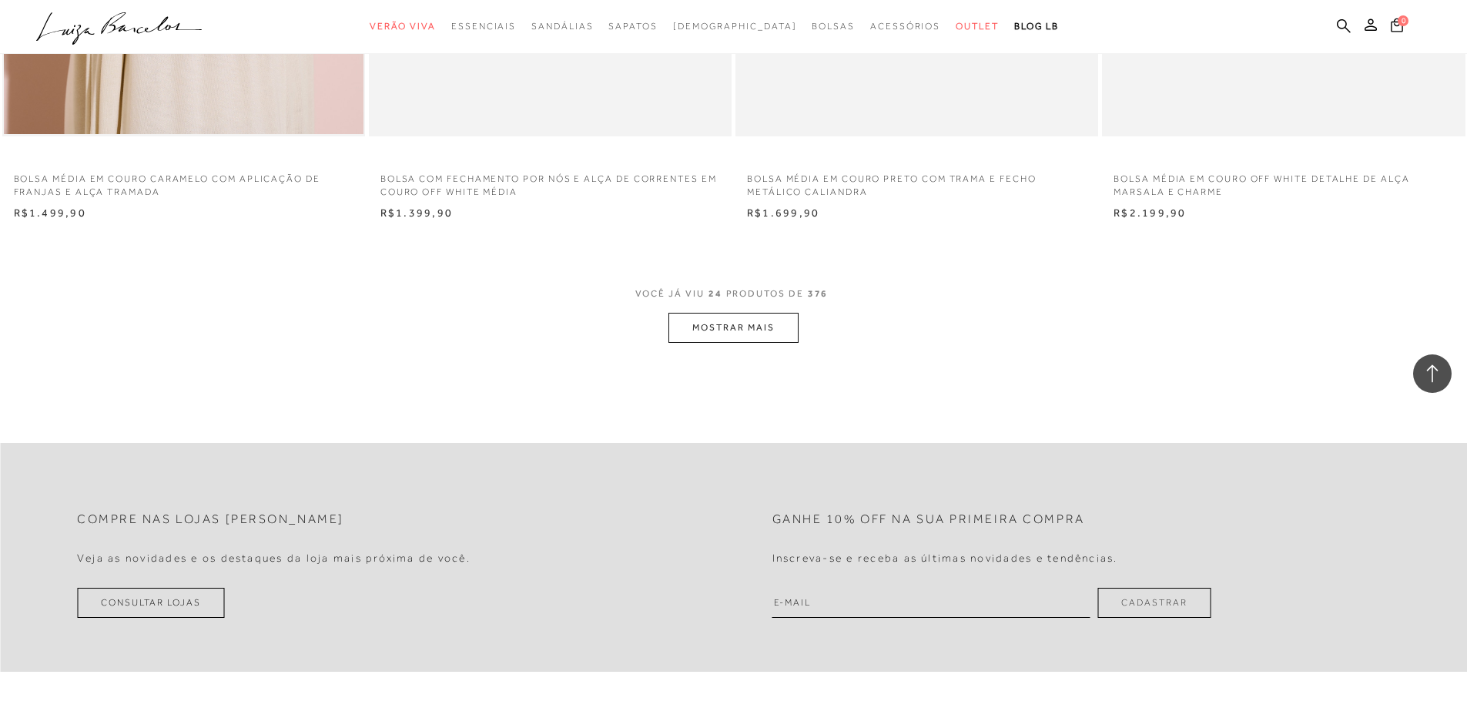
click at [759, 326] on button "MOSTRAR MAIS" at bounding box center [732, 328] width 129 height 30
